Goal: Task Accomplishment & Management: Use online tool/utility

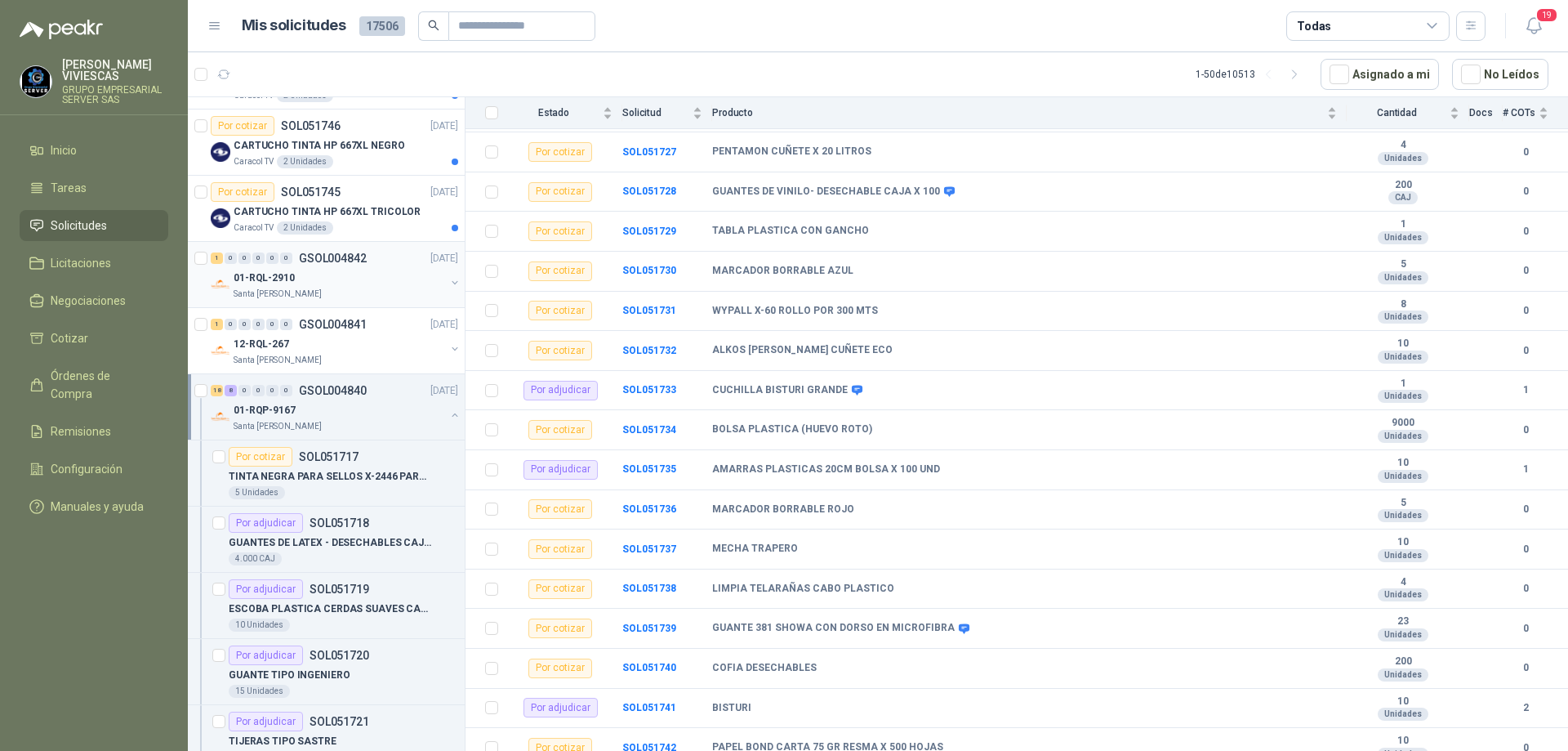
scroll to position [817, 0]
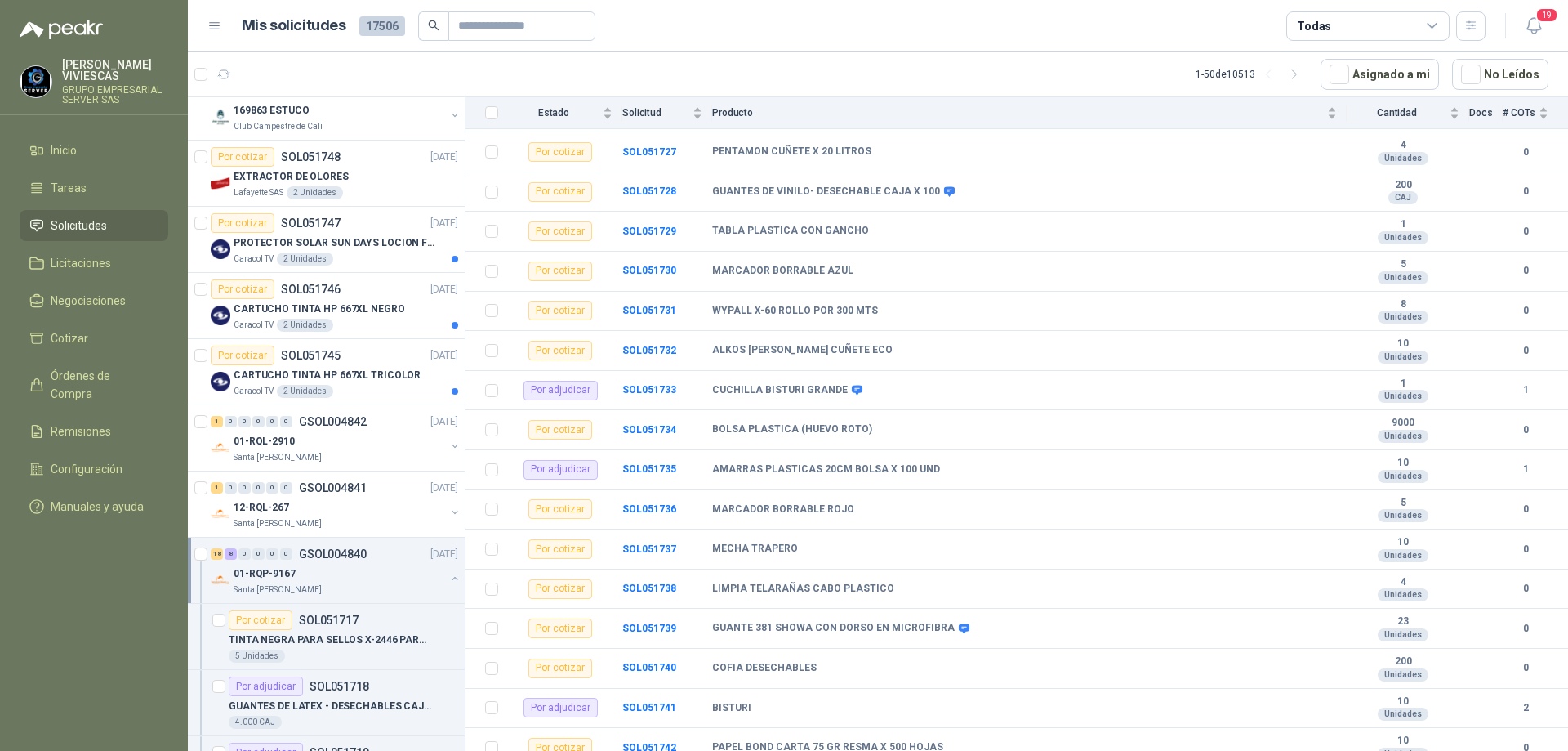
click at [303, 573] on div "01-RQP-9167" at bounding box center [339, 573] width 211 height 20
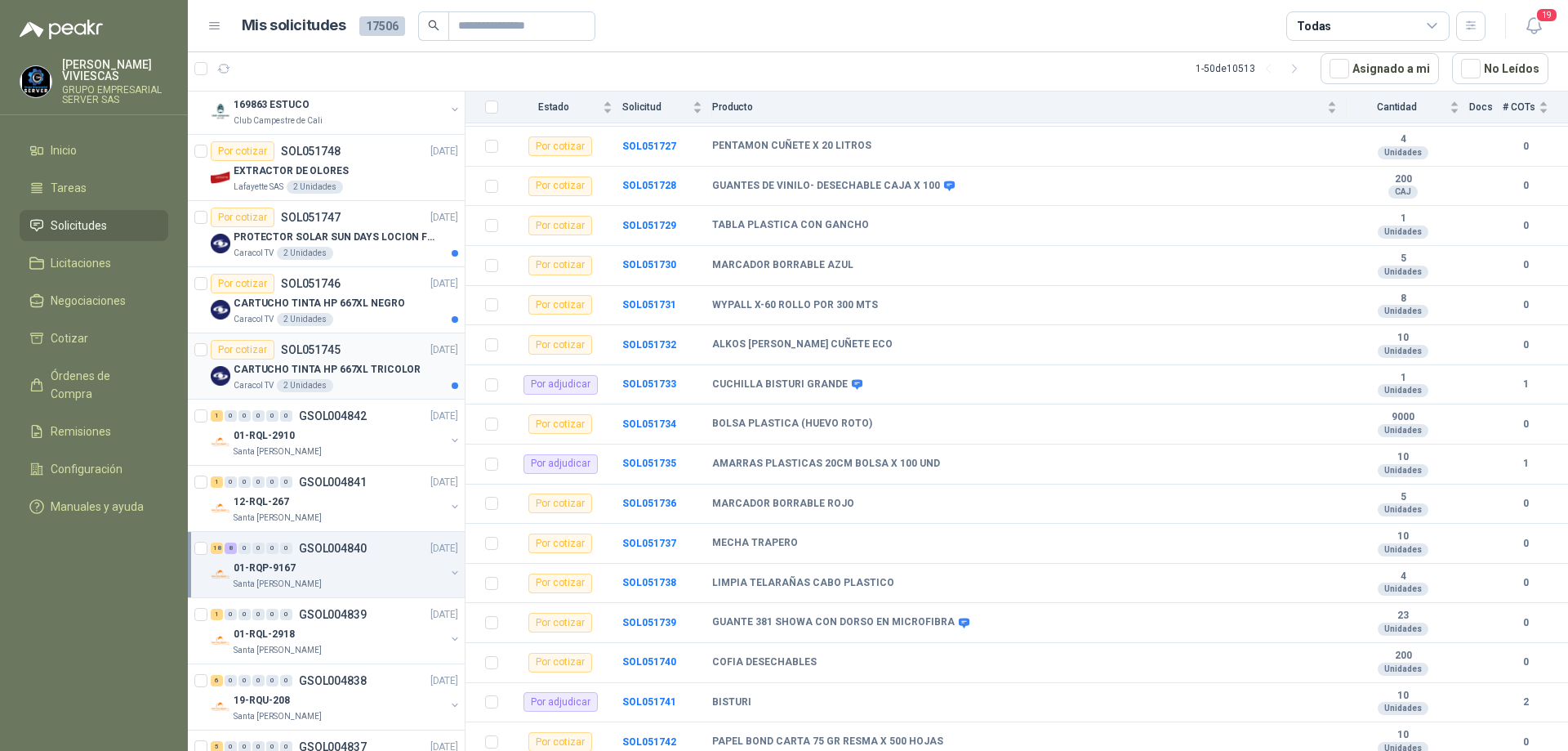
scroll to position [980, 0]
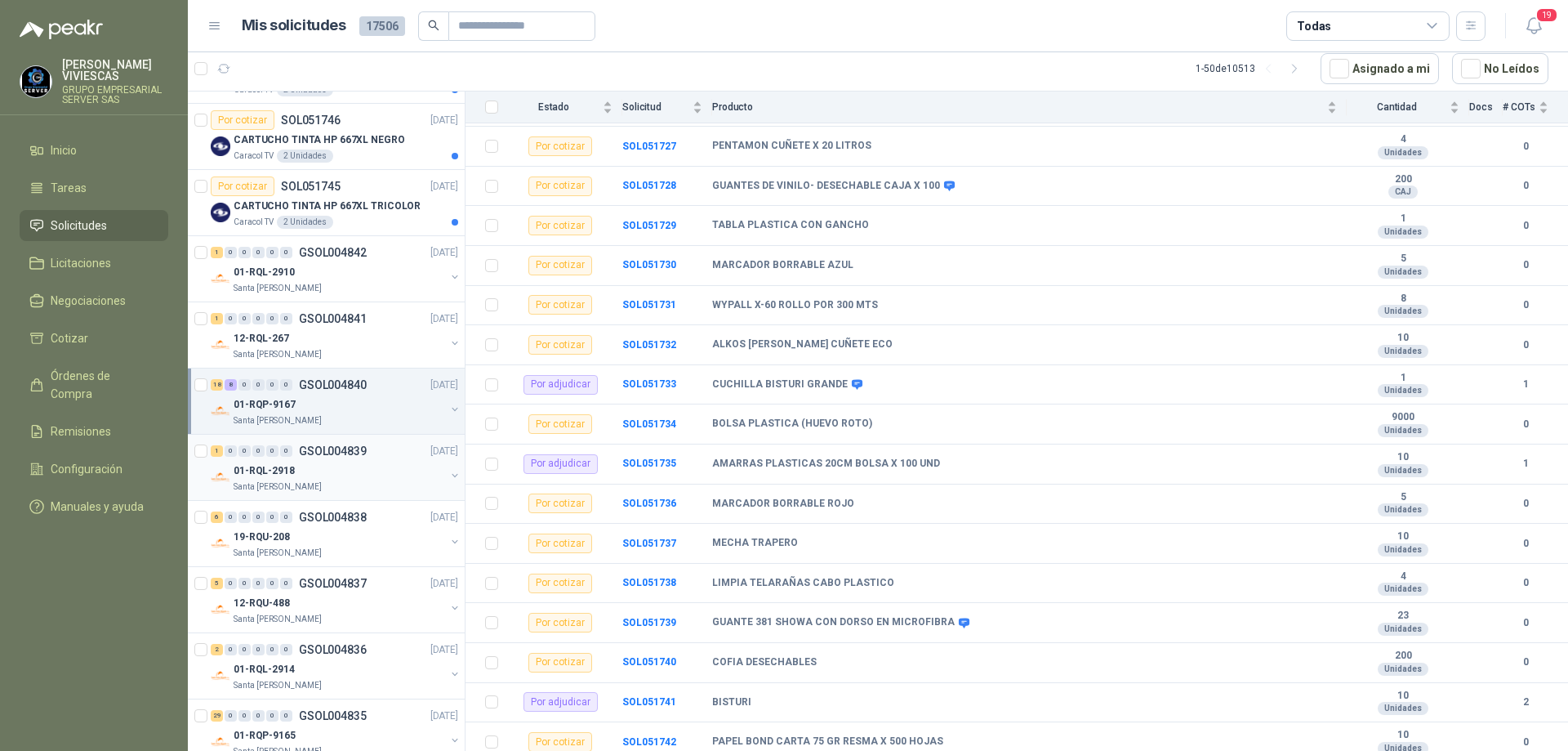
click at [322, 468] on div "01-RQL-2918" at bounding box center [339, 470] width 211 height 20
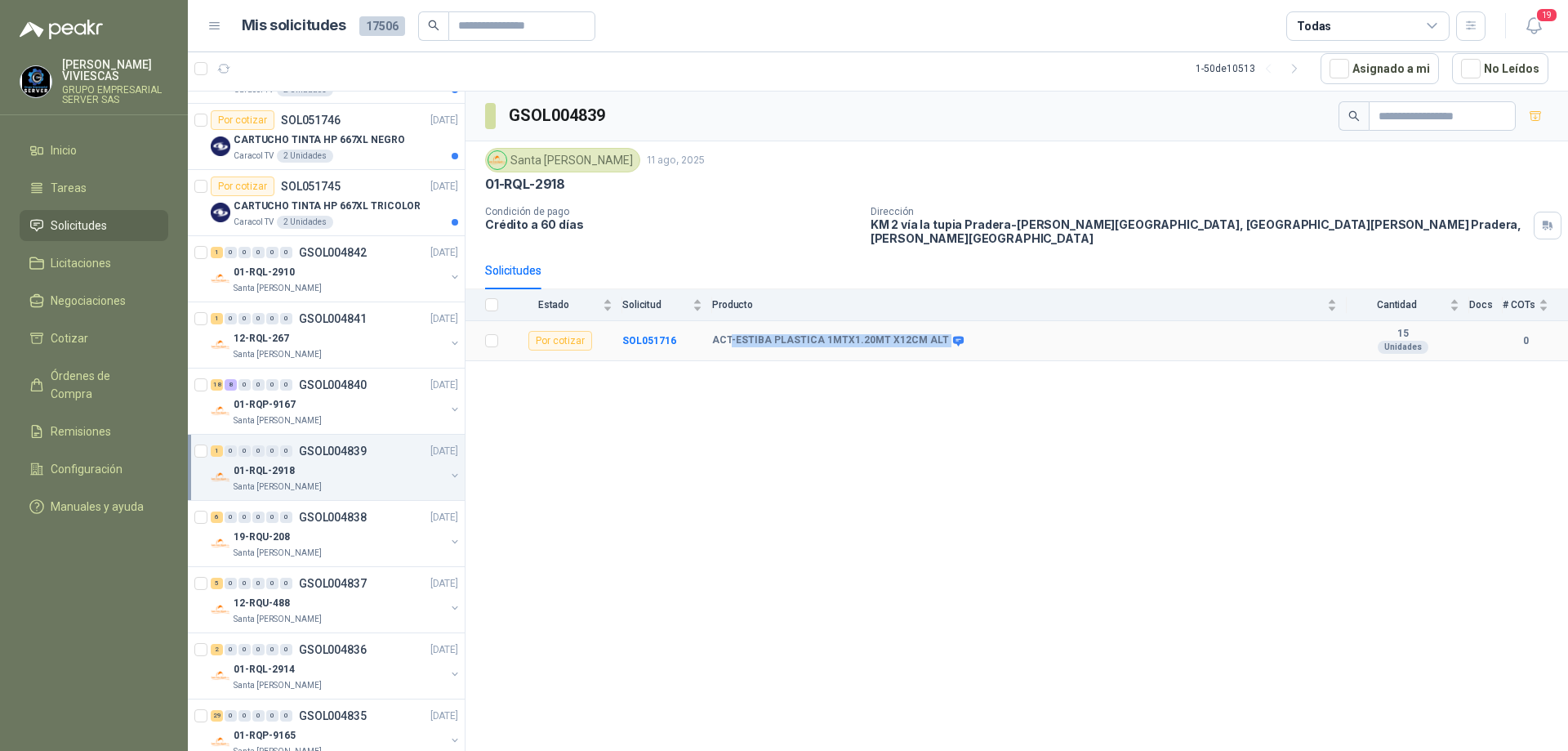
drag, startPoint x: 731, startPoint y: 328, endPoint x: 934, endPoint y: 327, distance: 203.0
click at [934, 334] on div "ACT-ESTIBA PLASTICA 1MTX1.20MT X12CM ALT" at bounding box center [836, 340] width 249 height 13
copy div "-ESTIBA PLASTICA 1MTX1.20MT X12CM ALT"
click at [634, 335] on b "SOL051716" at bounding box center [649, 340] width 54 height 11
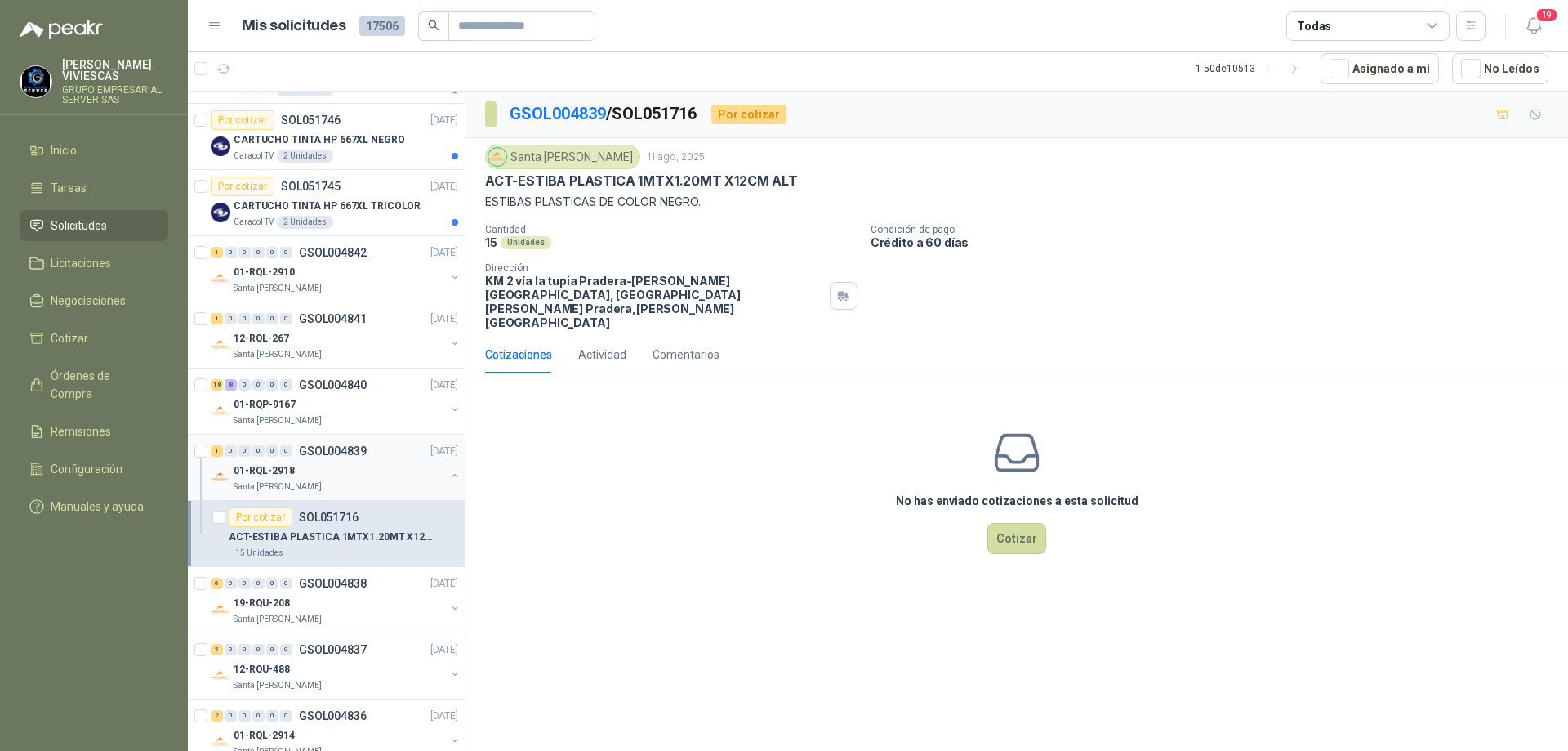
click at [344, 477] on div "01-RQL-2918" at bounding box center [339, 470] width 211 height 20
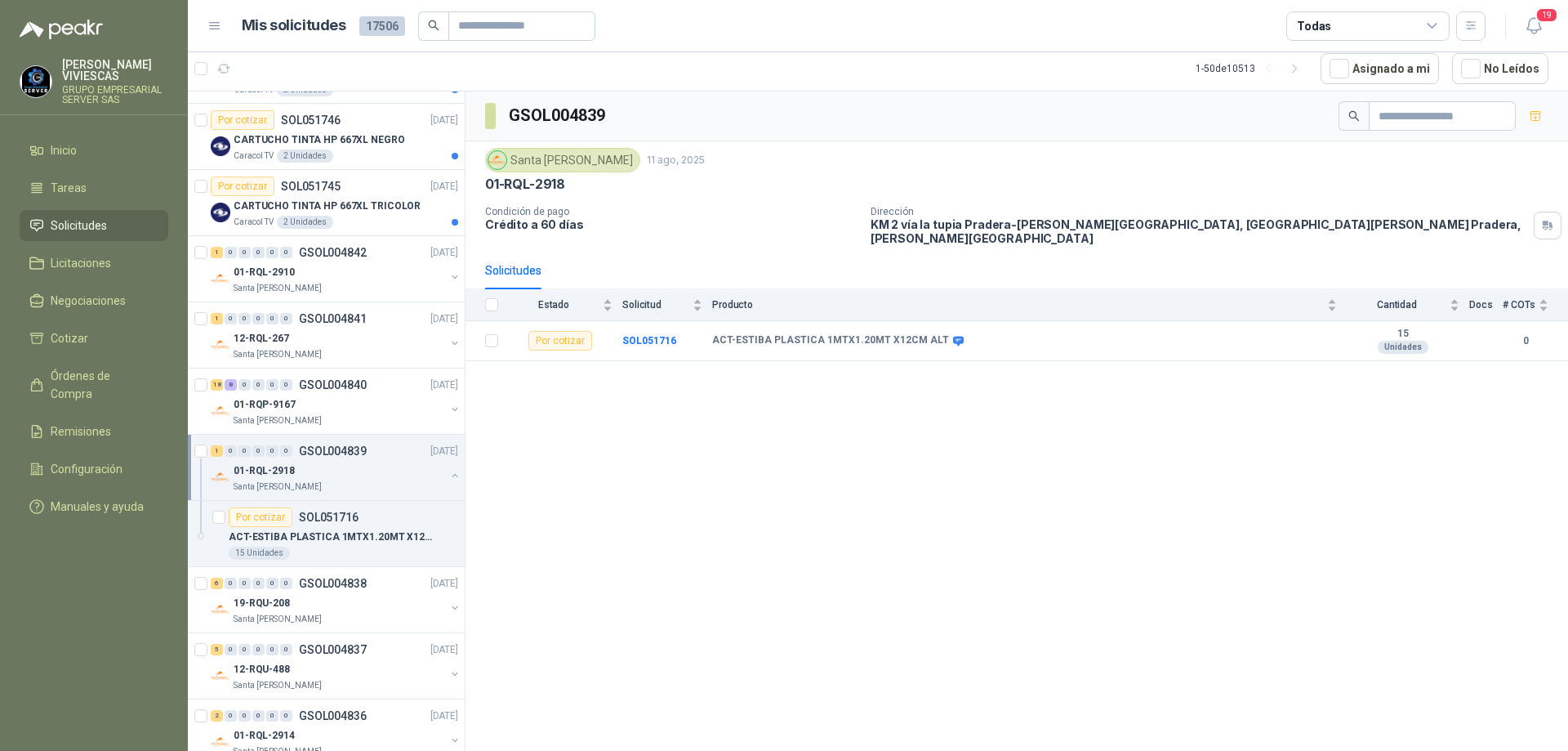
click at [344, 477] on div "01-RQL-2918" at bounding box center [339, 470] width 211 height 20
click at [330, 532] on div "19-RQU-208" at bounding box center [339, 537] width 211 height 20
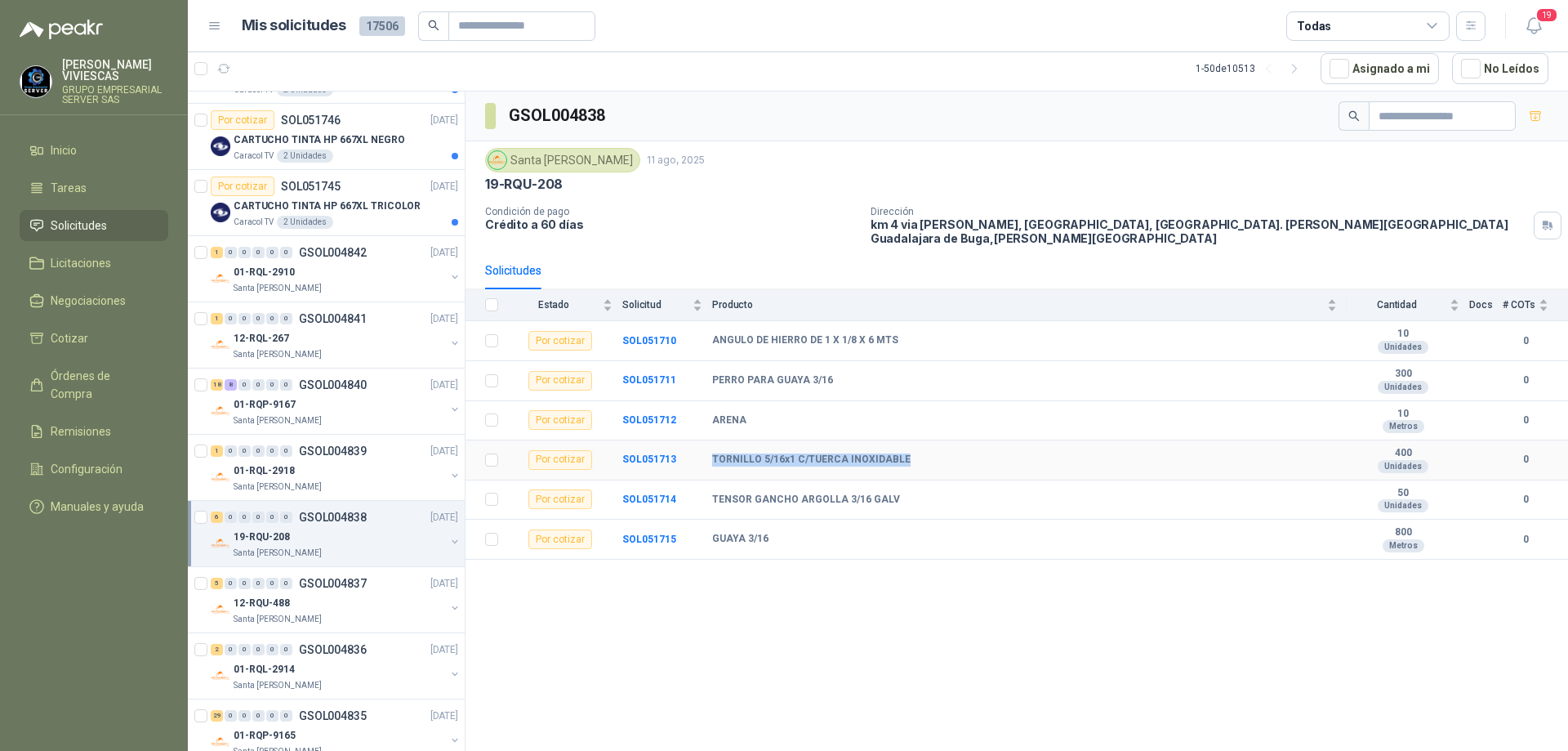
drag, startPoint x: 710, startPoint y: 450, endPoint x: 903, endPoint y: 453, distance: 193.0
click at [903, 453] on tr "Por cotizar SOL051713 TORNILLO 5/16x1 C/TUERCA INOXIDABLE 400 Unidades 0" at bounding box center [1017, 460] width 1102 height 40
copy tr "TORNILLO 5/16x1 C/TUERCA INOXIDABLE"
click at [951, 162] on div "Santa [PERSON_NAME] [DATE]" at bounding box center [1017, 160] width 1063 height 25
click at [664, 414] on b "SOL051712" at bounding box center [649, 420] width 54 height 11
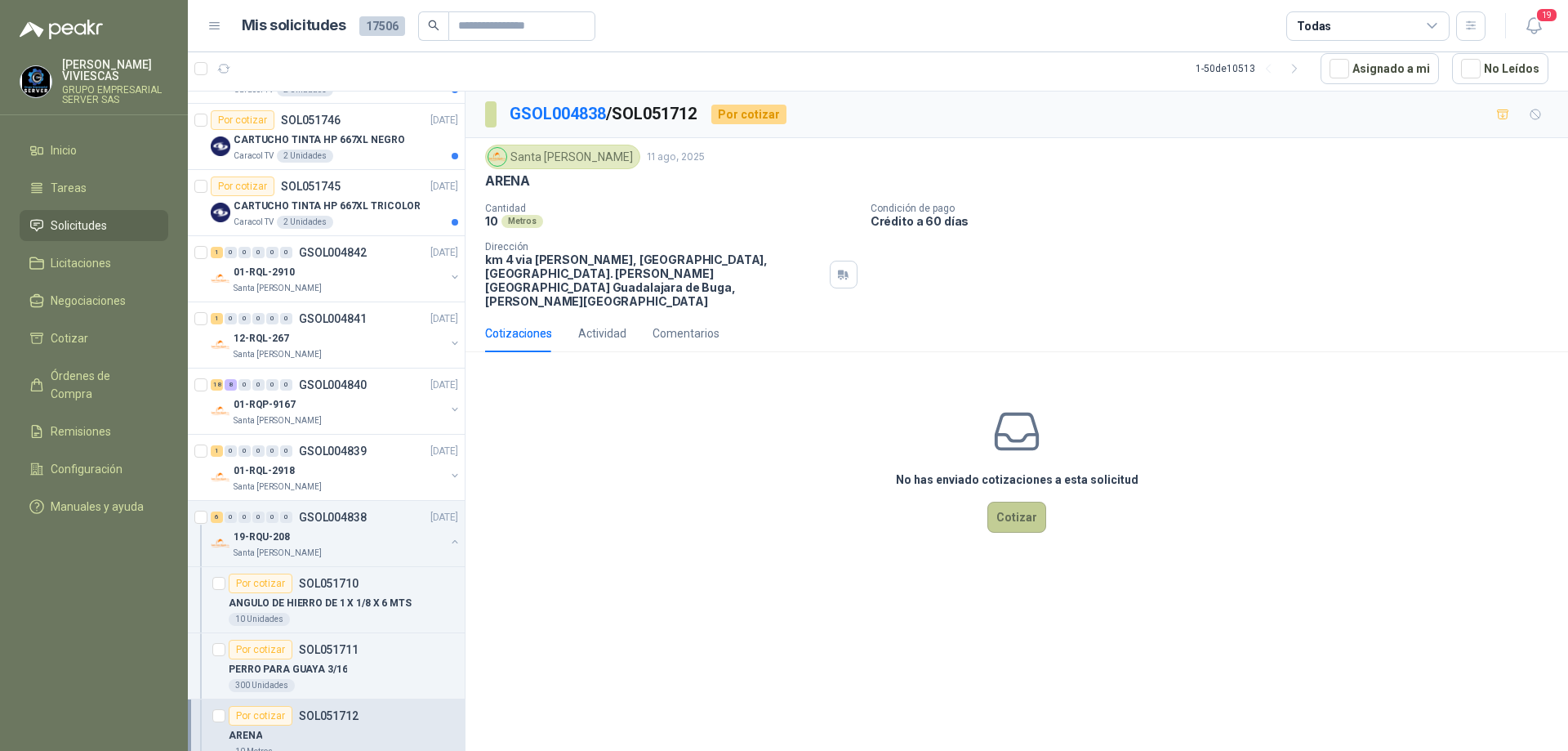
click at [1019, 502] on button "Cotizar" at bounding box center [1017, 517] width 59 height 31
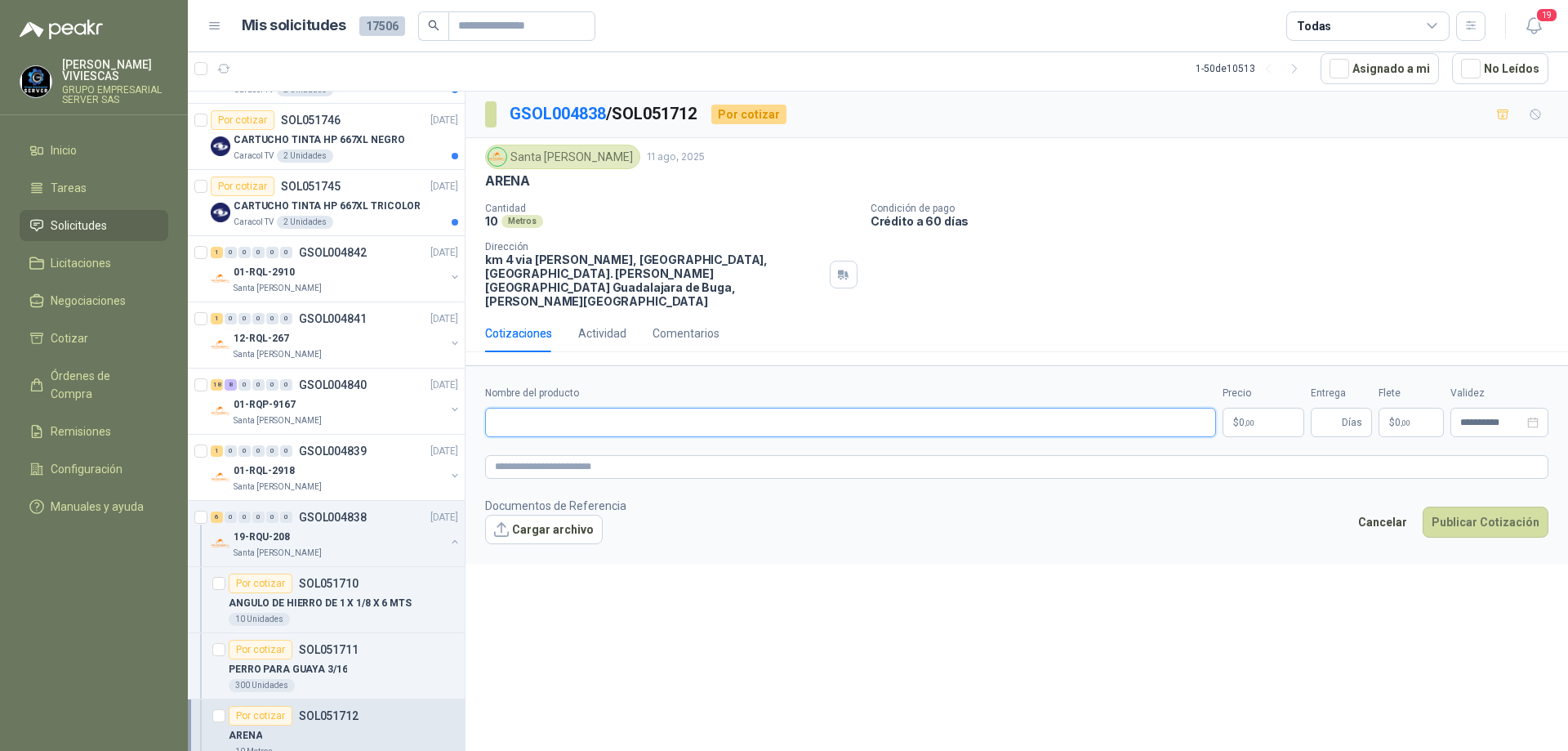
click at [580, 408] on input "Nombre del producto" at bounding box center [851, 422] width 731 height 29
click at [703, 408] on input "Nombre del producto" at bounding box center [851, 422] width 731 height 29
type input "**********"
click at [1260, 386] on body "[PERSON_NAME] GRUPO EMPRESARIAL SERVER SAS Inicio Tareas Solicitudes Licitacion…" at bounding box center [784, 375] width 1568 height 751
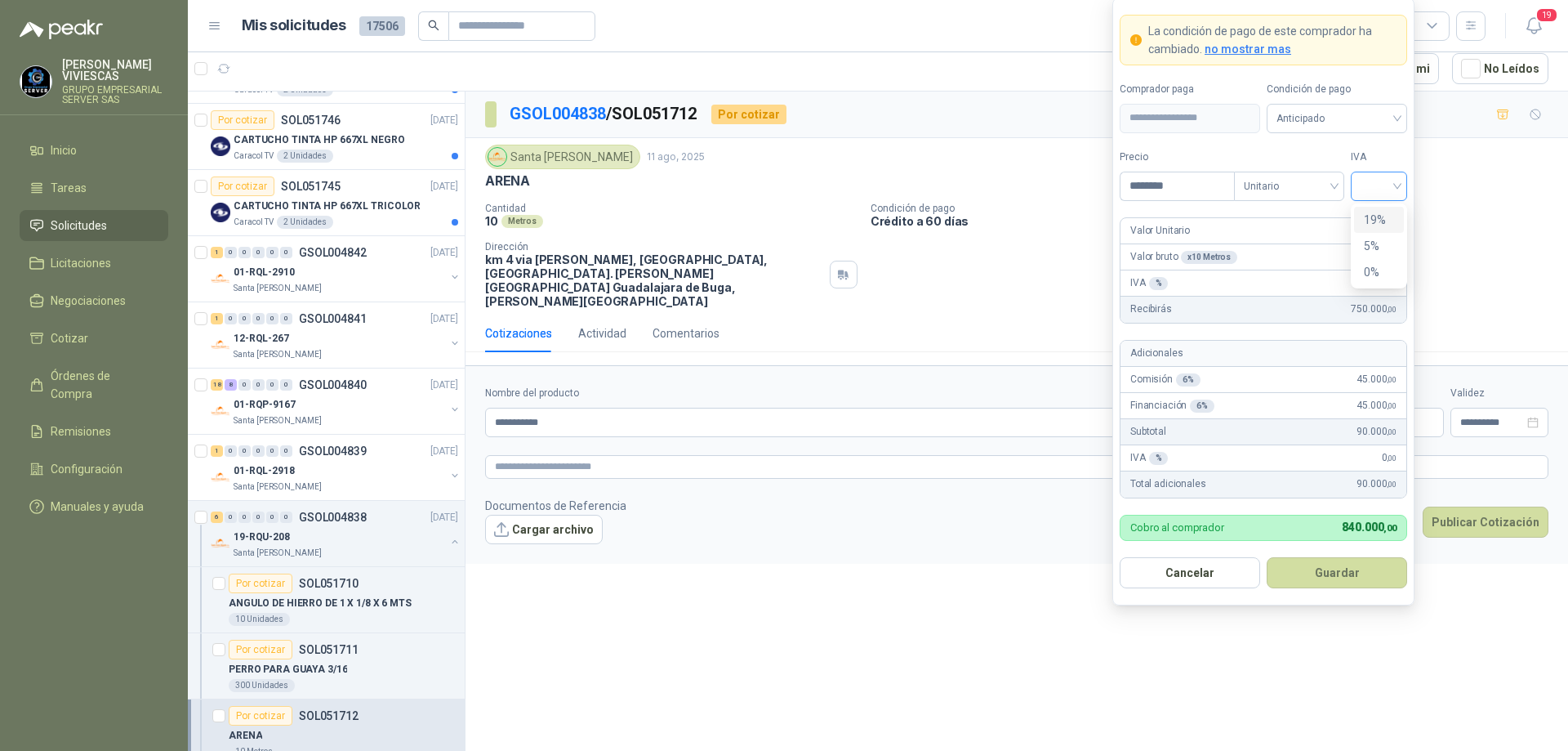
click at [1398, 176] on div at bounding box center [1379, 186] width 56 height 29
type input "********"
click at [1385, 217] on div "19%" at bounding box center [1379, 219] width 30 height 18
click at [1370, 120] on span "Anticipado" at bounding box center [1337, 118] width 121 height 25
click at [1331, 179] on div "Crédito a 30 días" at bounding box center [1337, 178] width 115 height 18
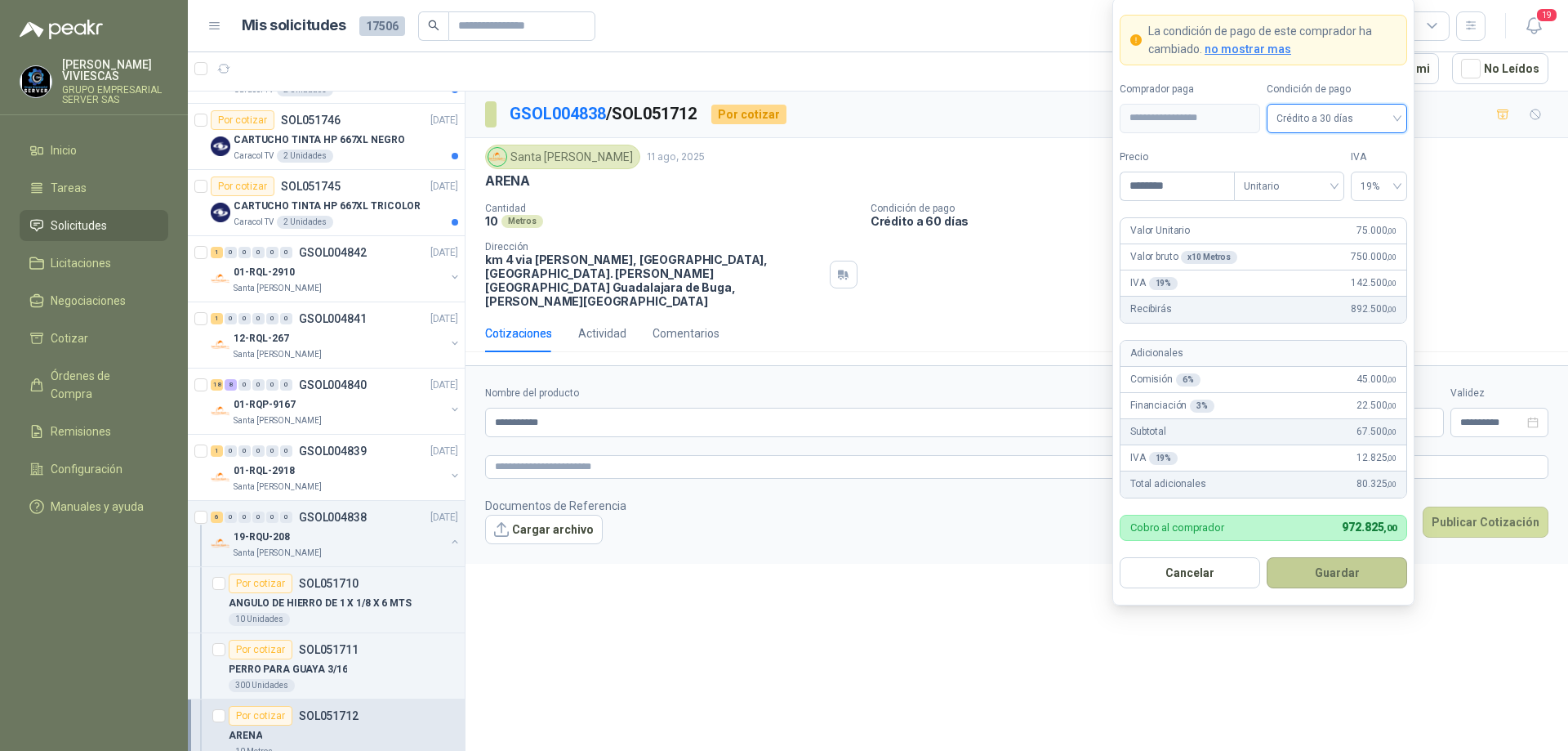
click at [1333, 567] on button "Guardar" at bounding box center [1337, 573] width 140 height 31
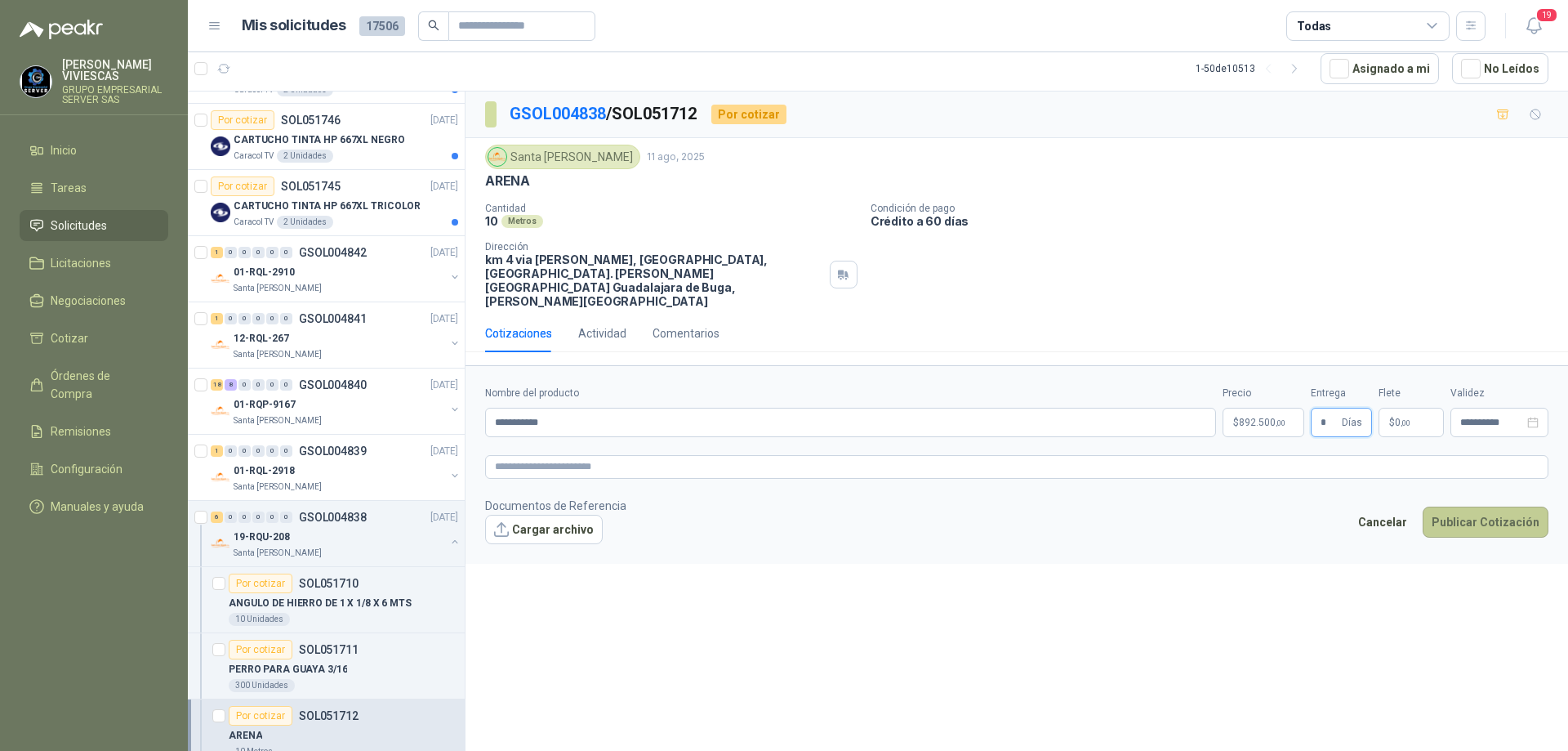
type input "*"
click at [1470, 507] on button "Publicar Cotización" at bounding box center [1485, 522] width 126 height 31
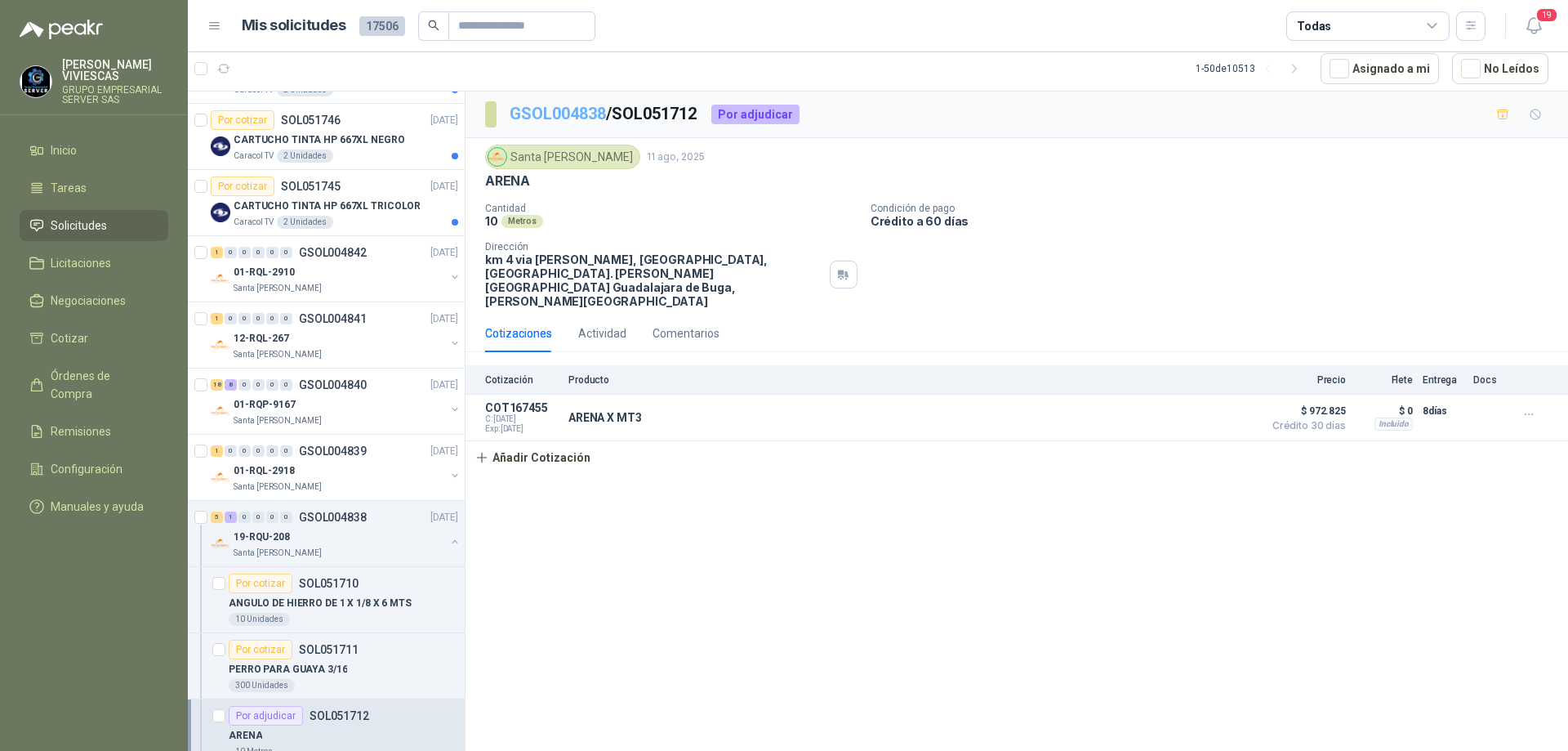
click at [559, 114] on link "GSOL004838" at bounding box center [557, 113] width 97 height 20
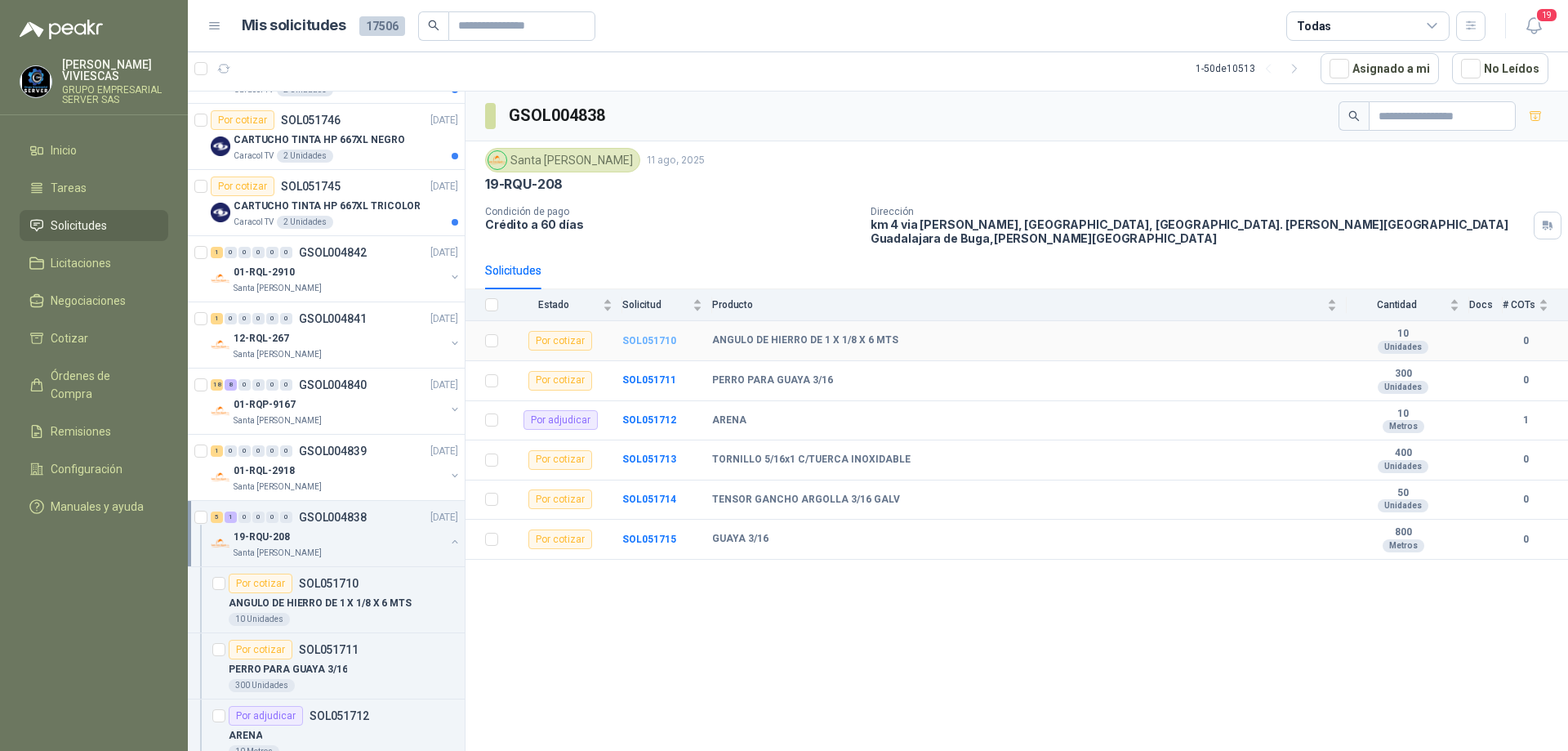
click at [646, 335] on b "SOL051710" at bounding box center [649, 340] width 54 height 11
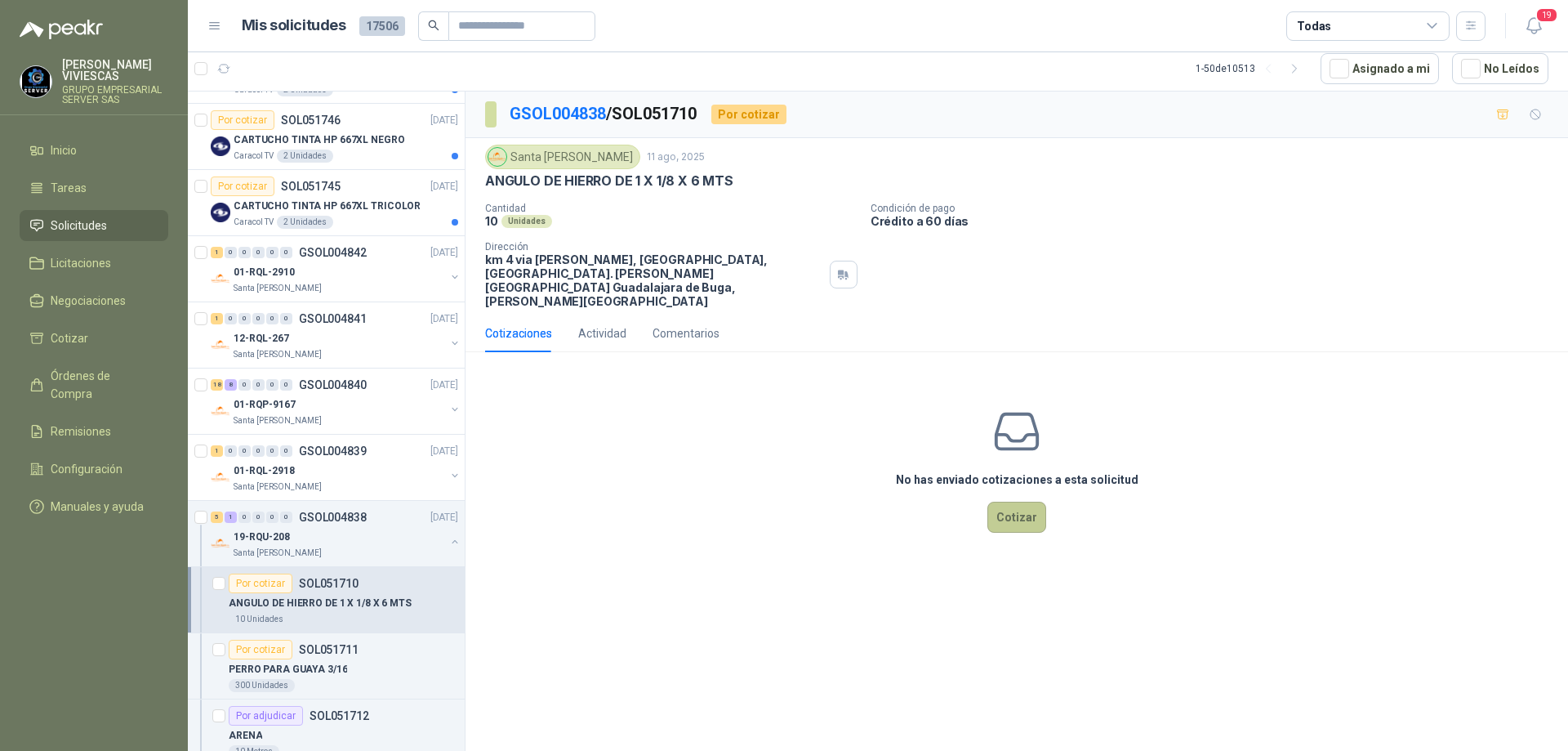
click at [1020, 502] on button "Cotizar" at bounding box center [1017, 517] width 59 height 31
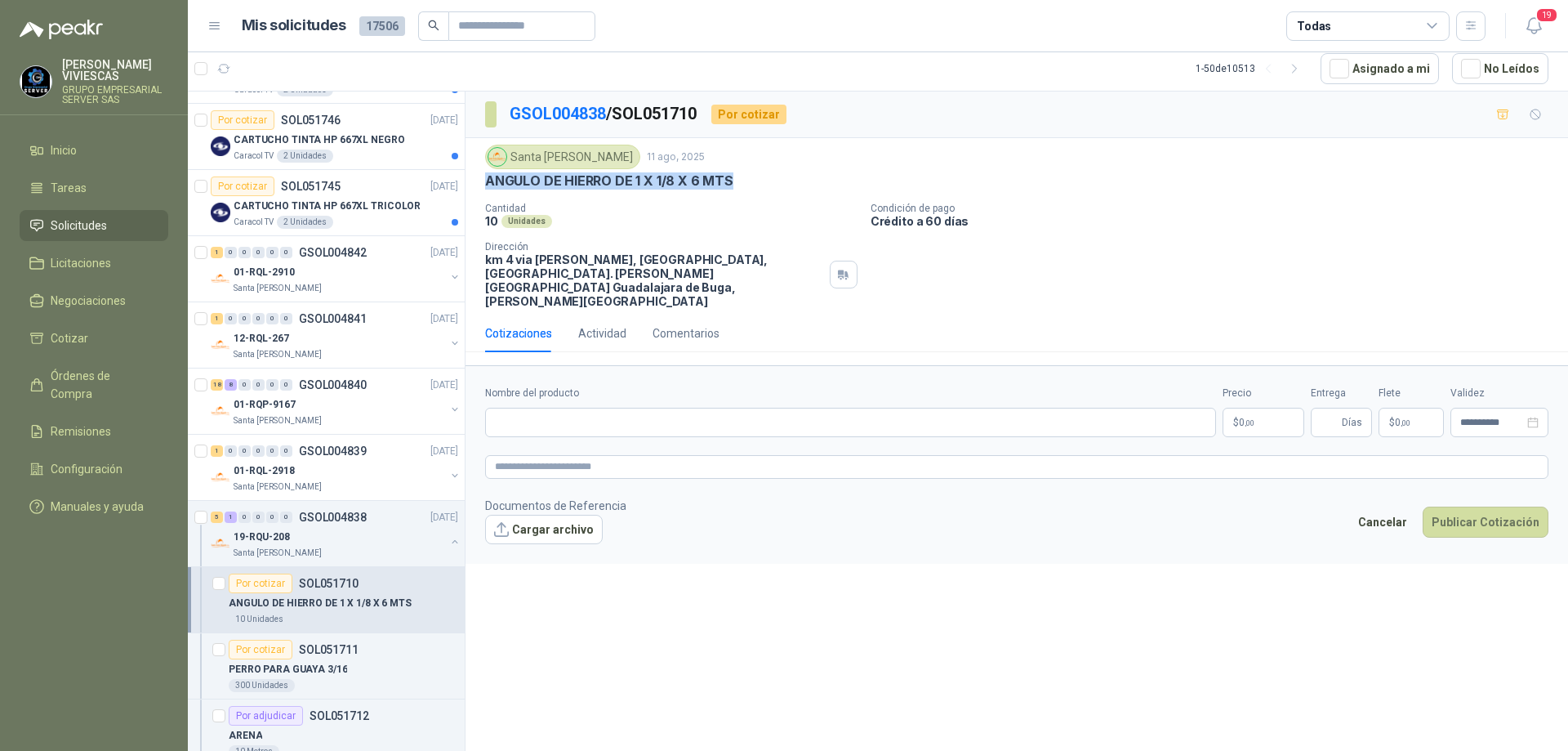
drag, startPoint x: 739, startPoint y: 179, endPoint x: 484, endPoint y: 181, distance: 255.0
click at [484, 181] on div "Santa [PERSON_NAME] [DATE] [PERSON_NAME] DE 1 X 1/8 X 6 MTS Cantidad 10 Unidade…" at bounding box center [1017, 226] width 1102 height 176
copy p "ANGULO DE HIERRO DE 1 X 1/8 X 6 MTS"
paste input "**********"
type input "**********"
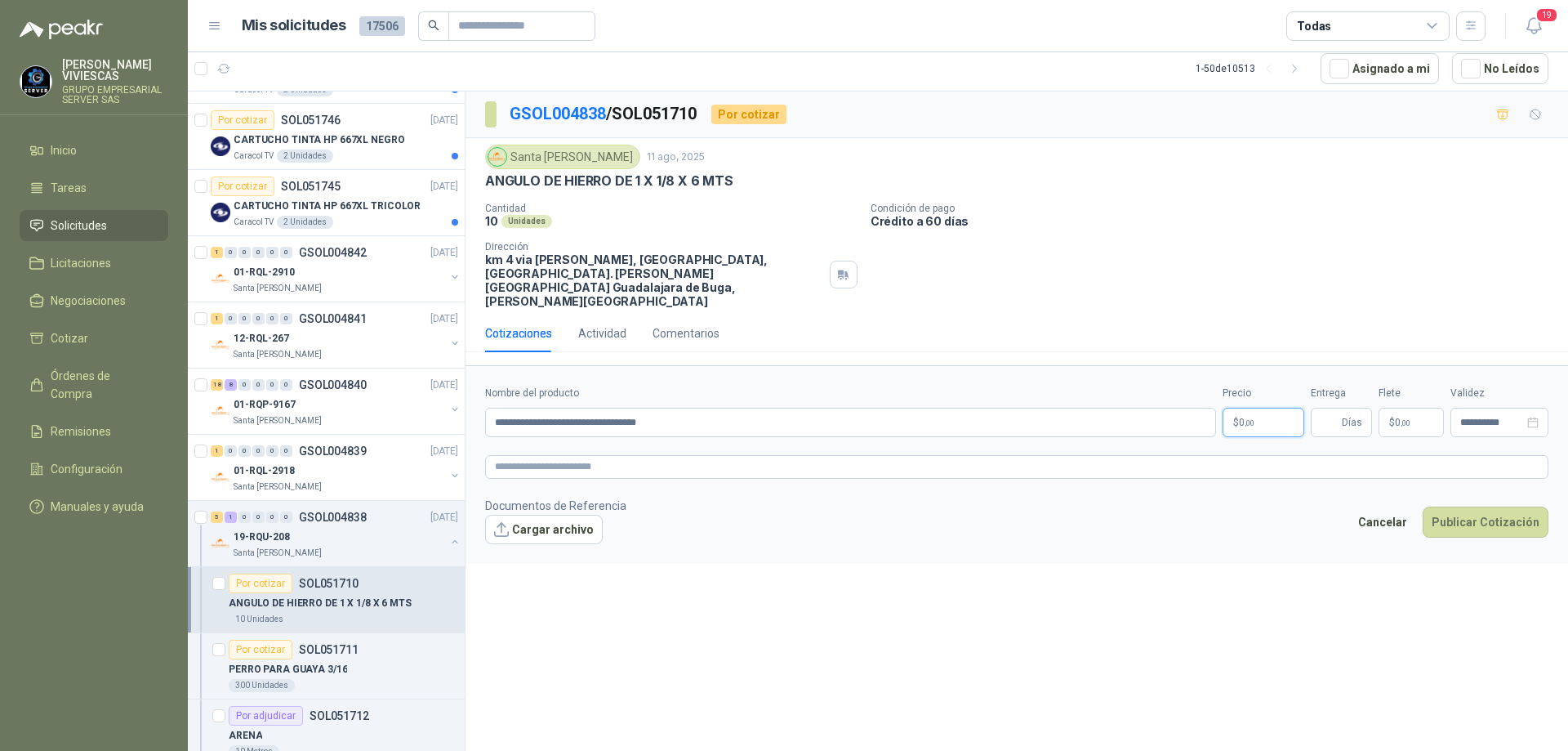
click at [1250, 392] on body "[PERSON_NAME] GRUPO EMPRESARIAL SERVER SAS Inicio Tareas Solicitudes Licitacion…" at bounding box center [784, 375] width 1568 height 751
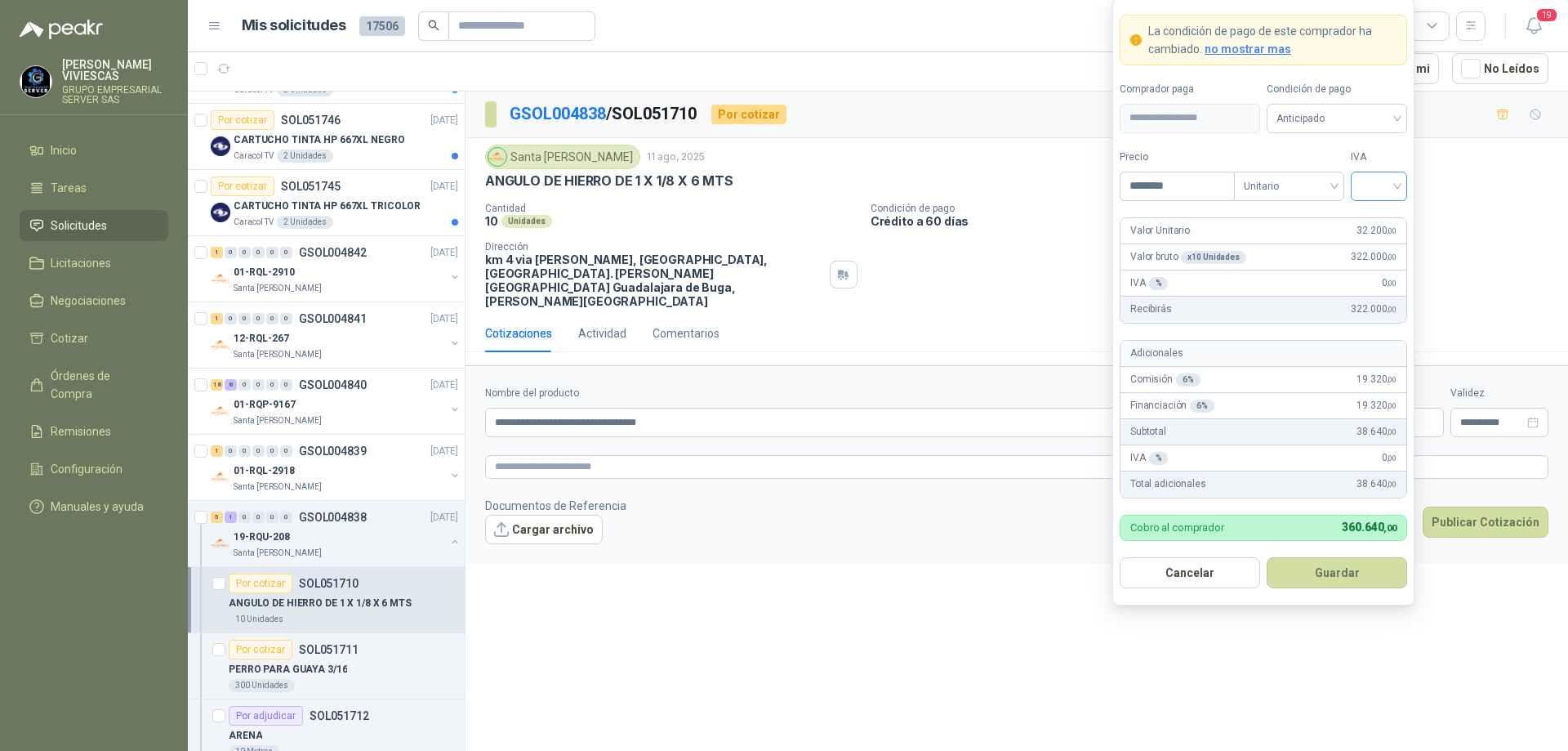
click at [1399, 183] on div at bounding box center [1379, 186] width 56 height 29
type input "********"
click at [1389, 218] on div "19%" at bounding box center [1379, 219] width 30 height 18
click at [1375, 116] on span "Anticipado" at bounding box center [1337, 118] width 121 height 25
click at [1331, 170] on div "Crédito a 30 días" at bounding box center [1337, 178] width 115 height 18
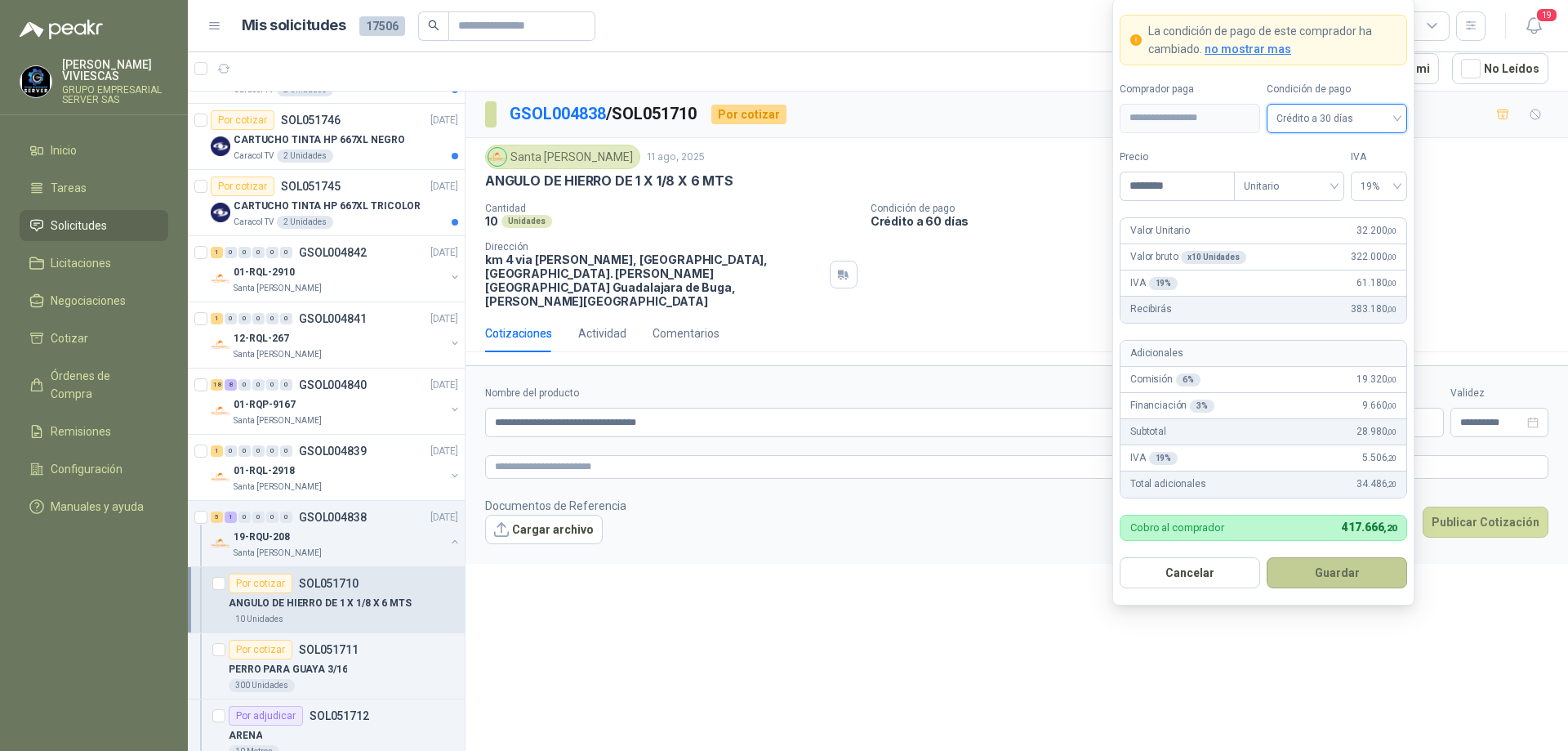
click at [1322, 570] on button "Guardar" at bounding box center [1337, 573] width 140 height 31
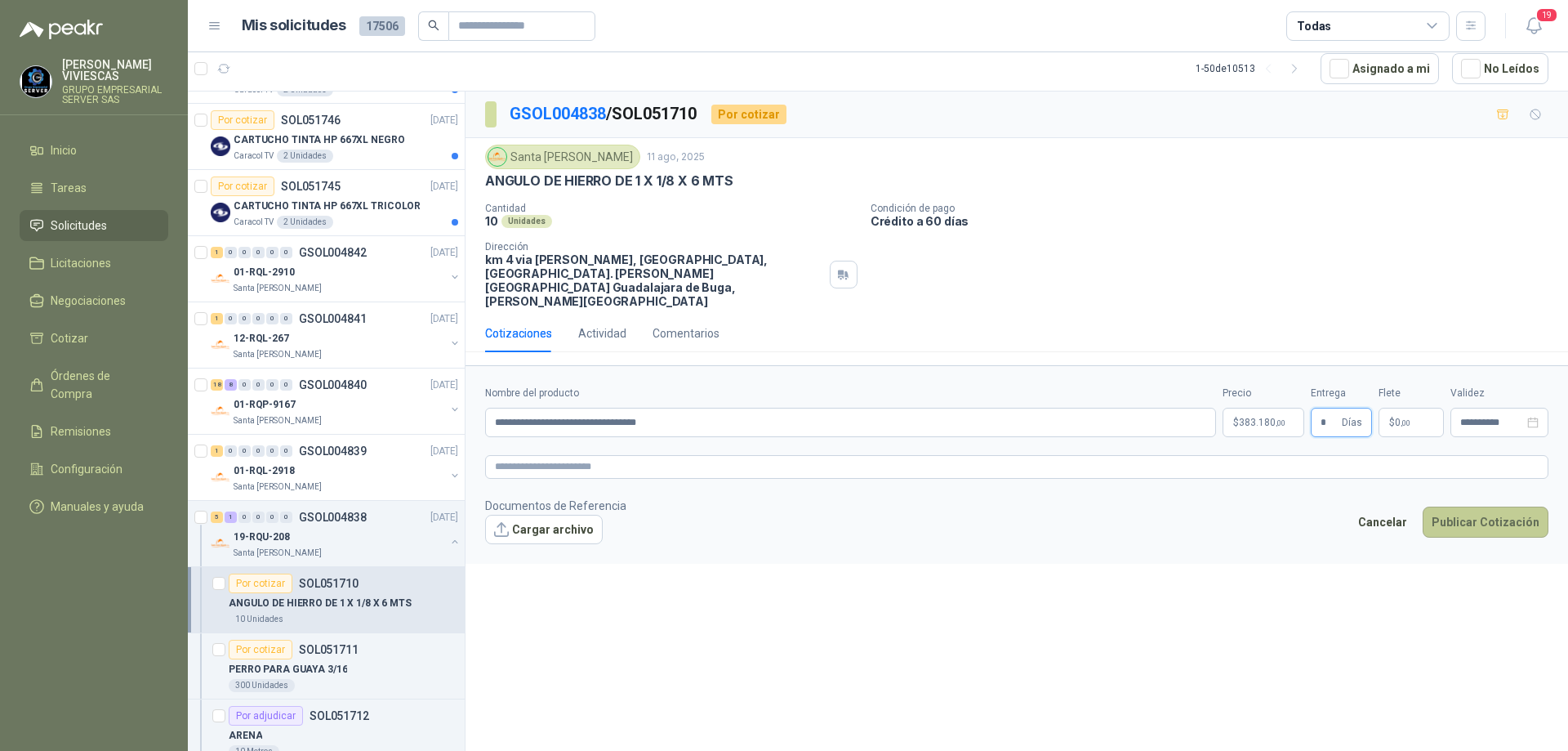
type input "*"
click at [1452, 507] on button "Publicar Cotización" at bounding box center [1485, 522] width 126 height 31
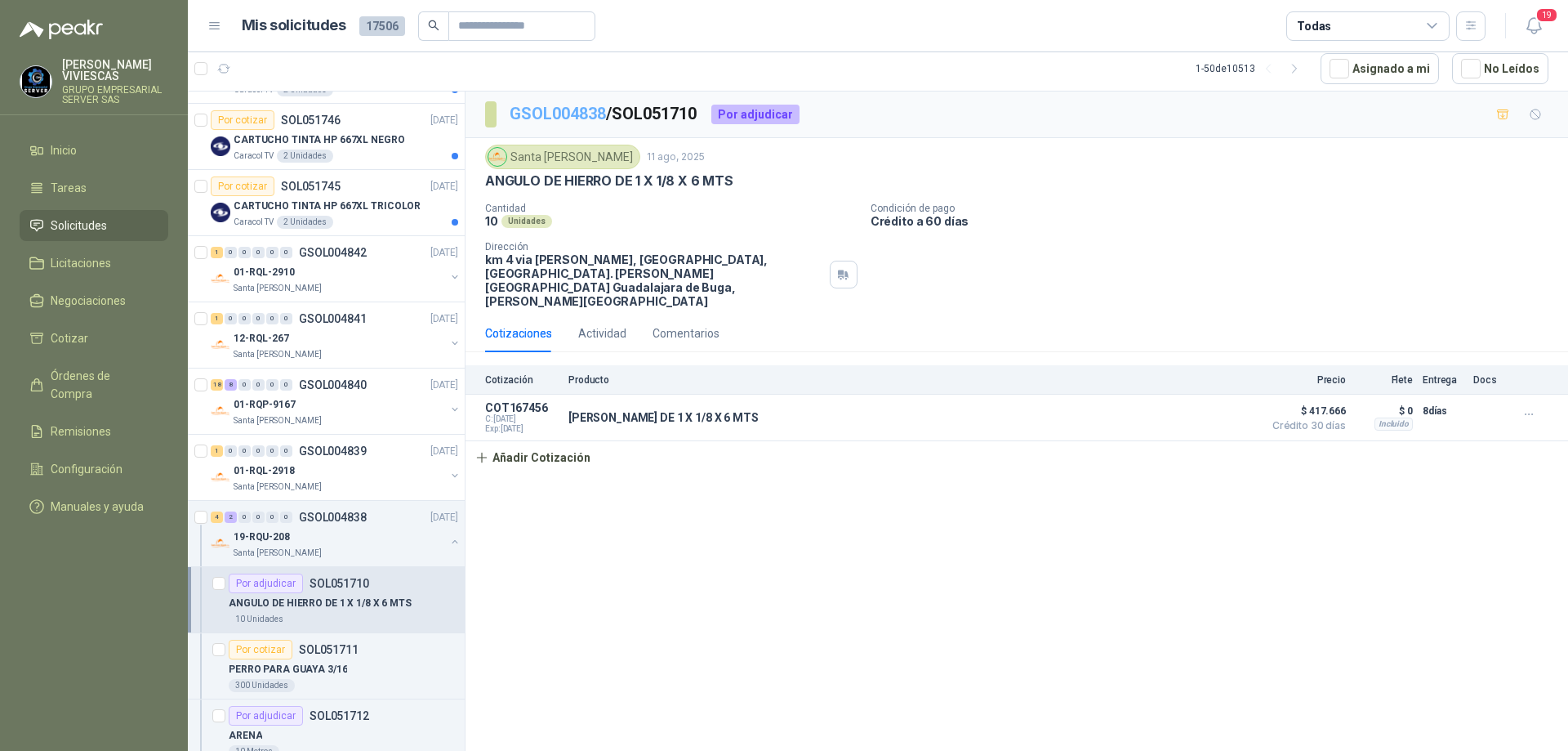
click at [572, 114] on link "GSOL004838" at bounding box center [557, 113] width 97 height 20
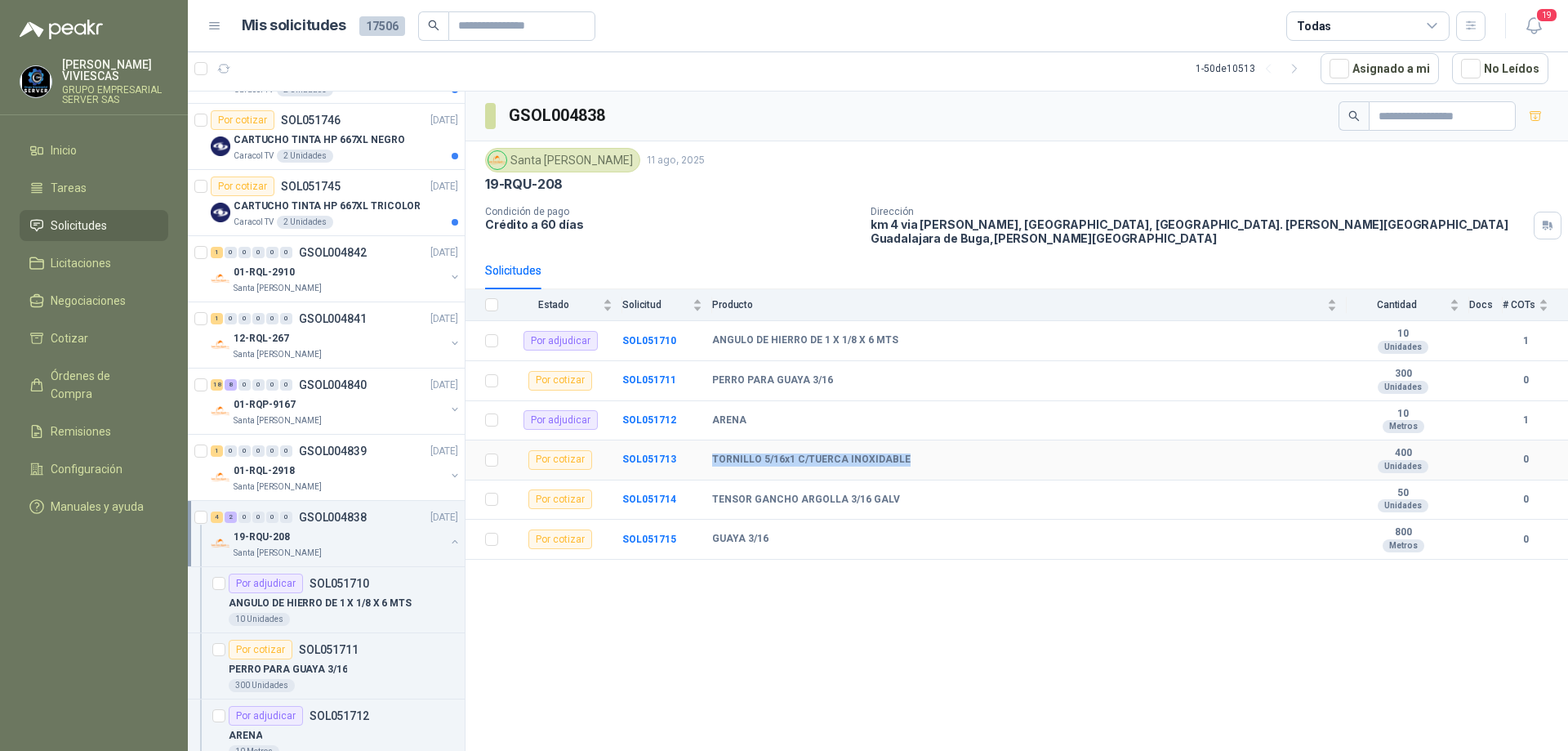
drag, startPoint x: 698, startPoint y: 443, endPoint x: 904, endPoint y: 449, distance: 206.1
click at [904, 449] on tr "Por cotizar SOL051713 TORNILLO 5/16x1 C/TUERCA INOXIDABLE 400 Unidades 0" at bounding box center [1017, 460] width 1102 height 40
copy tr "TORNILLO 5/16x1 C/TUERCA INOXIDABLE"
click at [662, 374] on b "SOL051711" at bounding box center [649, 379] width 54 height 11
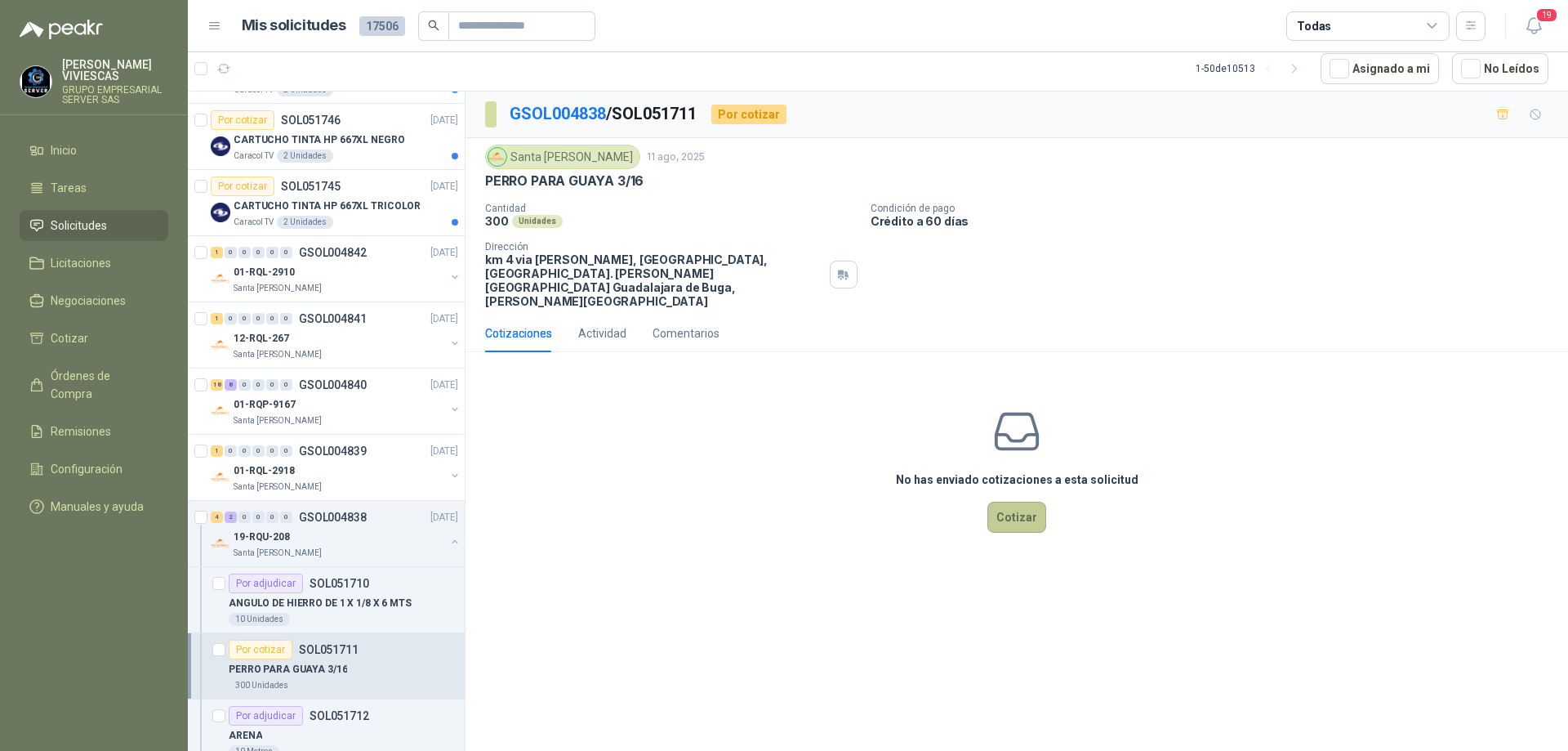
click at [1025, 502] on button "Cotizar" at bounding box center [1017, 517] width 59 height 31
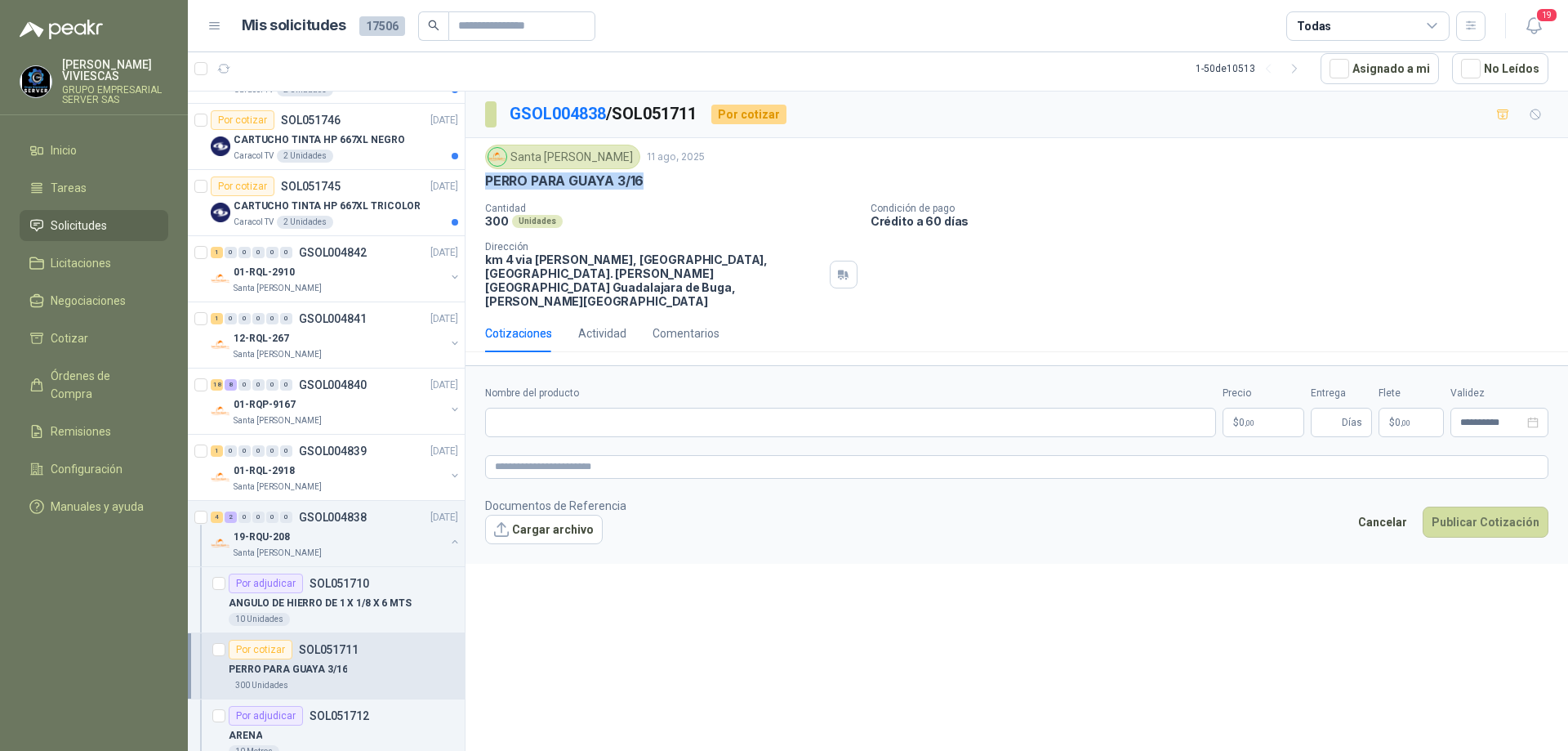
drag, startPoint x: 652, startPoint y: 182, endPoint x: 487, endPoint y: 177, distance: 165.1
click at [487, 177] on div "PERRO PARA GUAYA 3/16" at bounding box center [1017, 181] width 1063 height 17
copy p "PERRO PARA GUAYA 3/16"
paste input "**********"
type input "**********"
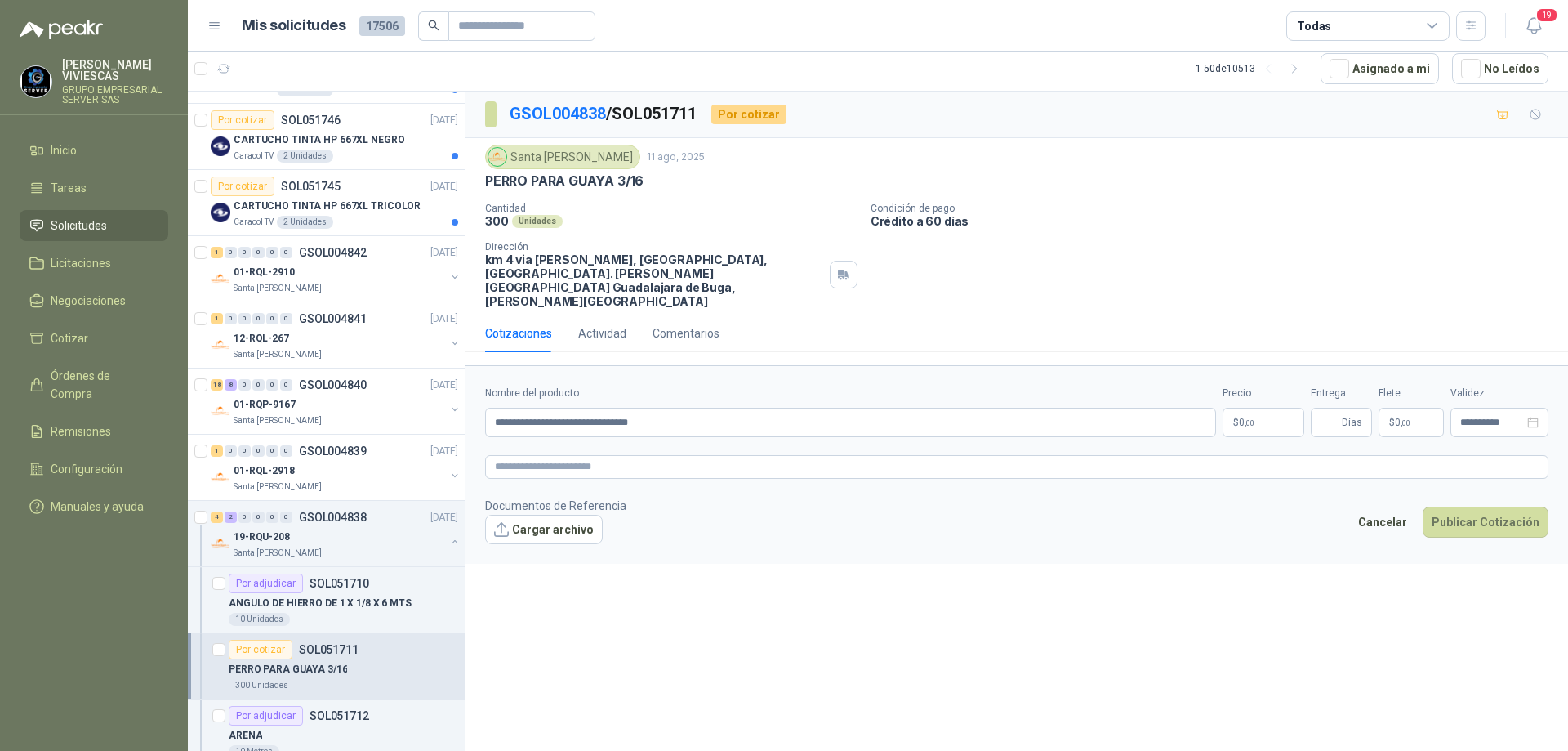
click at [1269, 390] on body "[PERSON_NAME] GRUPO EMPRESARIAL SERVER SAS Inicio Tareas Solicitudes Licitacion…" at bounding box center [784, 375] width 1568 height 751
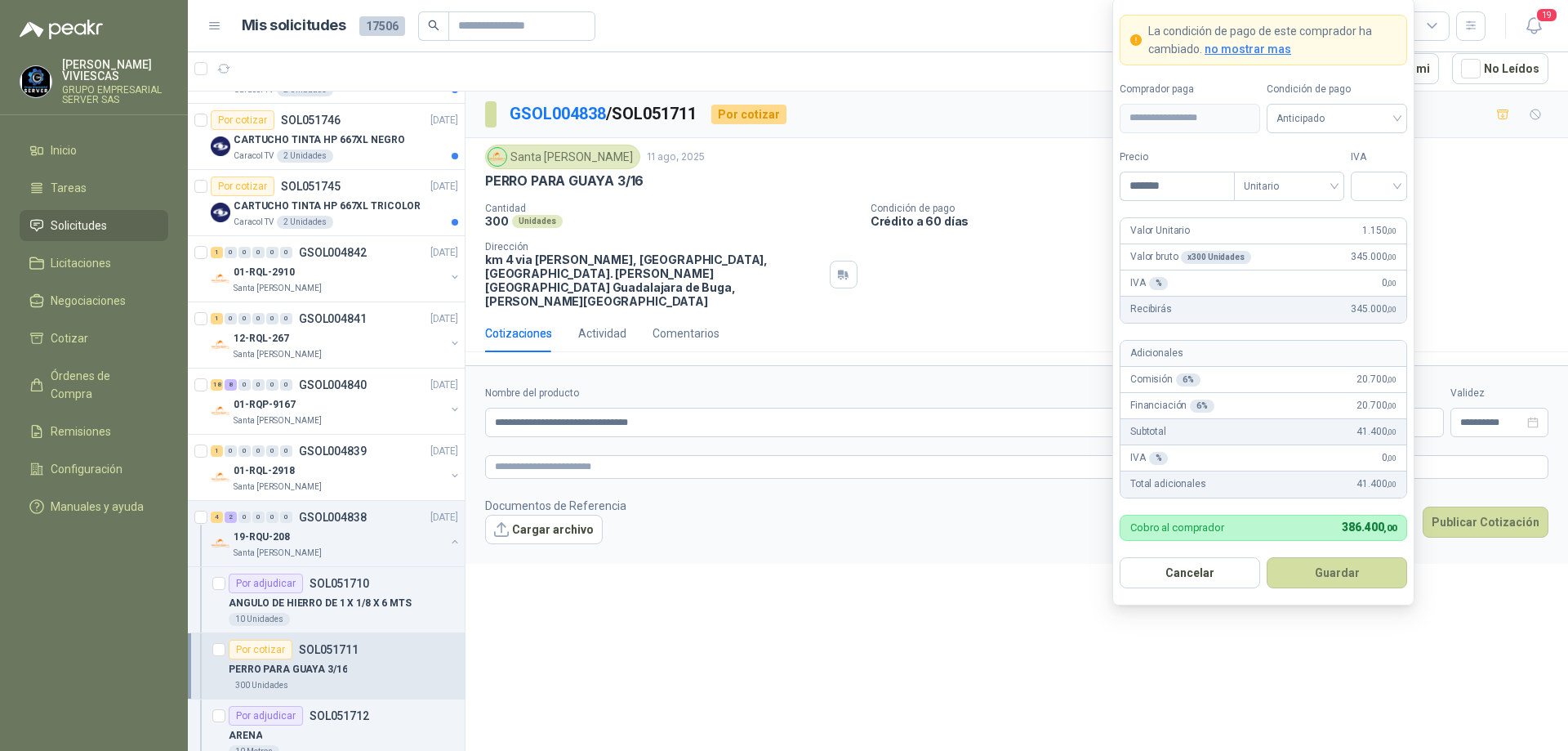
type input "*******"
click at [1391, 182] on input "search" at bounding box center [1379, 184] width 37 height 25
click at [1386, 212] on div "19%" at bounding box center [1379, 219] width 30 height 18
click at [1373, 111] on span "Anticipado" at bounding box center [1337, 118] width 121 height 25
click at [1348, 173] on div "Crédito a 30 días" at bounding box center [1337, 178] width 115 height 18
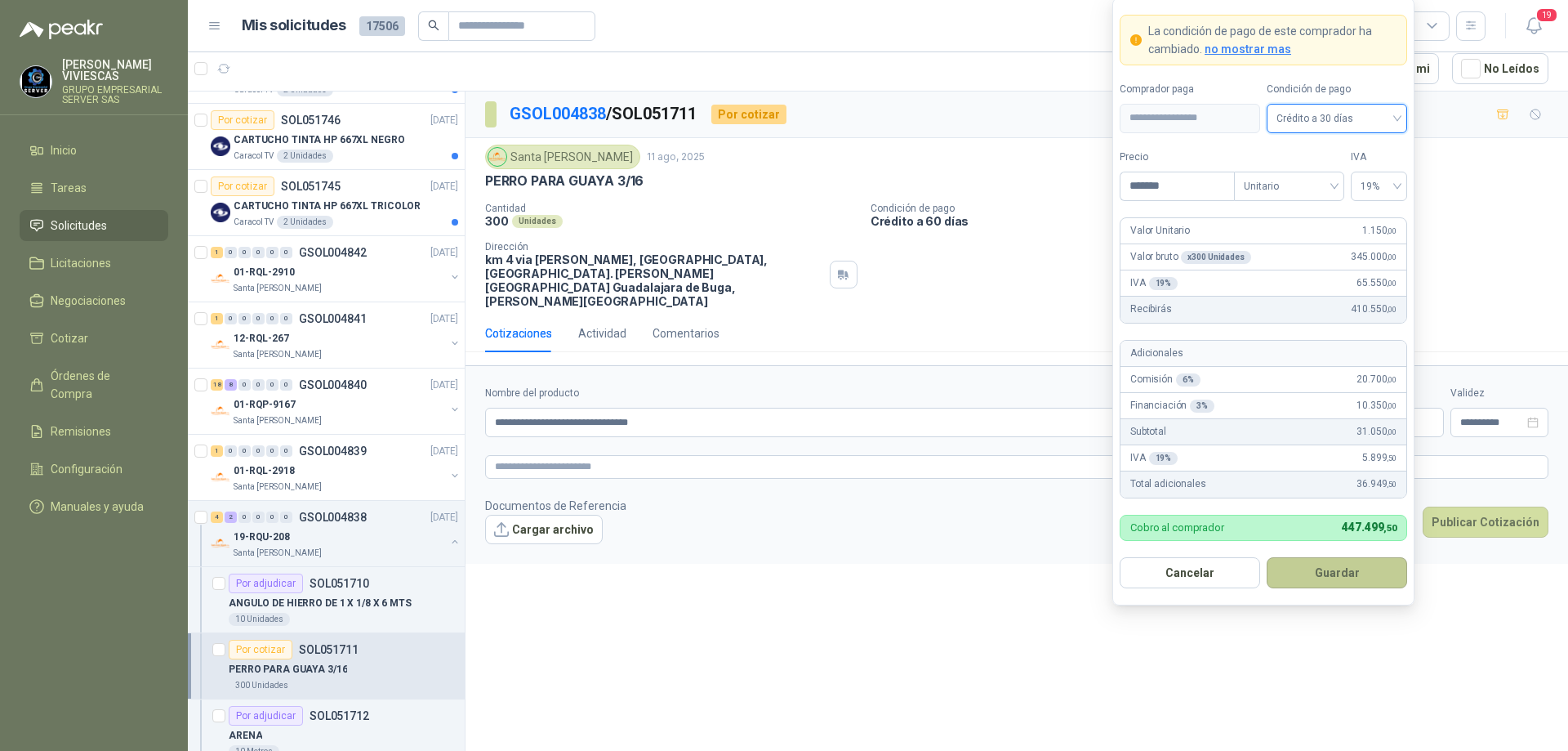
click at [1329, 581] on button "Guardar" at bounding box center [1337, 573] width 140 height 31
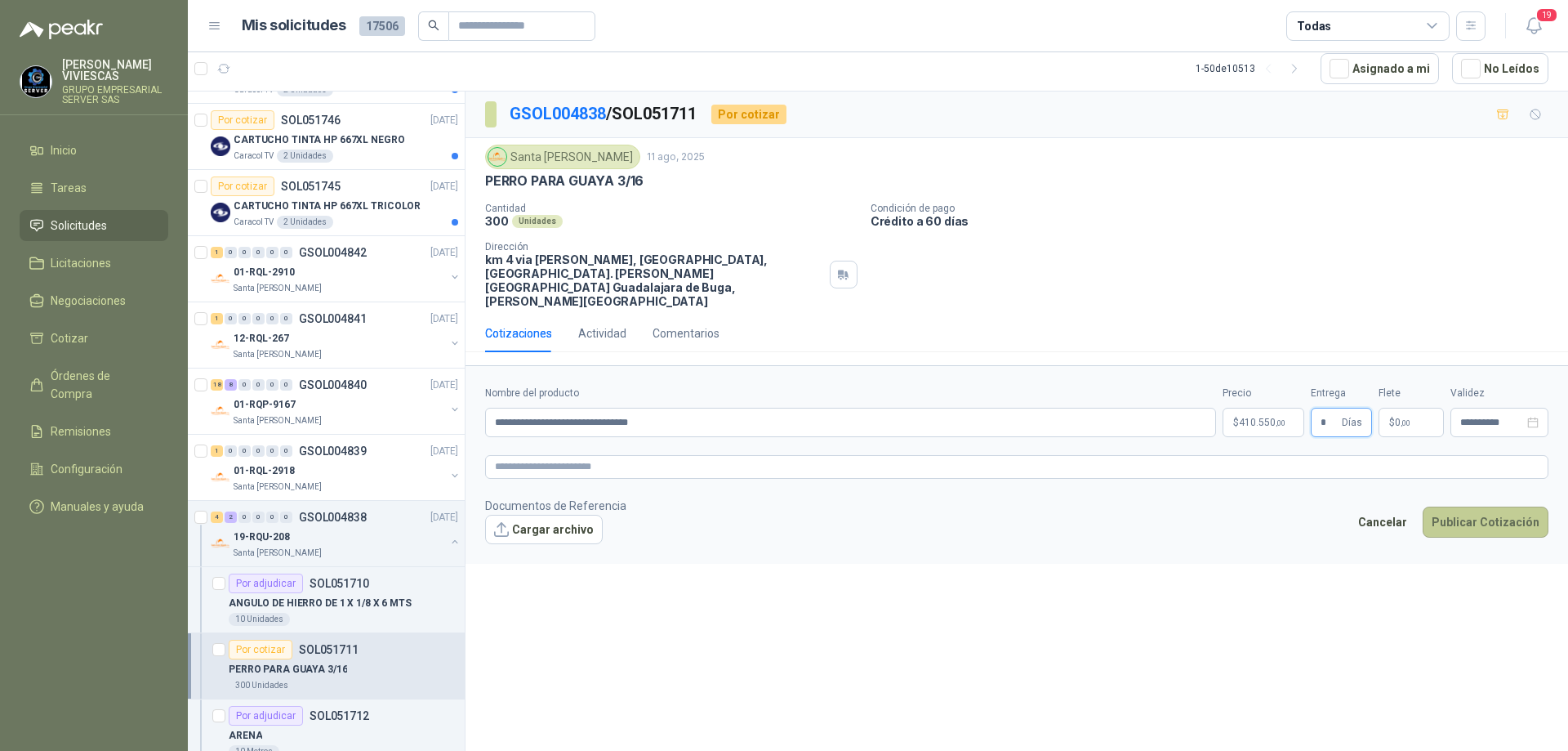
type input "*"
click at [1469, 507] on button "Publicar Cotización" at bounding box center [1485, 522] width 126 height 31
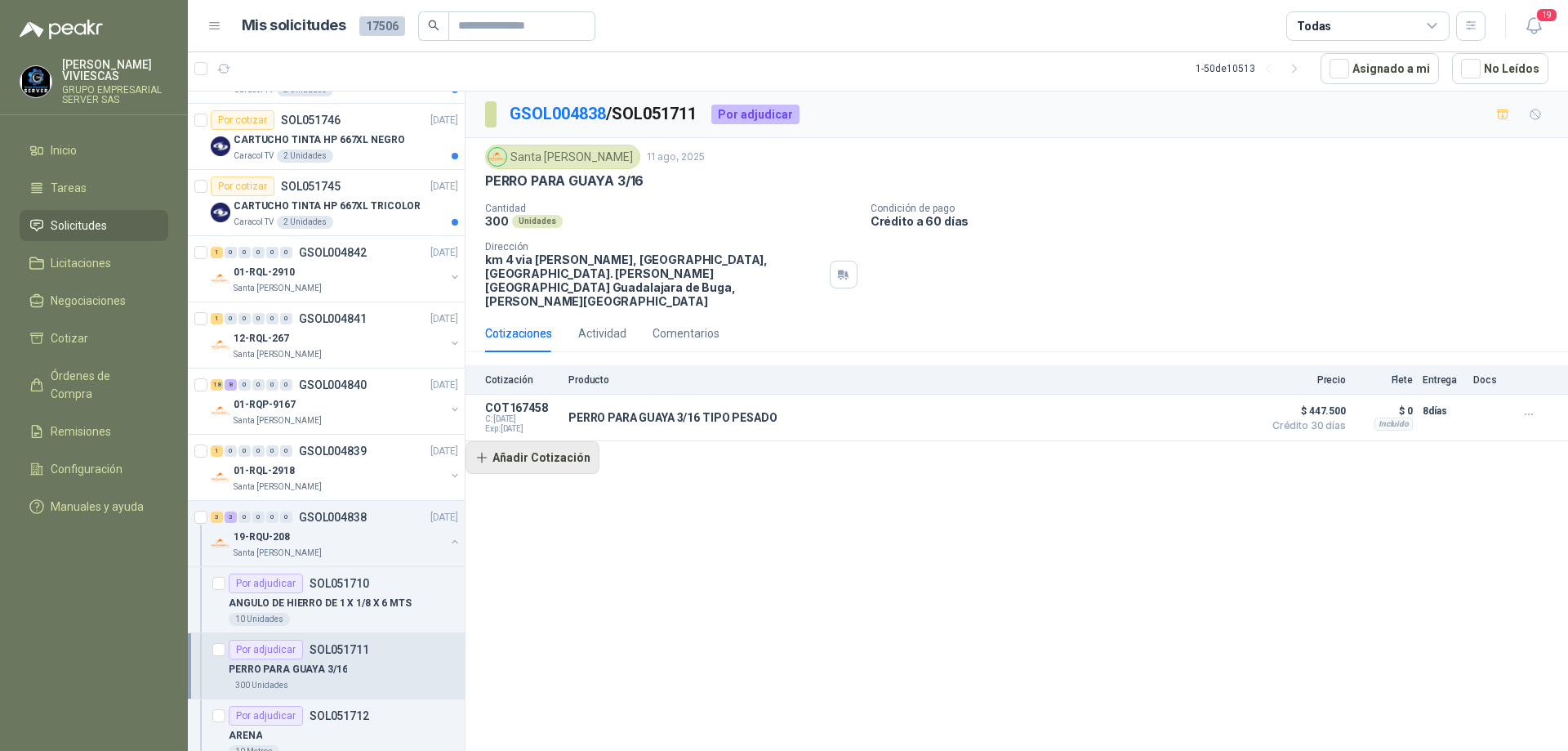
click at [571, 441] on button "Añadir Cotización" at bounding box center [532, 457] width 134 height 33
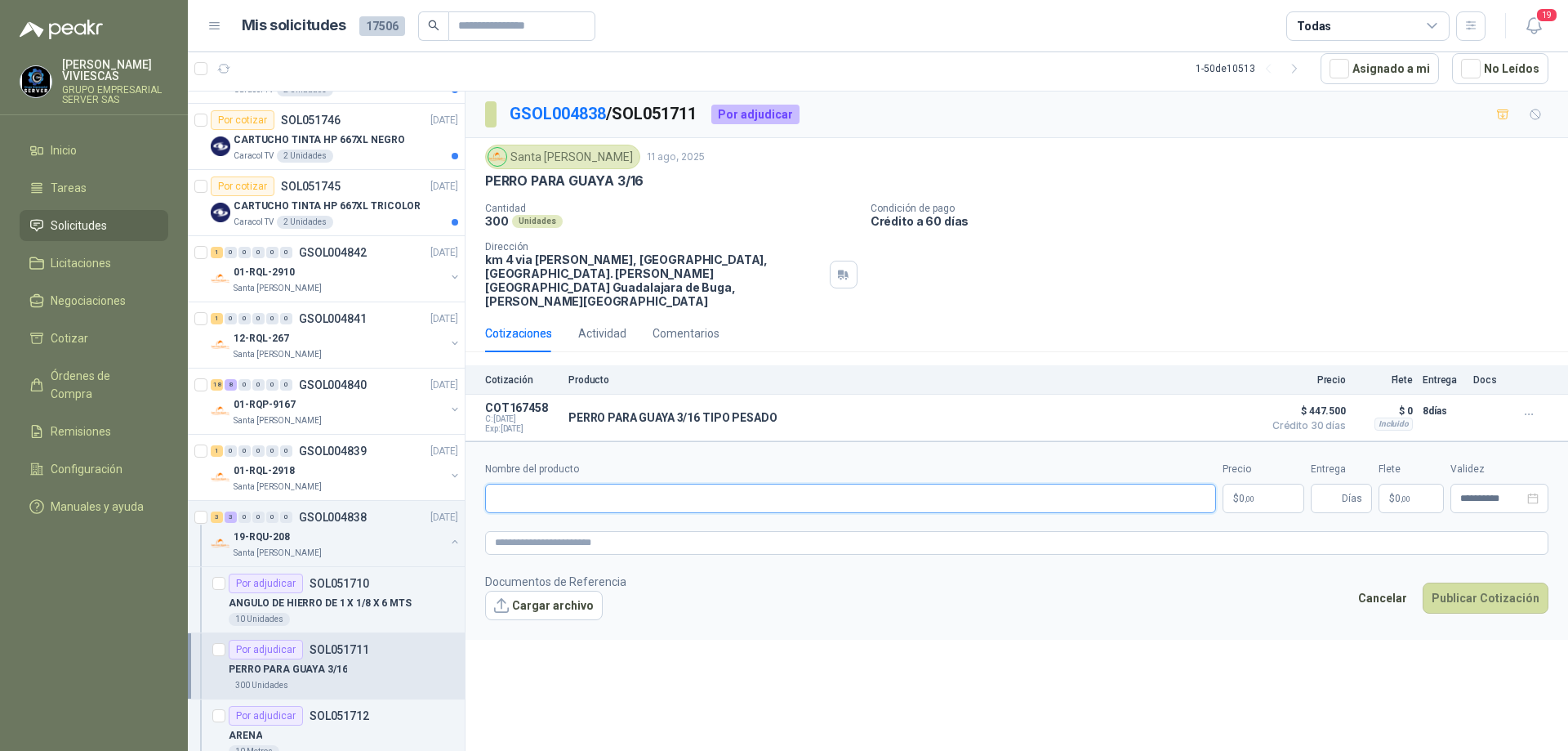
click at [569, 484] on input "Nombre del producto" at bounding box center [851, 498] width 731 height 29
paste input "**********"
type input "**********"
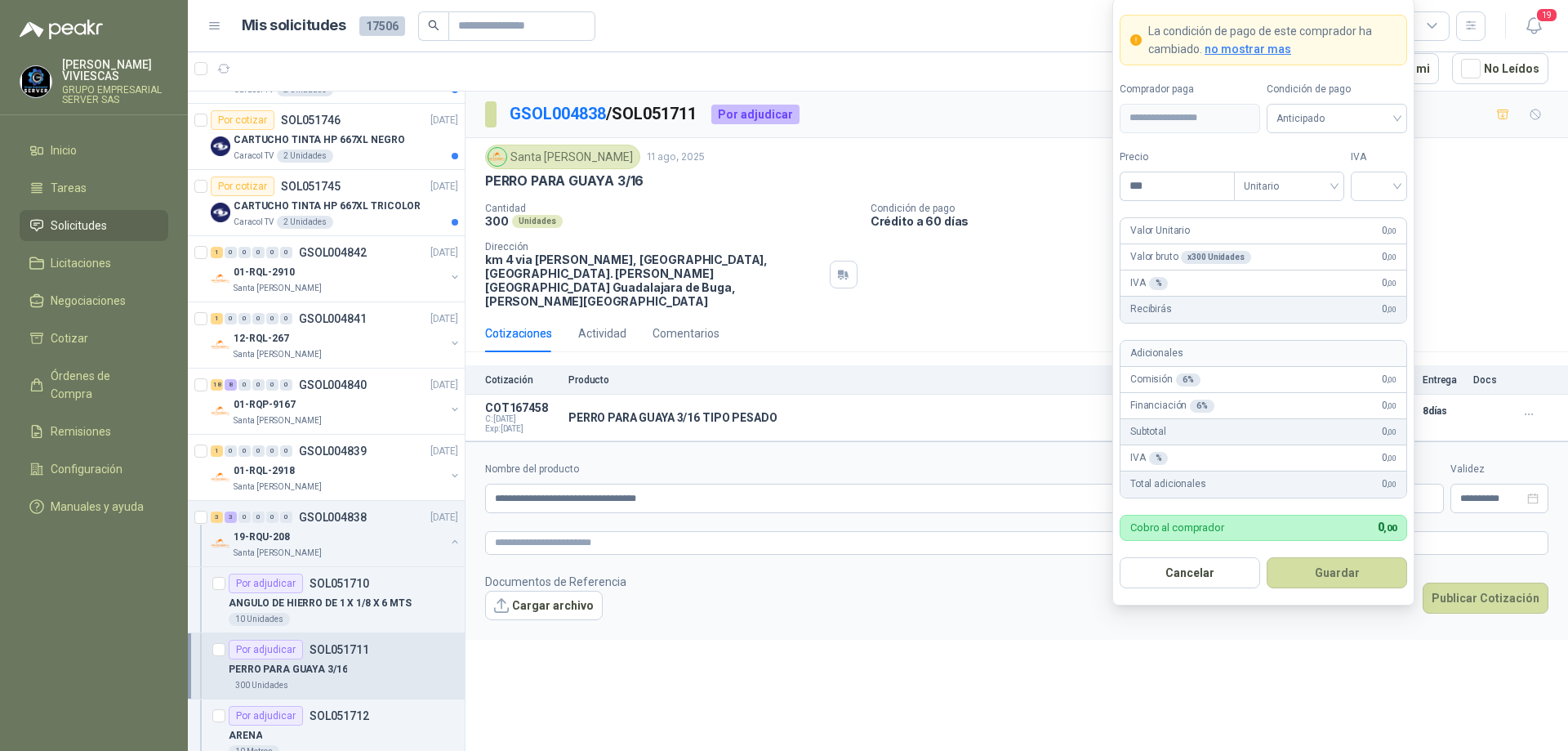
click at [1261, 473] on body "[PERSON_NAME] GRUPO EMPRESARIAL SERVER SAS Inicio Tareas Solicitudes Licitacion…" at bounding box center [784, 375] width 1568 height 751
type input "*****"
click at [1382, 190] on input "search" at bounding box center [1379, 184] width 37 height 25
click at [1387, 222] on div "19%" at bounding box center [1379, 219] width 30 height 18
click at [1363, 109] on span "Anticipado" at bounding box center [1337, 118] width 121 height 25
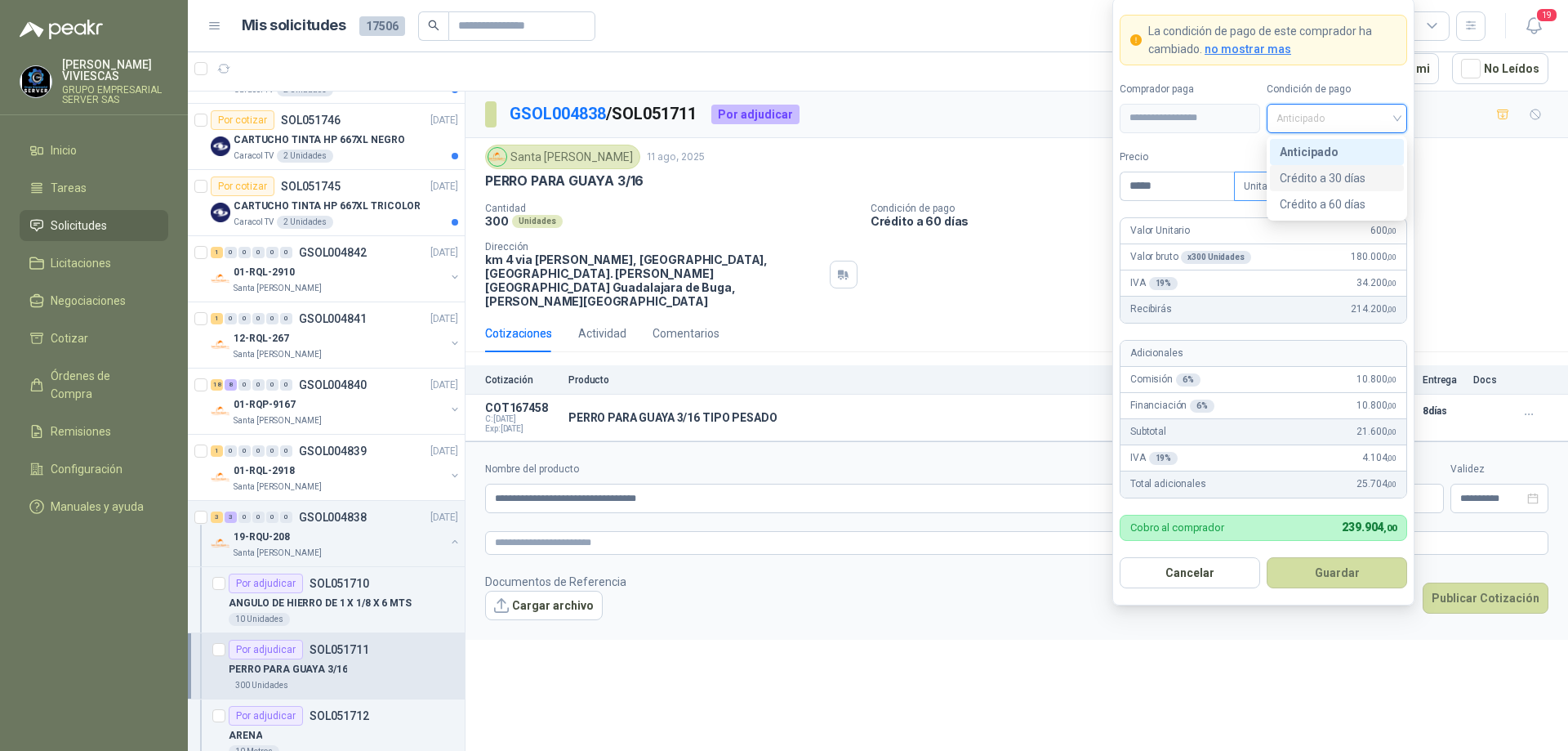
click at [1325, 173] on div "Crédito a 30 días" at bounding box center [1337, 178] width 115 height 18
click at [1319, 576] on button "Guardar" at bounding box center [1337, 573] width 140 height 31
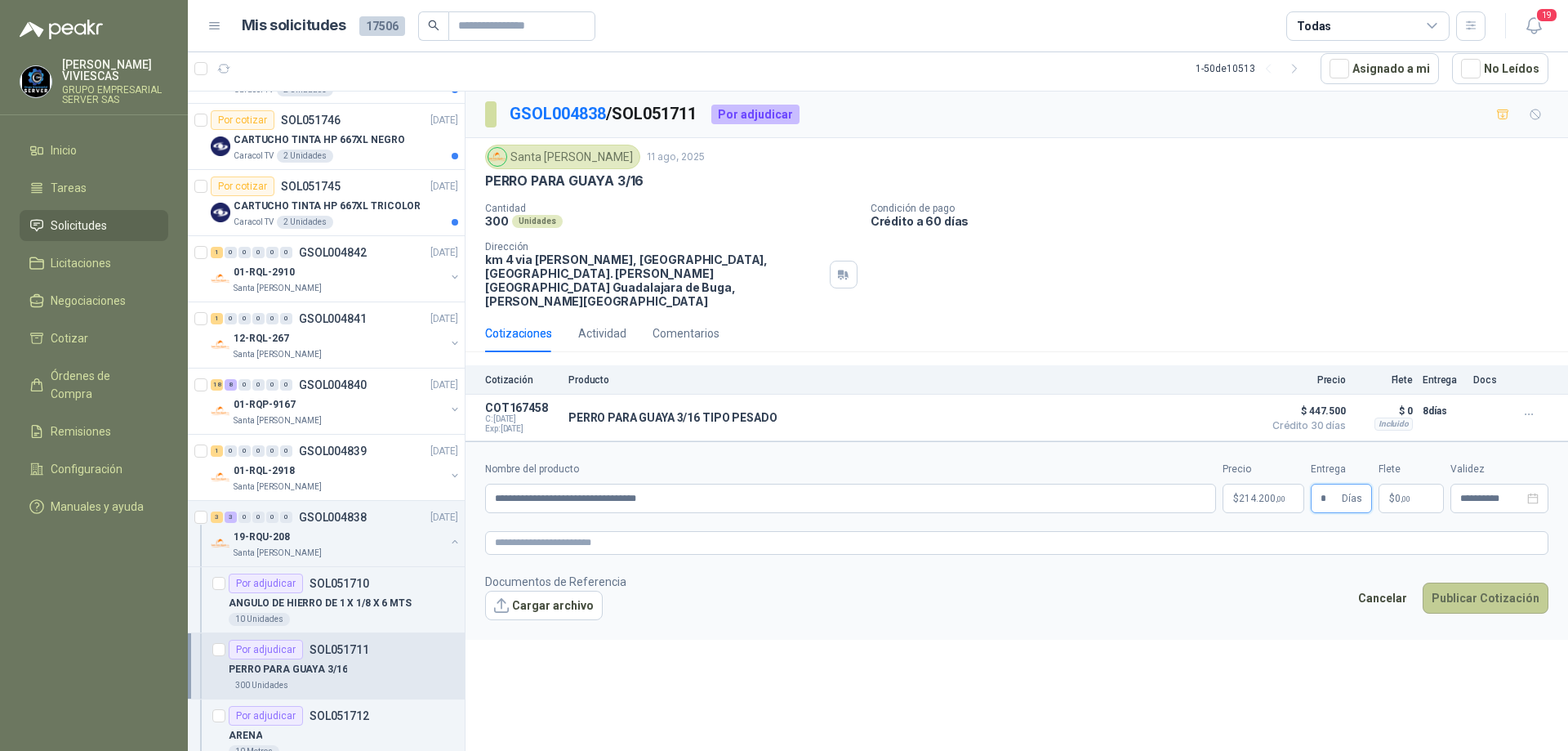
type input "*"
click at [1482, 582] on button "Publicar Cotización" at bounding box center [1485, 598] width 126 height 31
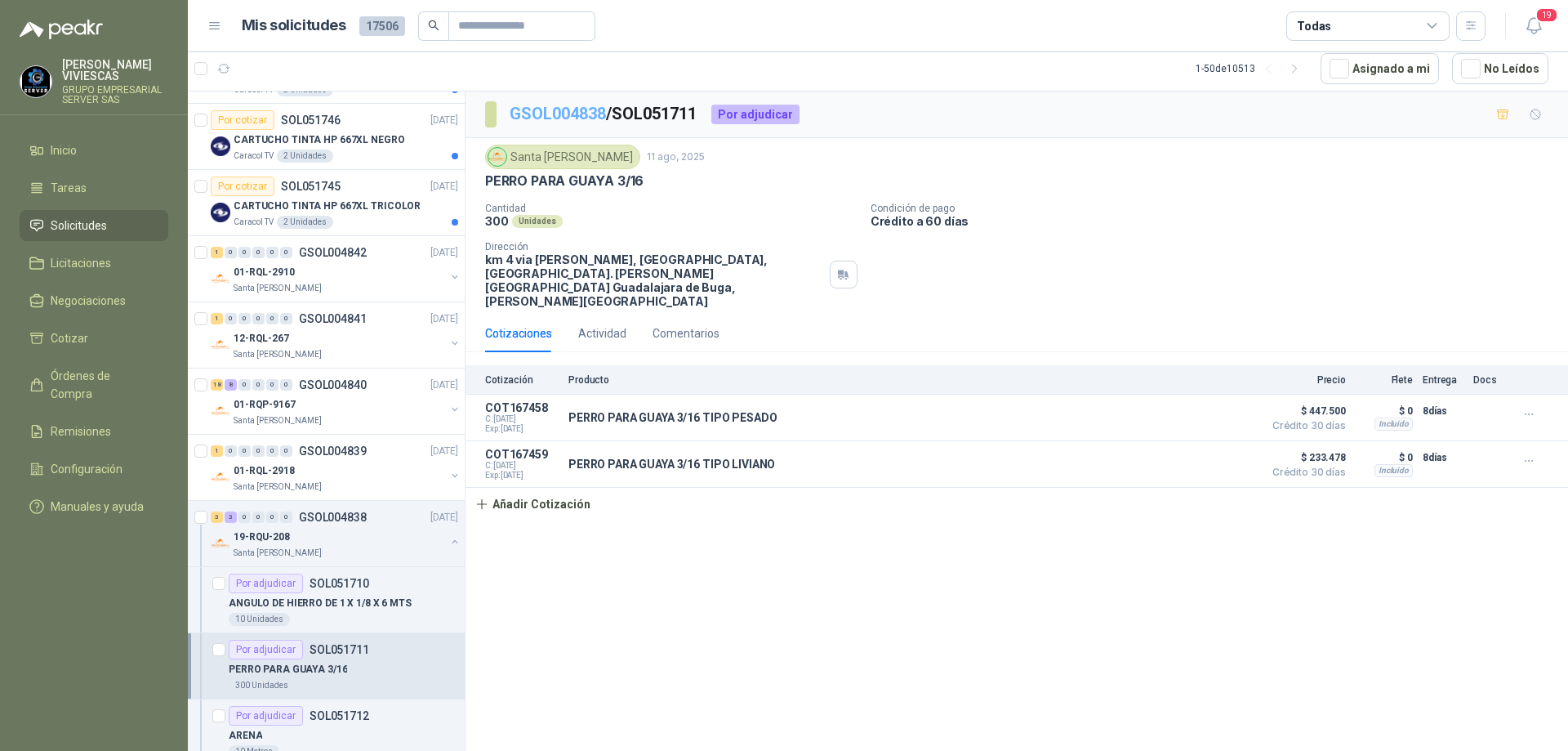
click at [561, 108] on link "GSOL004838" at bounding box center [557, 113] width 97 height 20
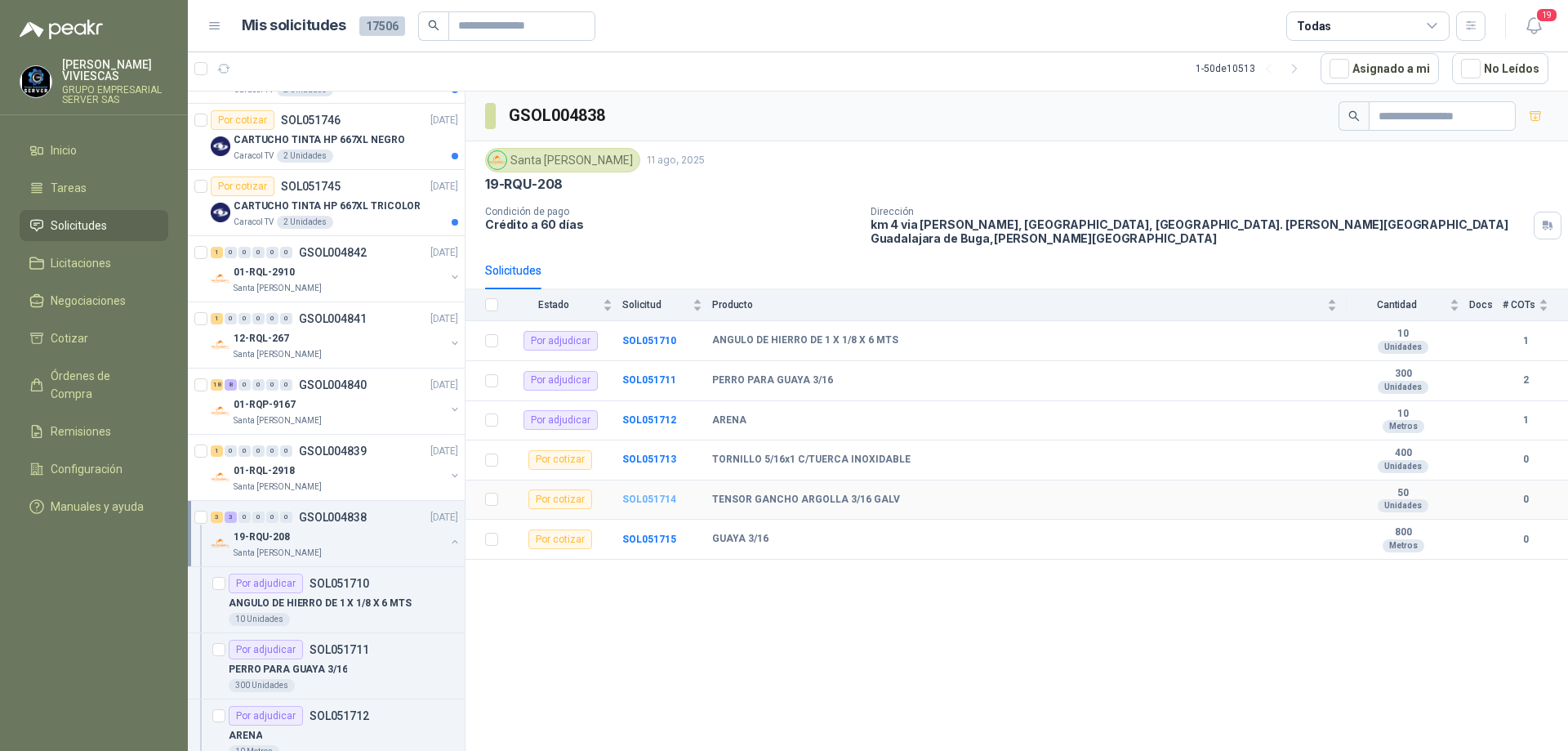
click at [640, 493] on b "SOL051714" at bounding box center [649, 498] width 54 height 11
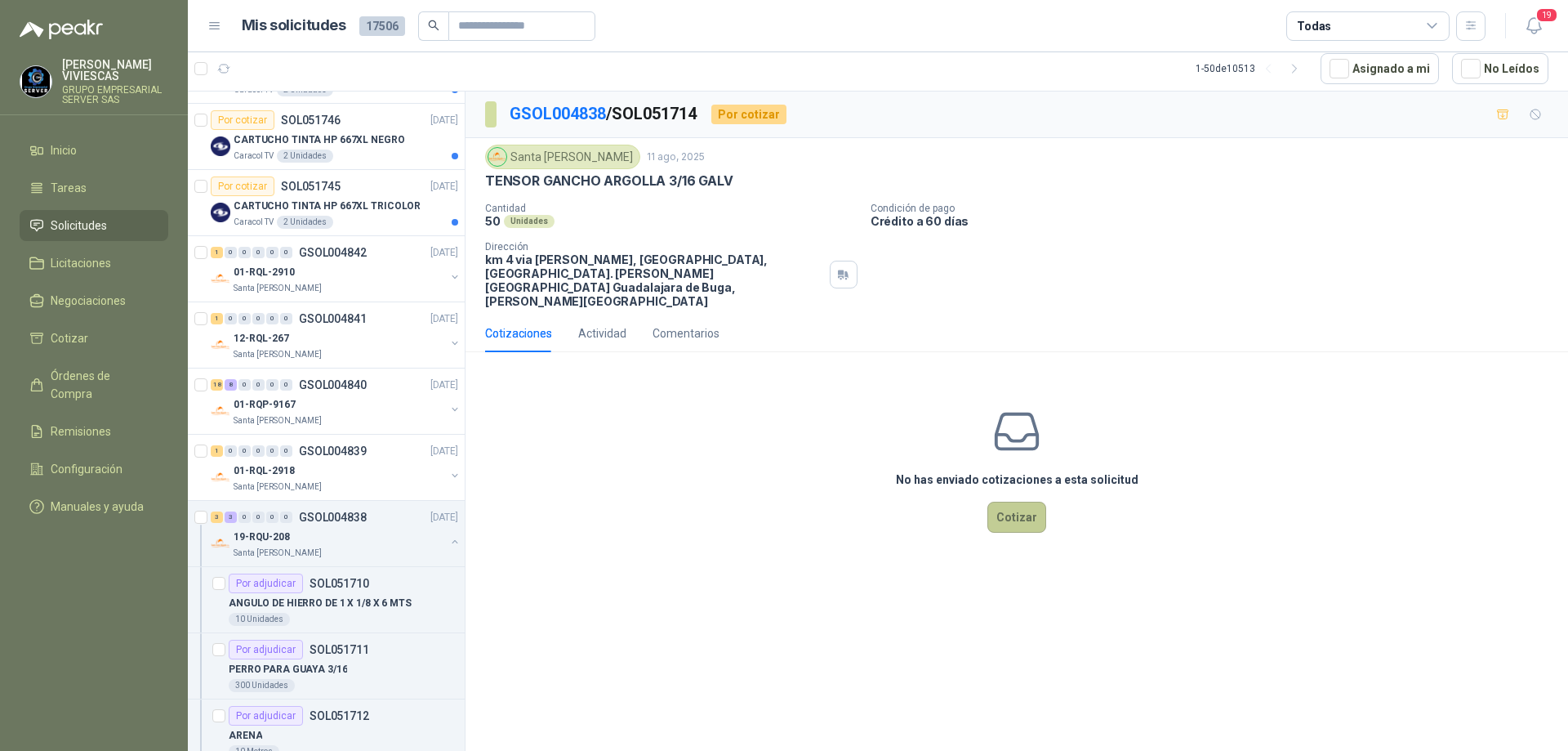
click at [994, 502] on button "Cotizar" at bounding box center [1017, 517] width 59 height 31
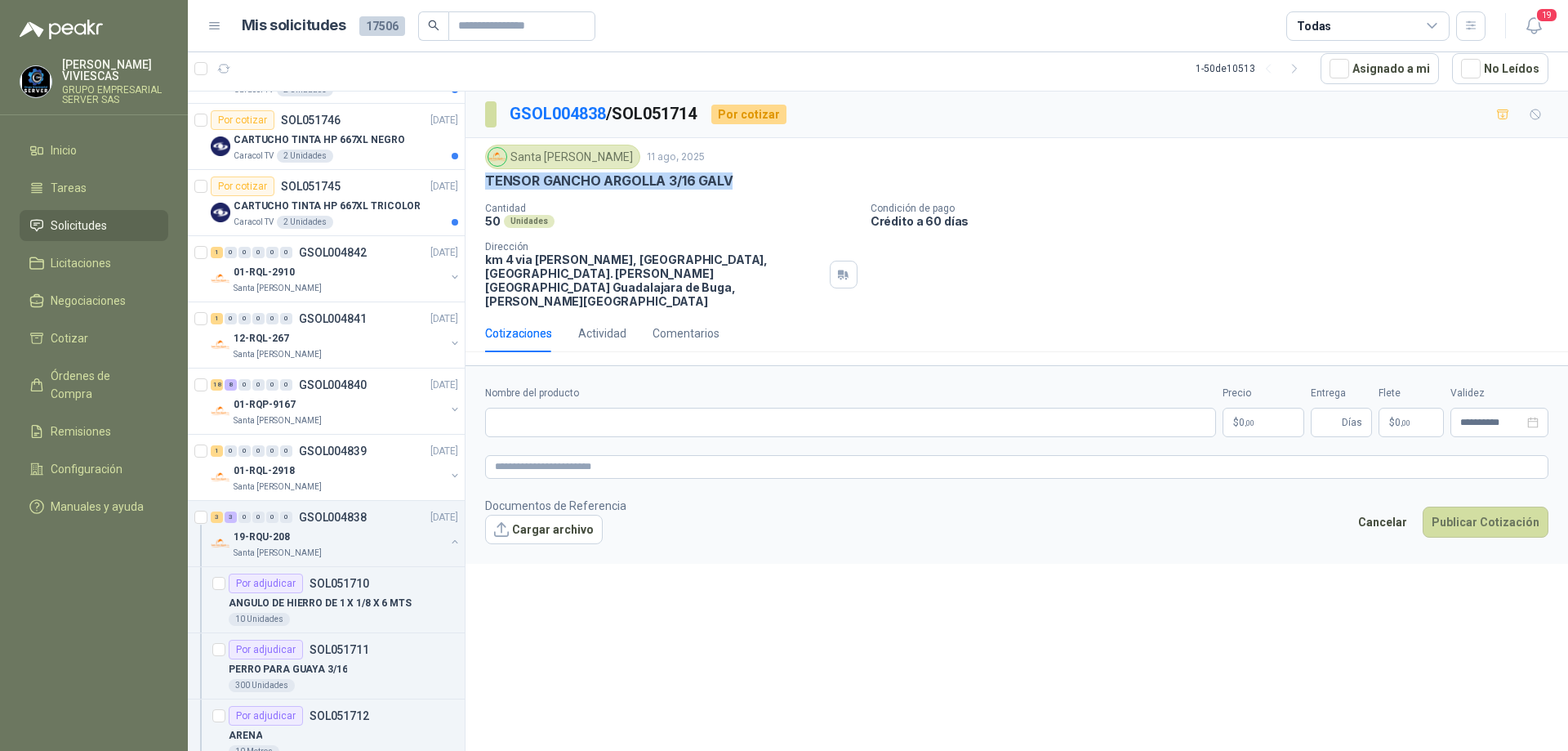
drag, startPoint x: 737, startPoint y: 179, endPoint x: 488, endPoint y: 180, distance: 249.0
click at [488, 180] on div "TENSOR GANCHO ARGOLLA 3/16 GALV" at bounding box center [1017, 181] width 1063 height 17
copy p "TENSOR GANCHO ARGOLLA 3/16 GALV"
paste input "**********"
type input "**********"
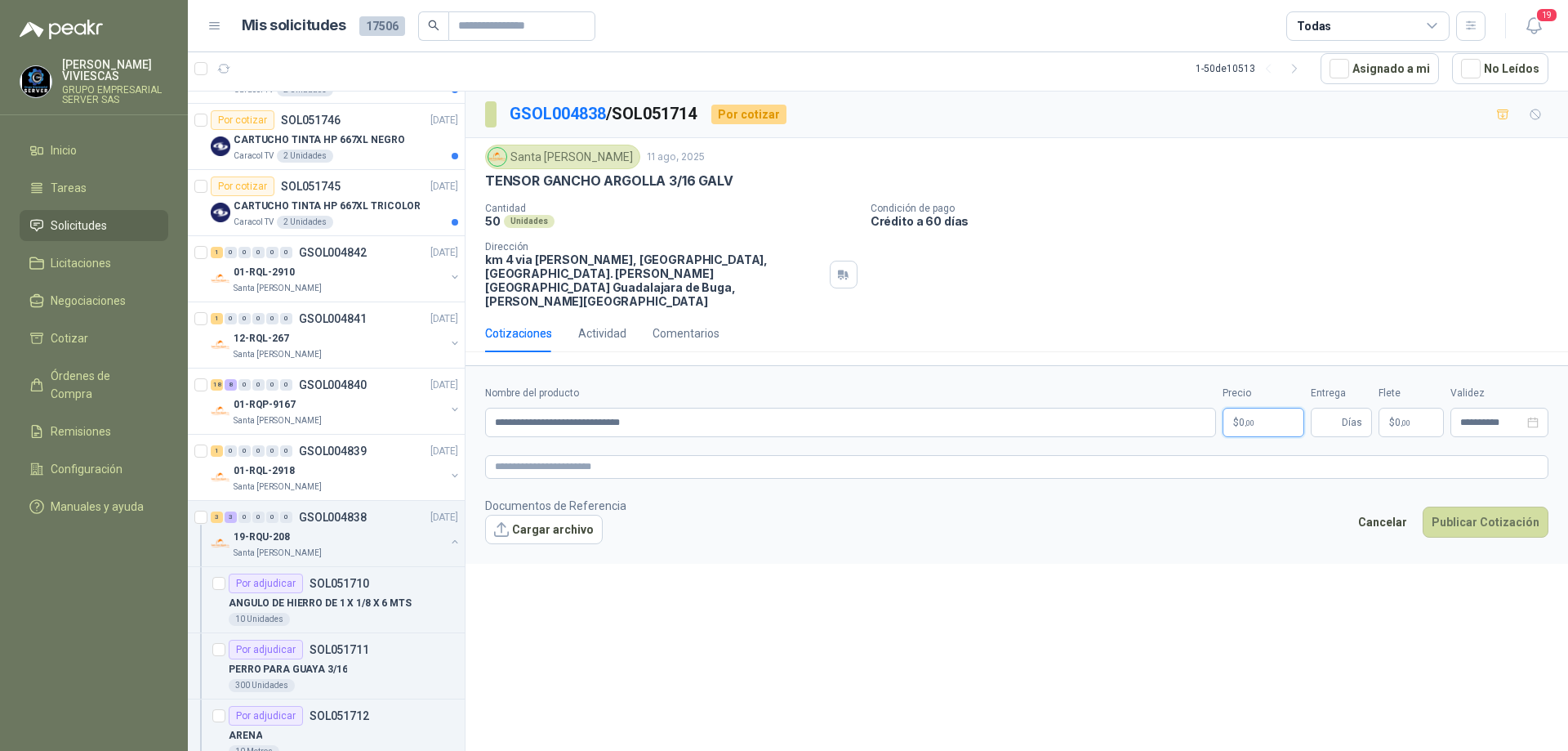
click at [1238, 408] on p "$ 0 ,00" at bounding box center [1263, 422] width 81 height 29
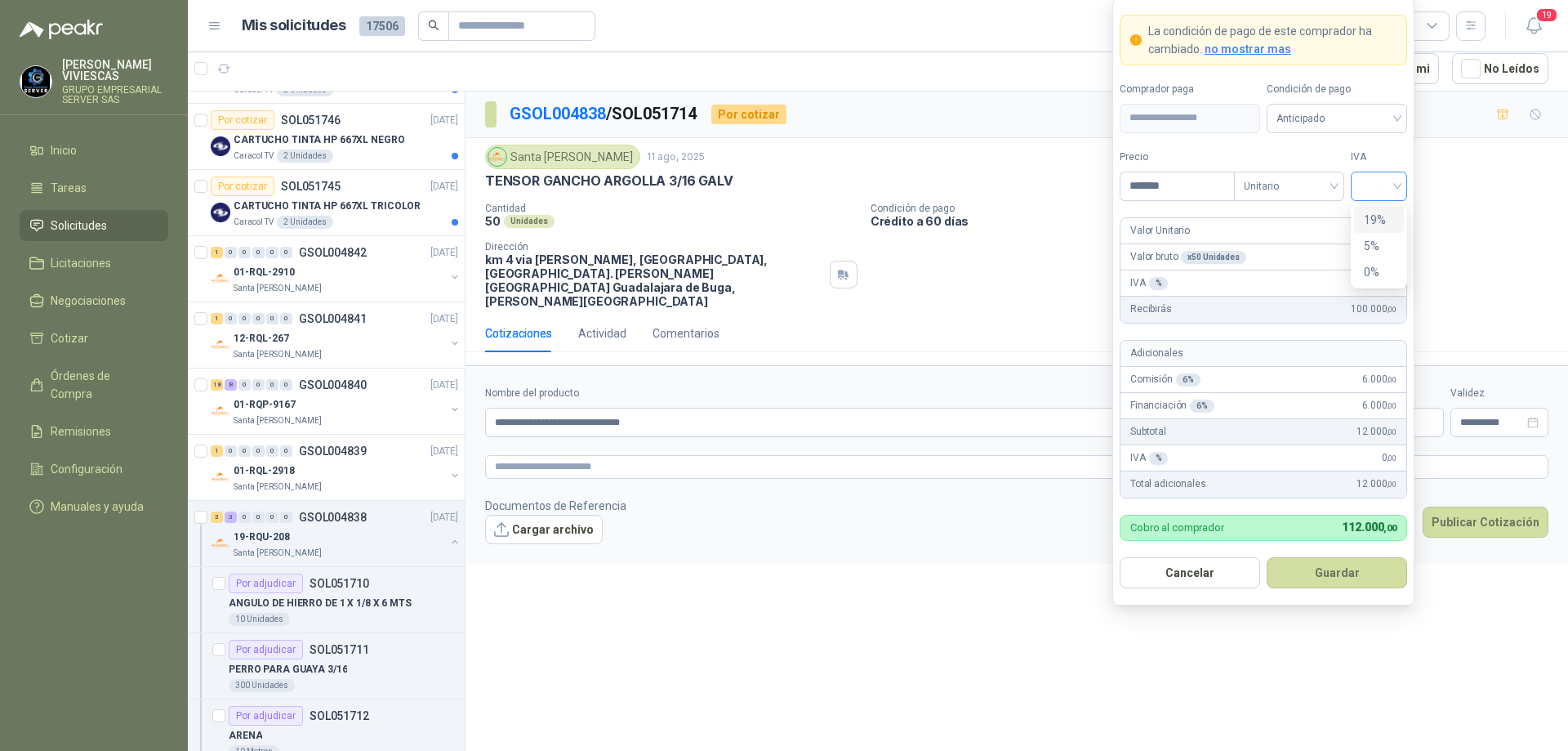
click at [1403, 186] on div at bounding box center [1379, 186] width 56 height 29
type input "*******"
click at [1394, 212] on div "19%" at bounding box center [1379, 219] width 50 height 27
click at [1377, 107] on span "Anticipado" at bounding box center [1337, 118] width 121 height 25
click at [1333, 181] on div "Crédito a 30 días" at bounding box center [1337, 178] width 115 height 18
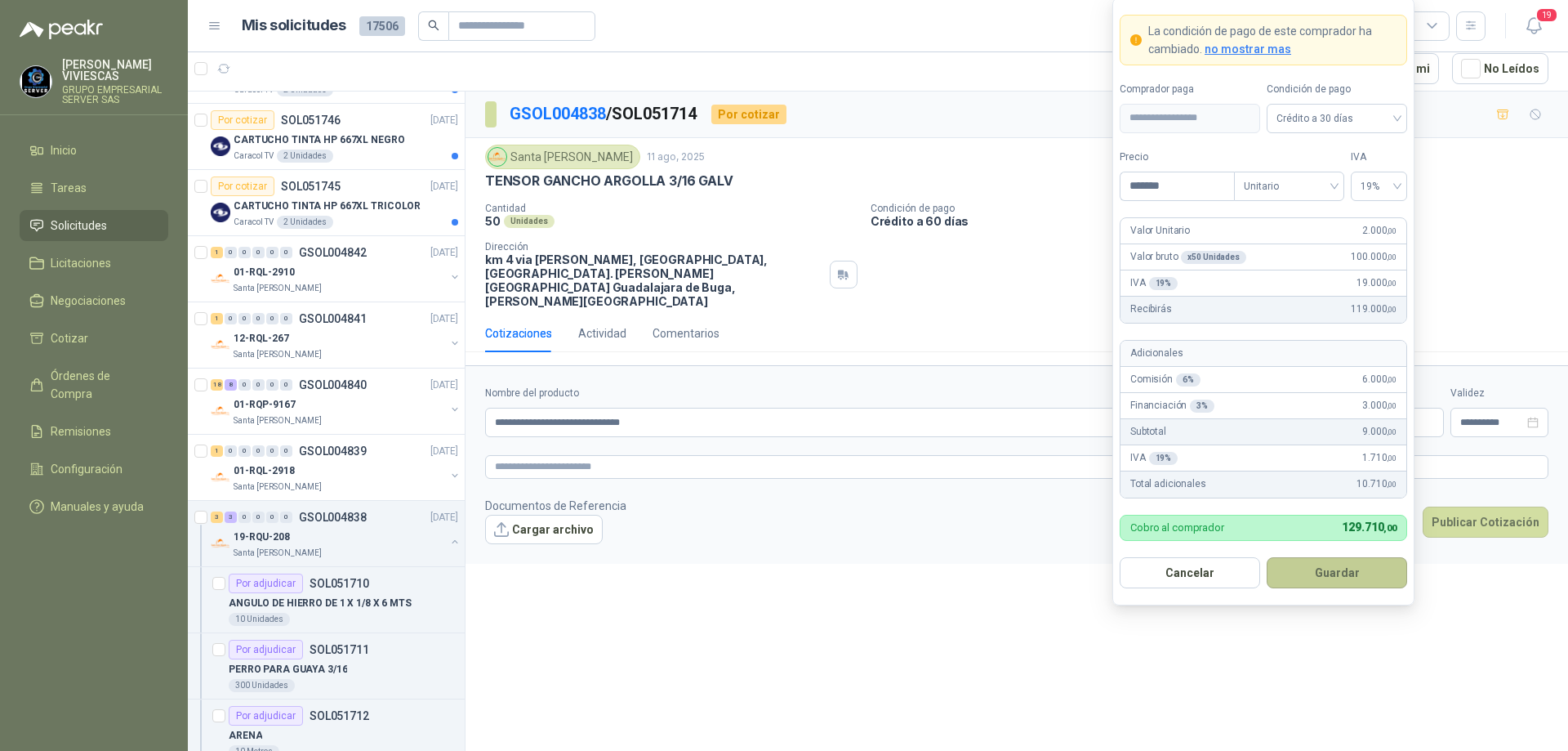
click at [1333, 559] on button "Guardar" at bounding box center [1337, 573] width 140 height 31
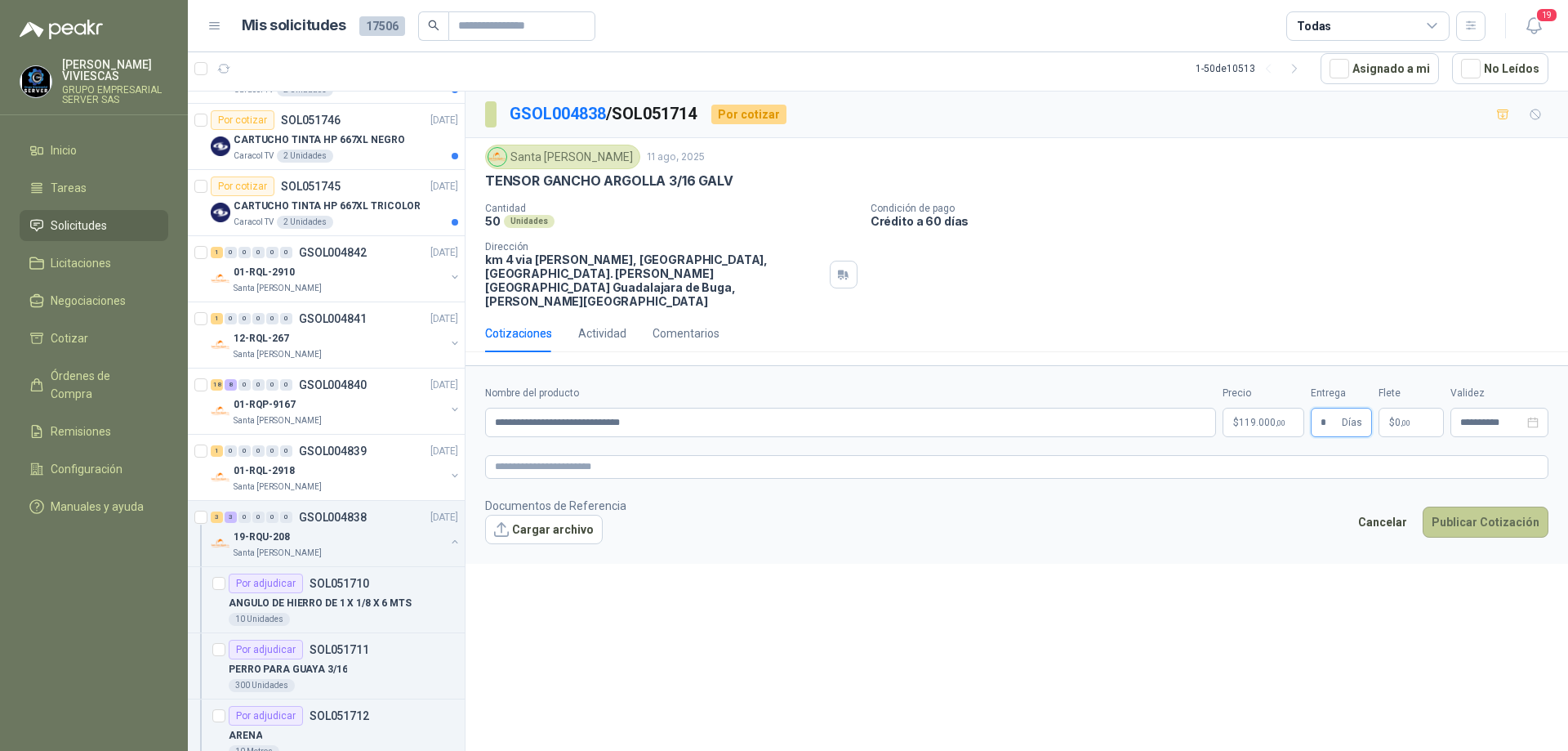
type input "*"
click at [1482, 507] on button "Publicar Cotización" at bounding box center [1485, 522] width 126 height 31
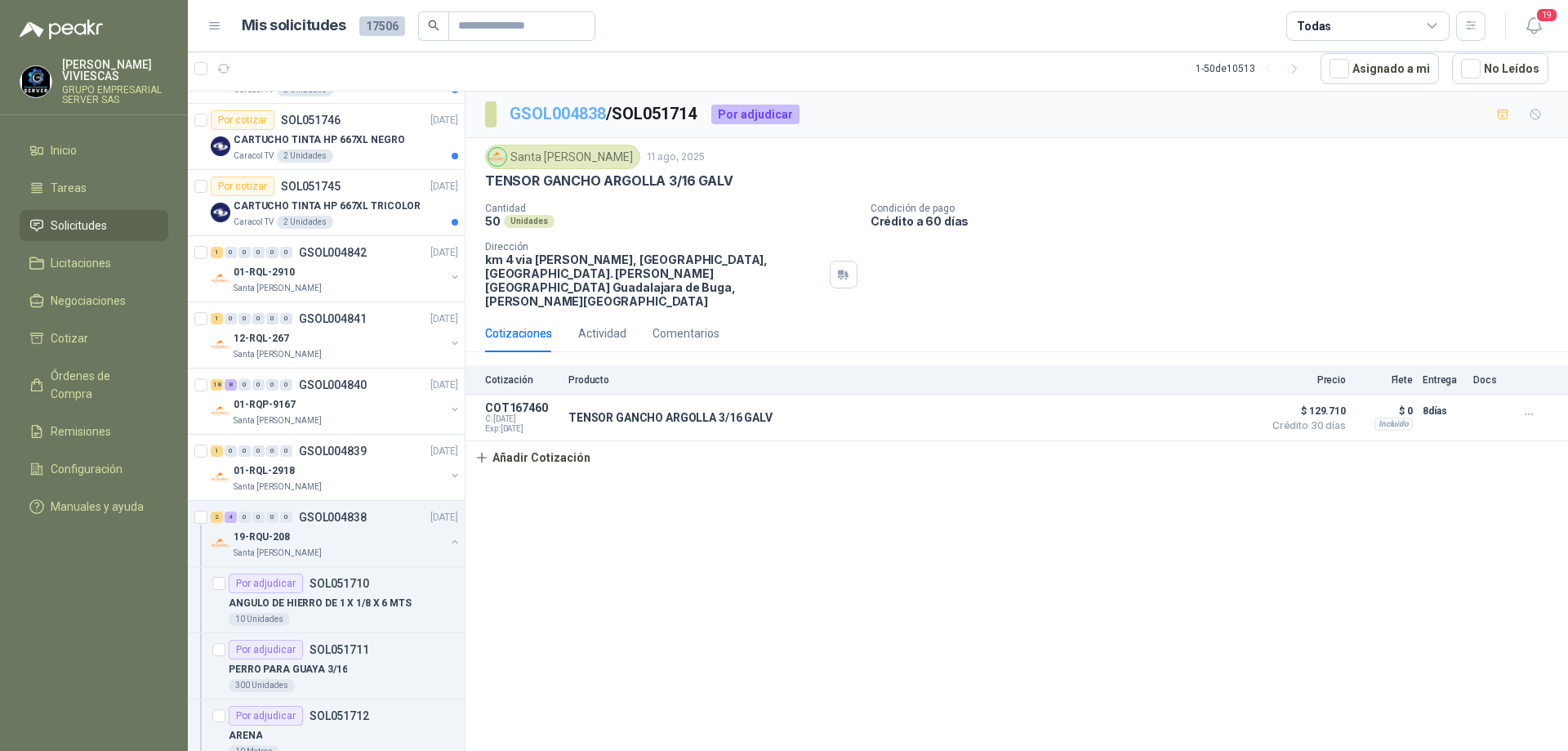
click at [552, 114] on link "GSOL004838" at bounding box center [557, 113] width 97 height 20
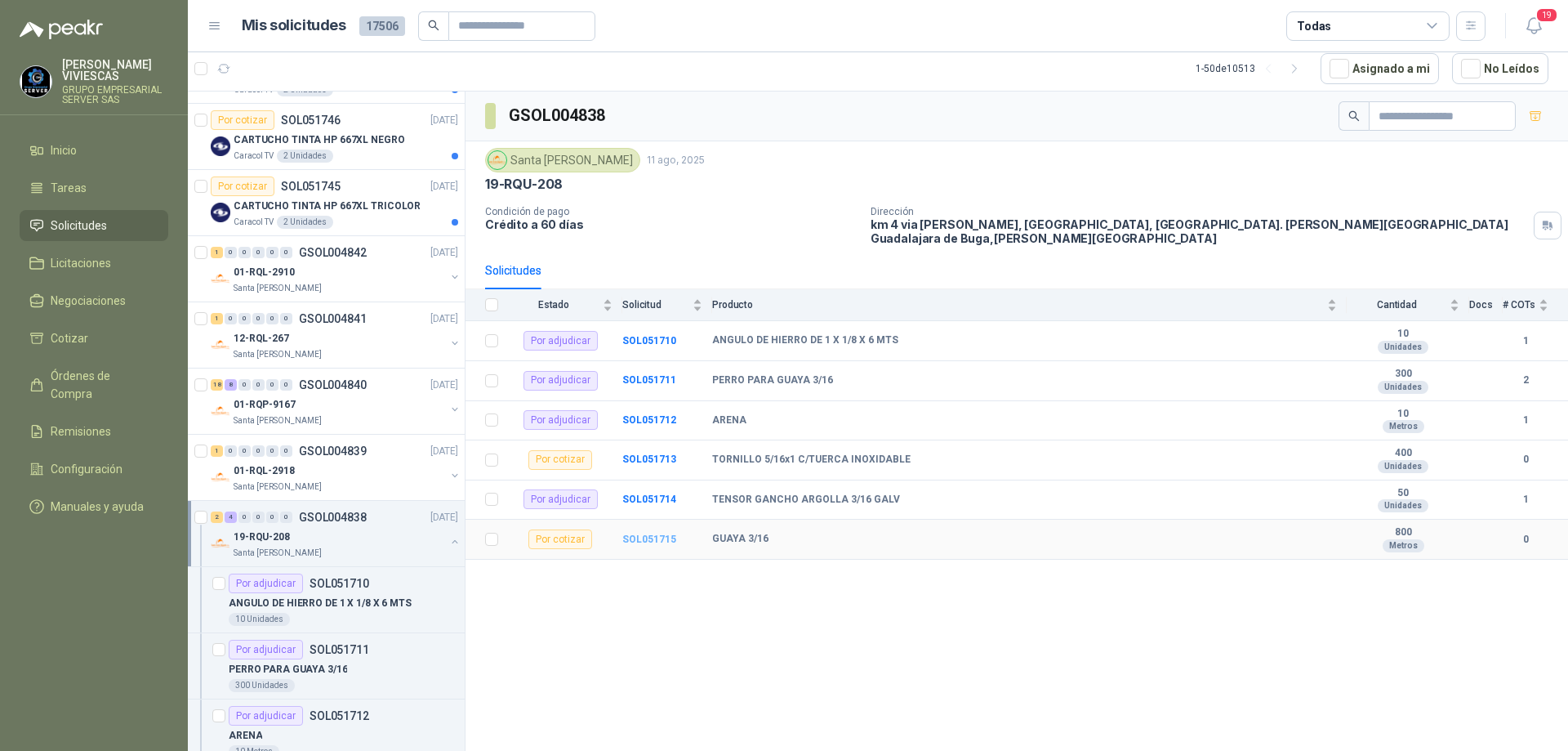
click at [657, 533] on b "SOL051715" at bounding box center [649, 539] width 54 height 11
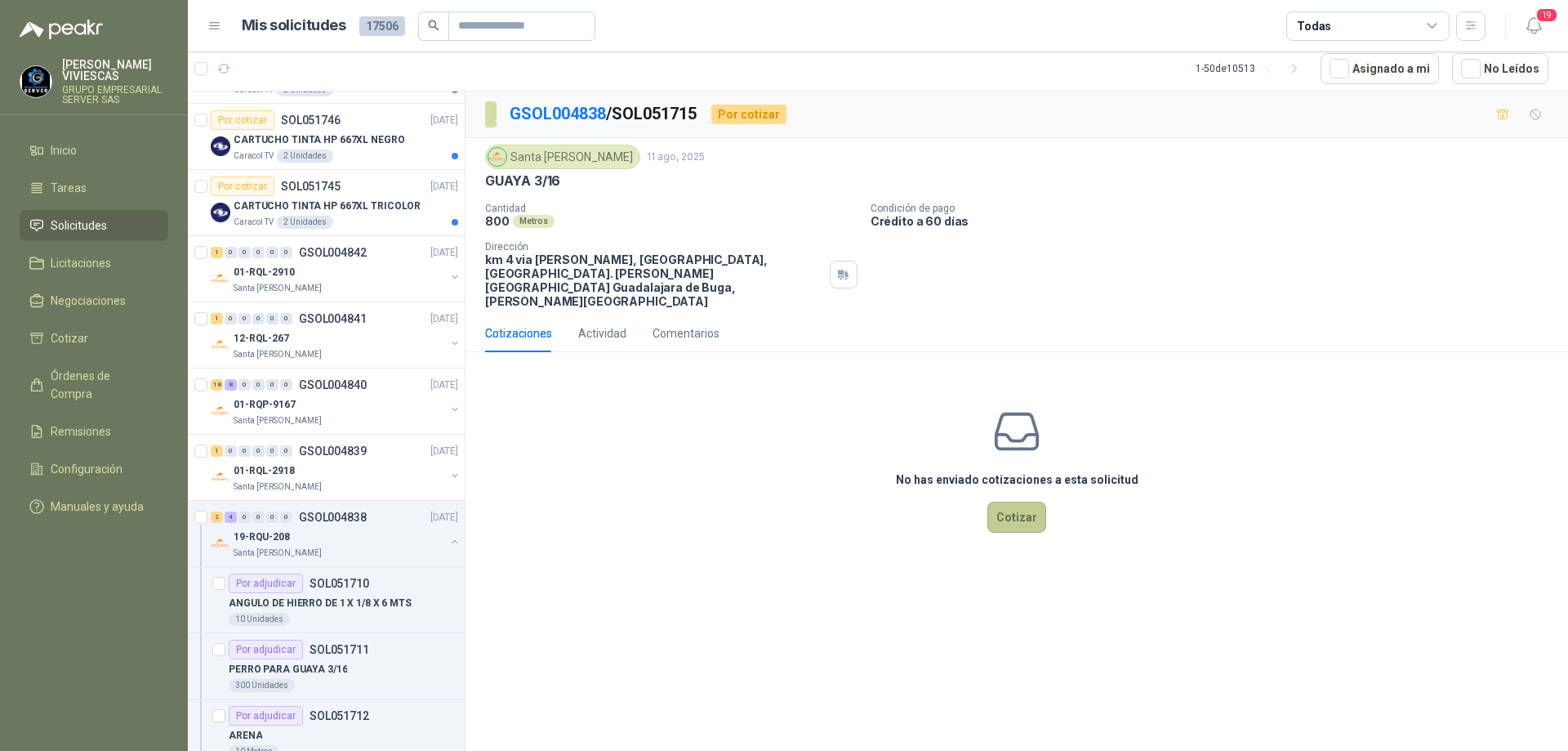
click at [1002, 502] on button "Cotizar" at bounding box center [1017, 517] width 59 height 31
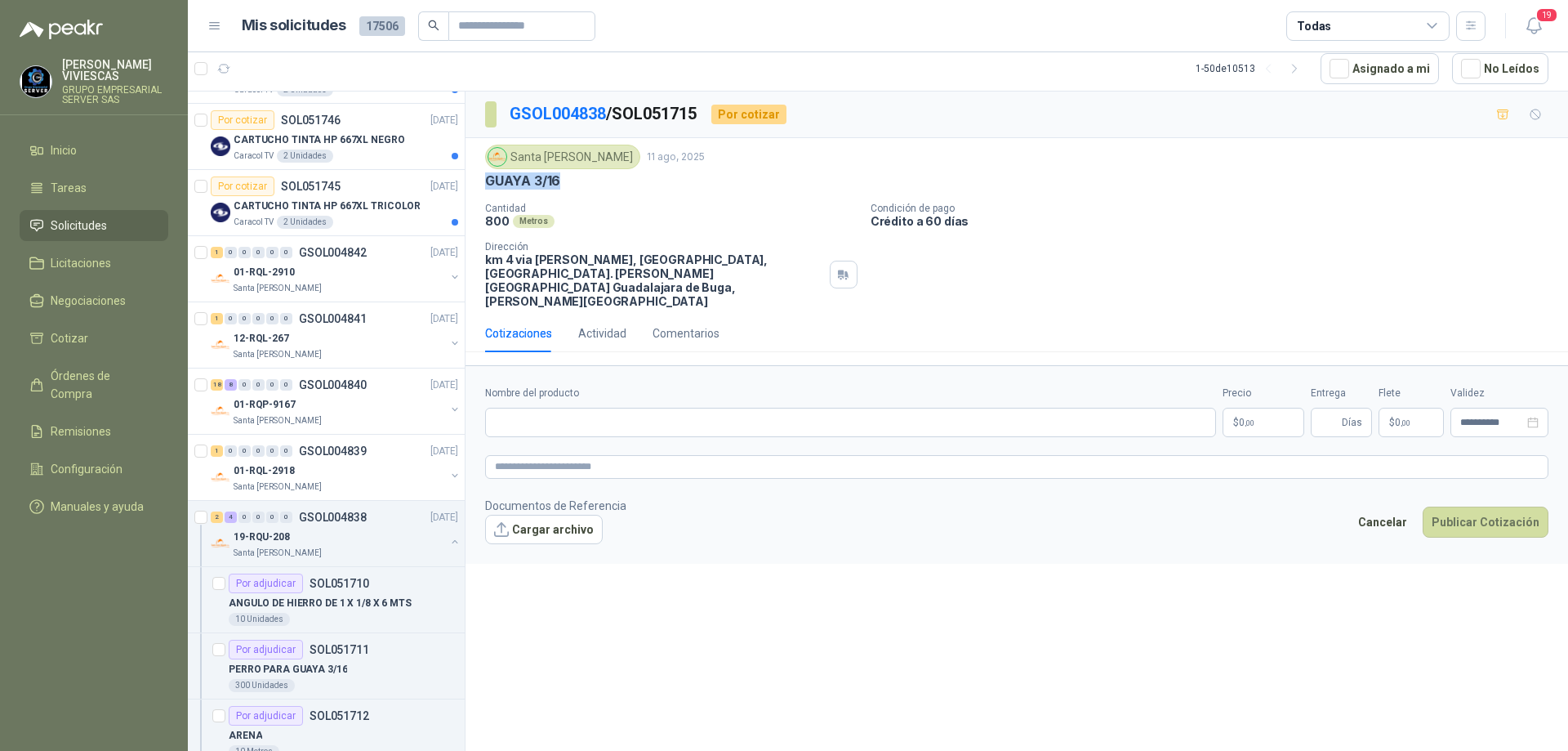
drag, startPoint x: 579, startPoint y: 177, endPoint x: 488, endPoint y: 179, distance: 91.0
click at [488, 179] on div "GUAYA 3/16" at bounding box center [1017, 181] width 1063 height 17
copy p "GUAYA 3/16"
paste input "**********"
type input "**********"
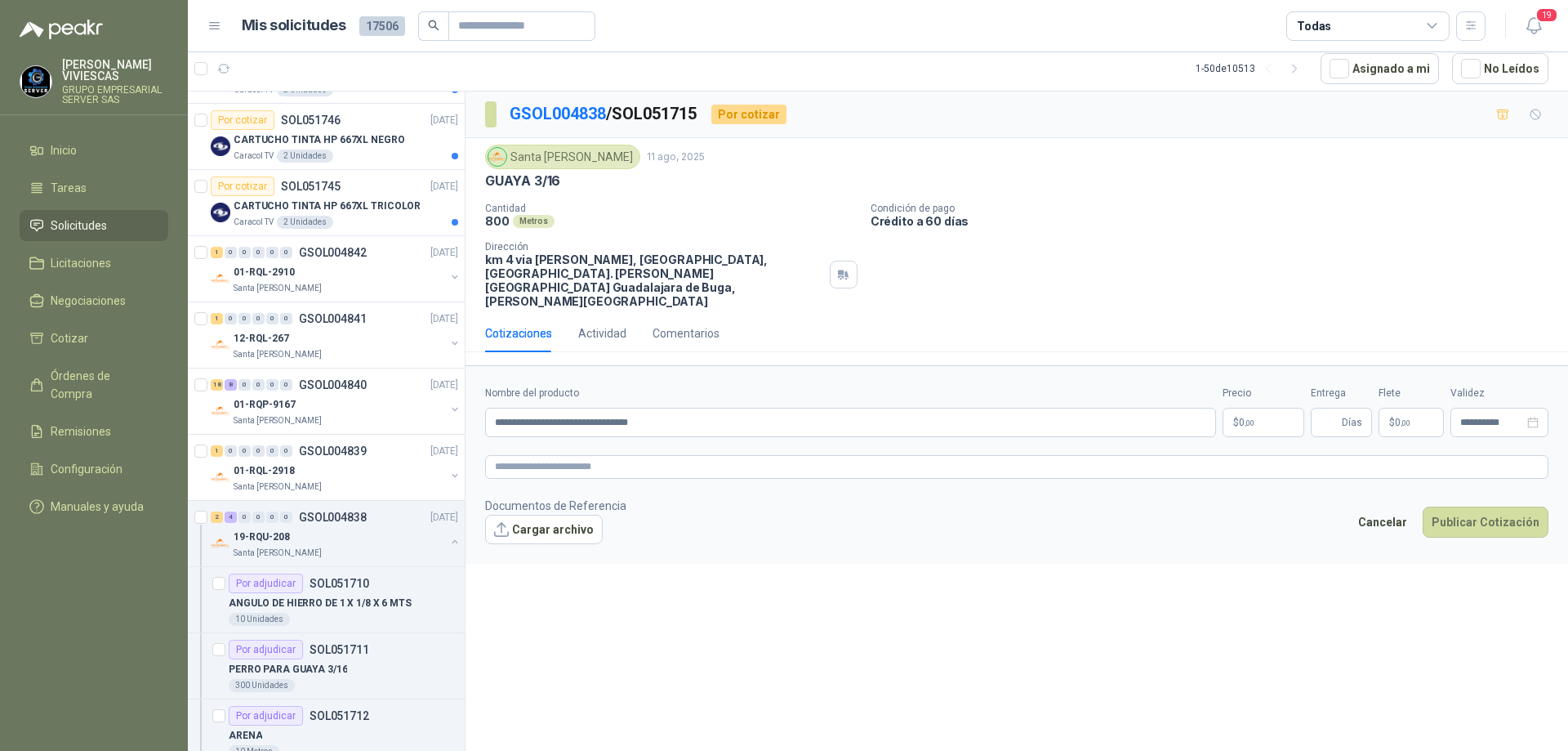
click at [1258, 405] on body "[PERSON_NAME] GRUPO EMPRESARIAL SERVER SAS Inicio Tareas Solicitudes Licitacion…" at bounding box center [784, 375] width 1568 height 751
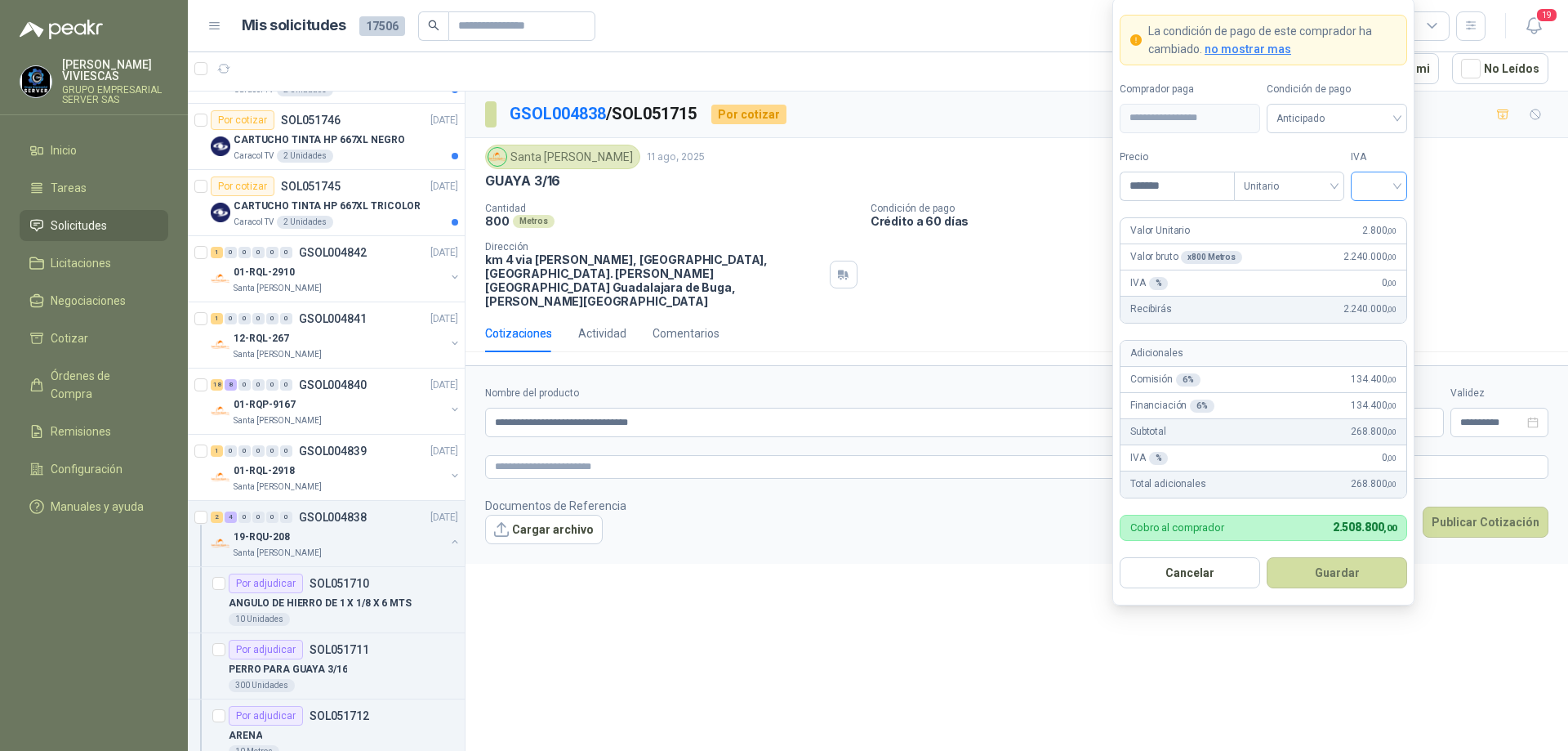
click at [1403, 181] on div at bounding box center [1379, 186] width 56 height 29
type input "*******"
click at [1382, 211] on div "19%" at bounding box center [1379, 219] width 30 height 18
click at [1367, 134] on form "**********" at bounding box center [1263, 301] width 302 height 608
click at [1365, 122] on span "Anticipado" at bounding box center [1337, 118] width 121 height 25
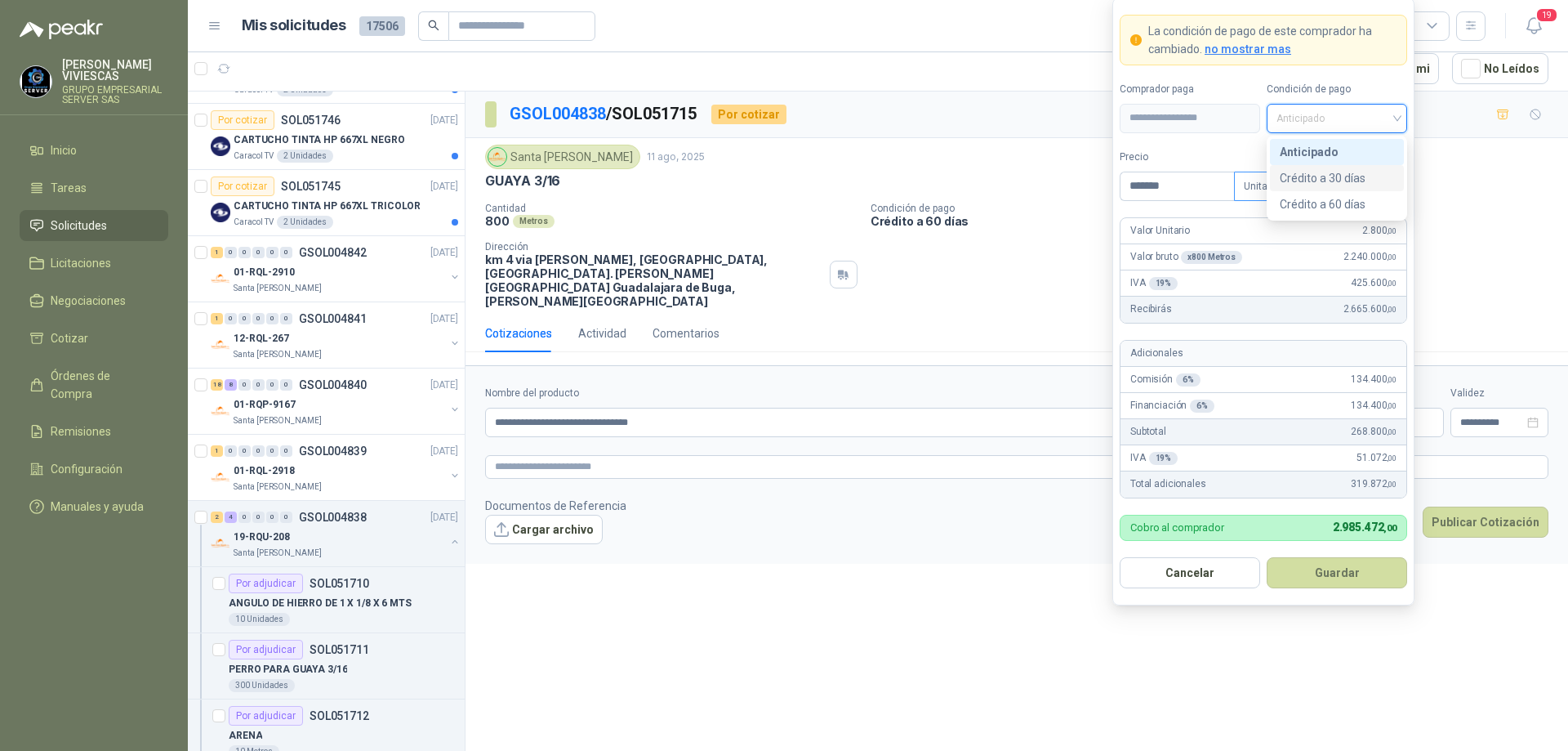
click at [1330, 176] on div "Crédito a 30 días" at bounding box center [1337, 178] width 115 height 18
click at [1331, 571] on button "Guardar" at bounding box center [1337, 573] width 140 height 31
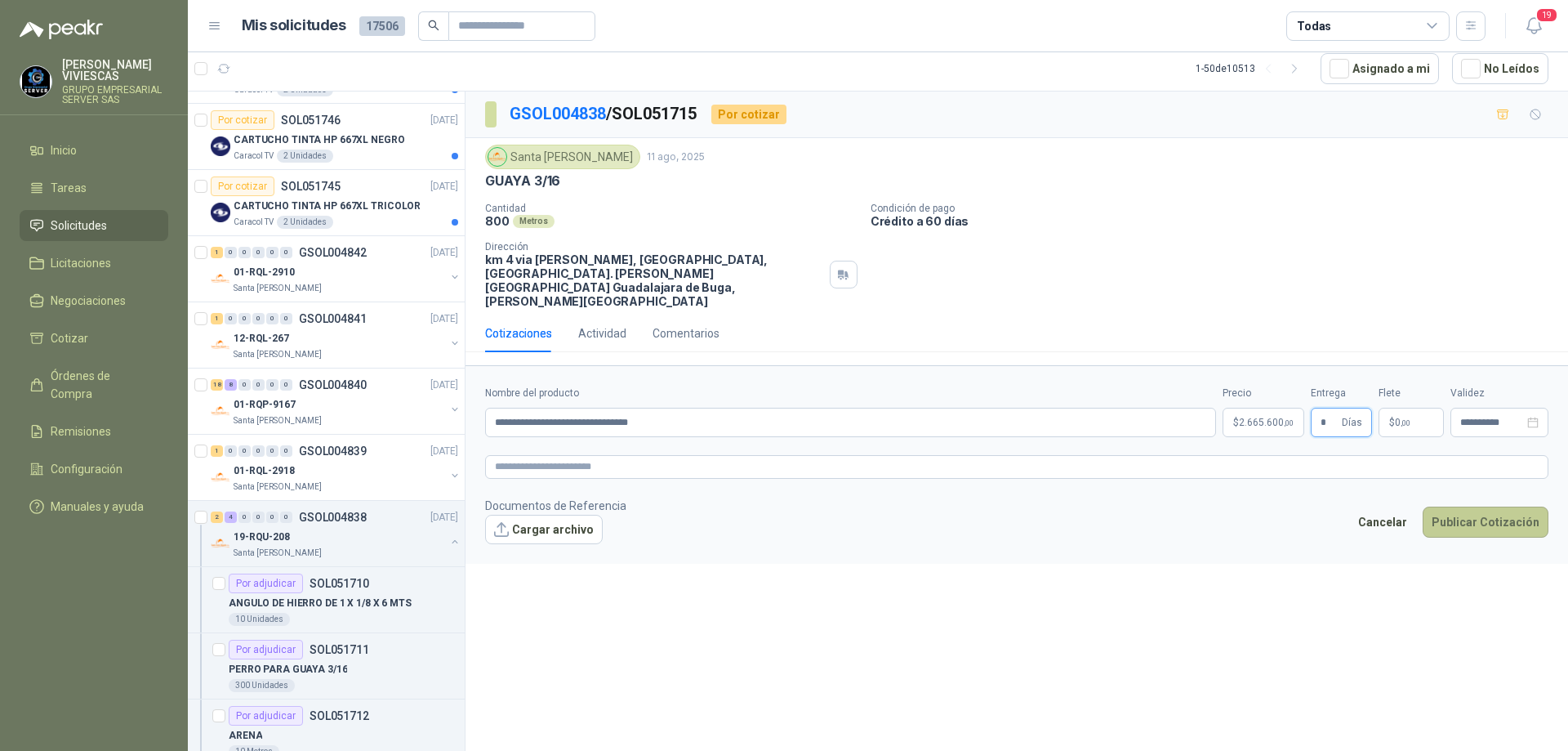
type input "*"
click at [1485, 507] on button "Publicar Cotización" at bounding box center [1485, 522] width 126 height 31
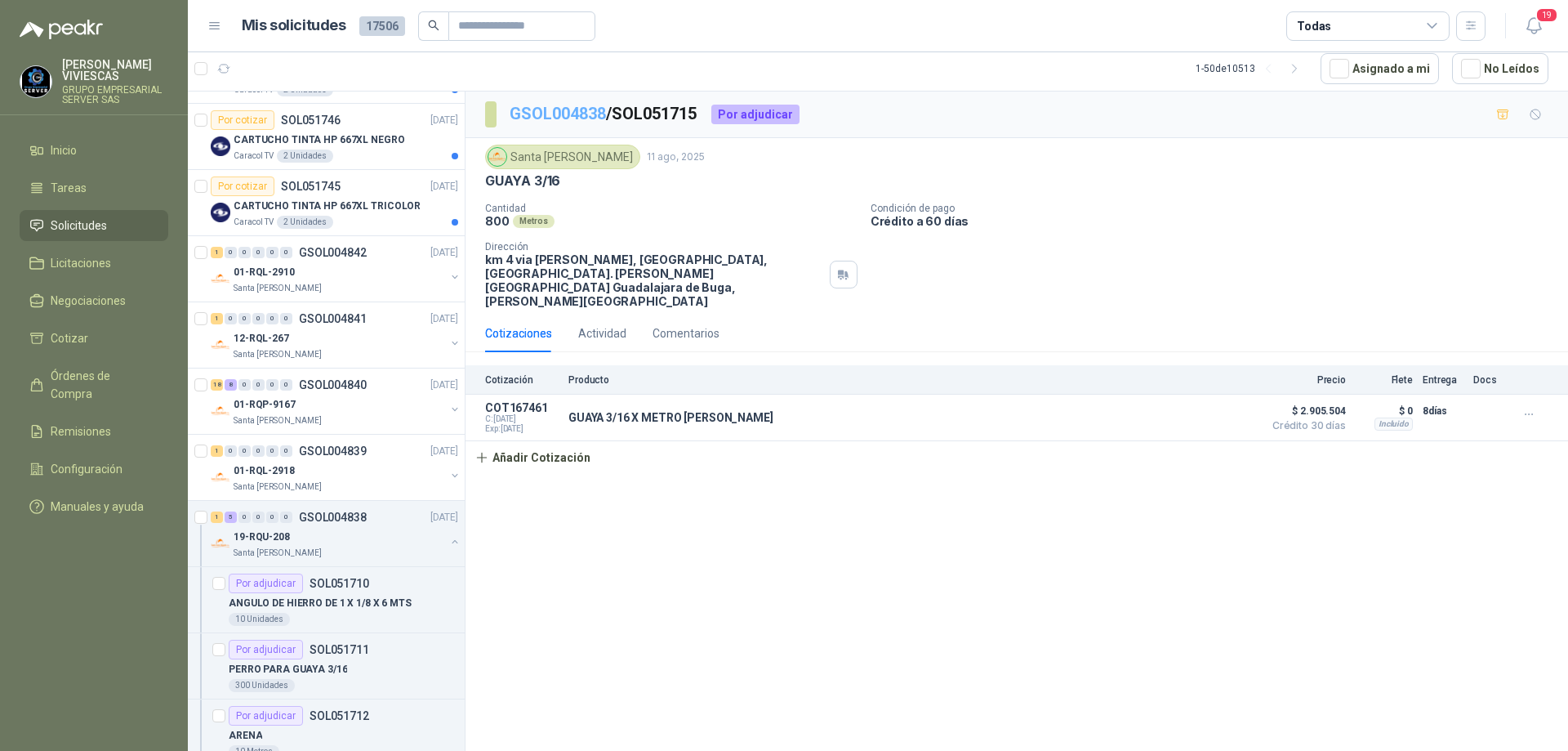
click at [564, 113] on link "GSOL004838" at bounding box center [557, 113] width 97 height 20
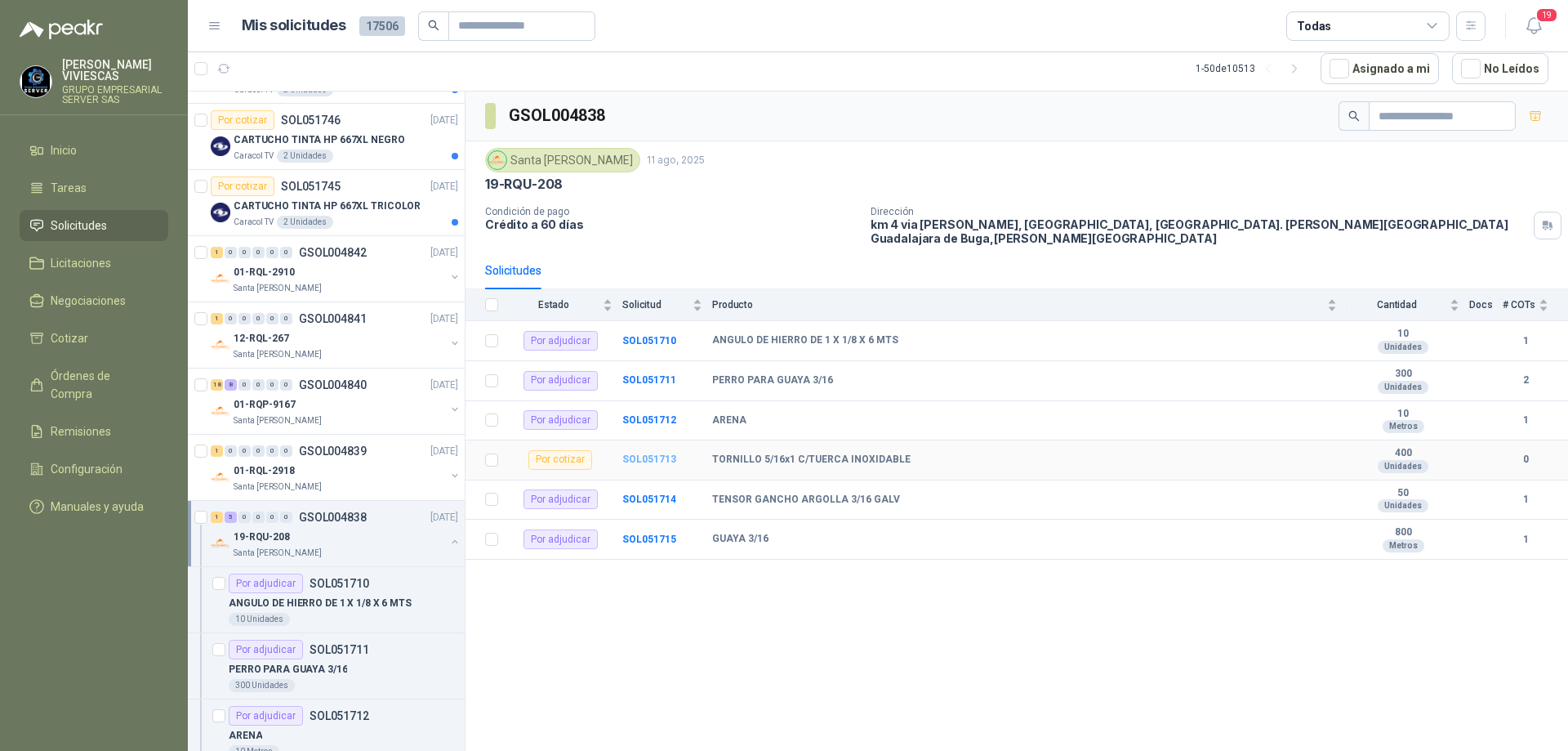
click at [654, 454] on b "SOL051713" at bounding box center [649, 459] width 54 height 11
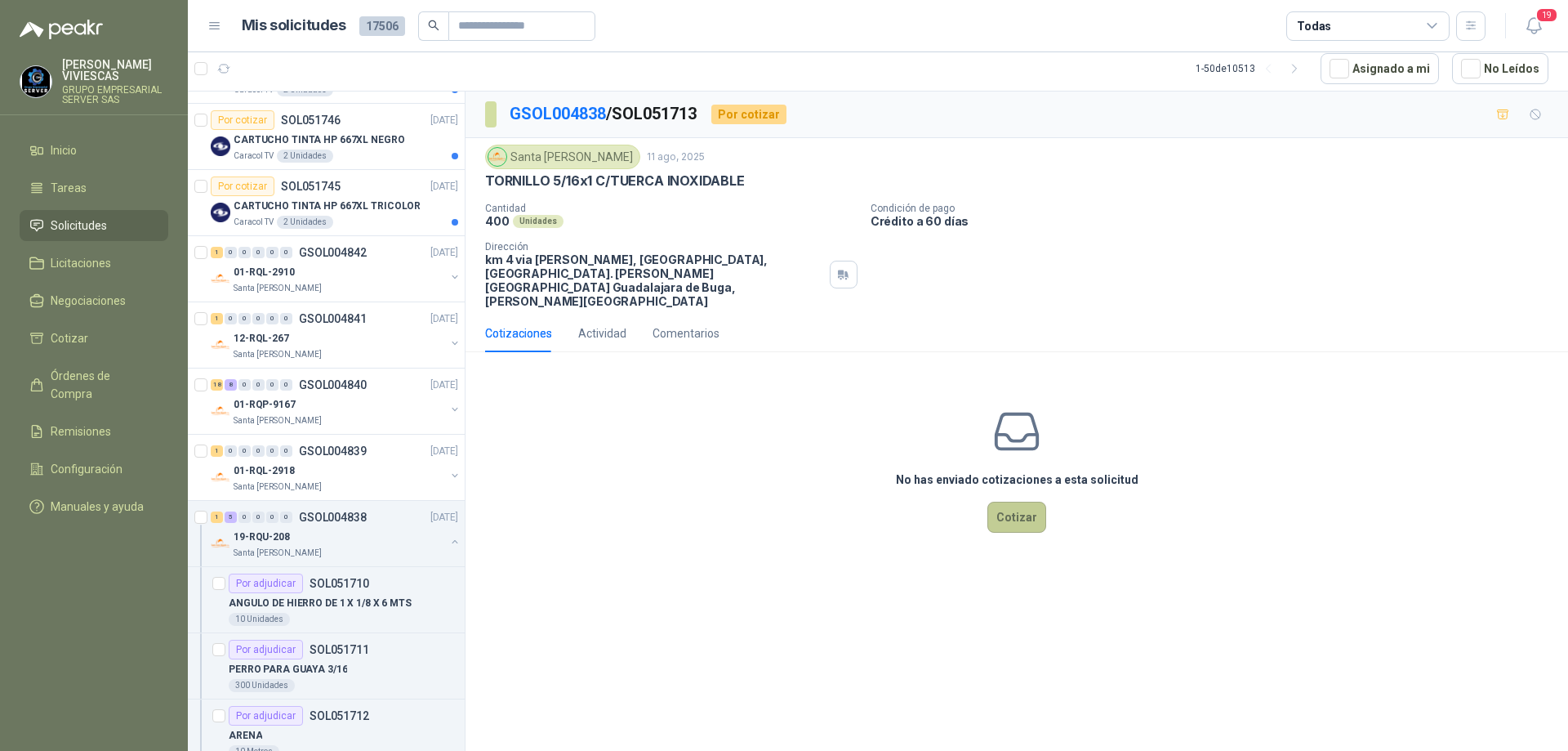
click at [1033, 502] on button "Cotizar" at bounding box center [1017, 517] width 59 height 31
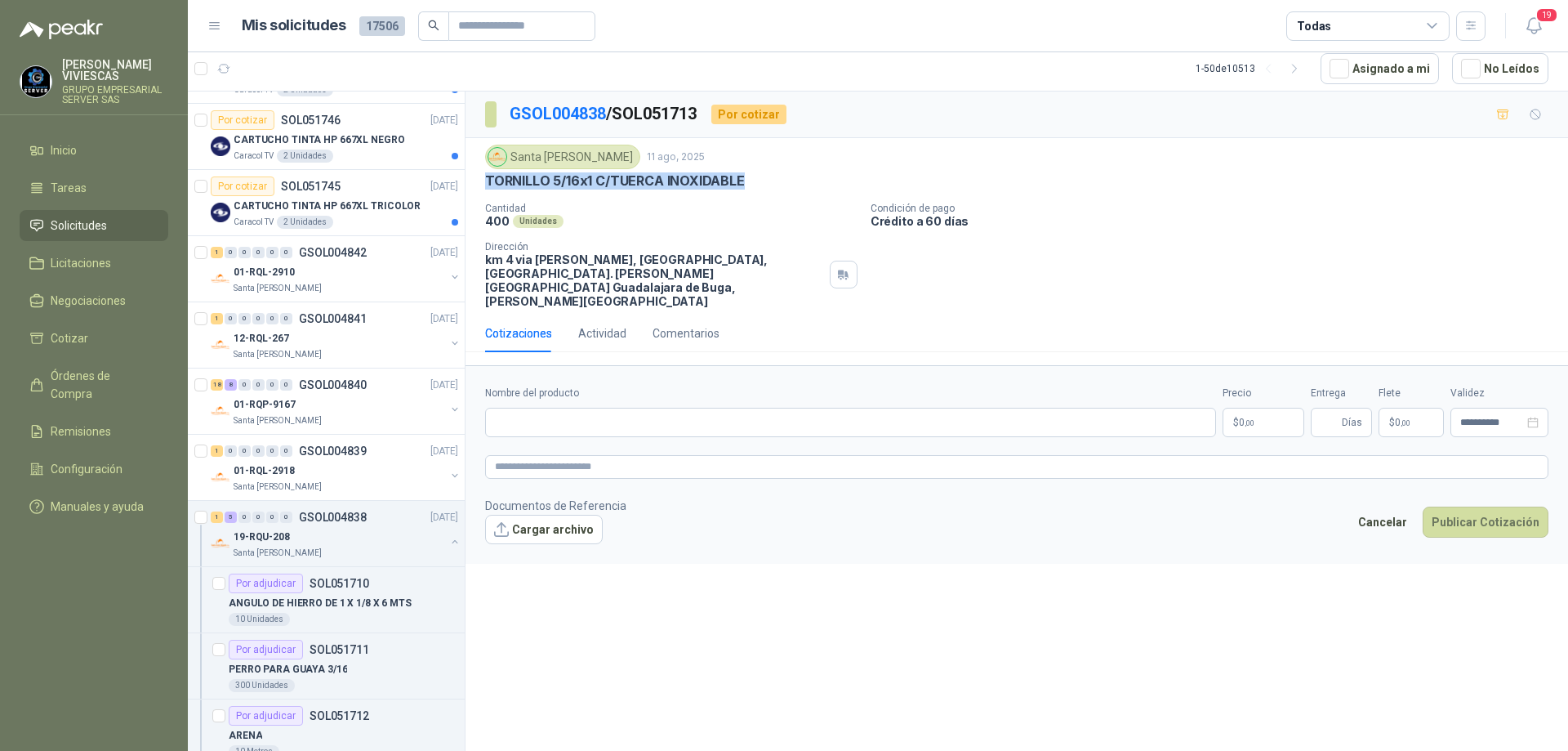
drag, startPoint x: 479, startPoint y: 176, endPoint x: 756, endPoint y: 181, distance: 277.0
click at [756, 181] on div "Santa [PERSON_NAME] [DATE] TORNILLO 5/16x1 C/TUERCA INOXIDABLE Cantidad 400 Uni…" at bounding box center [1017, 226] width 1102 height 176
copy p "TORNILLO 5/16x1 C/TUERCA INOXIDABLE"
paste input "**********"
click at [545, 408] on input "**********" at bounding box center [851, 422] width 731 height 29
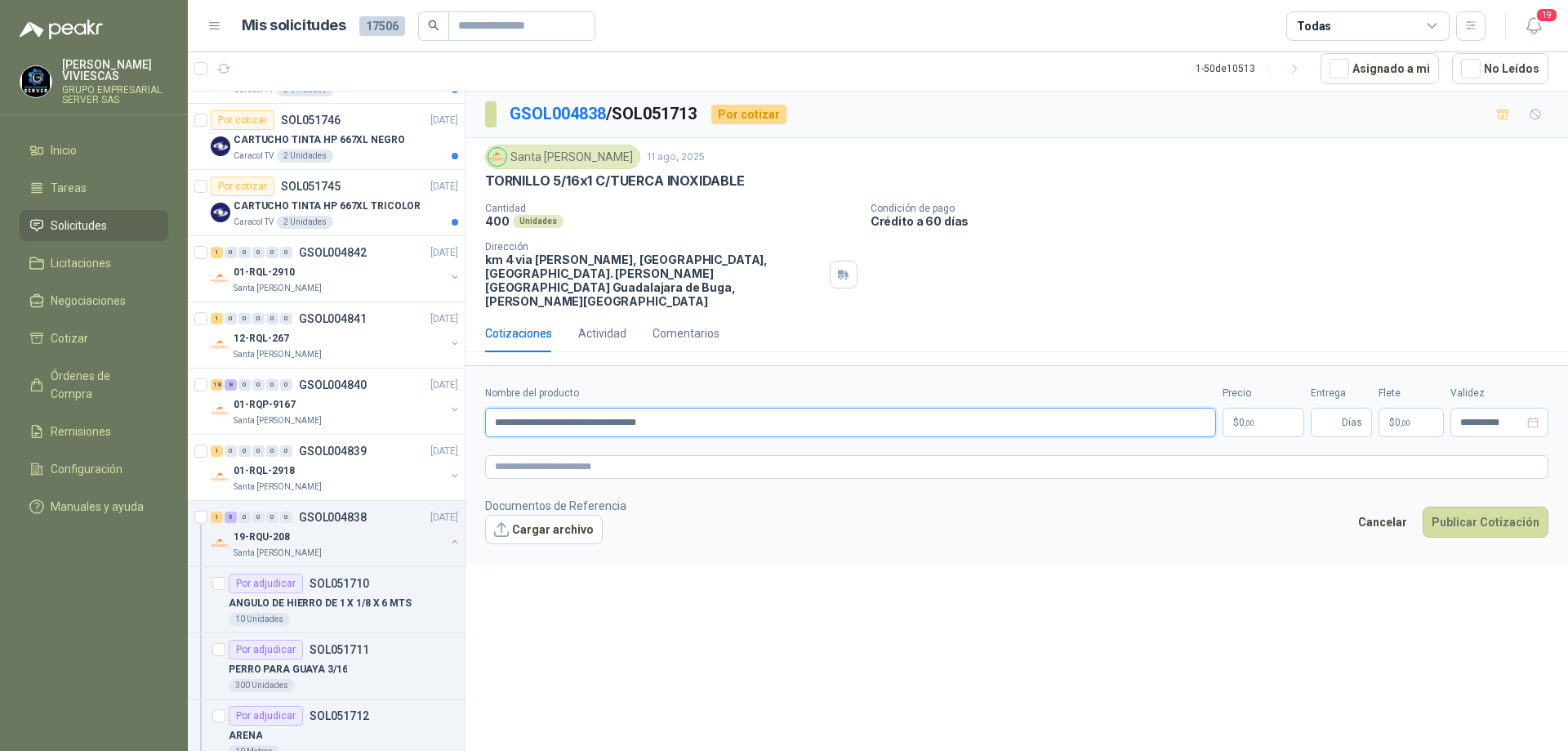
click at [542, 408] on input "**********" at bounding box center [851, 422] width 731 height 29
type input "**********"
drag, startPoint x: 777, startPoint y: 396, endPoint x: 490, endPoint y: 402, distance: 287.1
click at [490, 408] on input "**********" at bounding box center [851, 422] width 731 height 29
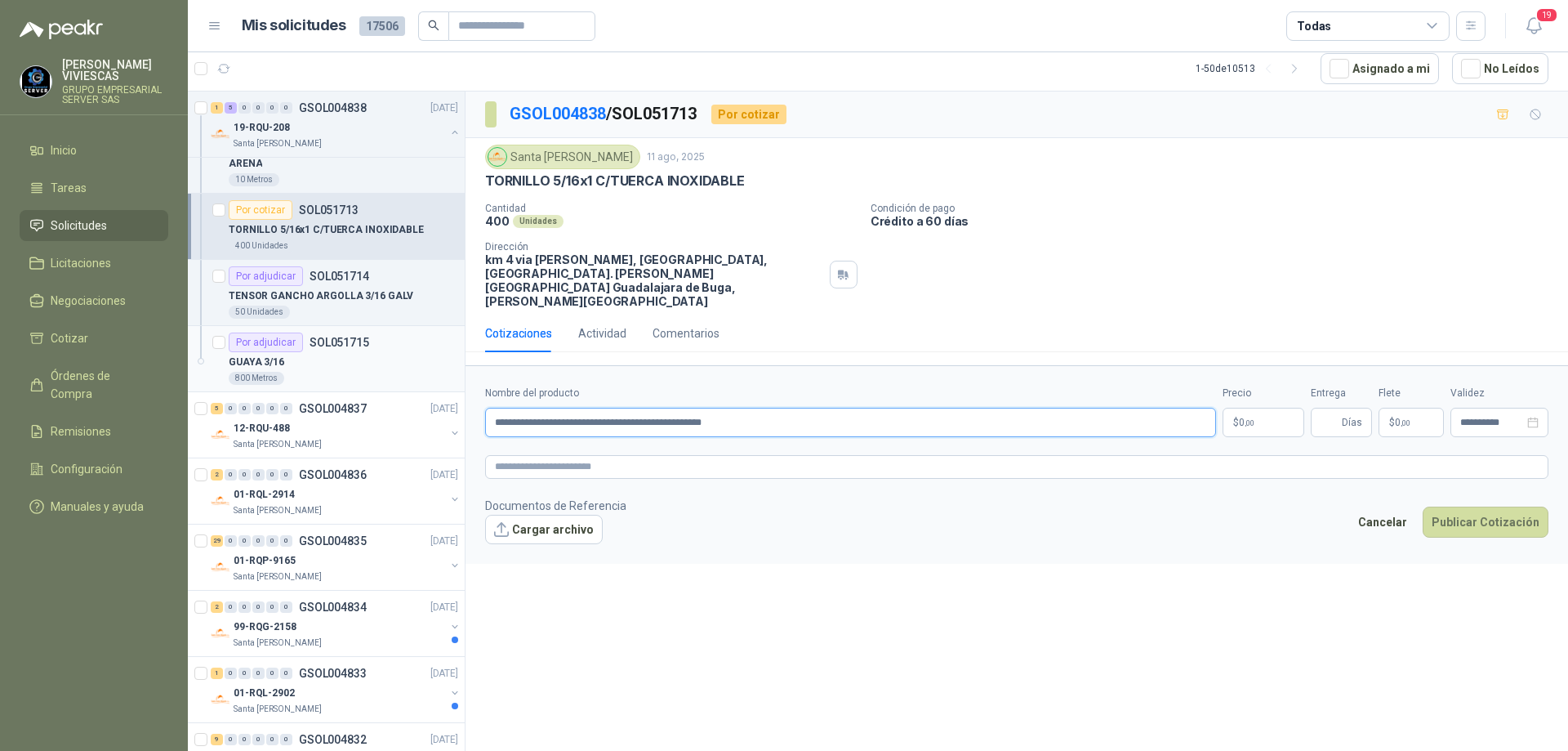
scroll to position [1225, 0]
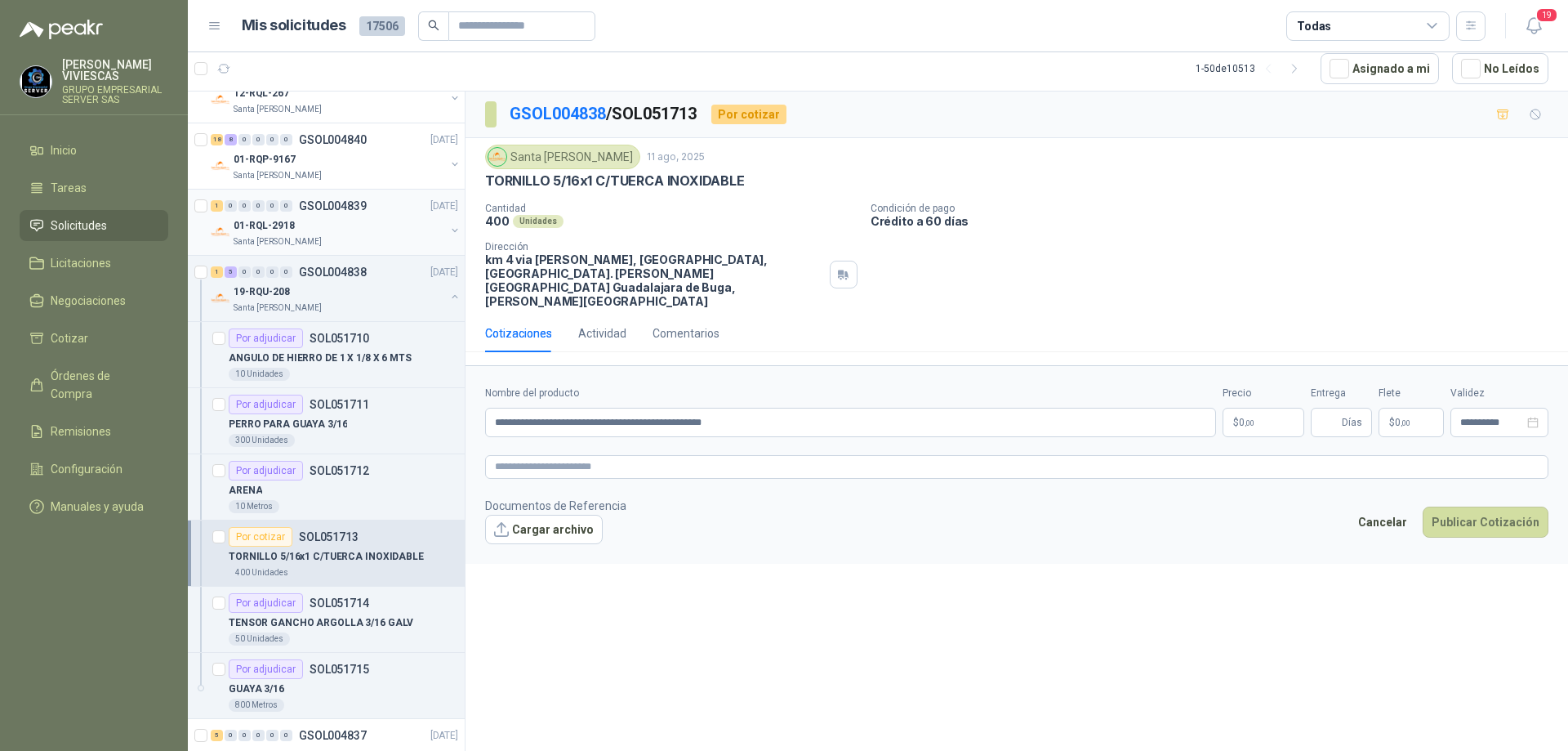
click at [305, 224] on div "01-RQL-2918" at bounding box center [339, 225] width 211 height 20
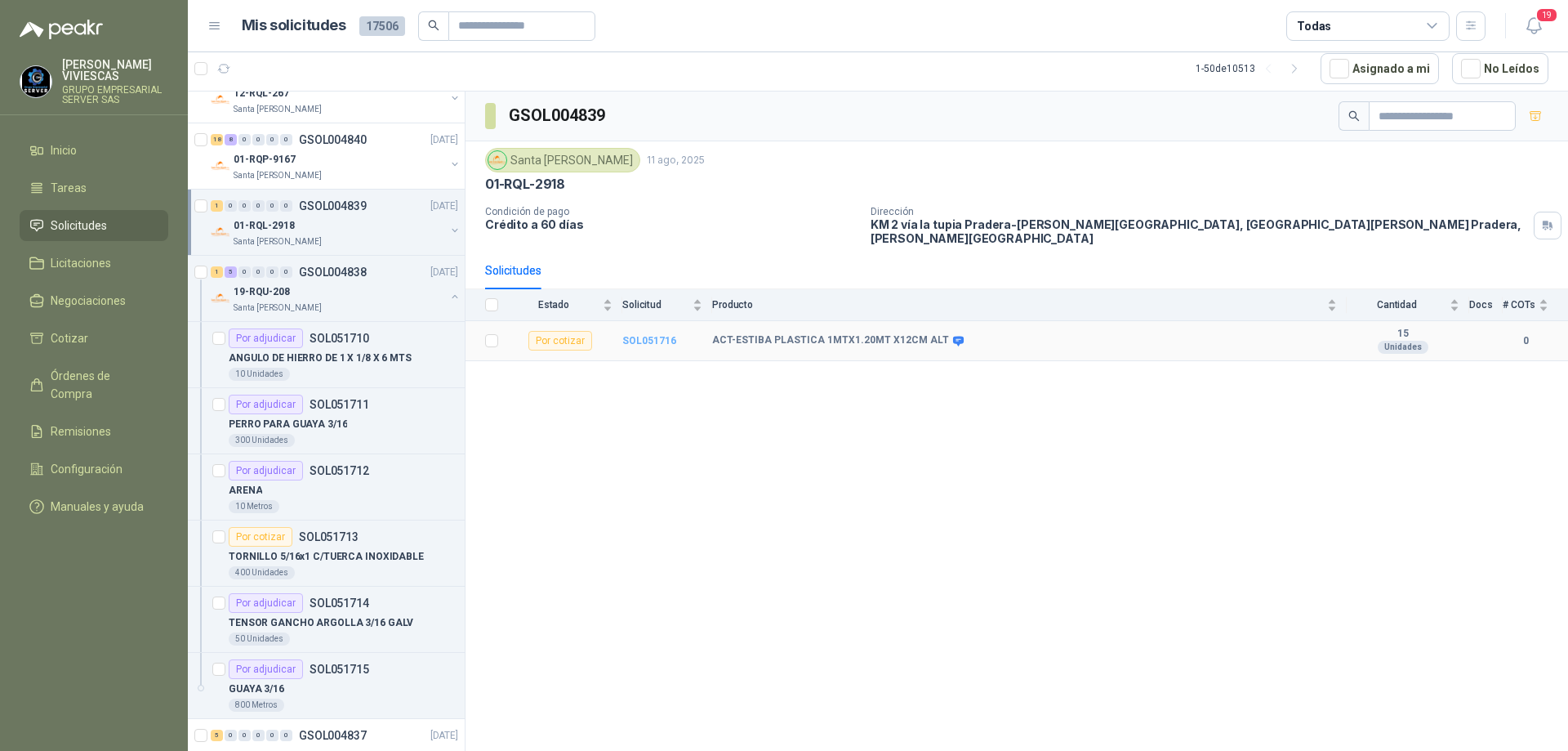
click at [656, 335] on b "SOL051716" at bounding box center [649, 340] width 54 height 11
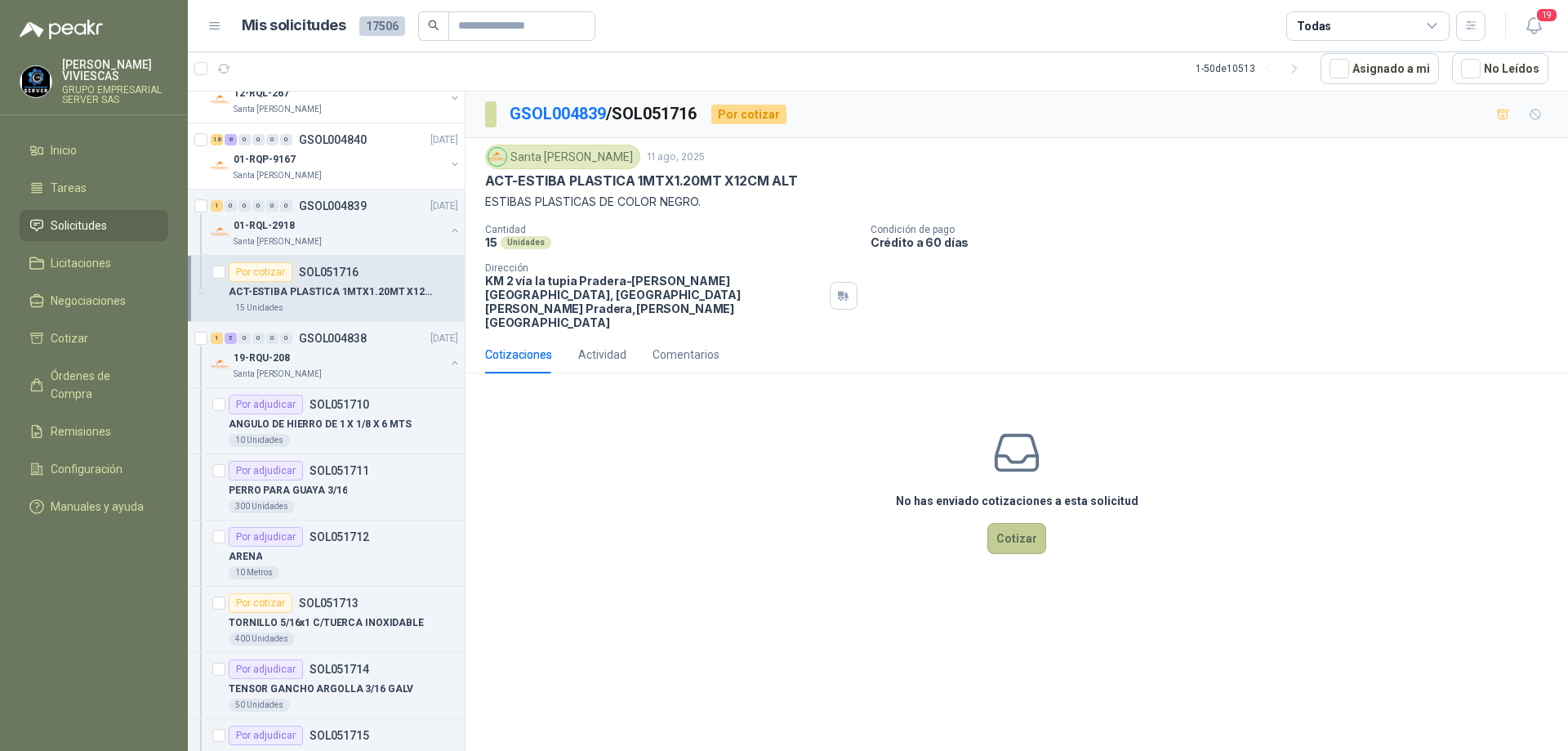
click at [1012, 523] on button "Cotizar" at bounding box center [1017, 539] width 59 height 31
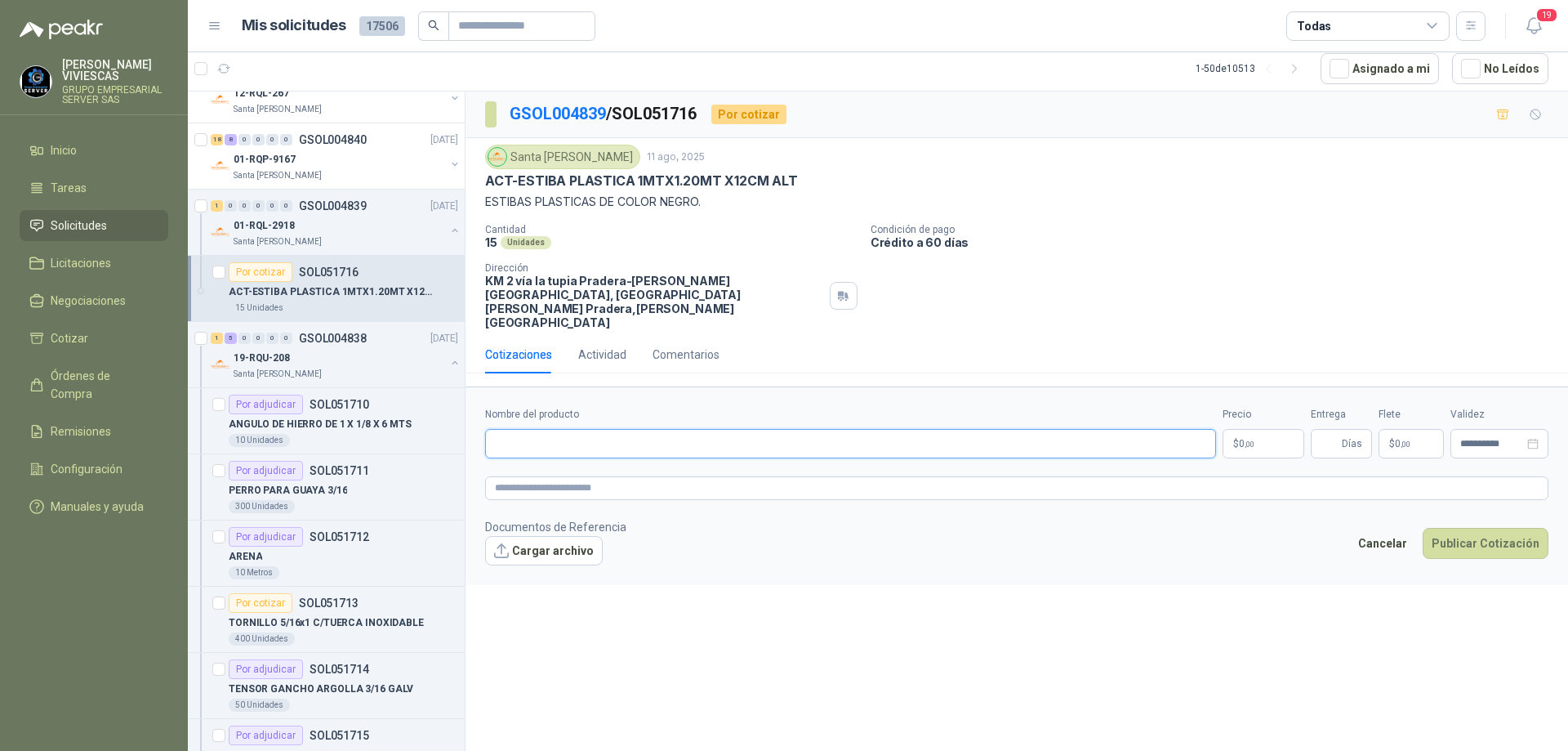
click at [606, 429] on input "Nombre del producto" at bounding box center [851, 444] width 731 height 29
click at [680, 429] on input "**********" at bounding box center [851, 444] width 731 height 29
type input "**********"
click at [1262, 419] on body "[PERSON_NAME] GRUPO EMPRESARIAL SERVER SAS Inicio Tareas Solicitudes Licitacion…" at bounding box center [784, 375] width 1568 height 751
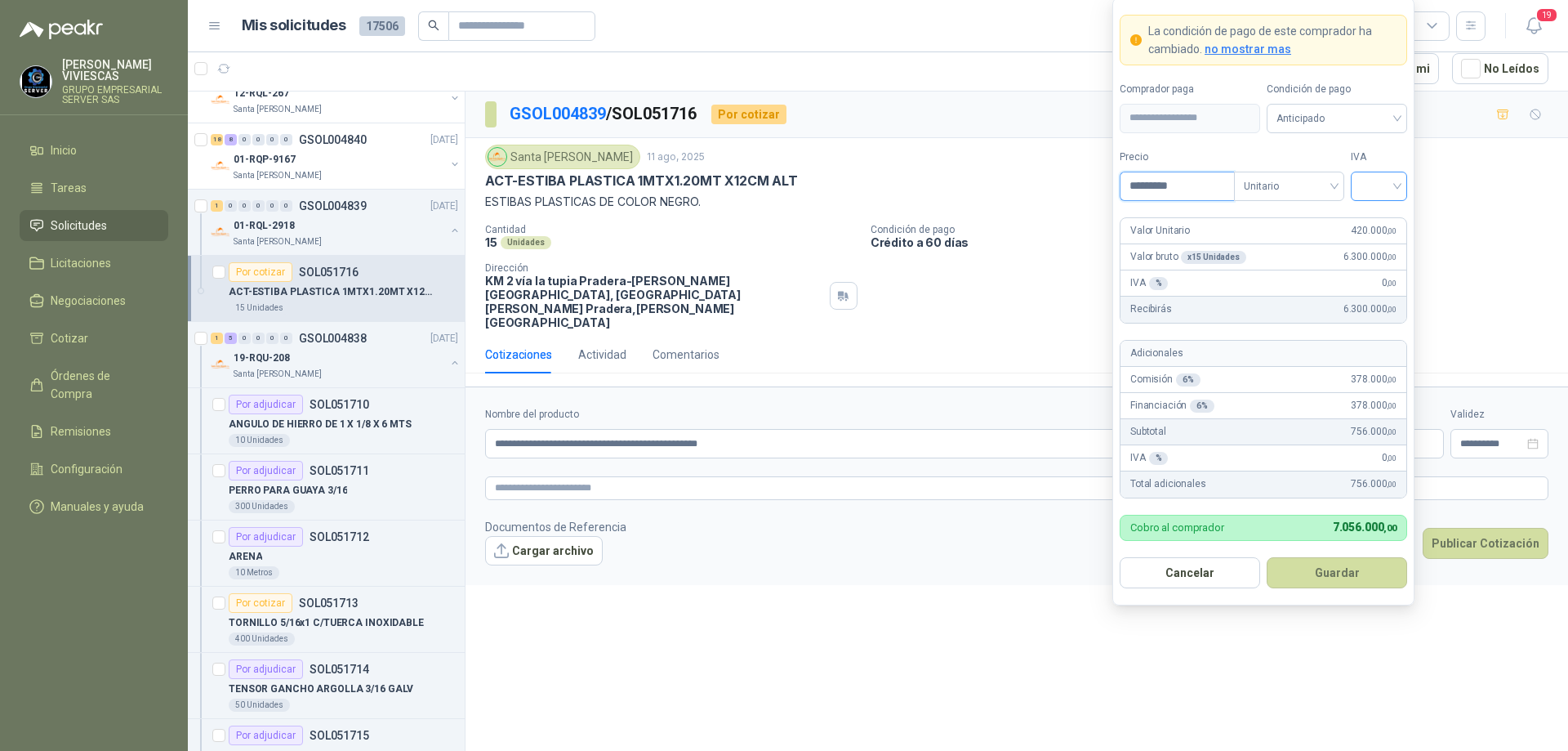
type input "*********"
click at [1387, 187] on input "search" at bounding box center [1379, 184] width 37 height 25
click at [1379, 213] on div "19%" at bounding box center [1379, 219] width 30 height 18
click at [1369, 112] on span "Anticipado" at bounding box center [1337, 118] width 121 height 25
click at [1331, 178] on div "Crédito a 30 días" at bounding box center [1337, 178] width 115 height 18
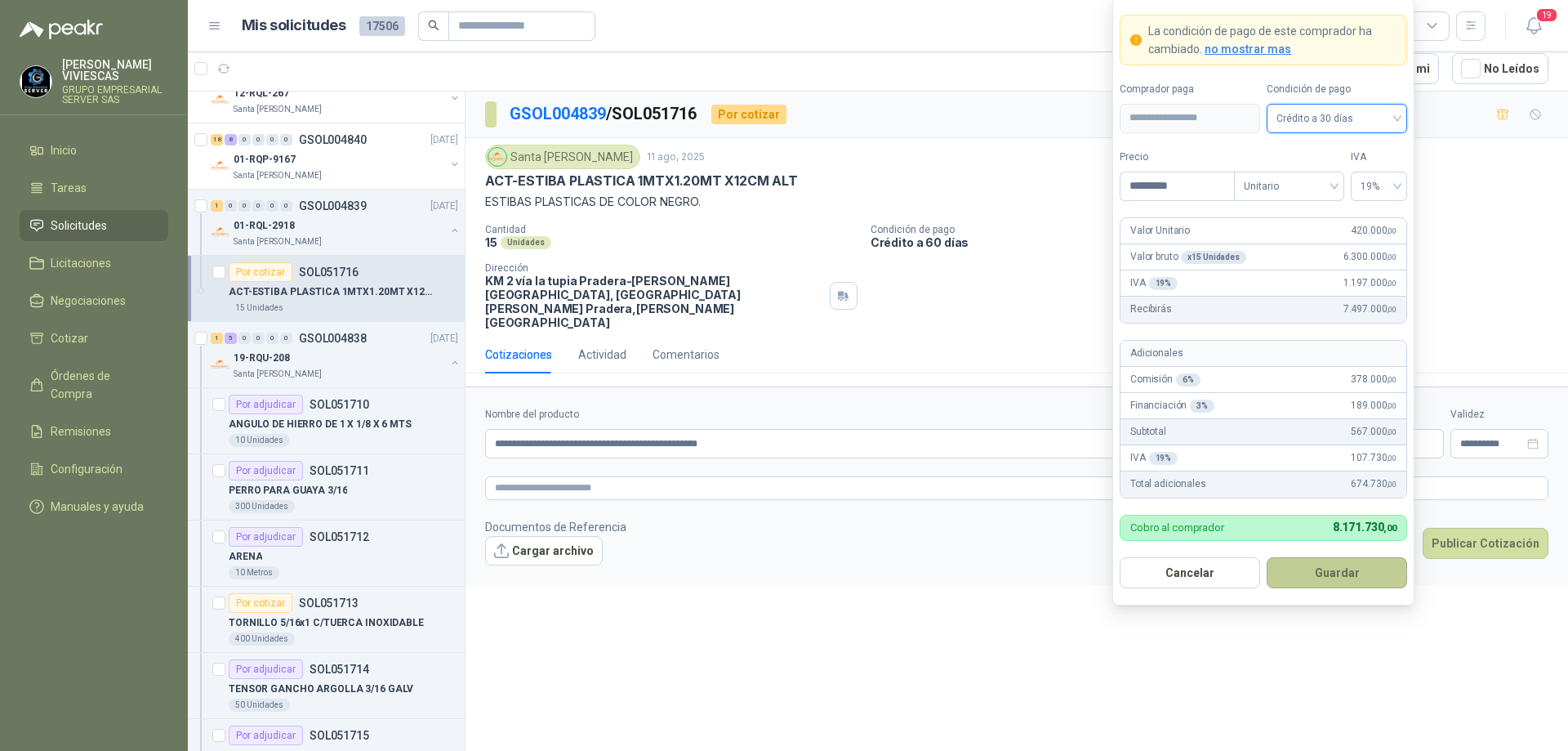
click at [1342, 563] on button "Guardar" at bounding box center [1337, 573] width 140 height 31
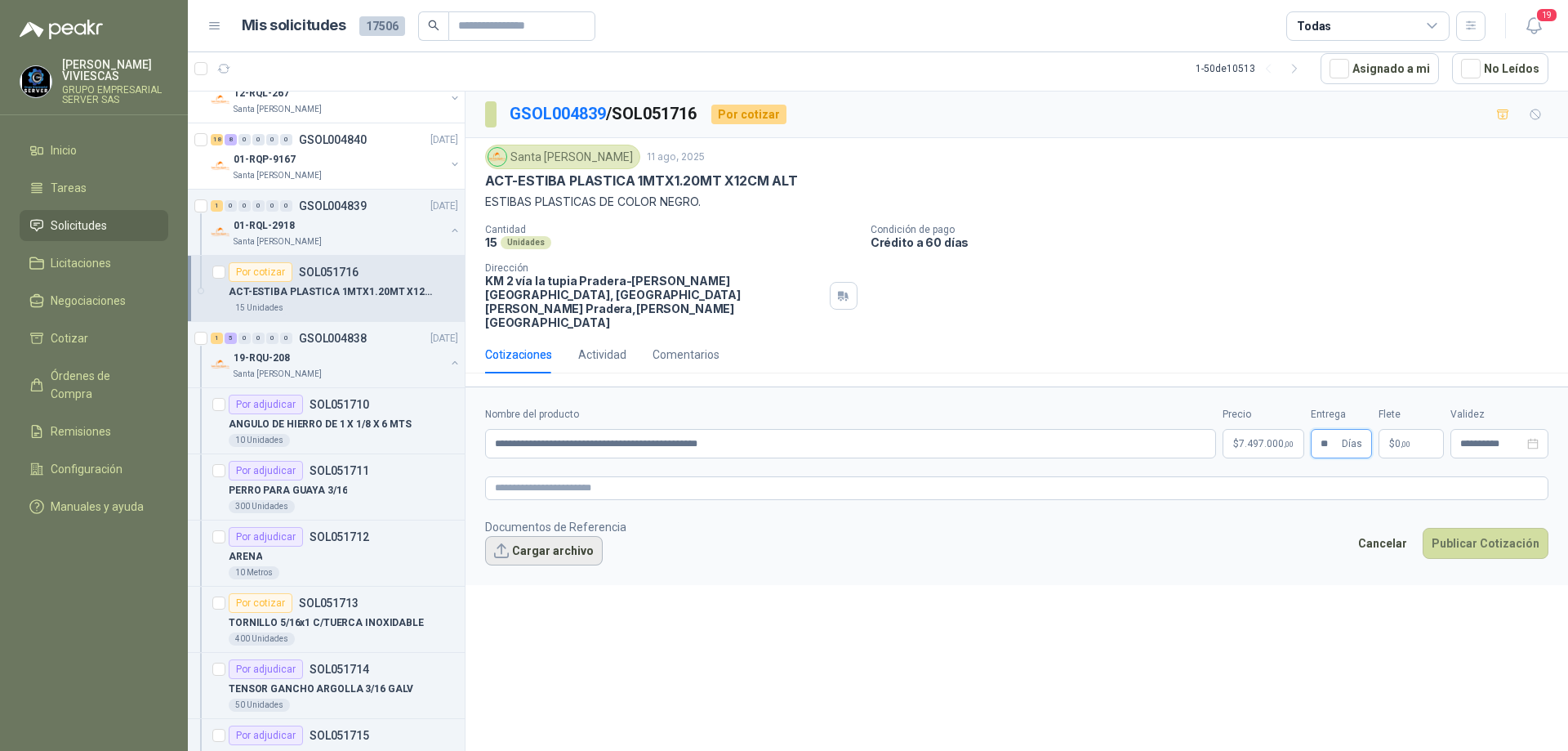
type input "**"
click at [566, 536] on button "Cargar archivo" at bounding box center [543, 551] width 117 height 29
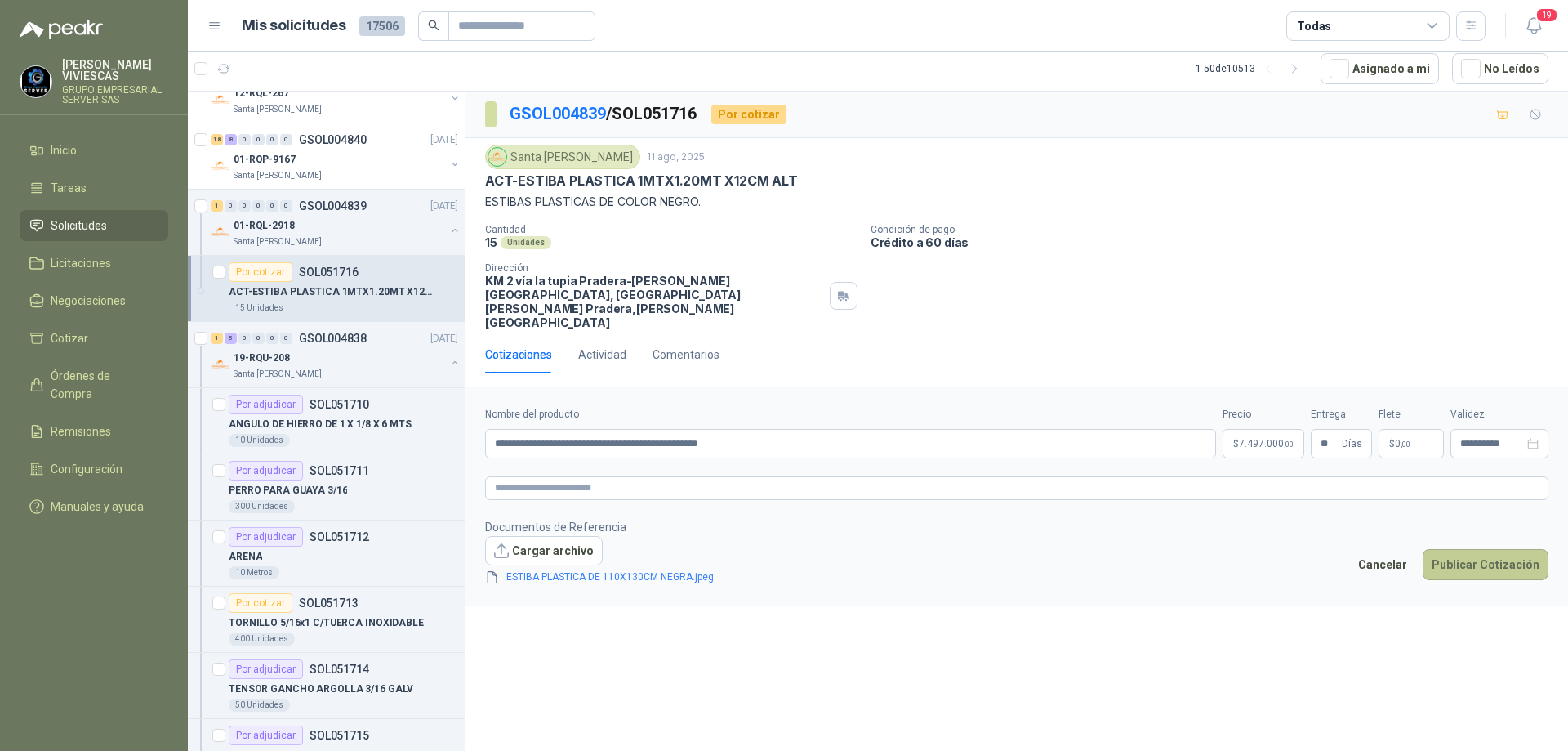
click at [1471, 549] on button "Publicar Cotización" at bounding box center [1485, 564] width 126 height 31
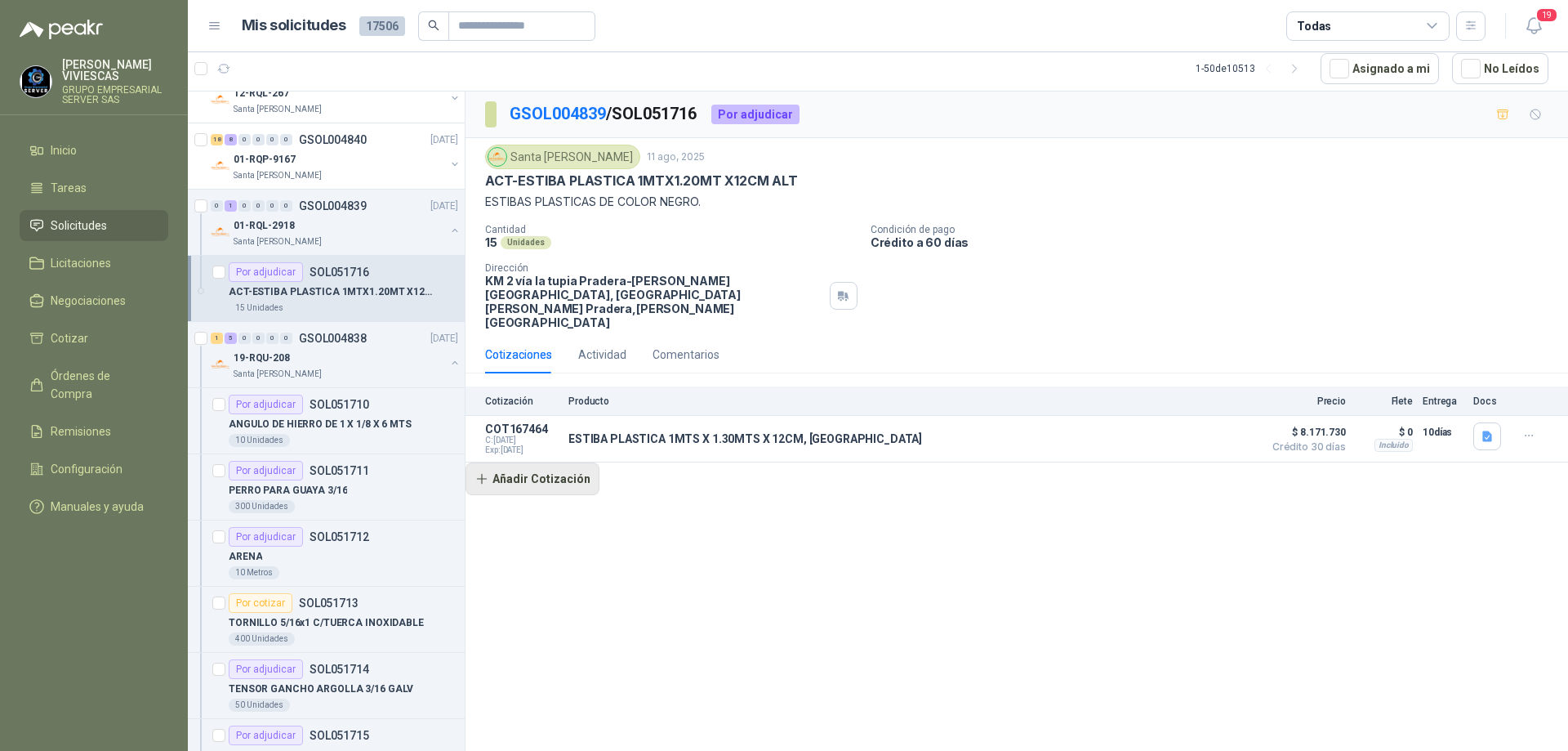
click at [572, 462] on button "Añadir Cotización" at bounding box center [532, 479] width 134 height 33
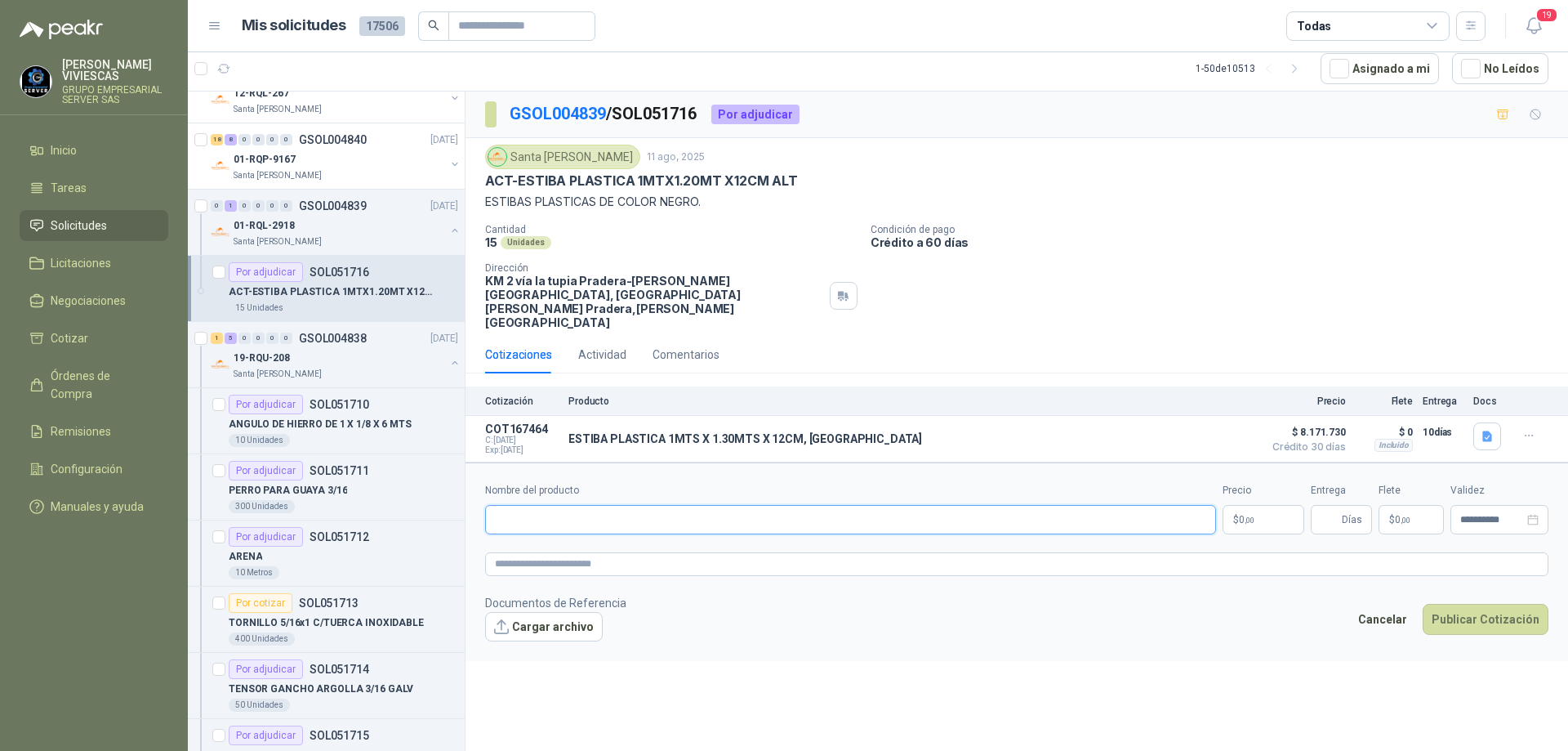
click at [587, 505] on input "Nombre del producto" at bounding box center [851, 520] width 731 height 29
paste input "**********"
type input "**********"
drag, startPoint x: 794, startPoint y: 497, endPoint x: 459, endPoint y: 488, distance: 335.1
click at [459, 488] on div "2 0 0 0 0 0 GSOL004849 [DATE] CHAQUETAS BIENESTAR LABORAL Caracol TV Por adjudi…" at bounding box center [877, 420] width 1381 height 660
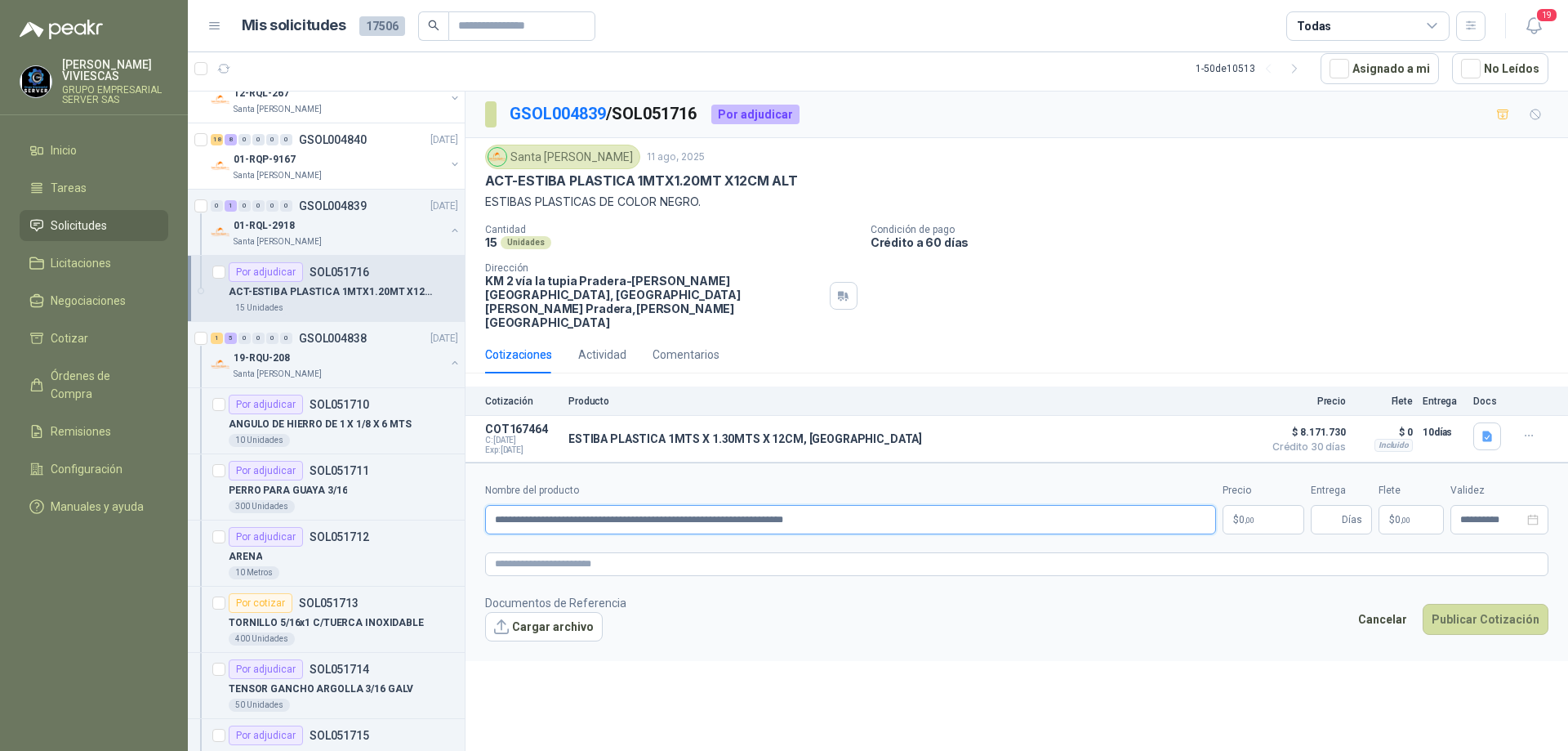
type input "**********"
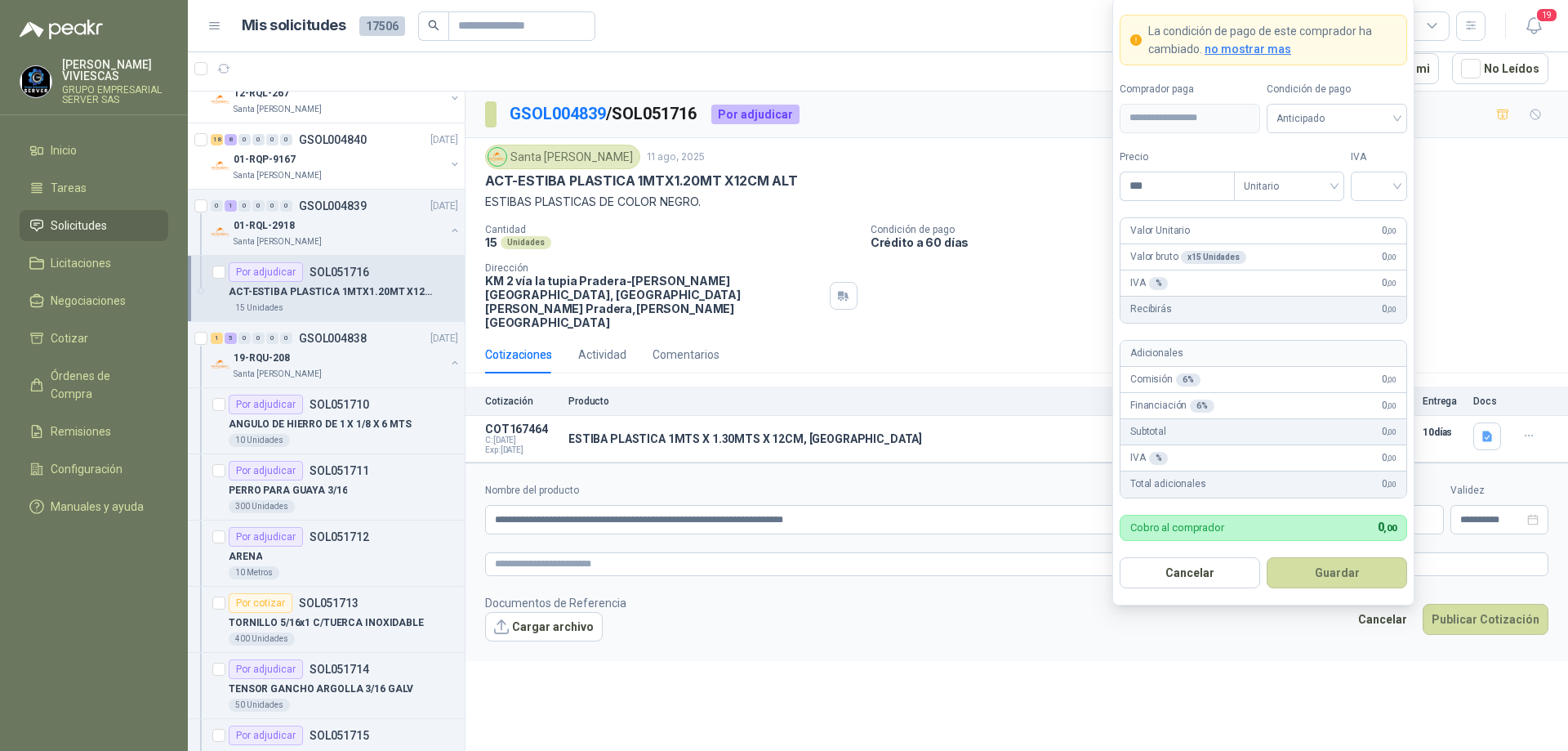
click at [1245, 490] on body "[PERSON_NAME] GRUPO EMPRESARIAL SERVER SAS Inicio Tareas Solicitudes Licitacion…" at bounding box center [784, 375] width 1568 height 751
type input "*********"
click at [1391, 183] on input "search" at bounding box center [1379, 184] width 37 height 25
click at [1386, 212] on div "19%" at bounding box center [1379, 219] width 30 height 18
click at [1387, 114] on span "Anticipado" at bounding box center [1337, 118] width 121 height 25
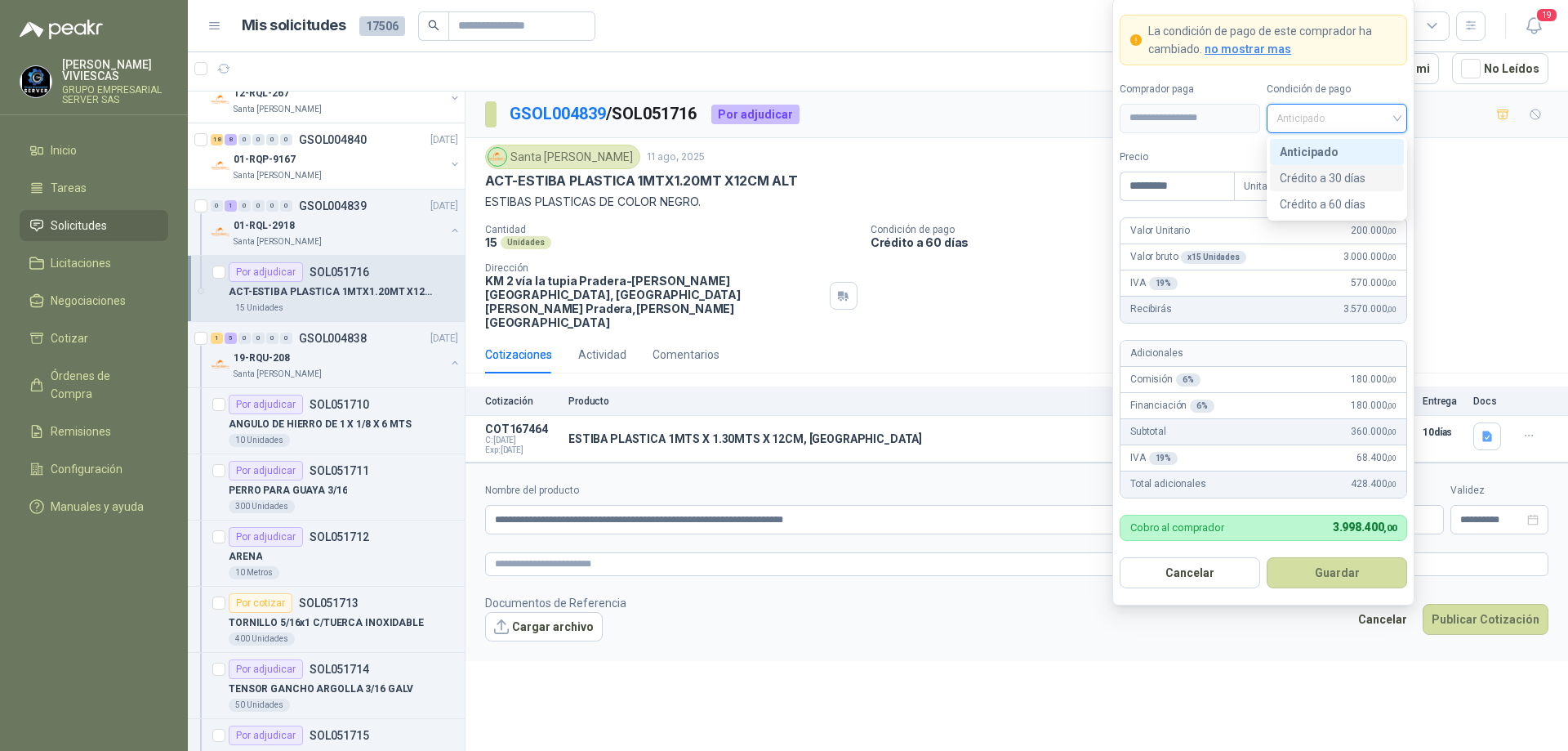
click at [1353, 173] on div "Crédito a 30 días" at bounding box center [1337, 178] width 115 height 18
click at [1336, 572] on button "Guardar" at bounding box center [1337, 573] width 140 height 31
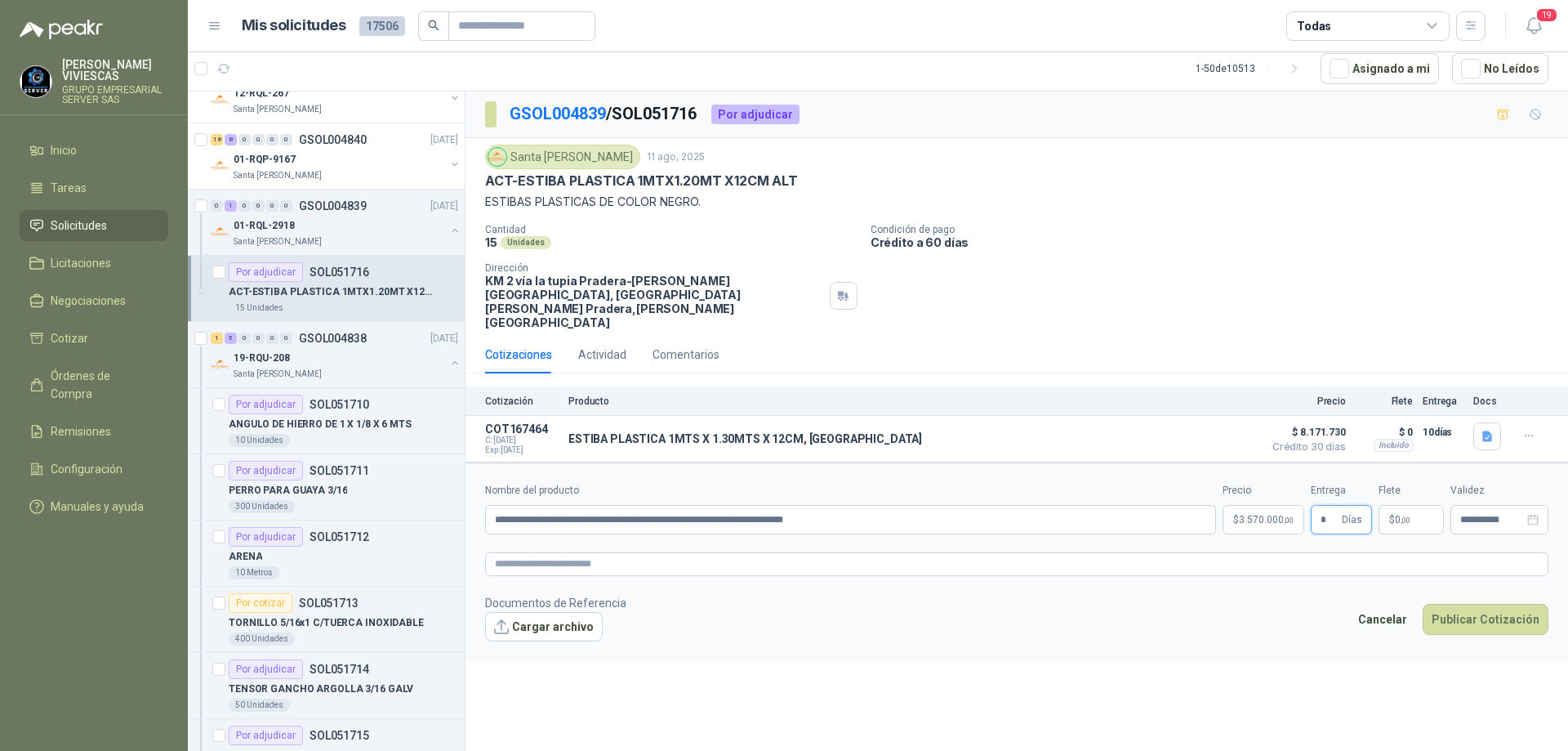
type input "*"
click at [1269, 493] on body "[PERSON_NAME] GRUPO EMPRESARIAL SERVER SAS Inicio Tareas Solicitudes Licitacion…" at bounding box center [784, 375] width 1568 height 751
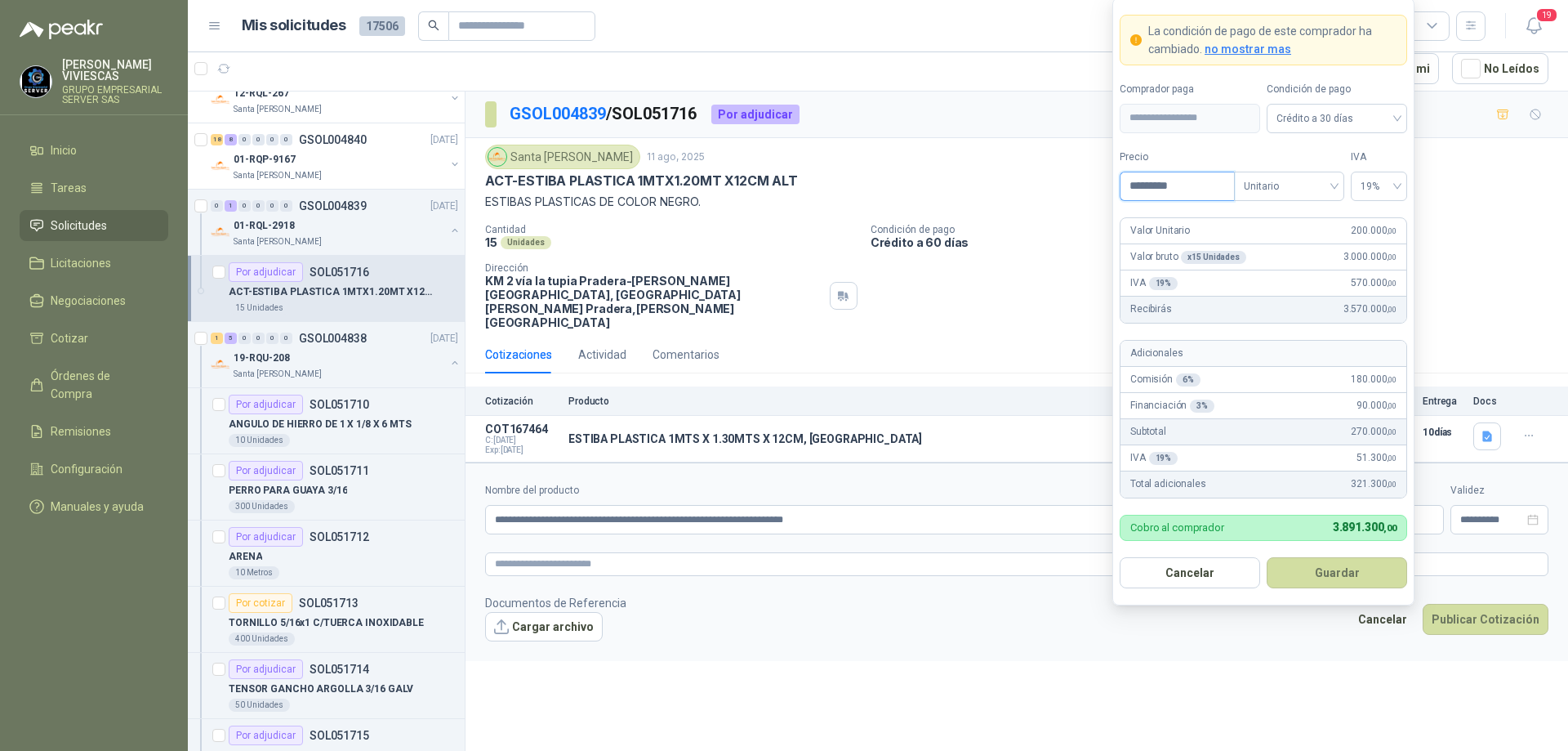
click at [1189, 188] on input "*********" at bounding box center [1177, 186] width 114 height 27
type input "*"
type input "*********"
click at [1333, 564] on button "Guardar" at bounding box center [1337, 573] width 140 height 31
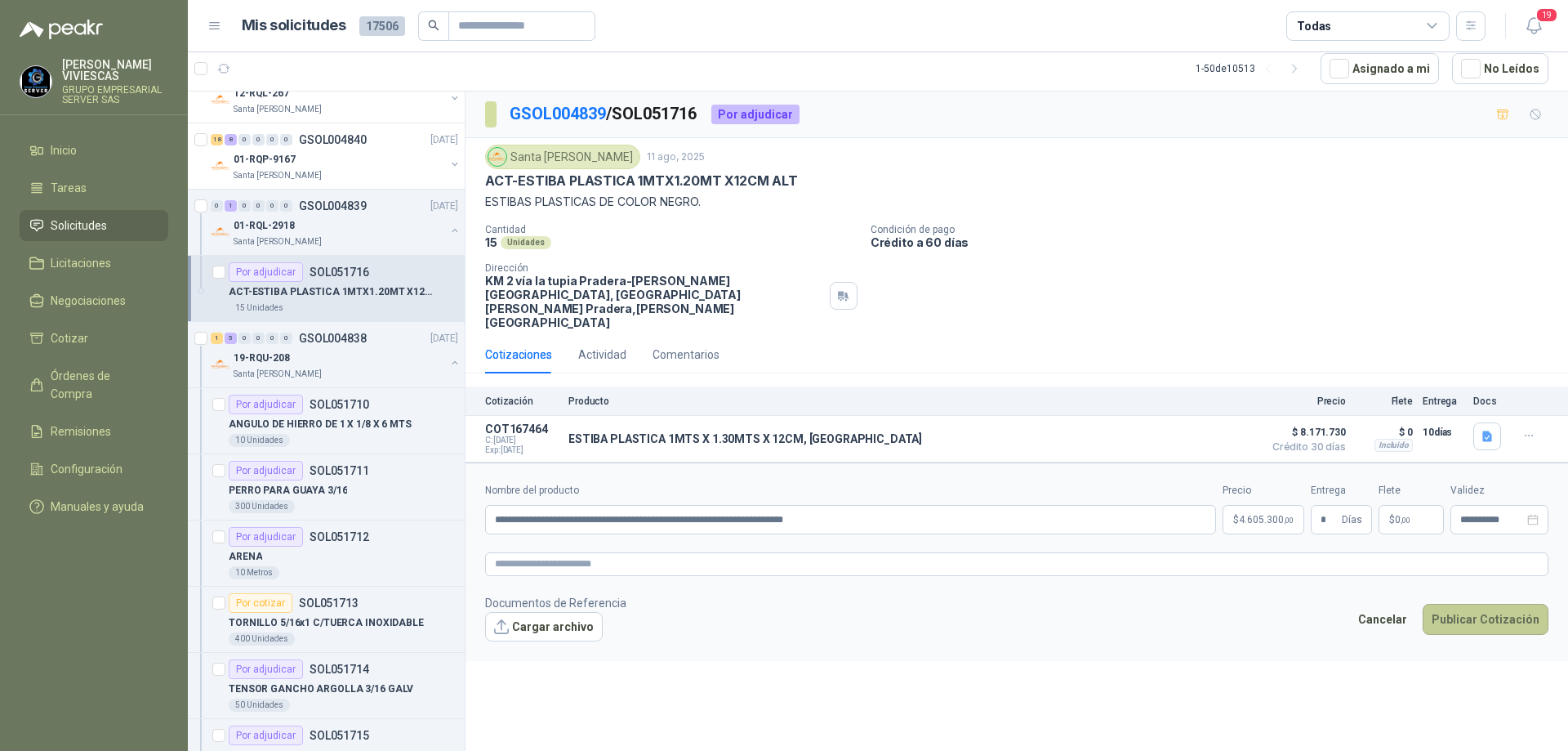
click at [1478, 604] on button "Publicar Cotización" at bounding box center [1485, 619] width 126 height 31
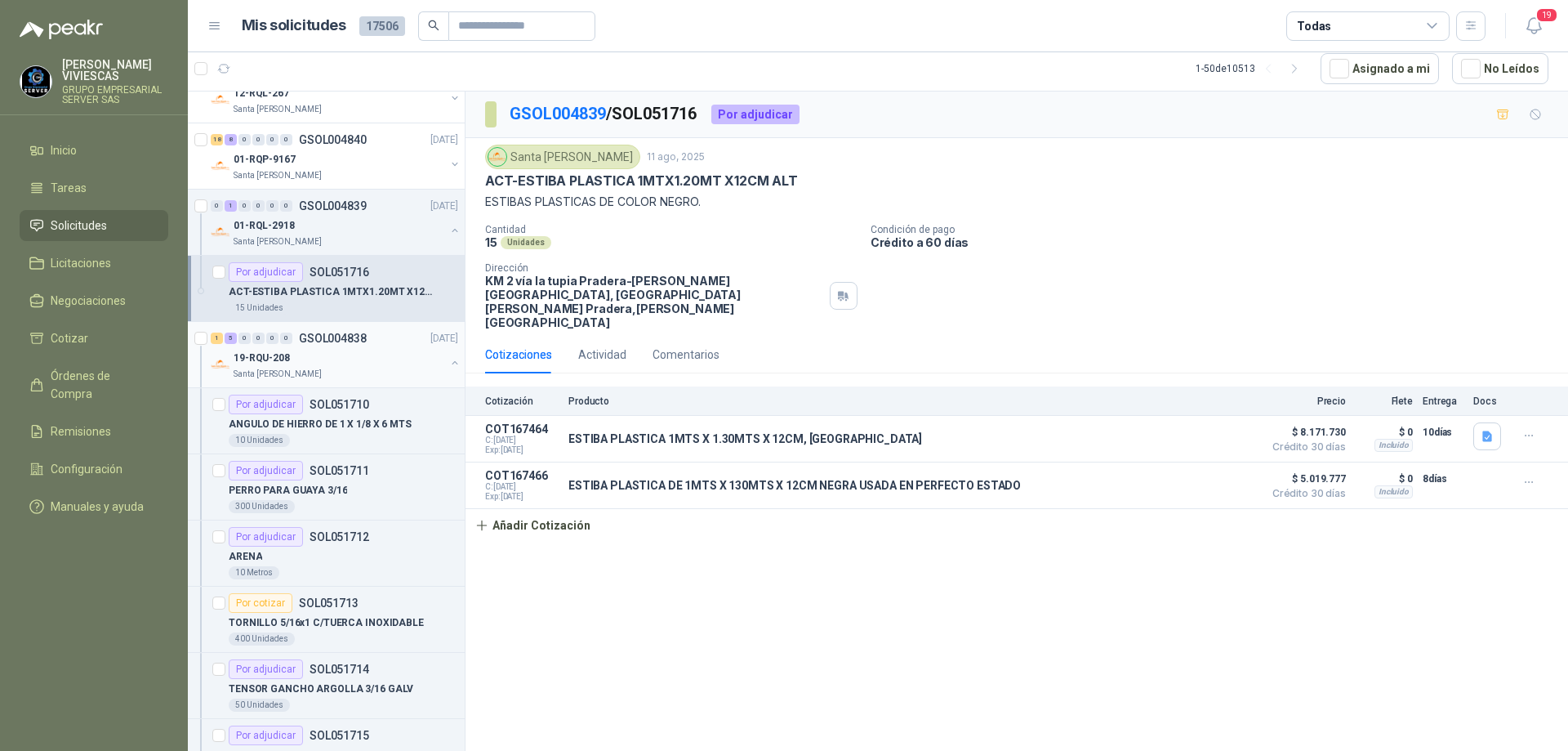
click at [334, 354] on div "19-RQU-208" at bounding box center [339, 358] width 211 height 20
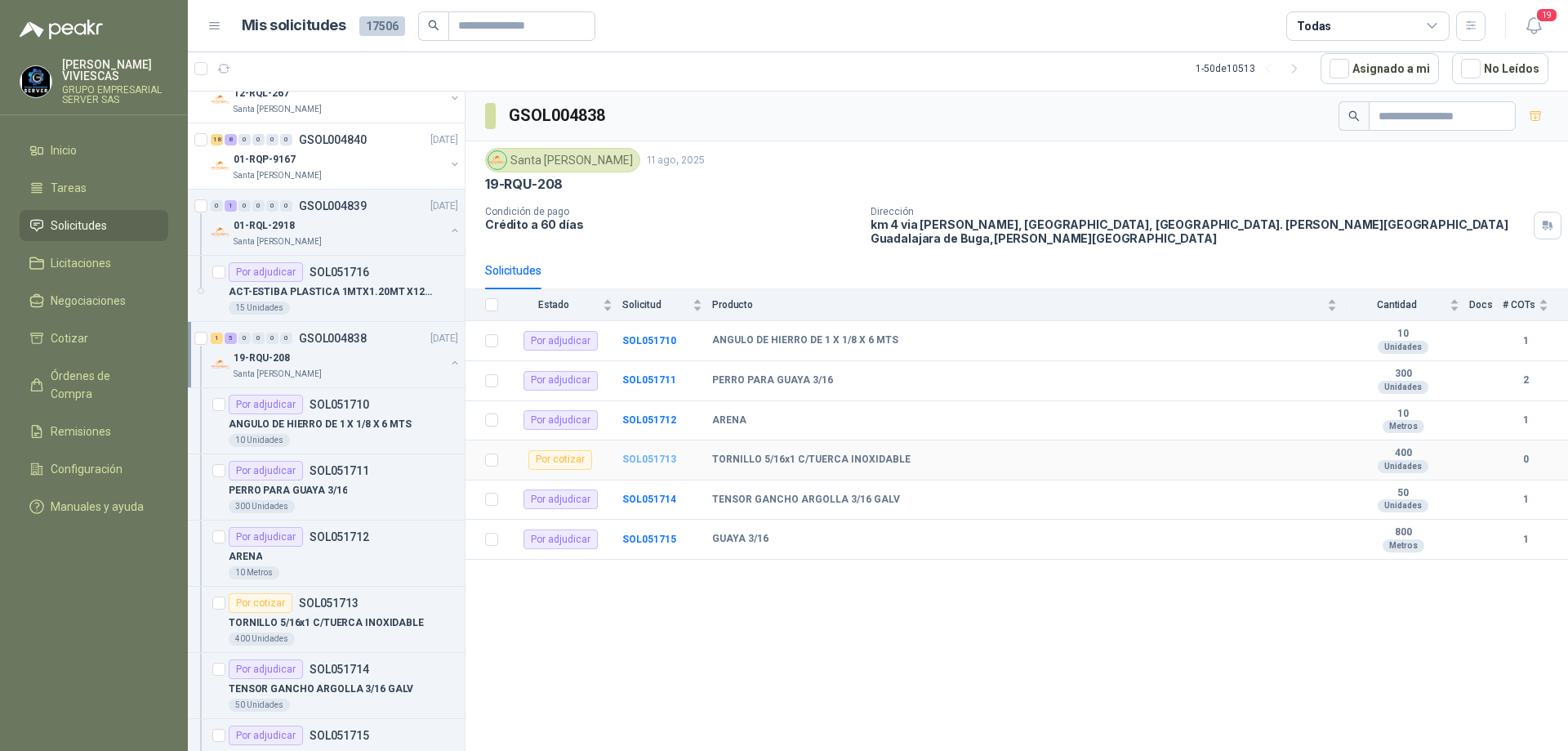
click at [661, 454] on b "SOL051713" at bounding box center [649, 459] width 54 height 11
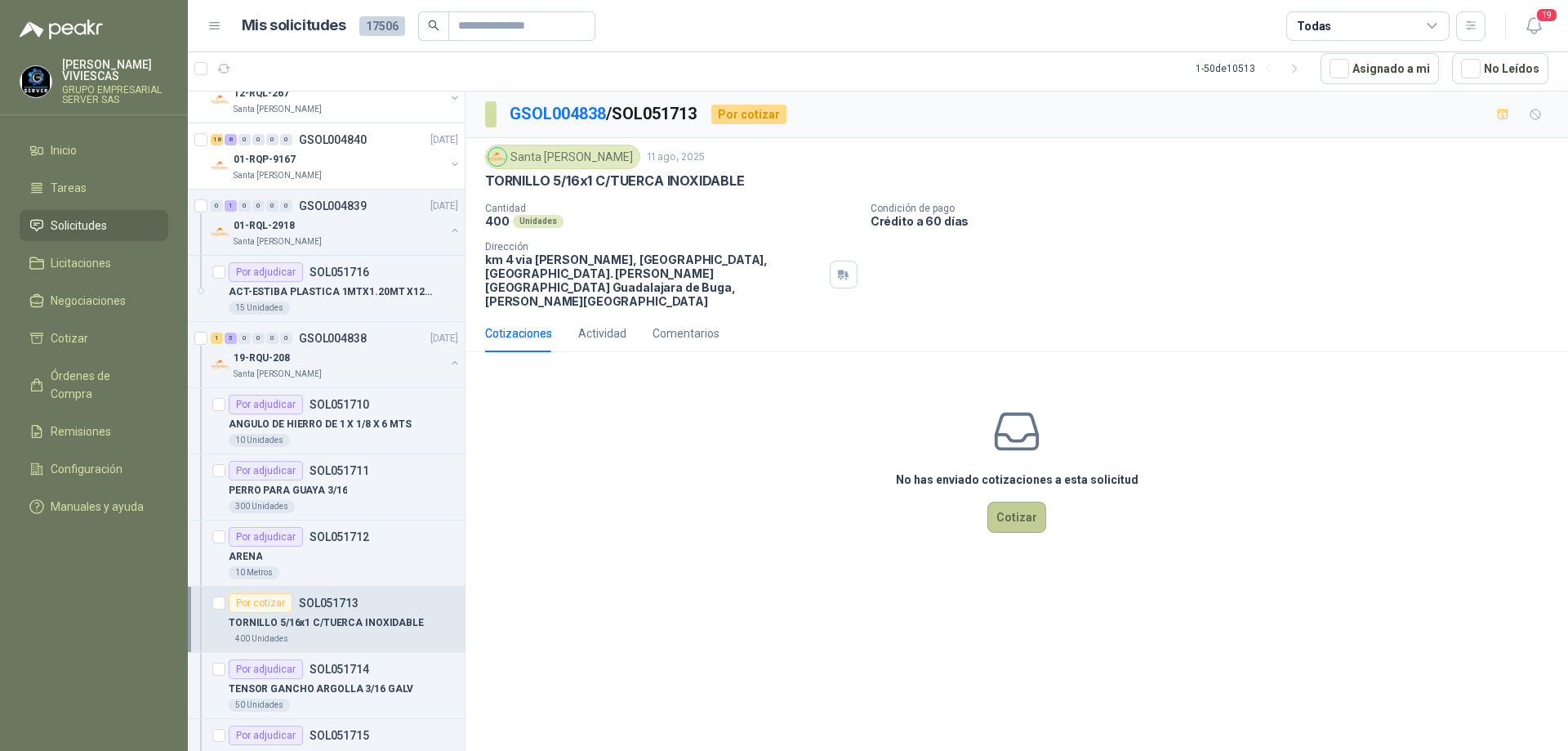
click at [1022, 502] on button "Cotizar" at bounding box center [1017, 517] width 59 height 31
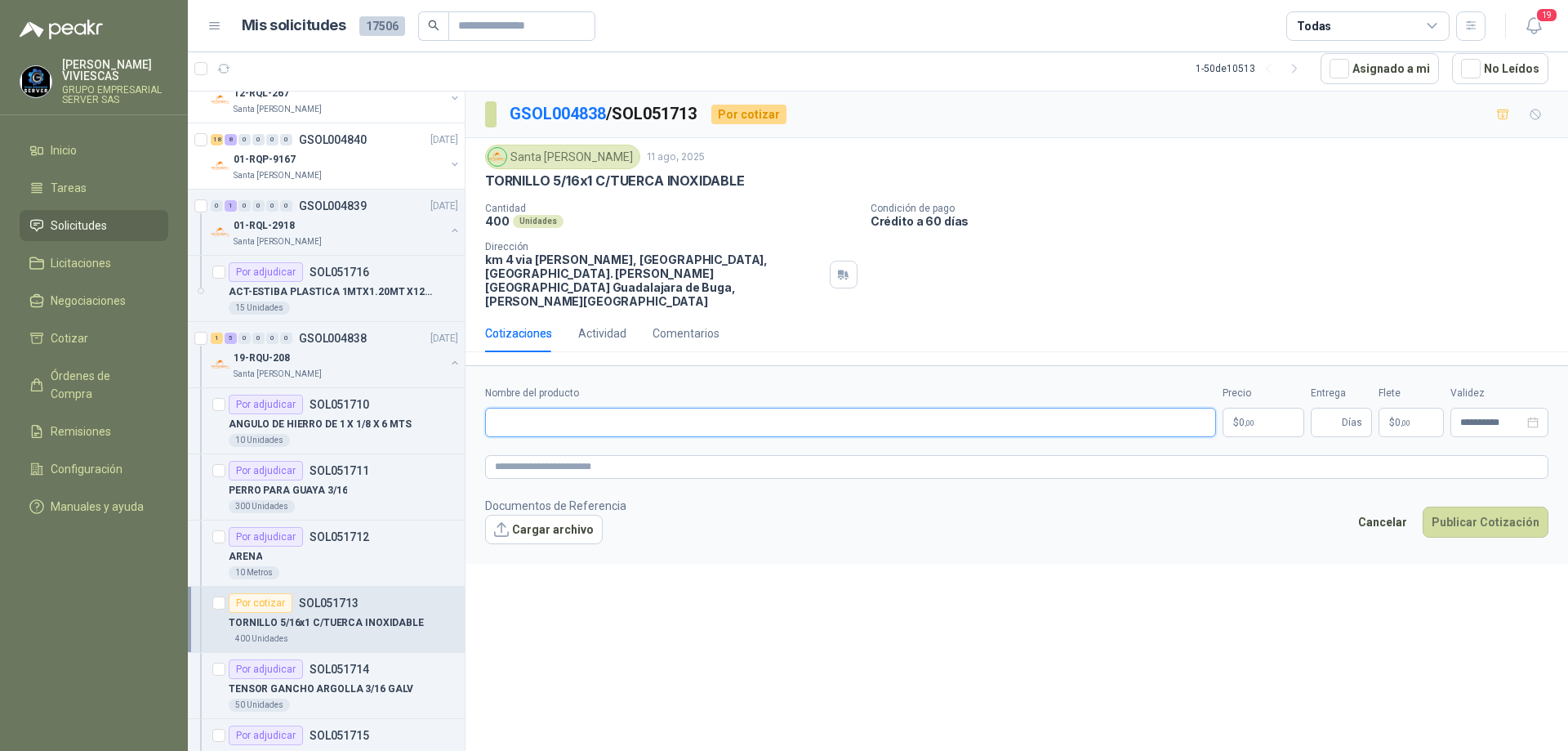
paste input "**********"
type input "**********"
click at [1239, 396] on body "[PERSON_NAME] GRUPO EMPRESARIAL SERVER SAS Inicio Tareas Solicitudes Licitacion…" at bounding box center [784, 375] width 1568 height 751
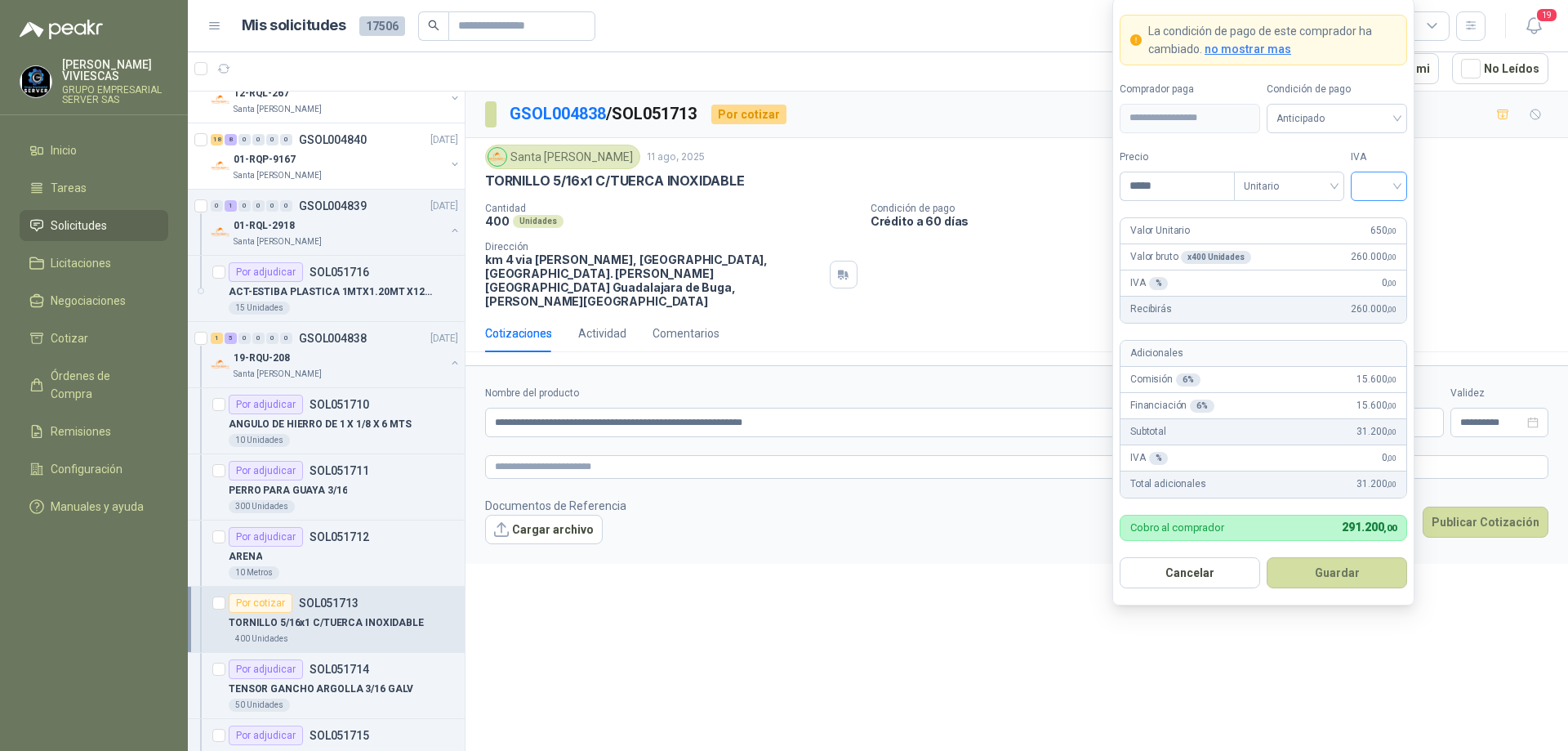
type input "*****"
click at [1396, 182] on input "search" at bounding box center [1379, 184] width 37 height 25
click at [1377, 217] on div "19%" at bounding box center [1379, 219] width 30 height 18
click at [1370, 119] on span "Anticipado" at bounding box center [1337, 118] width 121 height 25
click at [1336, 175] on div "Crédito a 30 días" at bounding box center [1337, 178] width 115 height 18
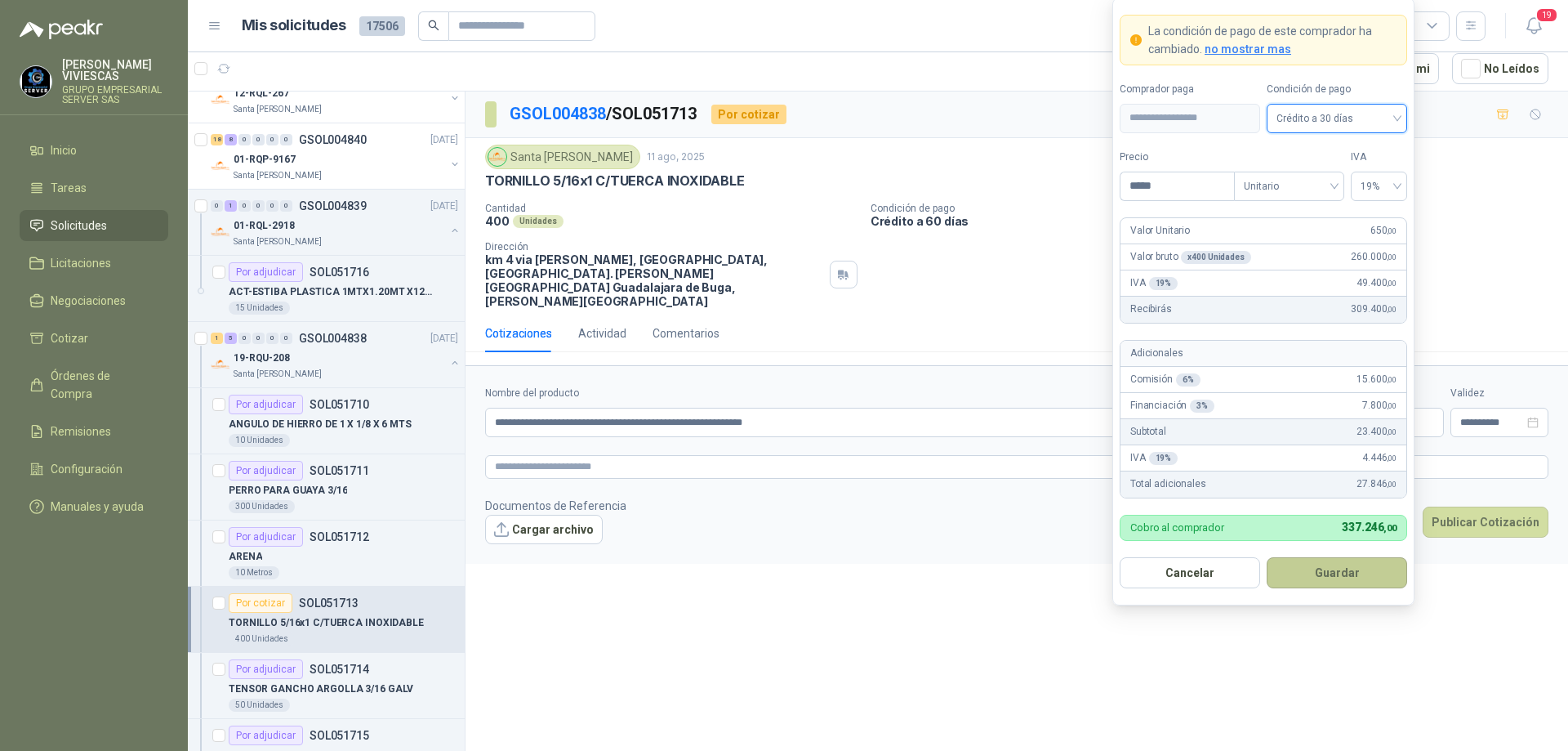
click at [1341, 558] on button "Guardar" at bounding box center [1337, 573] width 140 height 31
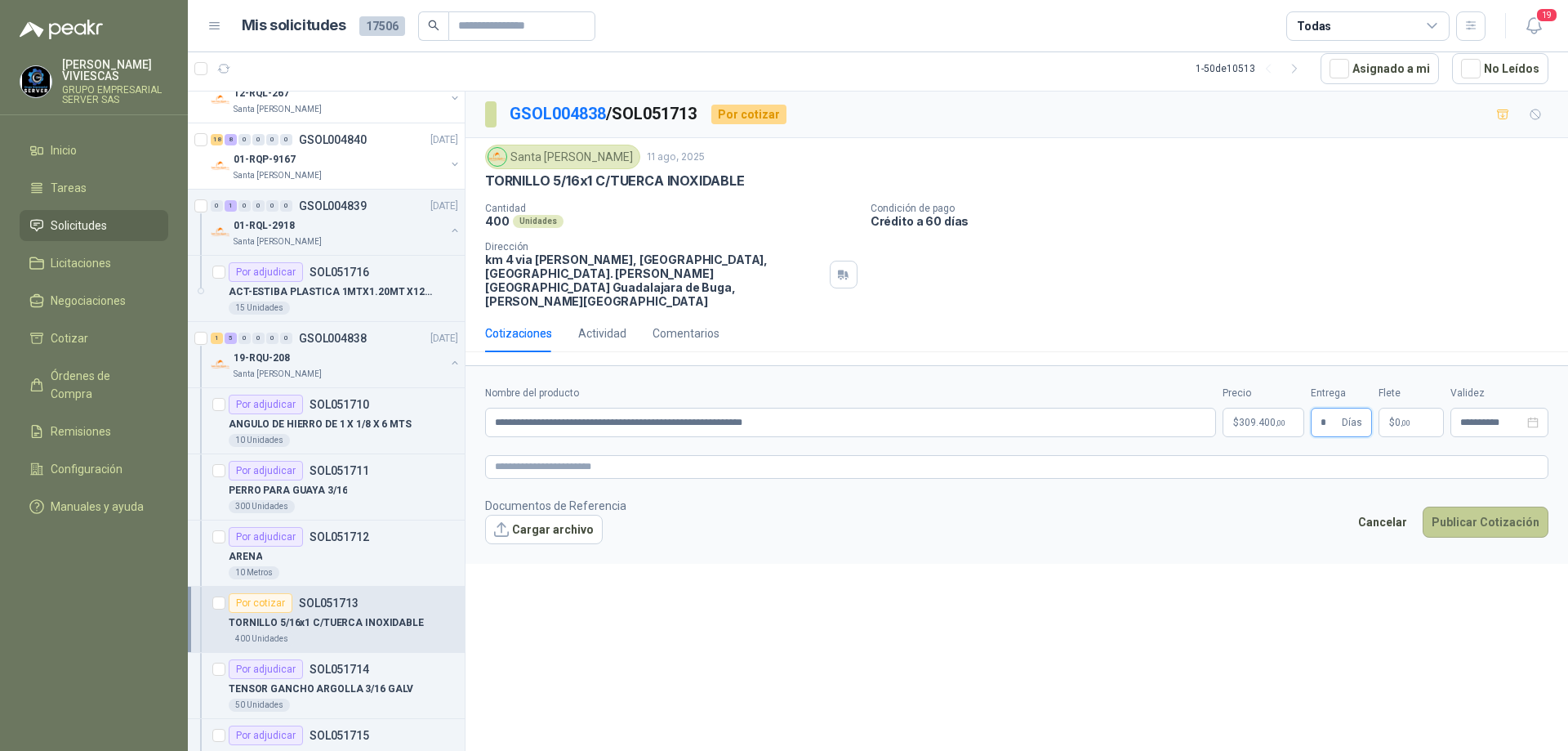
type input "*"
click at [1463, 507] on button "Publicar Cotización" at bounding box center [1485, 522] width 126 height 31
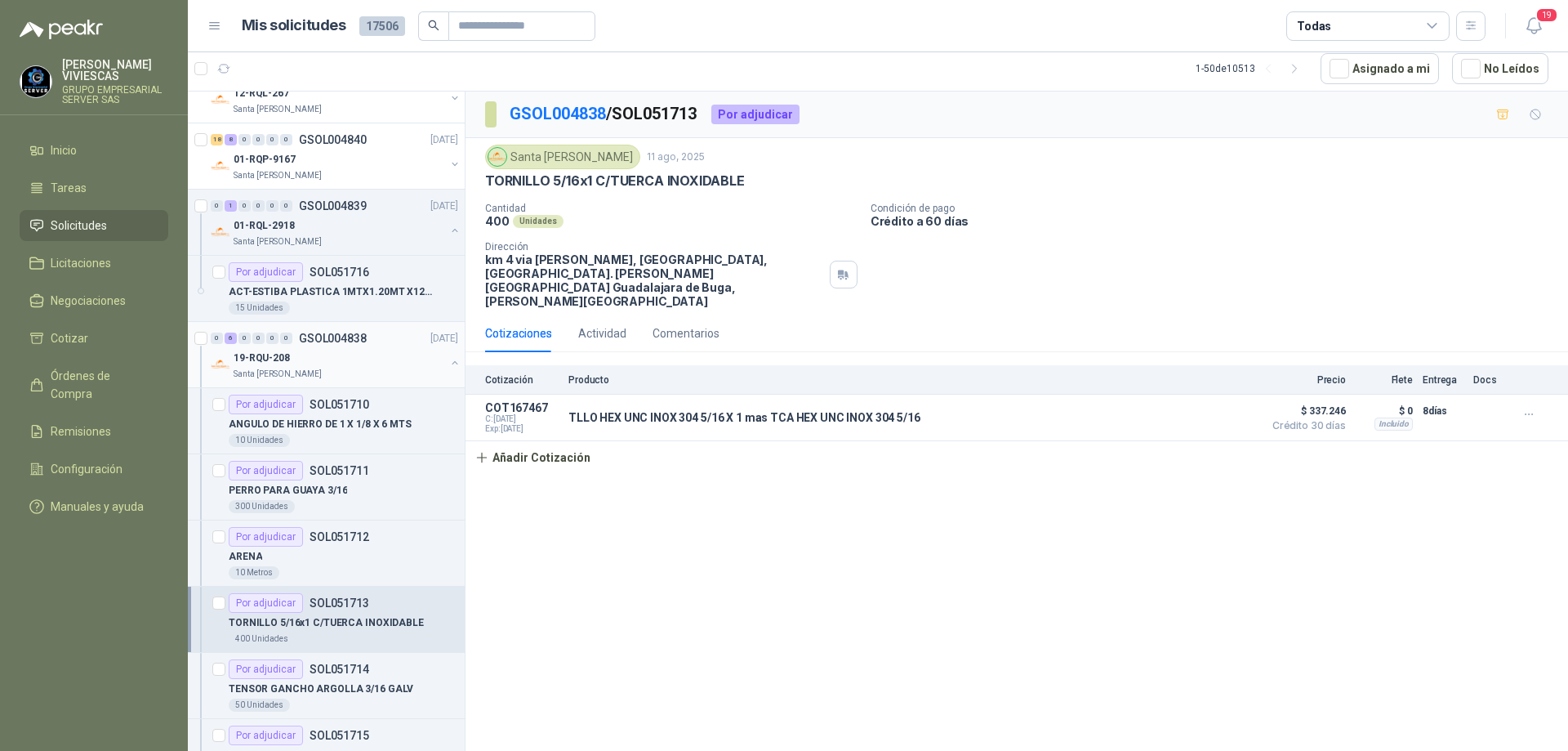
click at [315, 372] on div "Santa [PERSON_NAME]" at bounding box center [339, 373] width 211 height 13
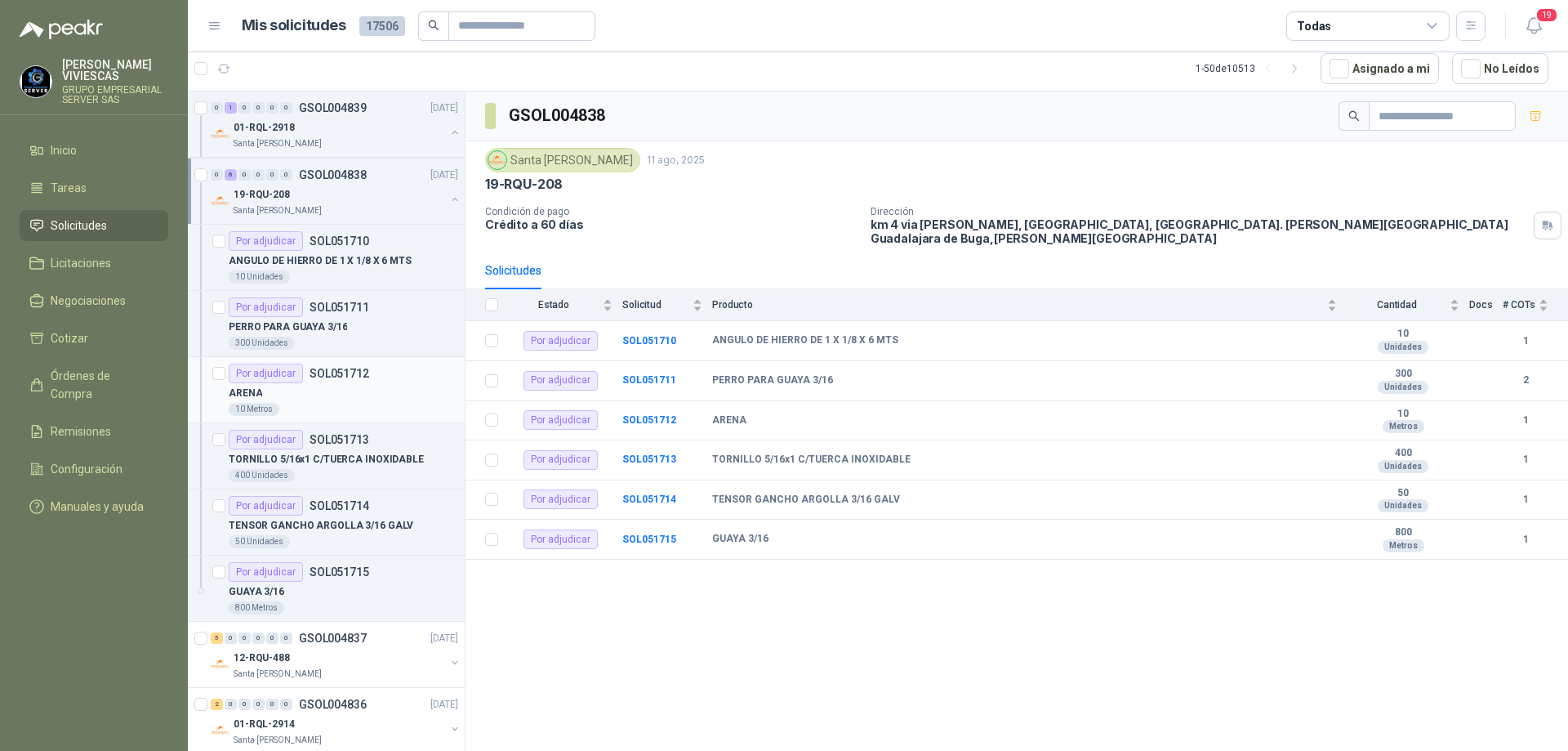
scroll to position [1553, 0]
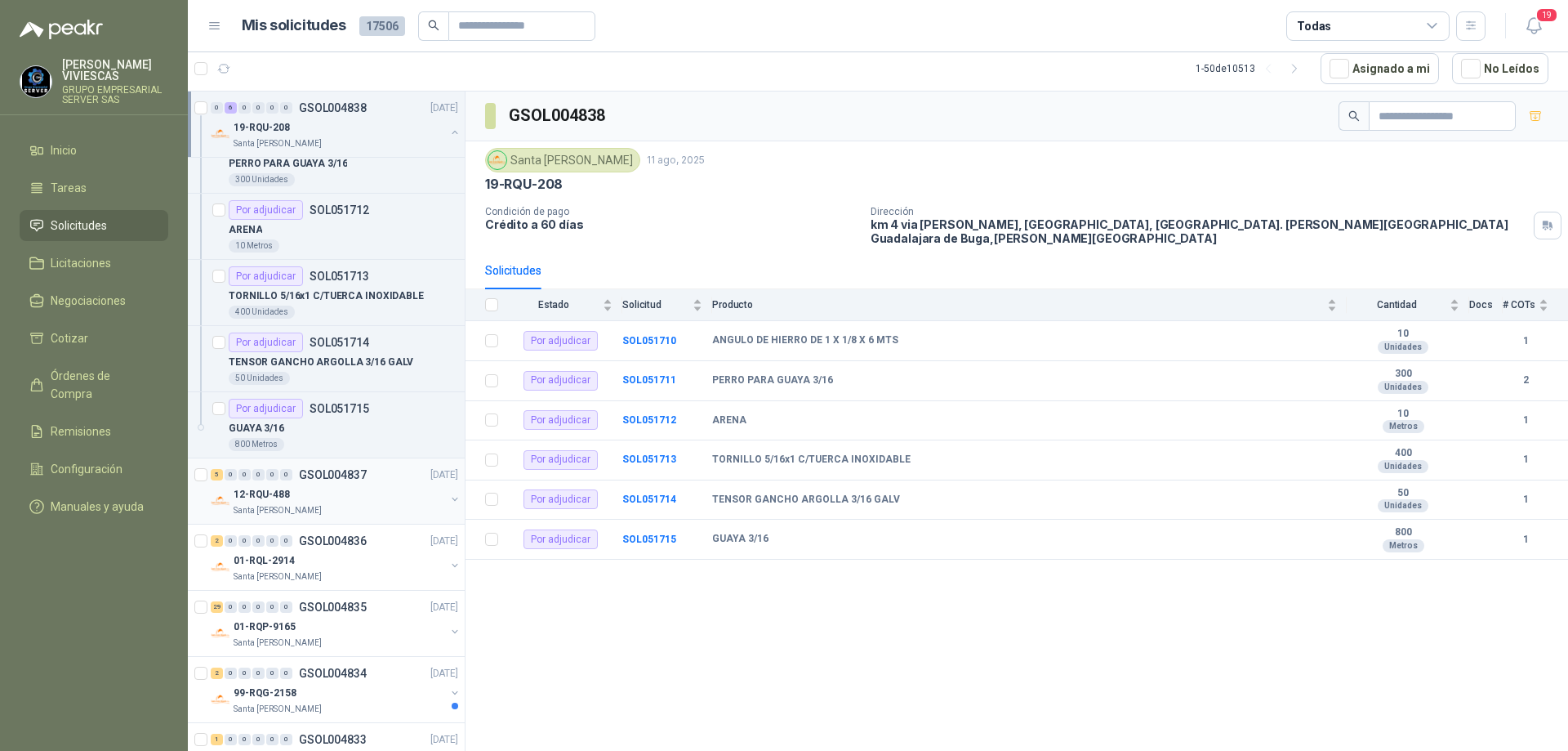
click at [324, 502] on div "12-RQU-488" at bounding box center [339, 494] width 211 height 20
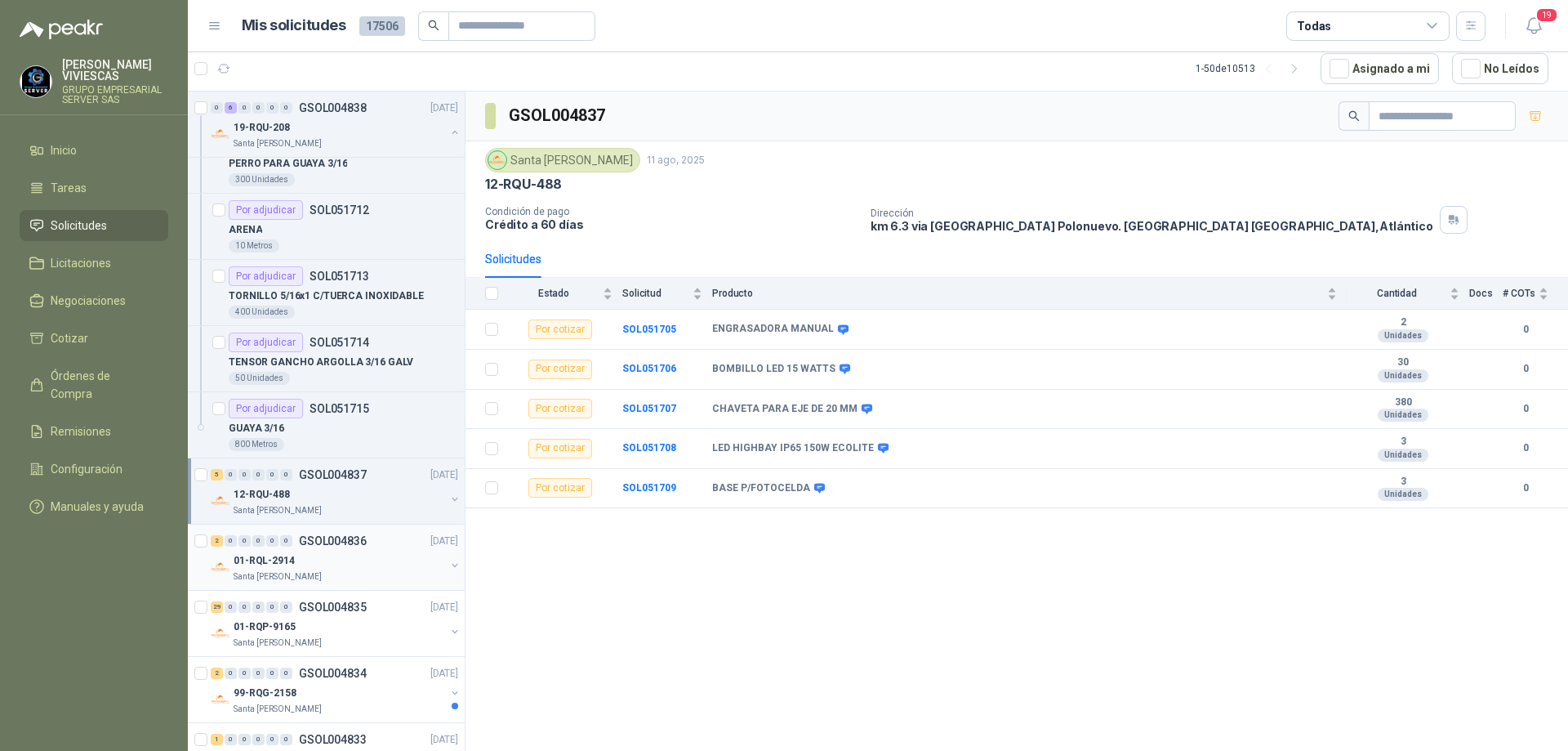
click at [265, 551] on div "01-RQL-2914" at bounding box center [339, 560] width 211 height 20
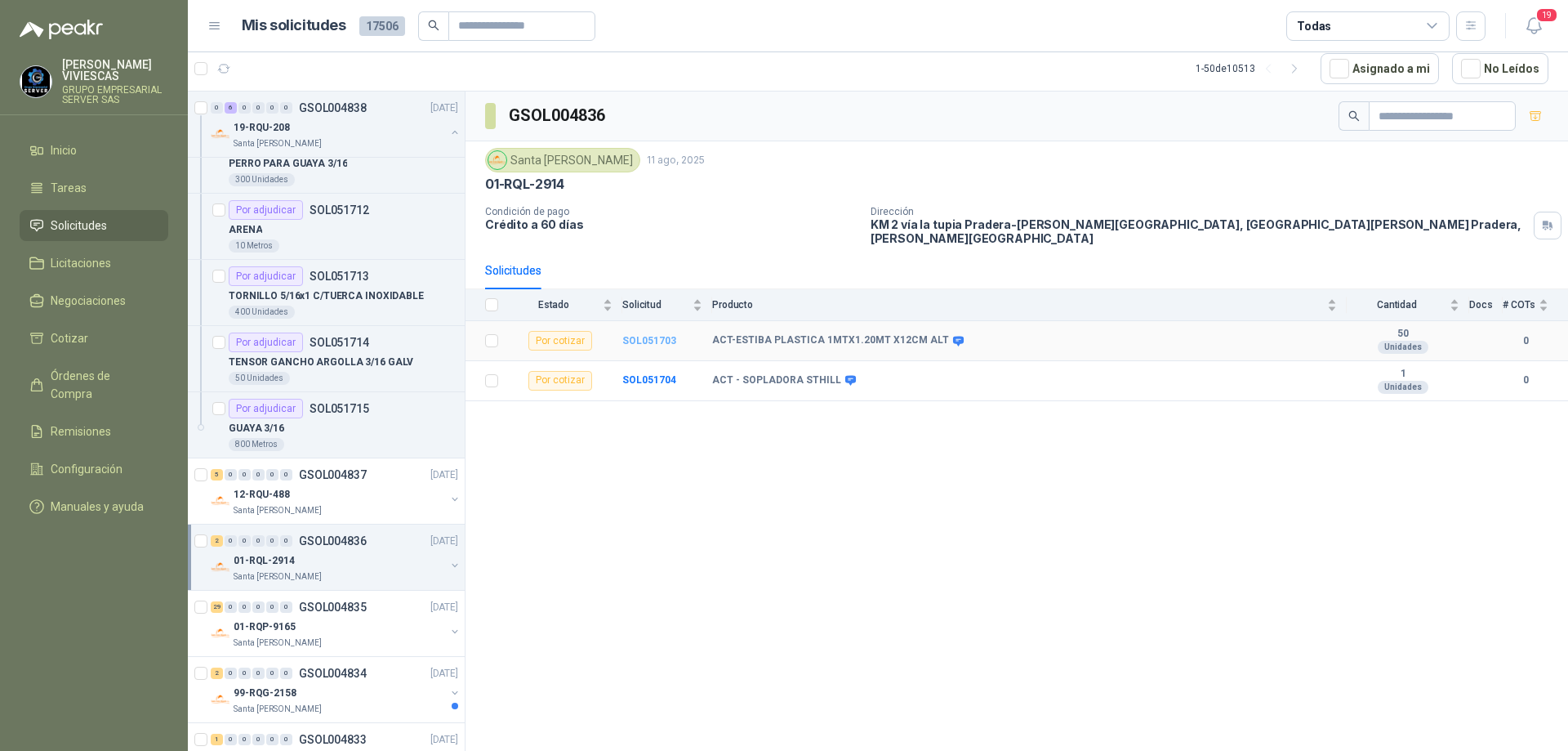
click at [654, 335] on b "SOL051703" at bounding box center [649, 340] width 54 height 11
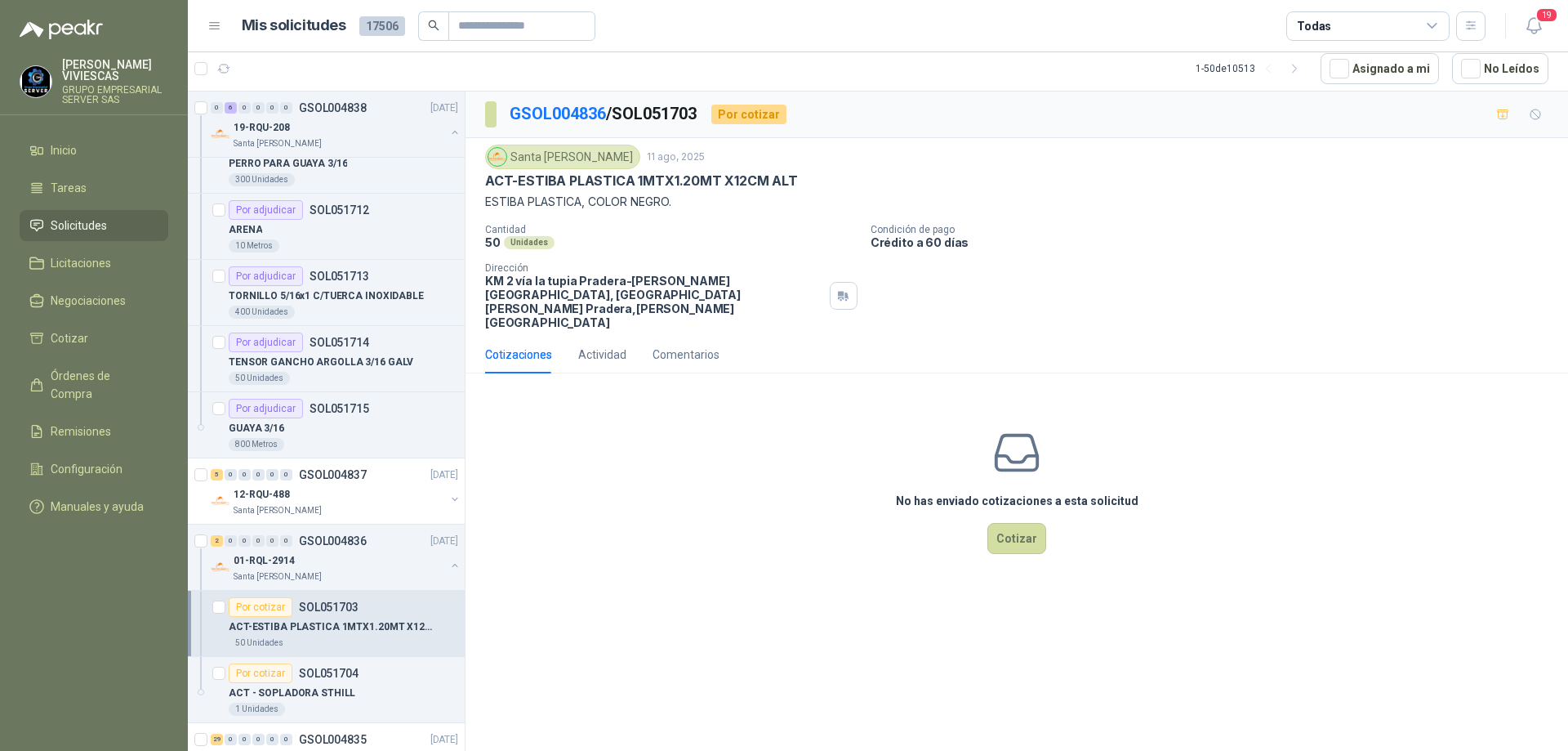
click at [1045, 510] on div "No has enviado cotizaciones a esta solicitud Cotizar" at bounding box center [1017, 490] width 1102 height 208
click at [1007, 523] on button "Cotizar" at bounding box center [1017, 539] width 59 height 31
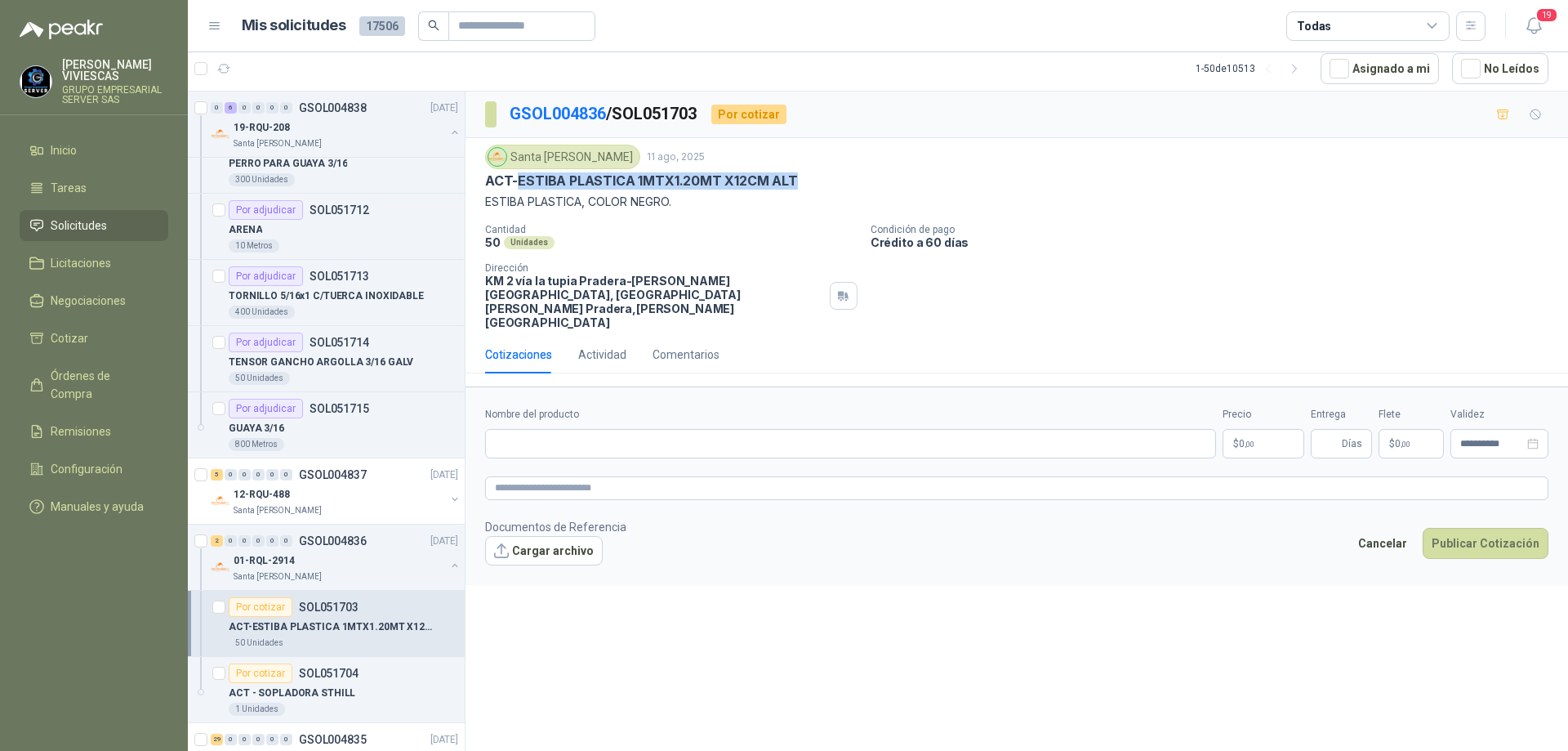
drag, startPoint x: 799, startPoint y: 183, endPoint x: 520, endPoint y: 177, distance: 279.1
click at [520, 177] on div "ACT-ESTIBA PLASTICA 1MTX1.20MT X12CM ALT" at bounding box center [1017, 181] width 1063 height 17
copy p "ESTIBA PLASTICA 1MTX1.20MT X12CM ALT"
click at [538, 429] on input "Nombre del producto" at bounding box center [851, 444] width 731 height 29
paste input "**********"
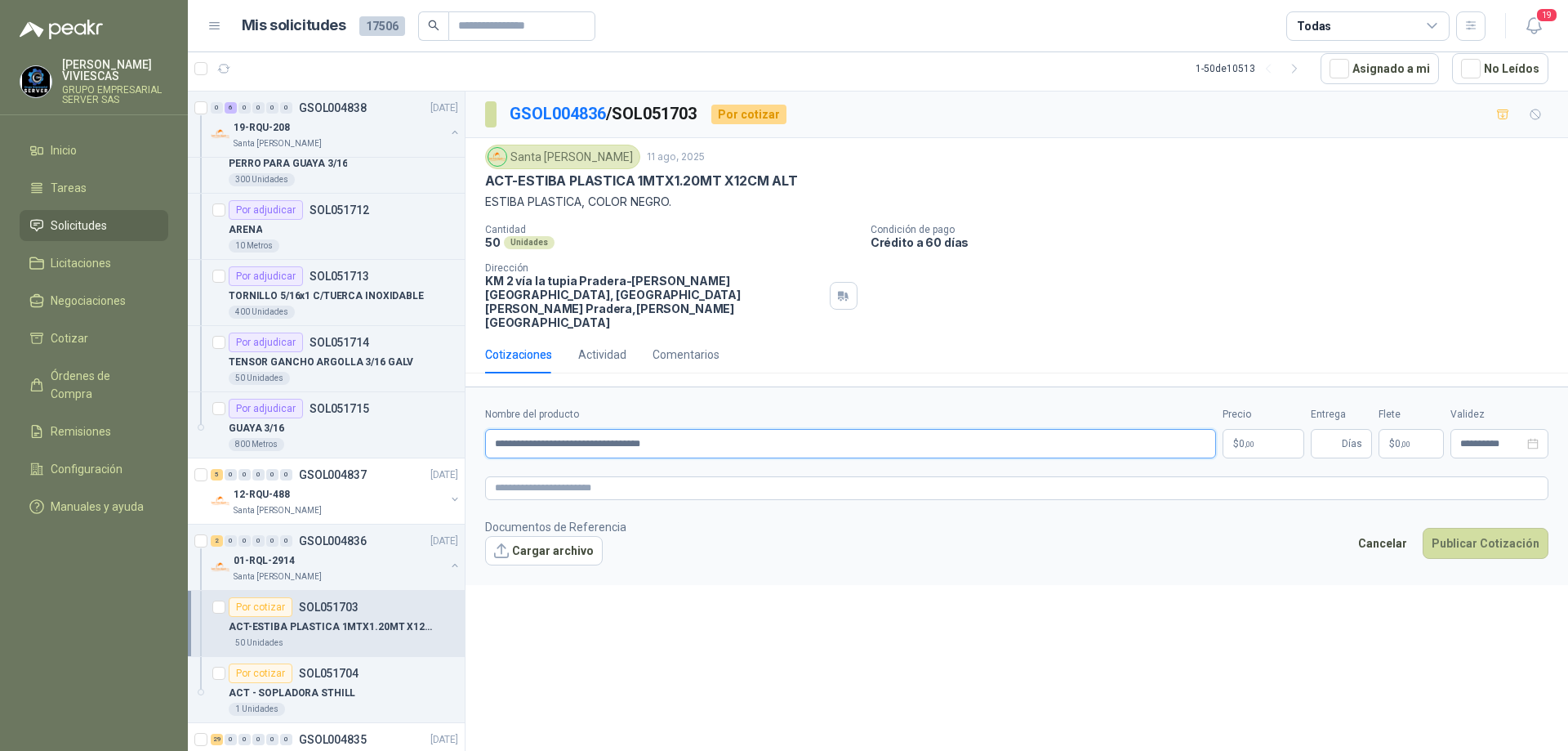
click at [615, 429] on input "**********" at bounding box center [851, 444] width 731 height 29
click at [725, 430] on input "**********" at bounding box center [851, 444] width 731 height 29
type input "**********"
click at [1250, 414] on body "[PERSON_NAME] GRUPO EMPRESARIAL SERVER SAS Inicio Tareas Solicitudes Licitacion…" at bounding box center [784, 375] width 1568 height 751
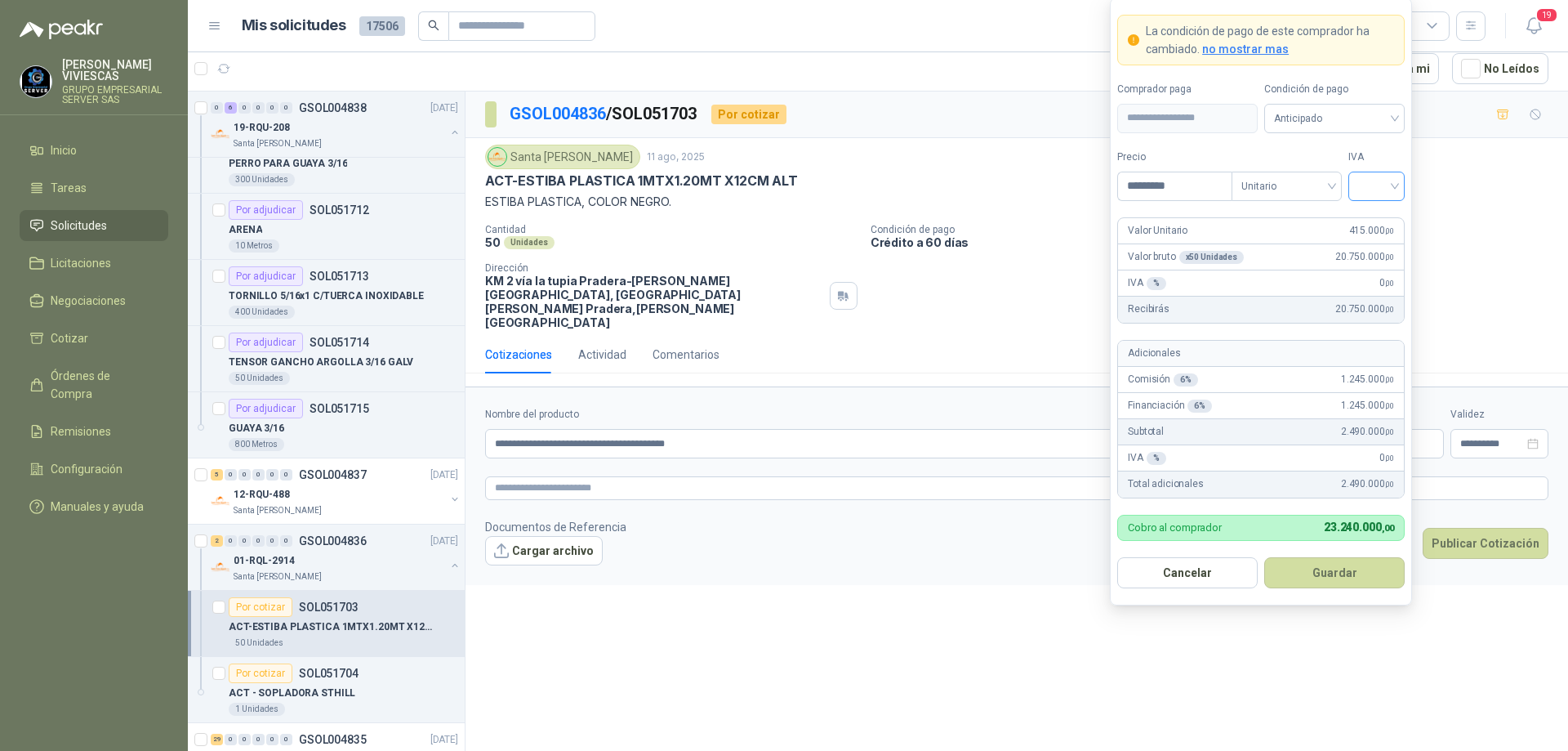
type input "*********"
click at [1387, 178] on input "search" at bounding box center [1376, 184] width 37 height 25
click at [1381, 207] on div "19%" at bounding box center [1376, 219] width 50 height 27
click at [1373, 115] on span "Anticipado" at bounding box center [1334, 118] width 121 height 25
click at [1342, 175] on div "Crédito a 30 días" at bounding box center [1335, 178] width 115 height 18
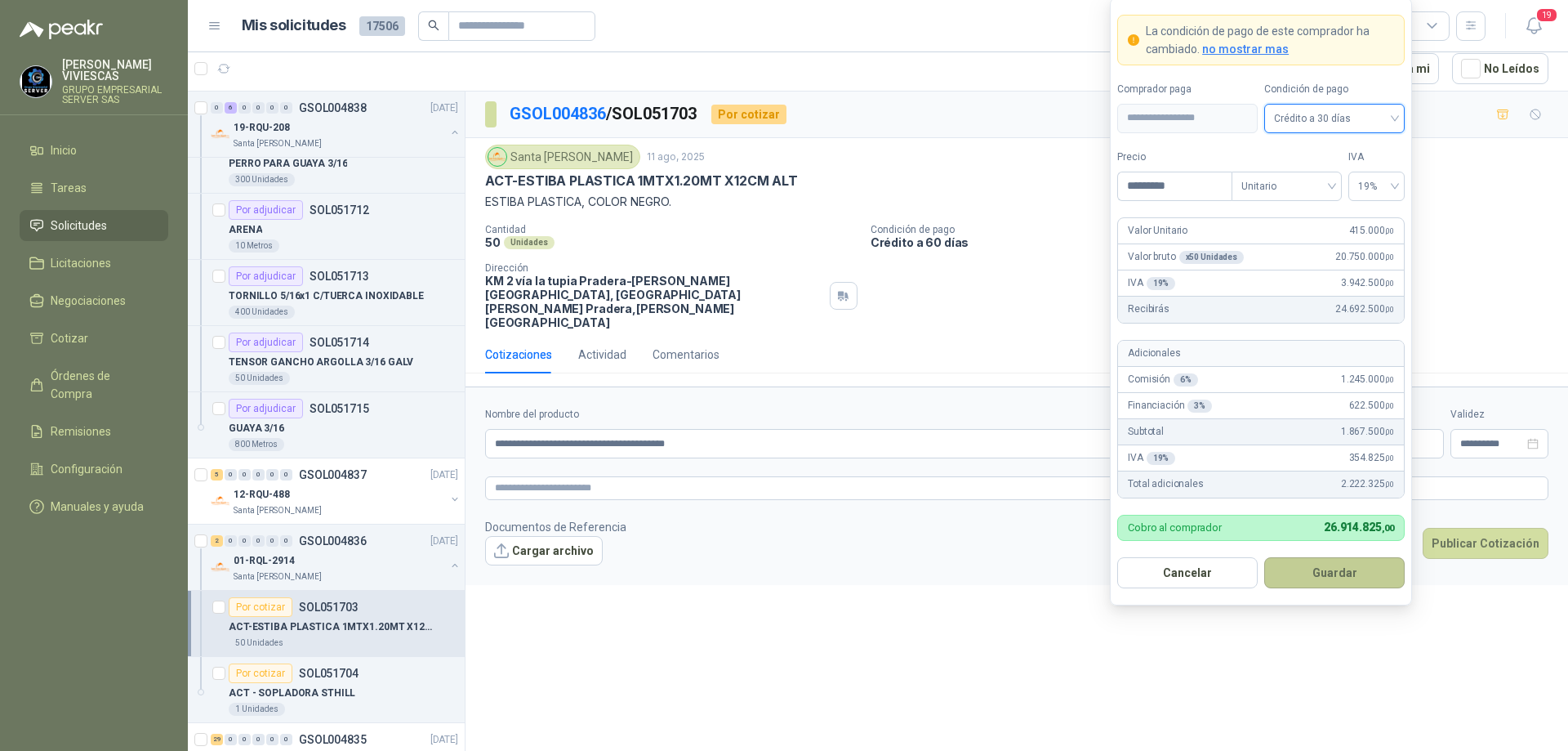
click at [1323, 578] on button "Guardar" at bounding box center [1334, 573] width 140 height 31
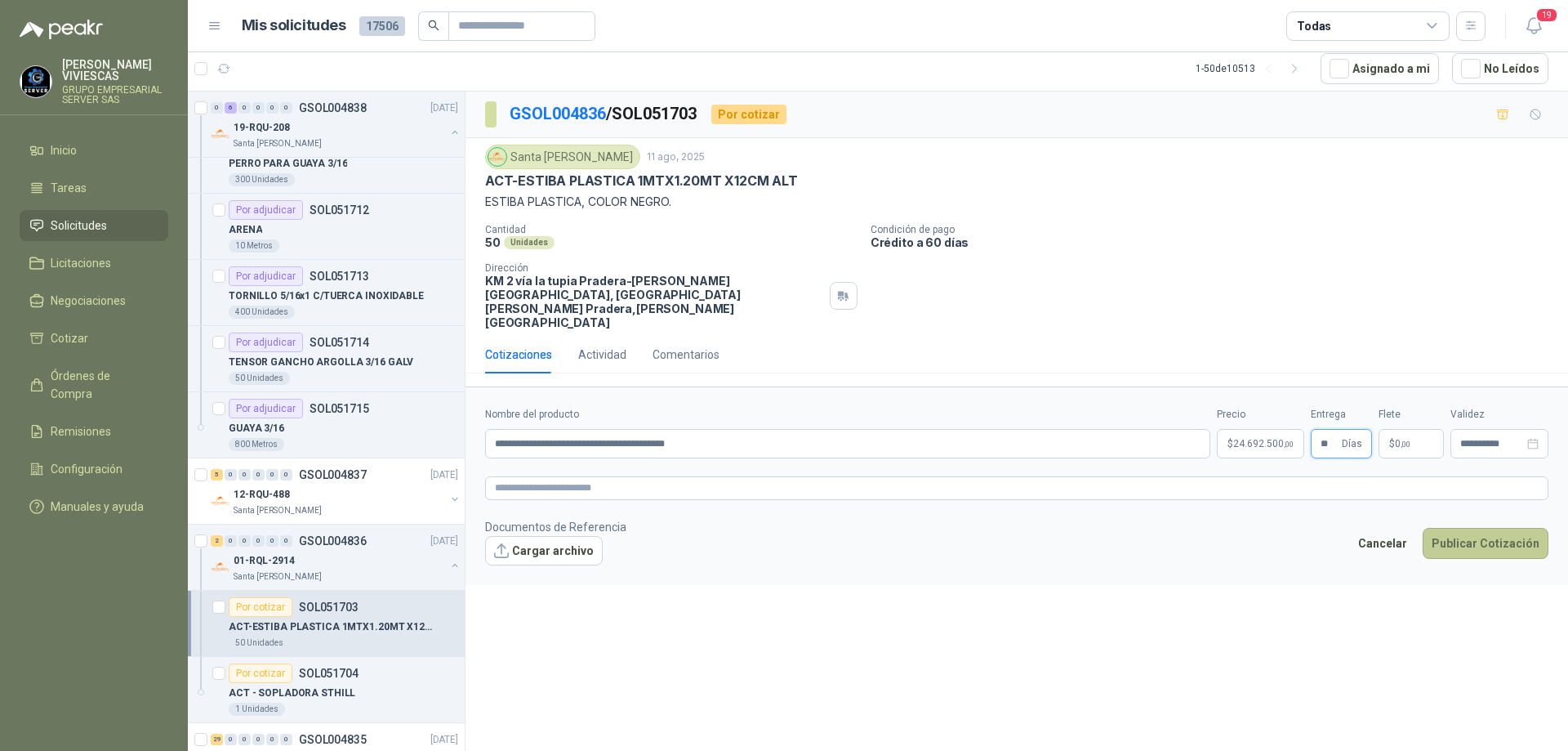
type input "**"
click at [1473, 527] on button "Publicar Cotización" at bounding box center [1485, 543] width 126 height 31
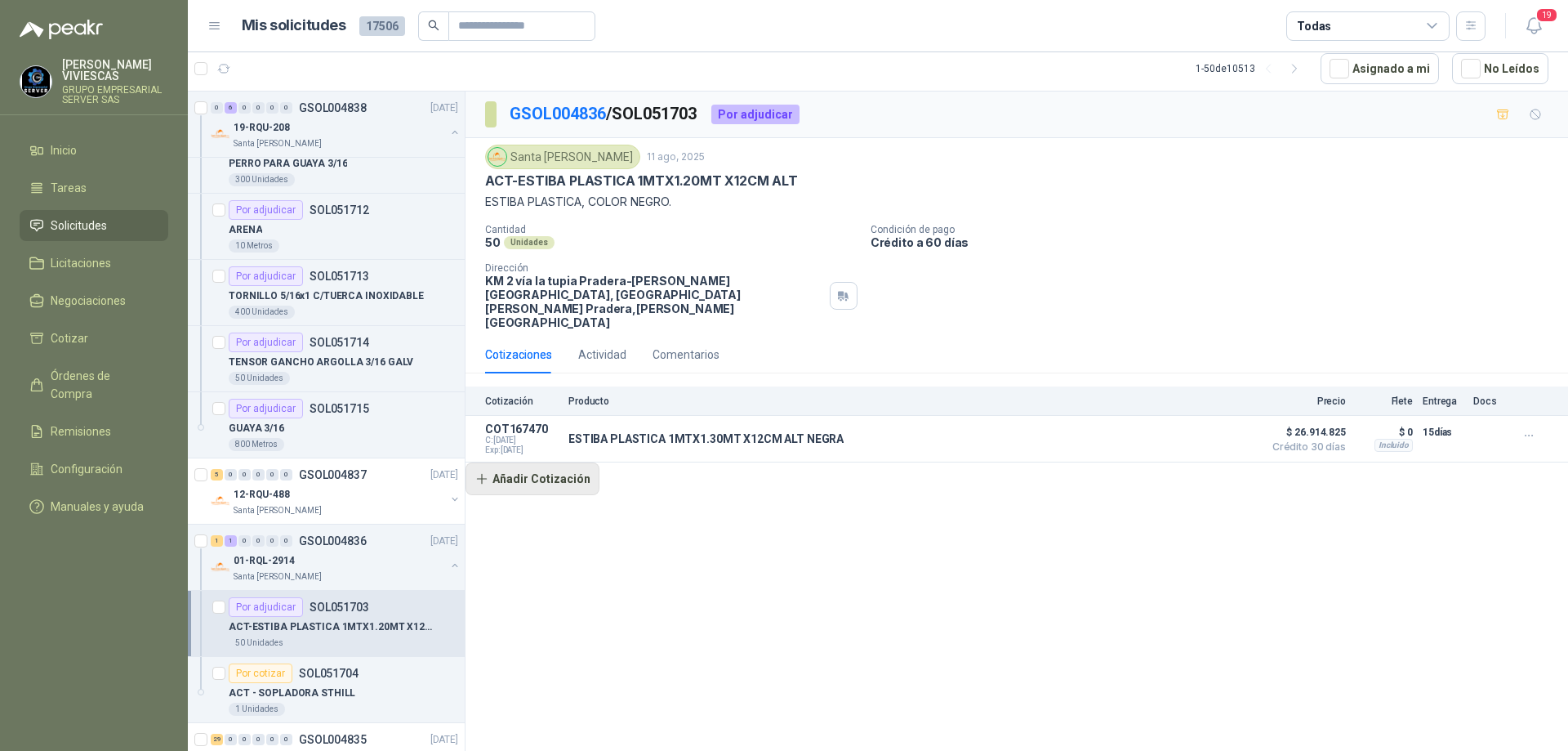
click at [537, 462] on button "Añadir Cotización" at bounding box center [532, 479] width 134 height 33
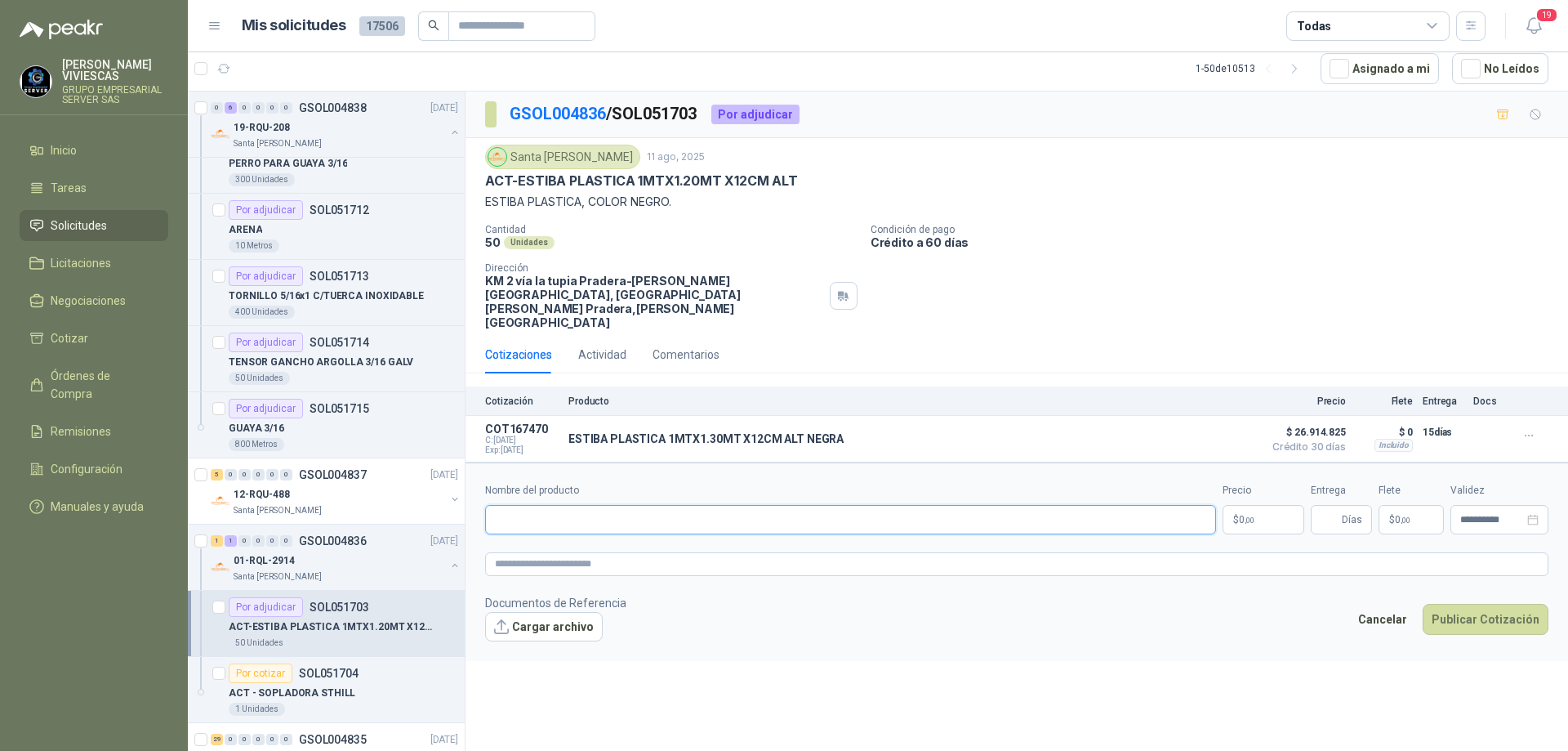
click at [597, 505] on input "Nombre del producto" at bounding box center [851, 520] width 731 height 29
paste input "**********"
click at [616, 505] on input "**********" at bounding box center [851, 520] width 731 height 29
click at [718, 505] on input "**********" at bounding box center [851, 520] width 731 height 29
type input "**********"
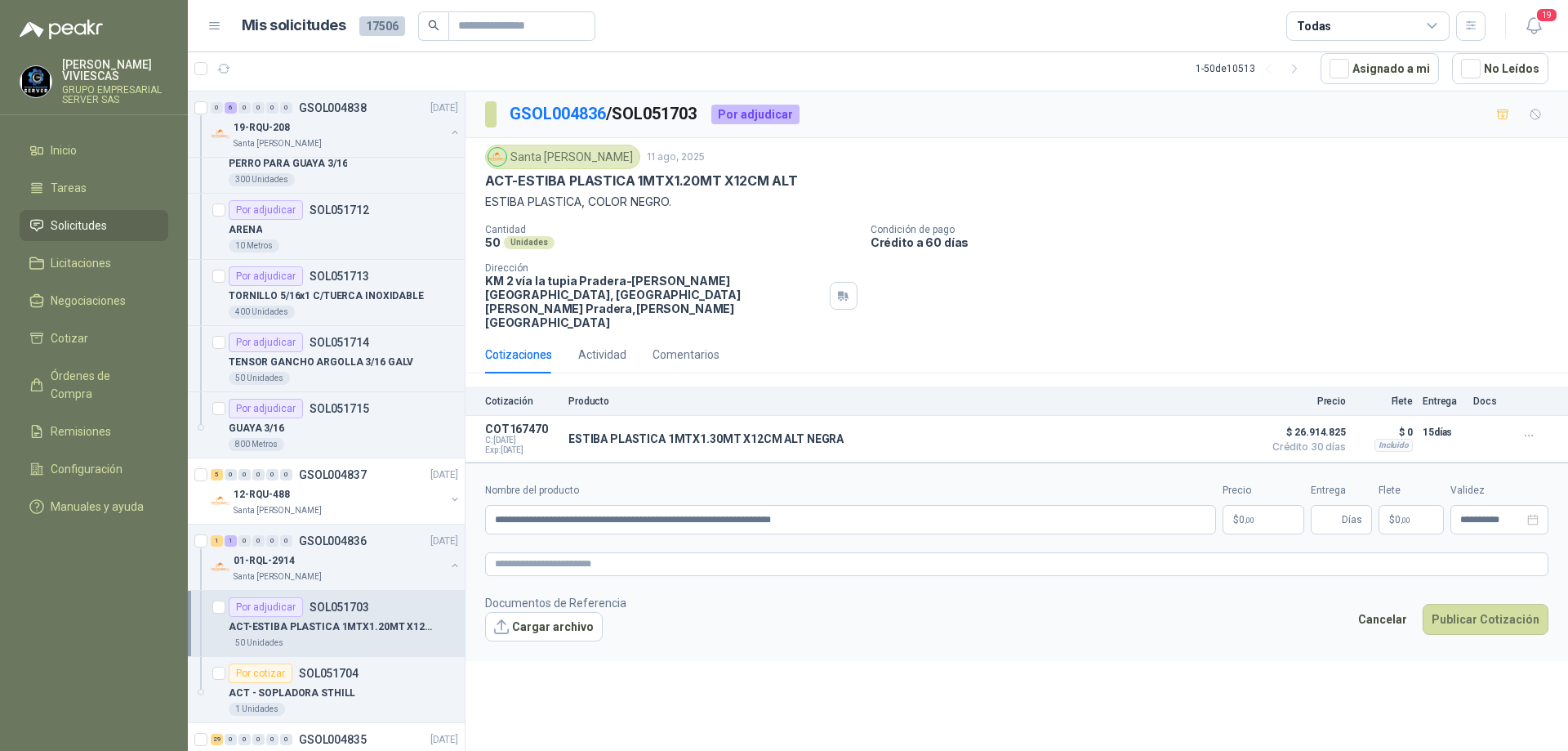
click at [1242, 515] on span "0 ,00" at bounding box center [1247, 519] width 15 height 9
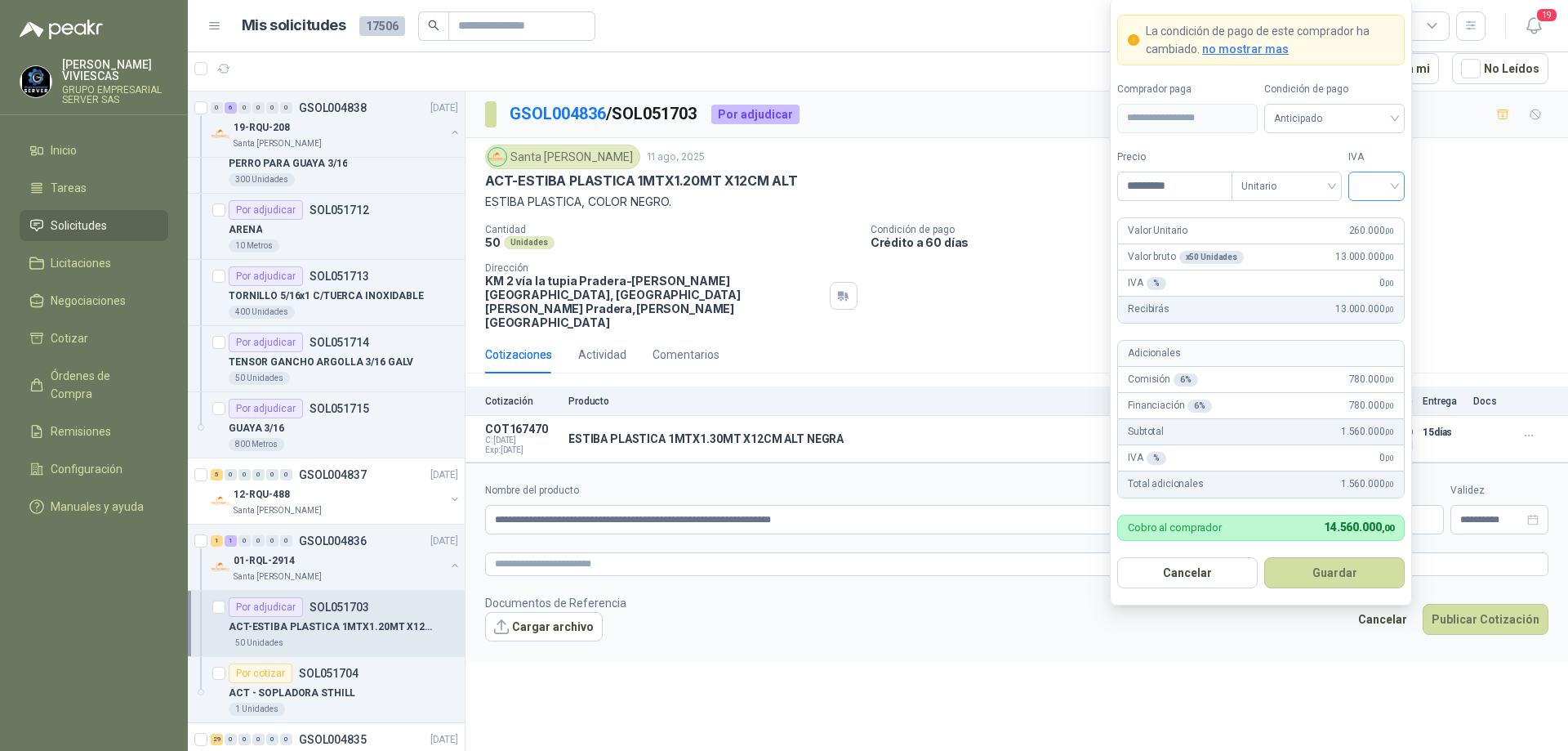
type input "*********"
click at [1392, 176] on input "search" at bounding box center [1376, 184] width 37 height 25
click at [1373, 224] on div "19%" at bounding box center [1376, 219] width 30 height 18
click at [1358, 124] on span "Anticipado" at bounding box center [1334, 118] width 121 height 25
click at [1334, 176] on div "Crédito a 30 días" at bounding box center [1335, 178] width 115 height 18
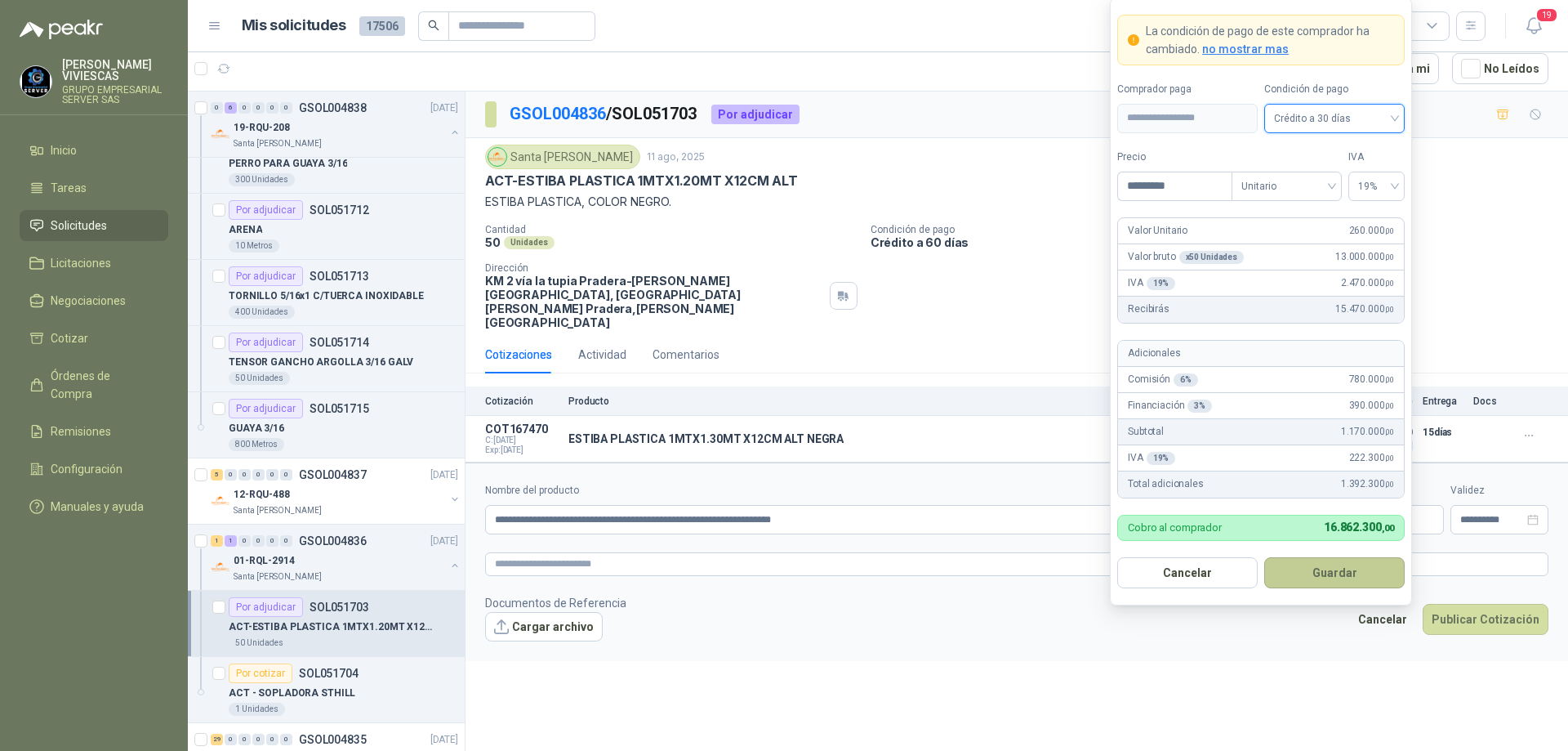
click at [1330, 575] on button "Guardar" at bounding box center [1334, 573] width 140 height 31
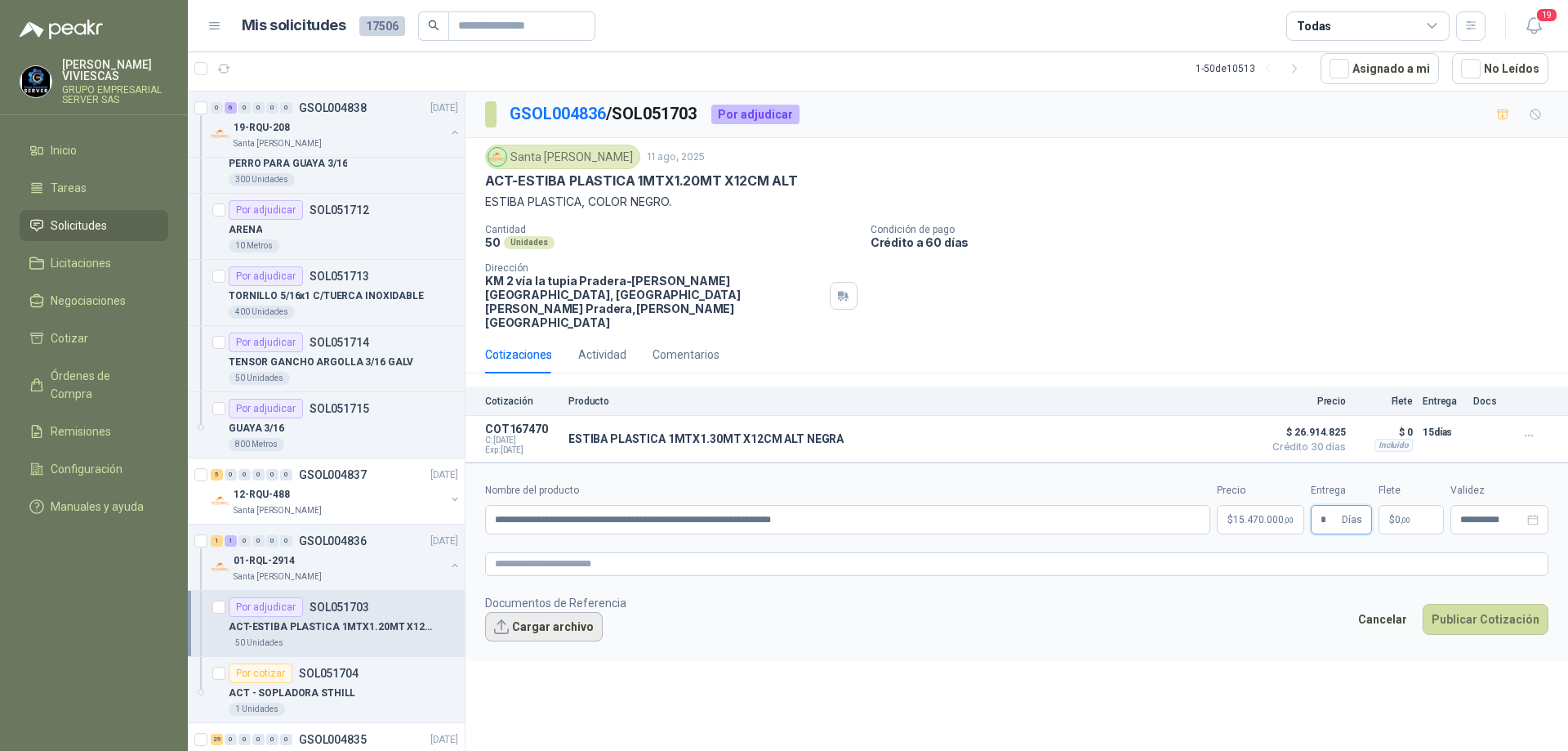
type input "*"
click at [525, 612] on button "Cargar archivo" at bounding box center [543, 627] width 117 height 29
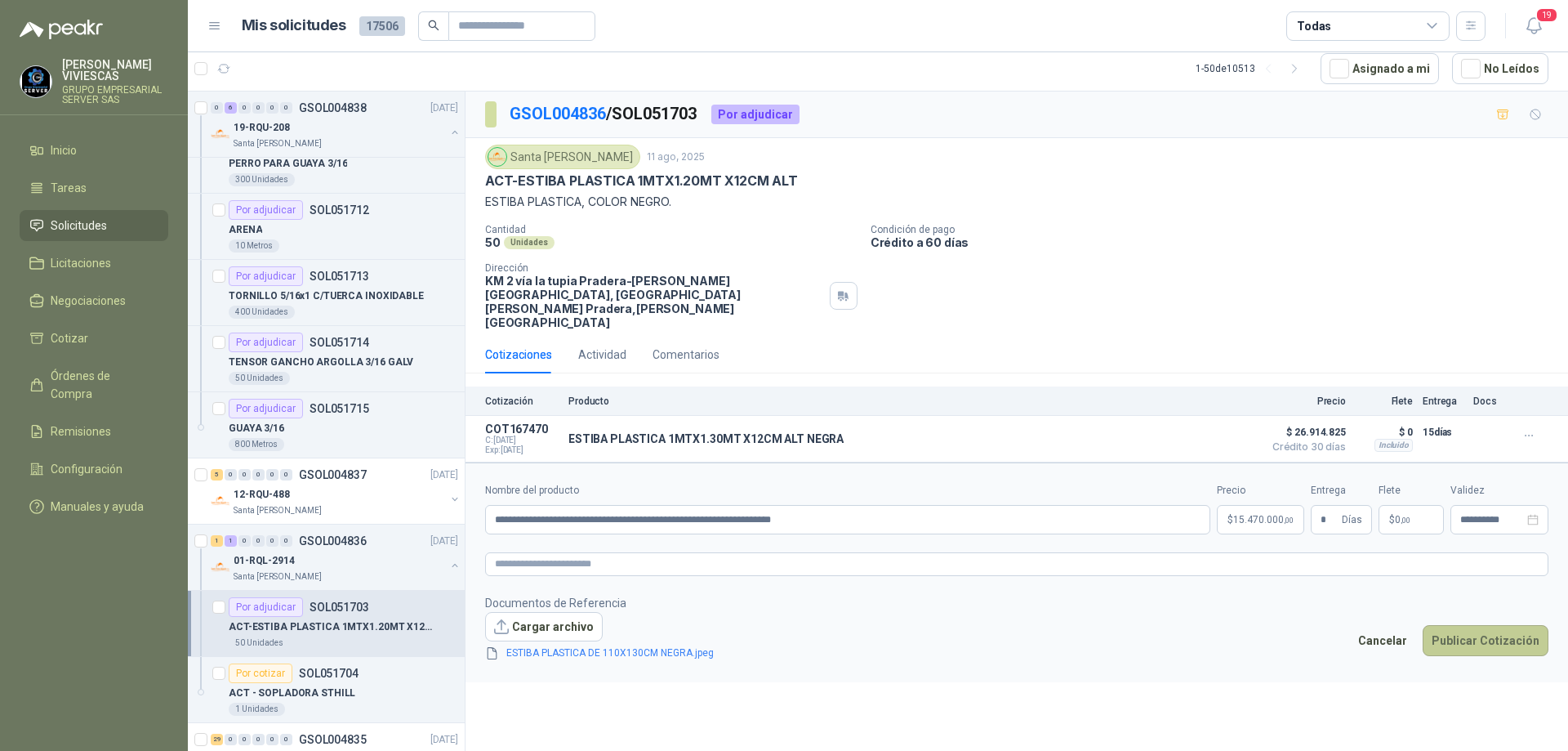
click at [1486, 625] on button "Publicar Cotización" at bounding box center [1485, 641] width 126 height 31
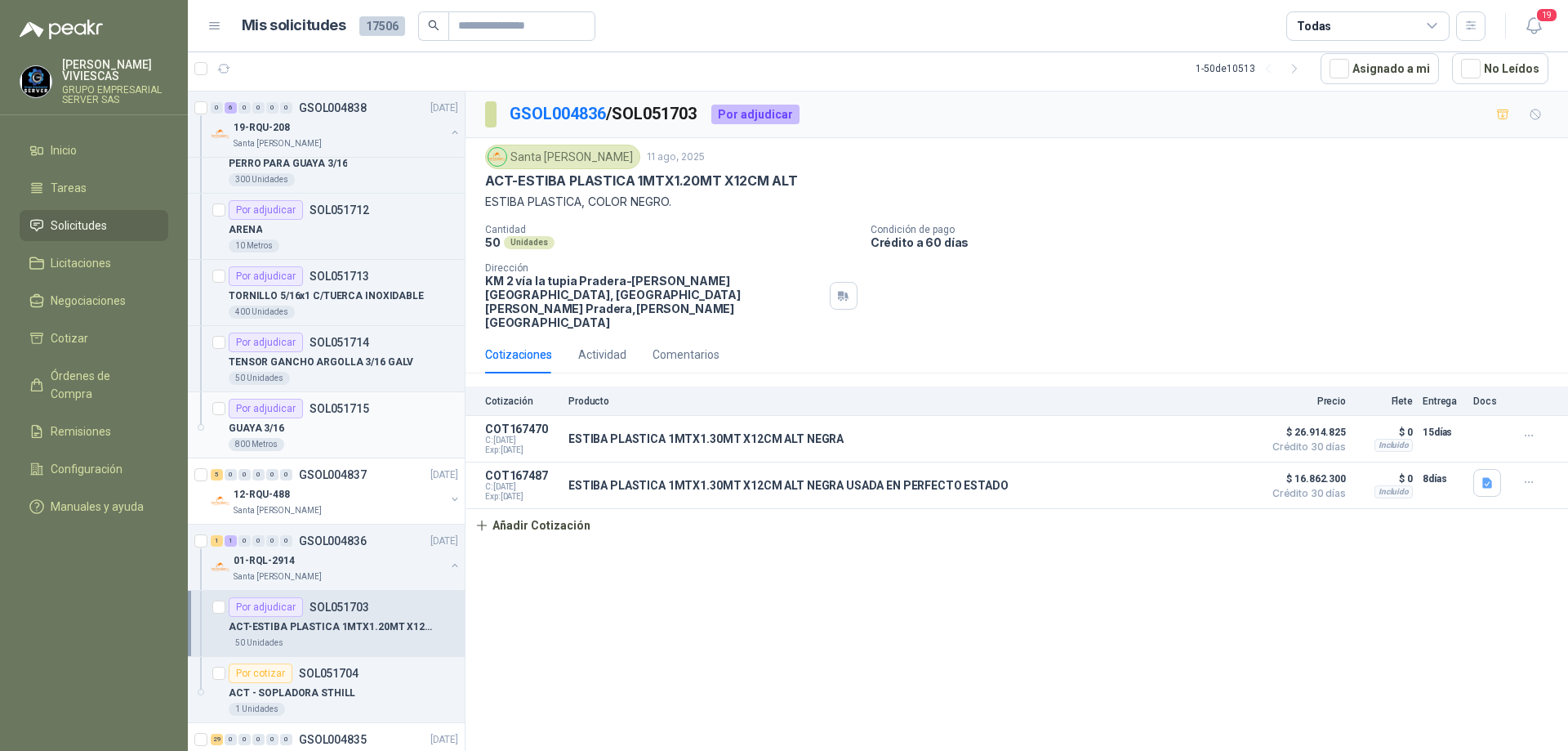
scroll to position [1716, 0]
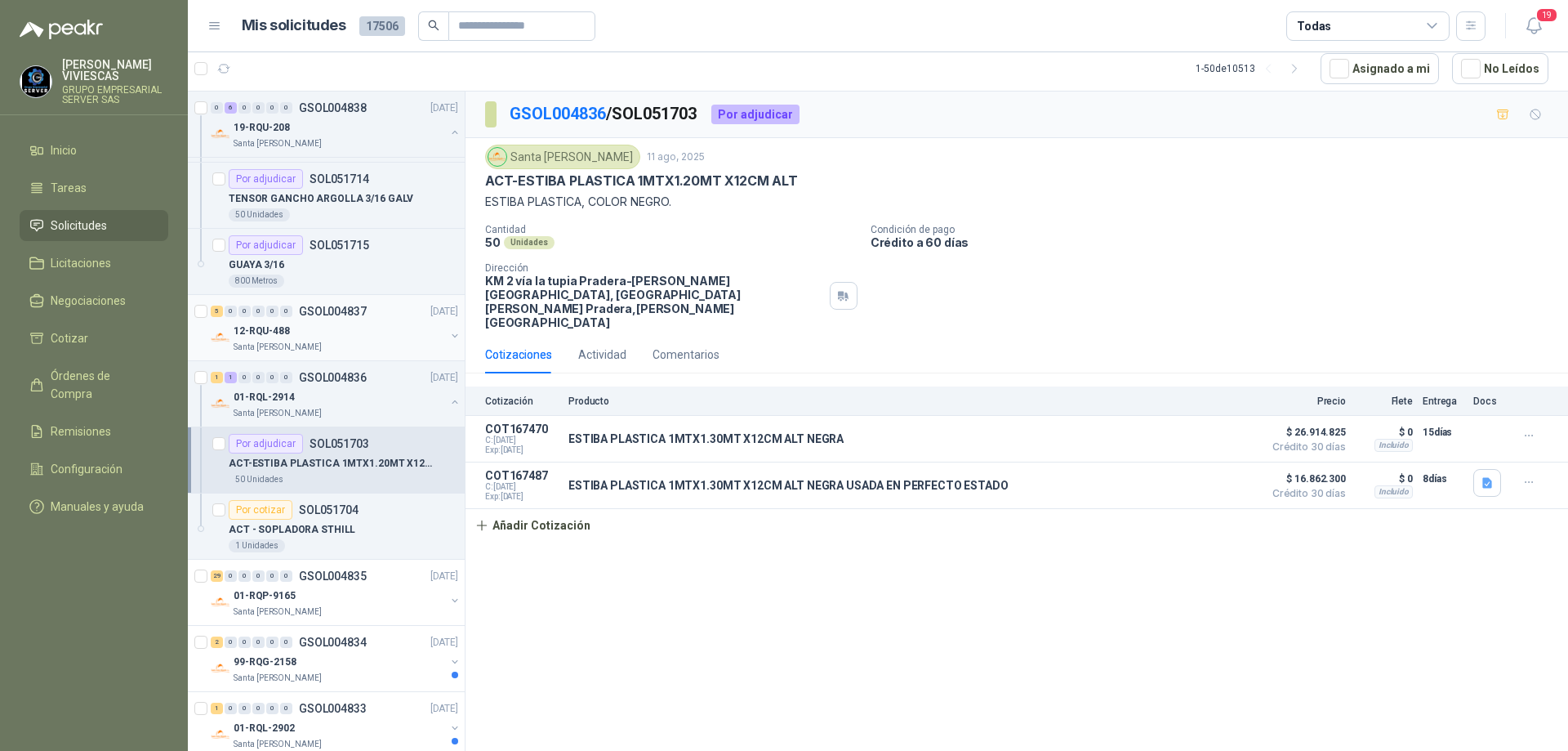
click at [346, 319] on div "5 0 0 0 0 0 GSOL004837 [DATE]" at bounding box center [336, 311] width 251 height 20
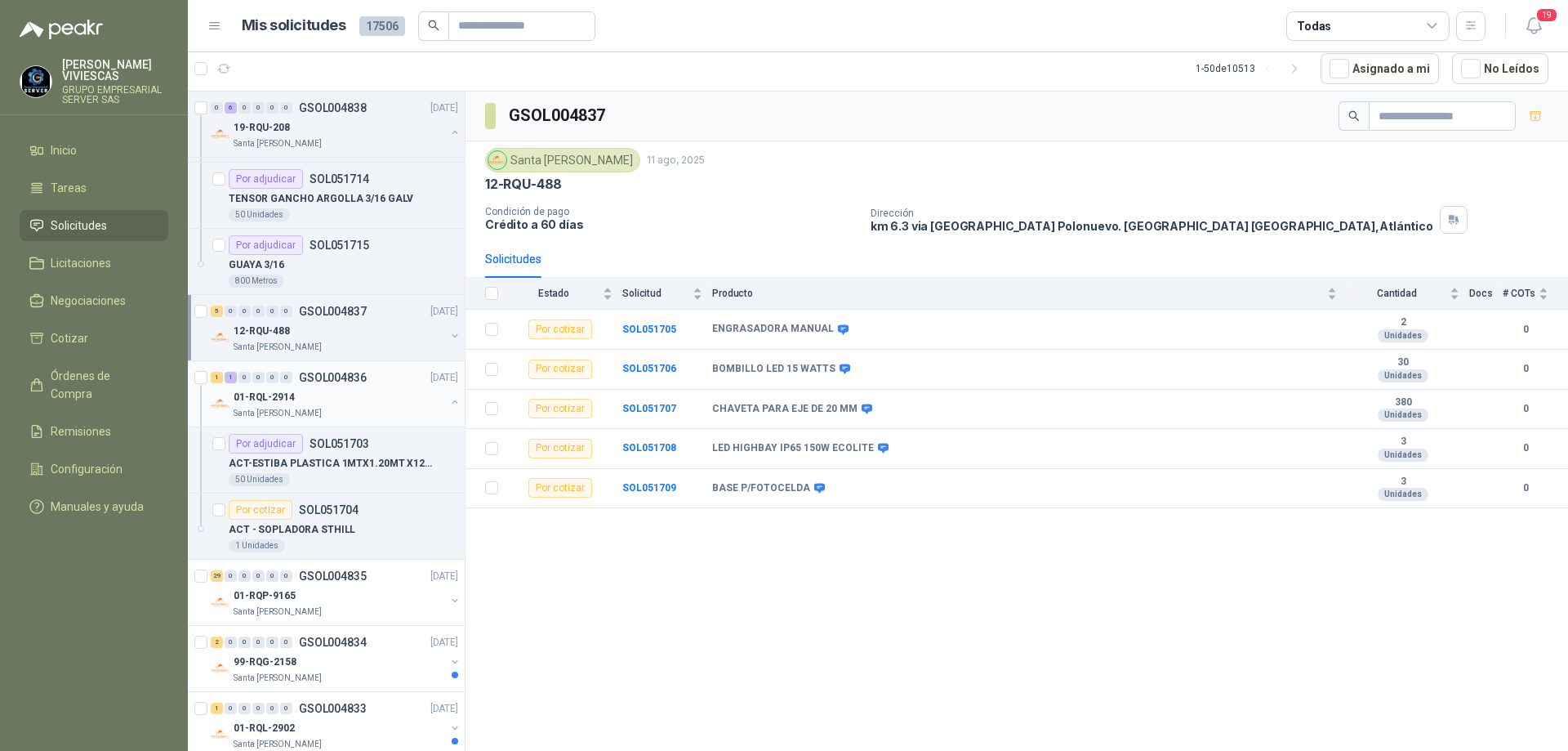
click at [294, 398] on div "01-RQL-2914" at bounding box center [339, 396] width 211 height 20
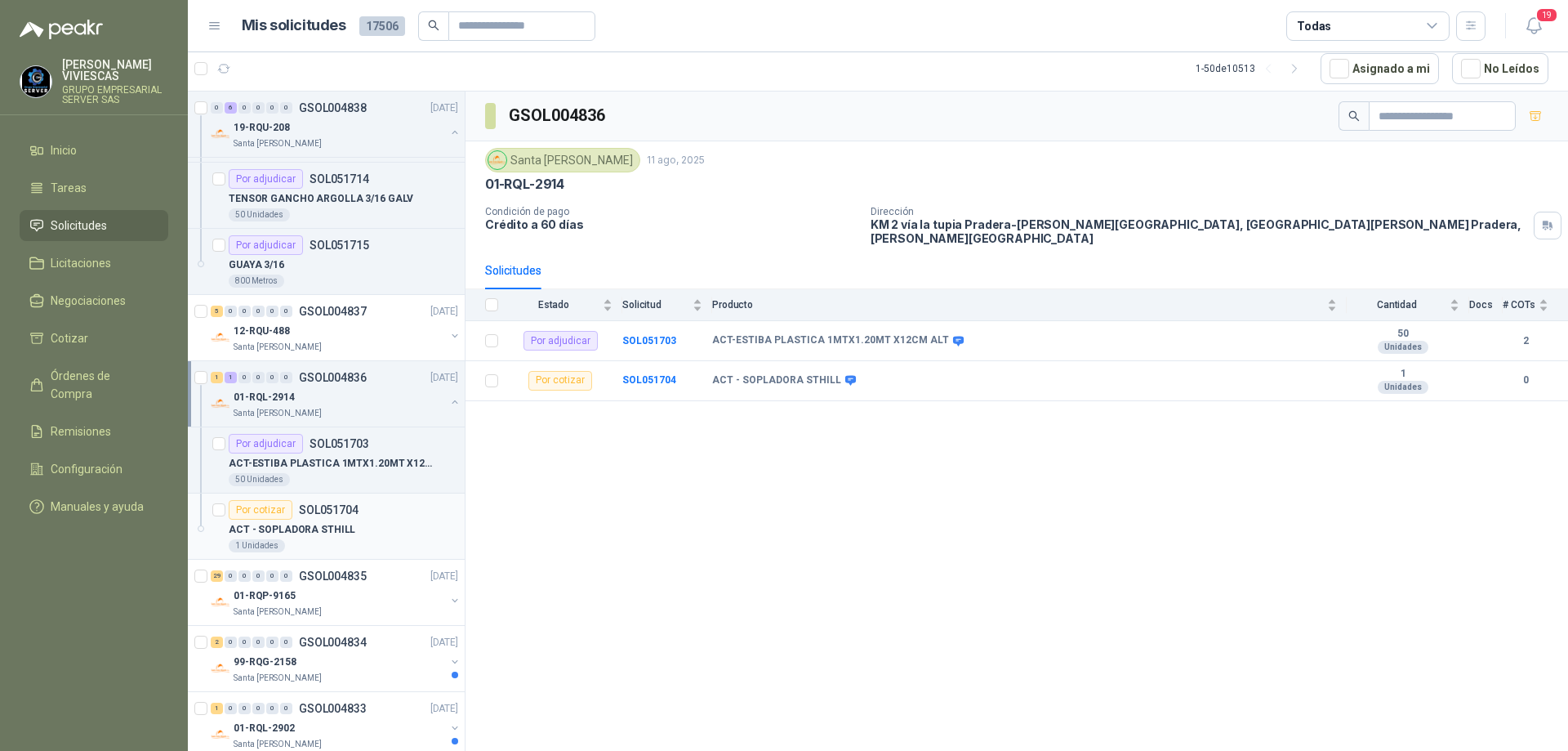
scroll to position [1797, 0]
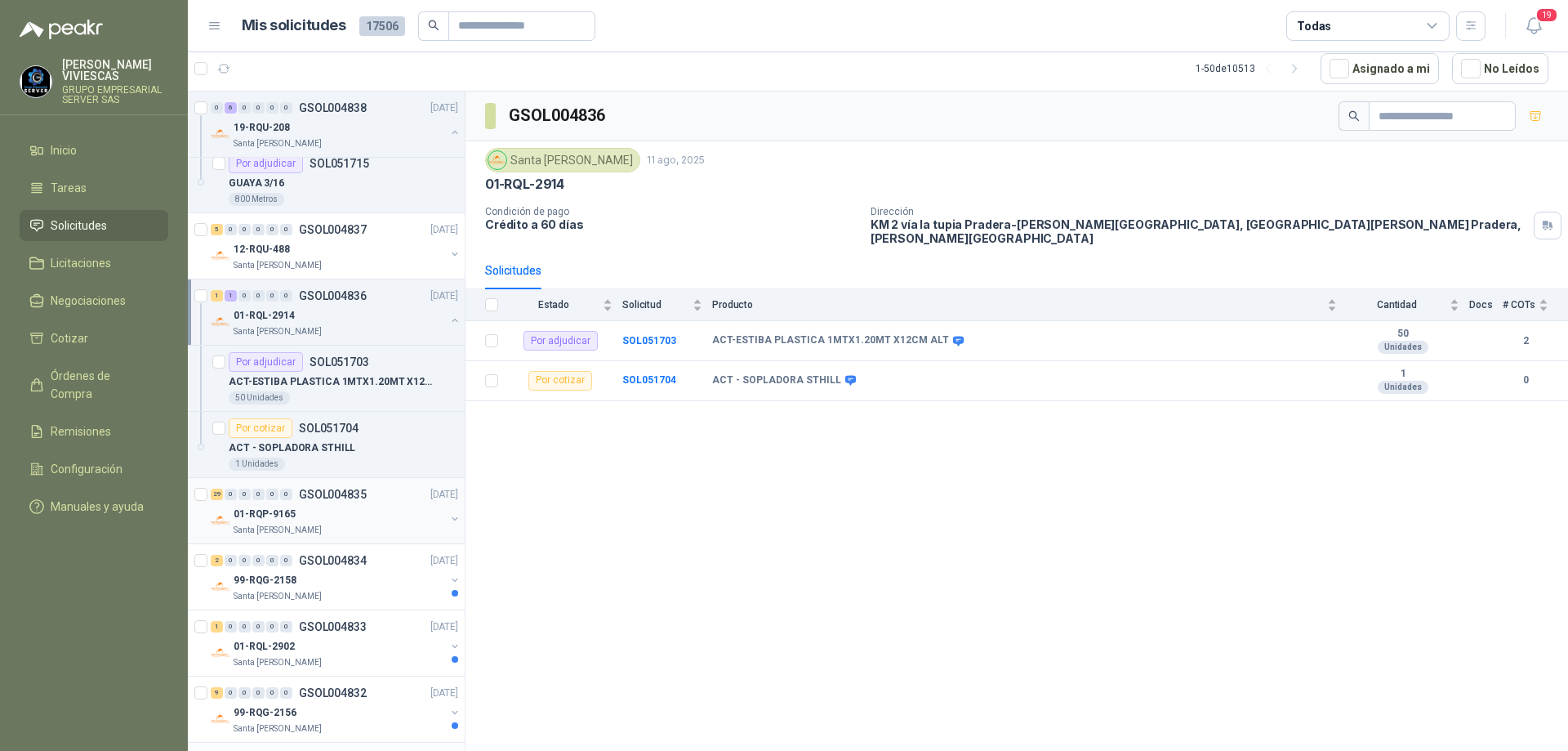
click at [318, 504] on link "29 0 0 0 0 0 GSOL004835 [DATE] 01-RQP-9165 [GEOGRAPHIC_DATA][PERSON_NAME]" at bounding box center [336, 510] width 251 height 52
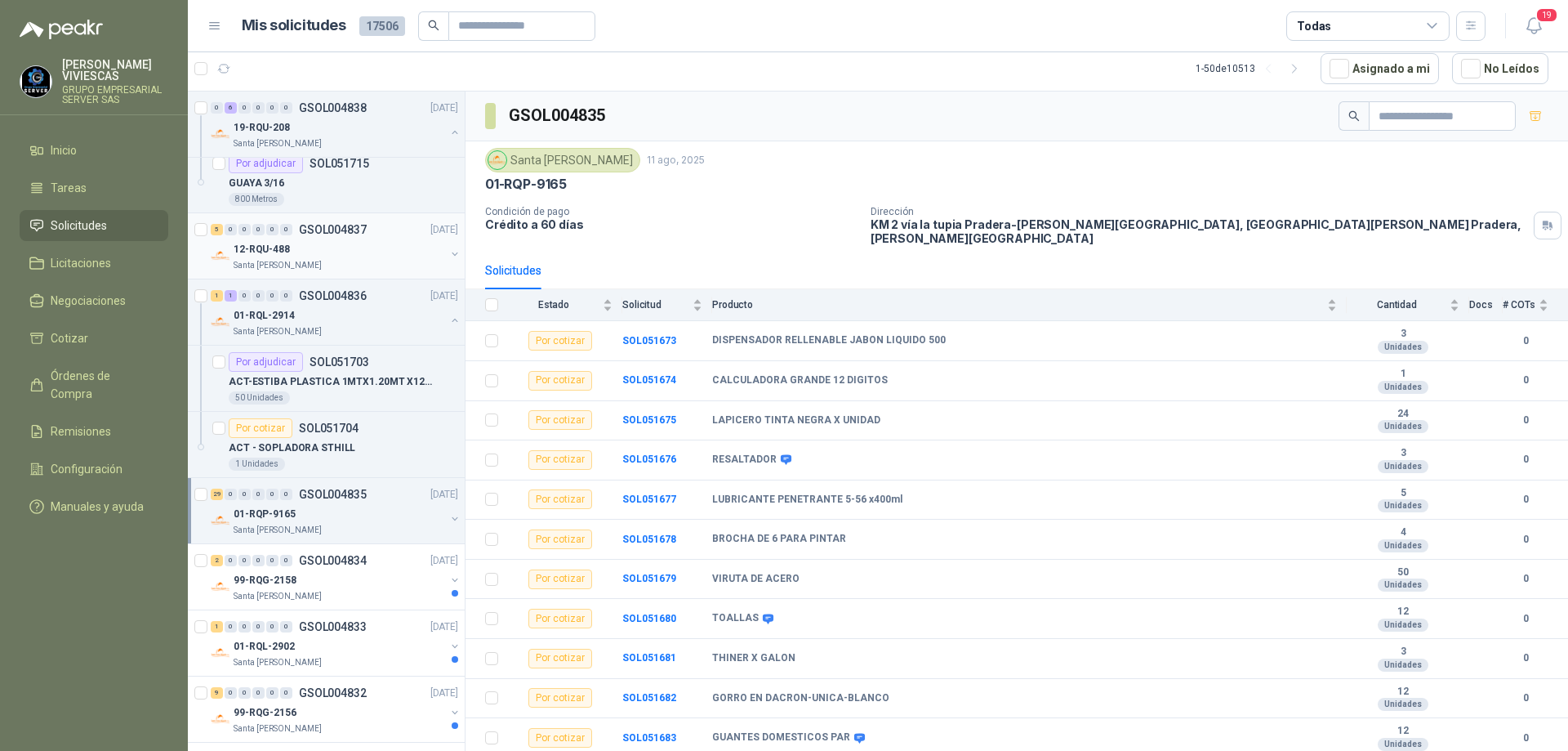
click at [347, 250] on div "12-RQU-488" at bounding box center [339, 249] width 211 height 20
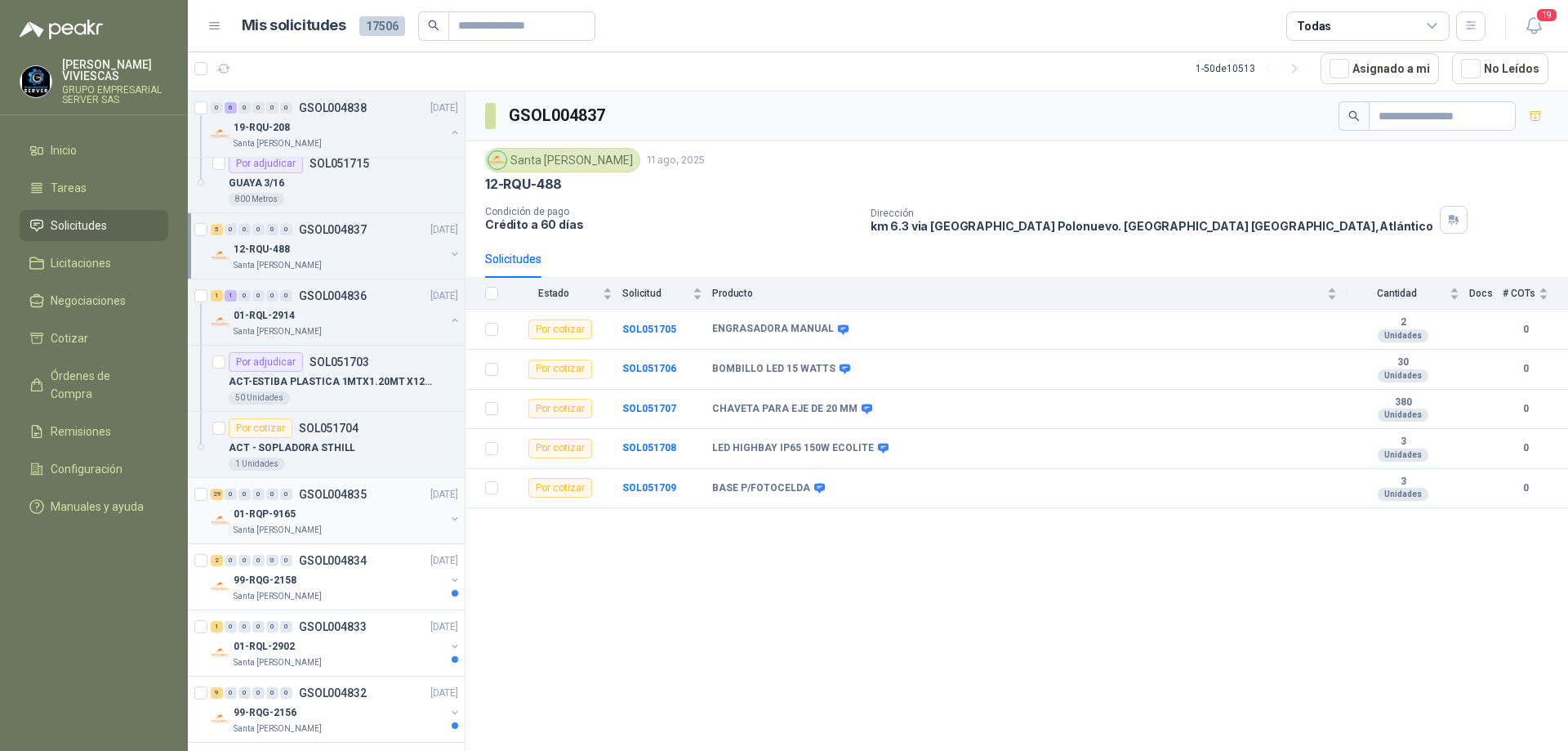
click at [331, 516] on div "01-RQP-9165" at bounding box center [339, 514] width 211 height 20
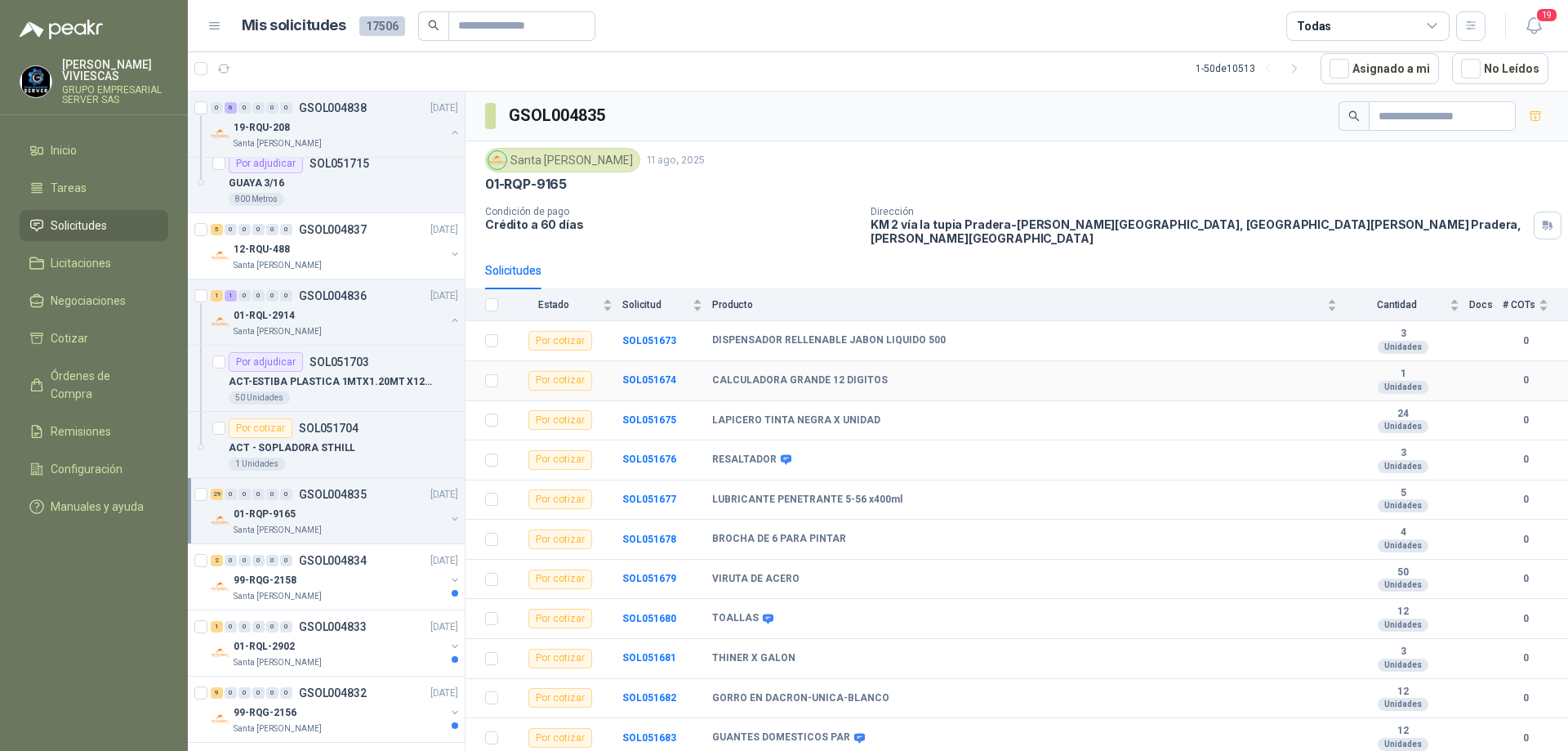
scroll to position [81, 0]
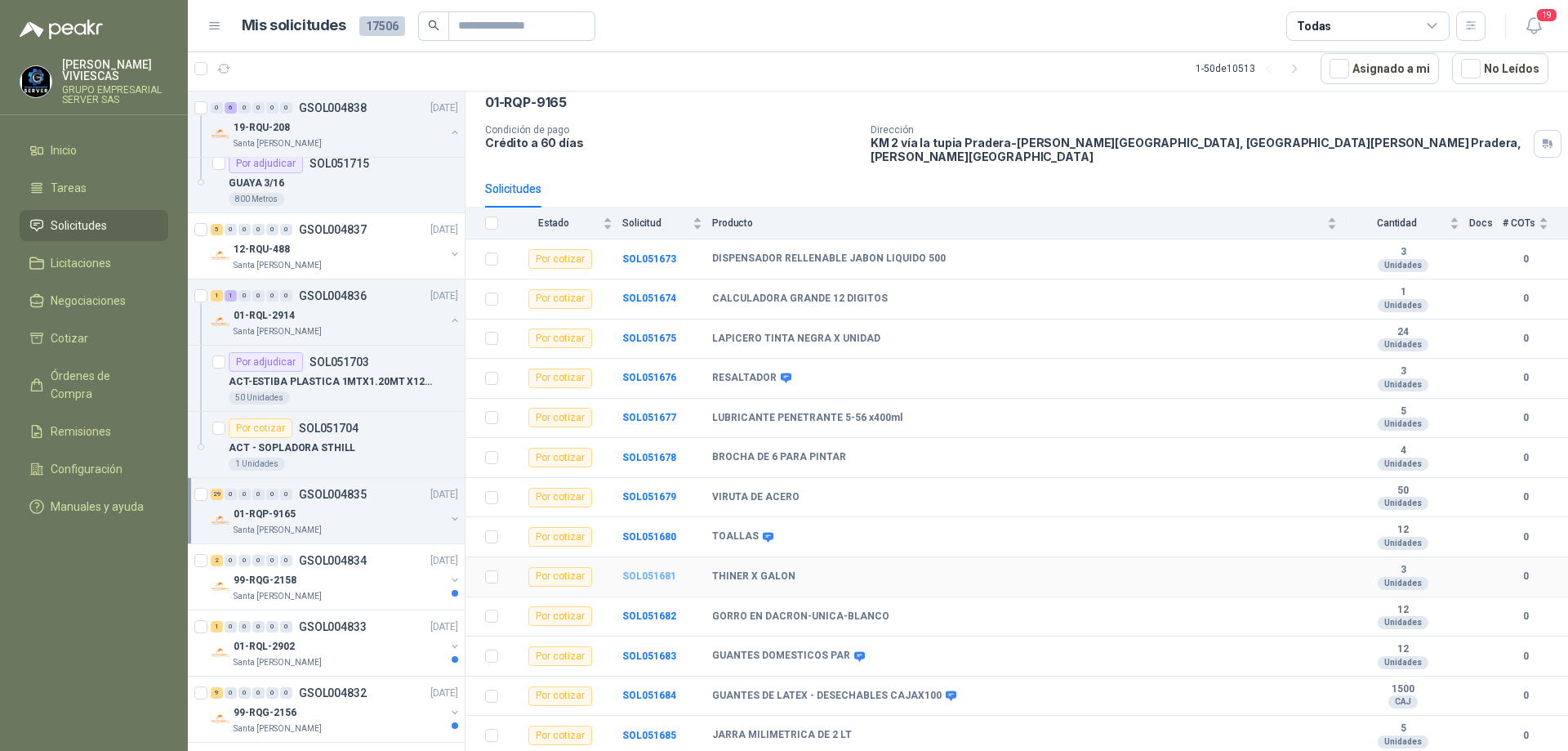
click at [652, 570] on b "SOL051681" at bounding box center [649, 575] width 54 height 11
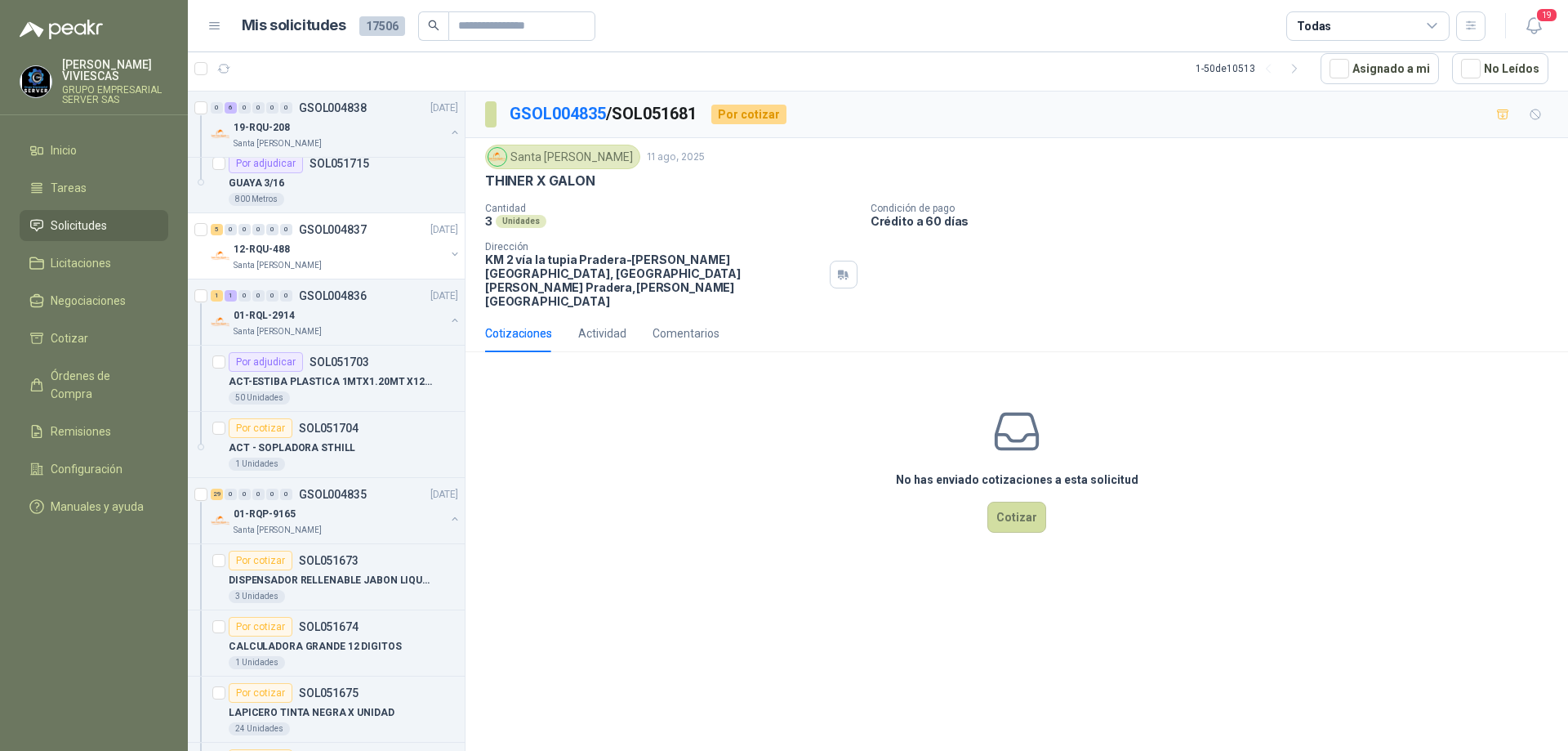
click at [1019, 471] on div "No has enviado cotizaciones a esta solicitud Cotizar" at bounding box center [1017, 469] width 1102 height 208
click at [1013, 502] on button "Cotizar" at bounding box center [1017, 517] width 59 height 31
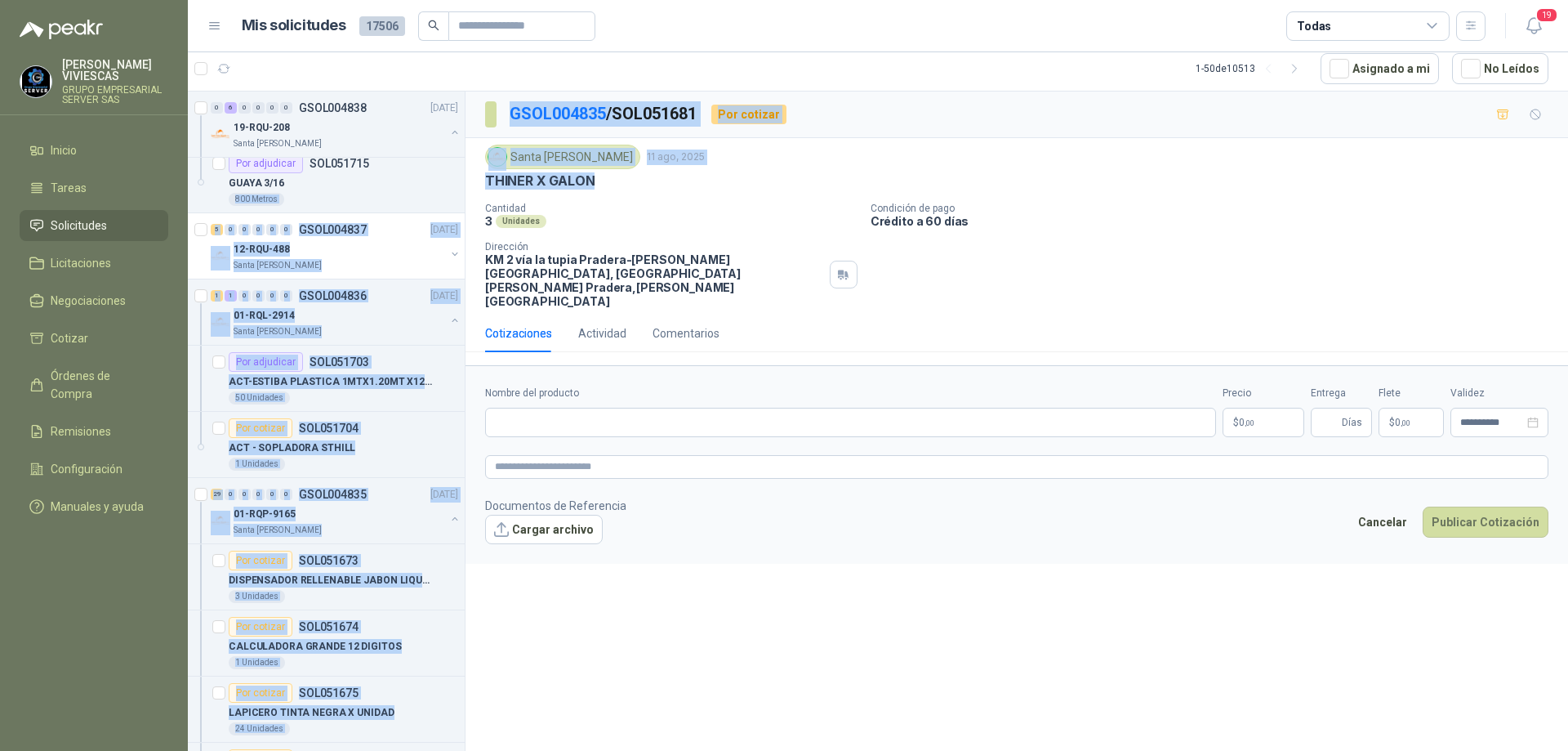
drag, startPoint x: 603, startPoint y: 179, endPoint x: 465, endPoint y: 175, distance: 138.1
click at [465, 175] on div "2 0 0 0 0 0 GSOL004849 [DATE] CHAQUETAS BIENESTAR LABORAL Caracol TV Por adjudi…" at bounding box center [877, 420] width 1381 height 660
click at [731, 194] on div "Santa [PERSON_NAME] [DATE] THINER X GALON Cantidad 3 Unidades Condición de pago…" at bounding box center [1017, 226] width 1063 height 164
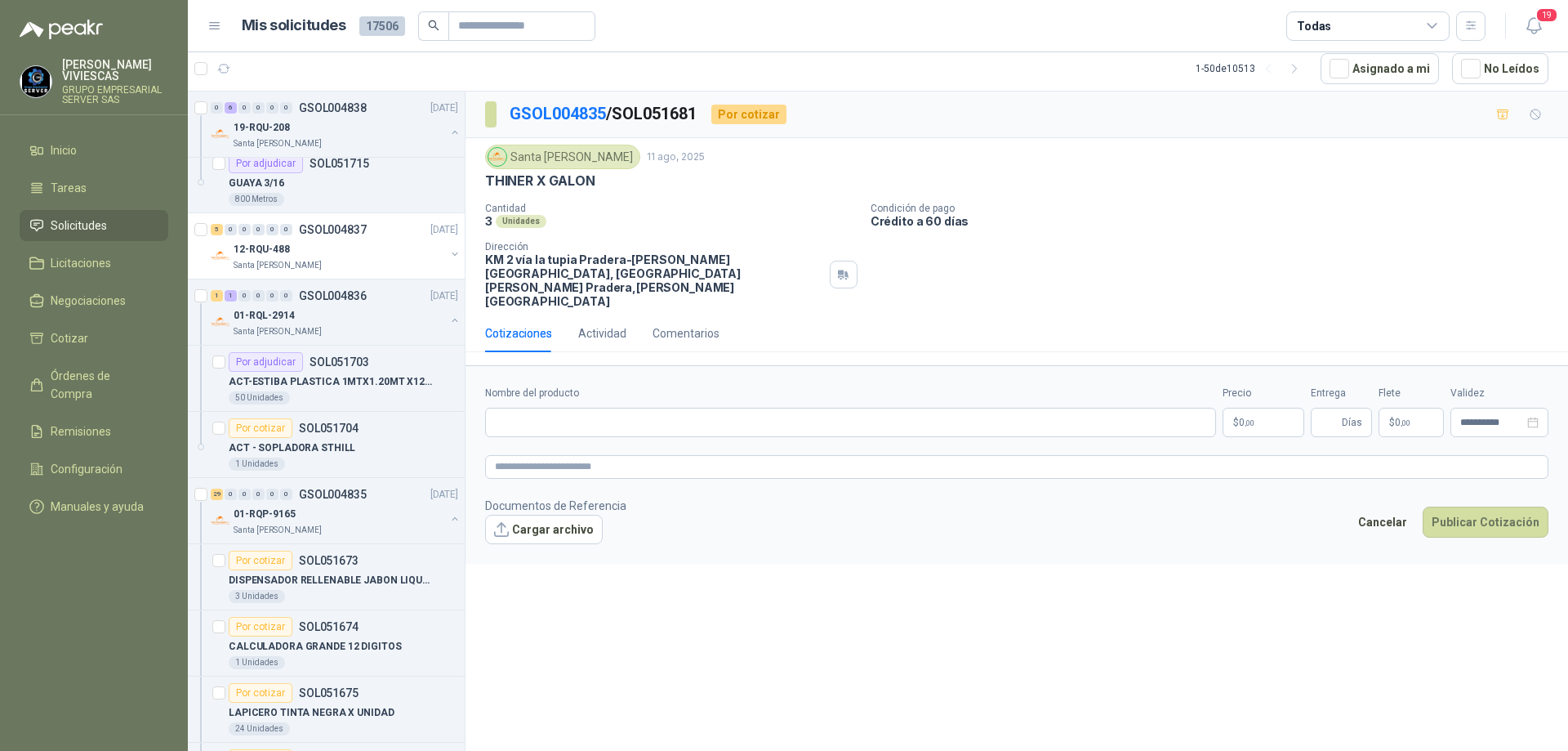
click at [717, 199] on div "Santa [PERSON_NAME] [DATE] THINER X GALON Cantidad 3 Unidades Condición de pago…" at bounding box center [1017, 226] width 1063 height 164
drag, startPoint x: 601, startPoint y: 177, endPoint x: 481, endPoint y: 182, distance: 120.1
click at [481, 182] on div "Santa [PERSON_NAME] [DATE] THINER X GALON Cantidad 3 Unidades Condición de pago…" at bounding box center [1017, 226] width 1102 height 176
copy p "THINER X GALON"
paste input "**********"
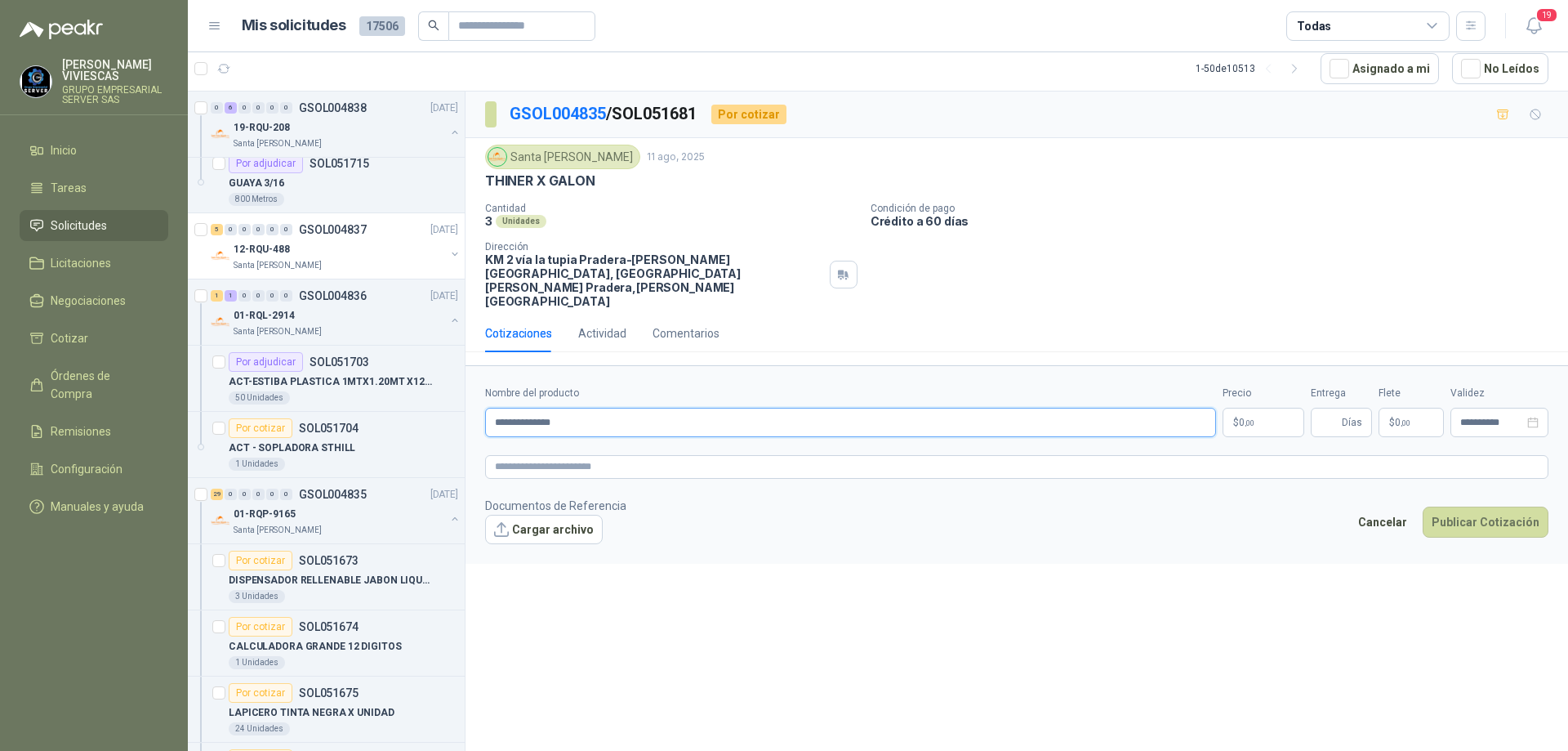
type input "**********"
click at [1254, 395] on body "[PERSON_NAME] GRUPO EMPRESARIAL SERVER SAS Inicio Tareas Solicitudes Licitacion…" at bounding box center [784, 375] width 1568 height 751
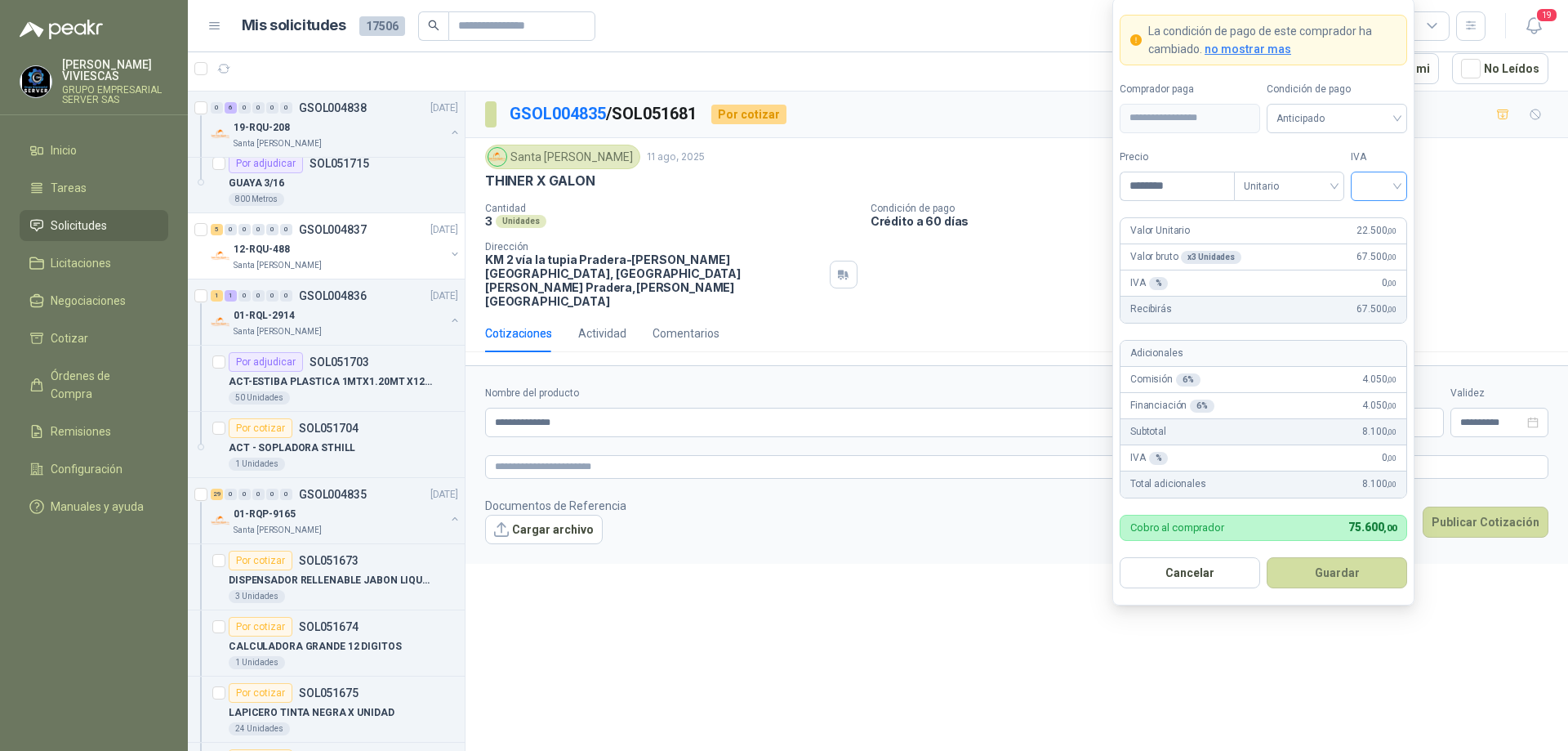
click at [1398, 184] on div at bounding box center [1379, 186] width 56 height 29
type input "********"
click at [1379, 211] on div "19%" at bounding box center [1379, 219] width 30 height 18
click at [1367, 127] on span "Anticipado" at bounding box center [1337, 118] width 121 height 25
click at [1345, 177] on div "Crédito a 30 días" at bounding box center [1337, 178] width 115 height 18
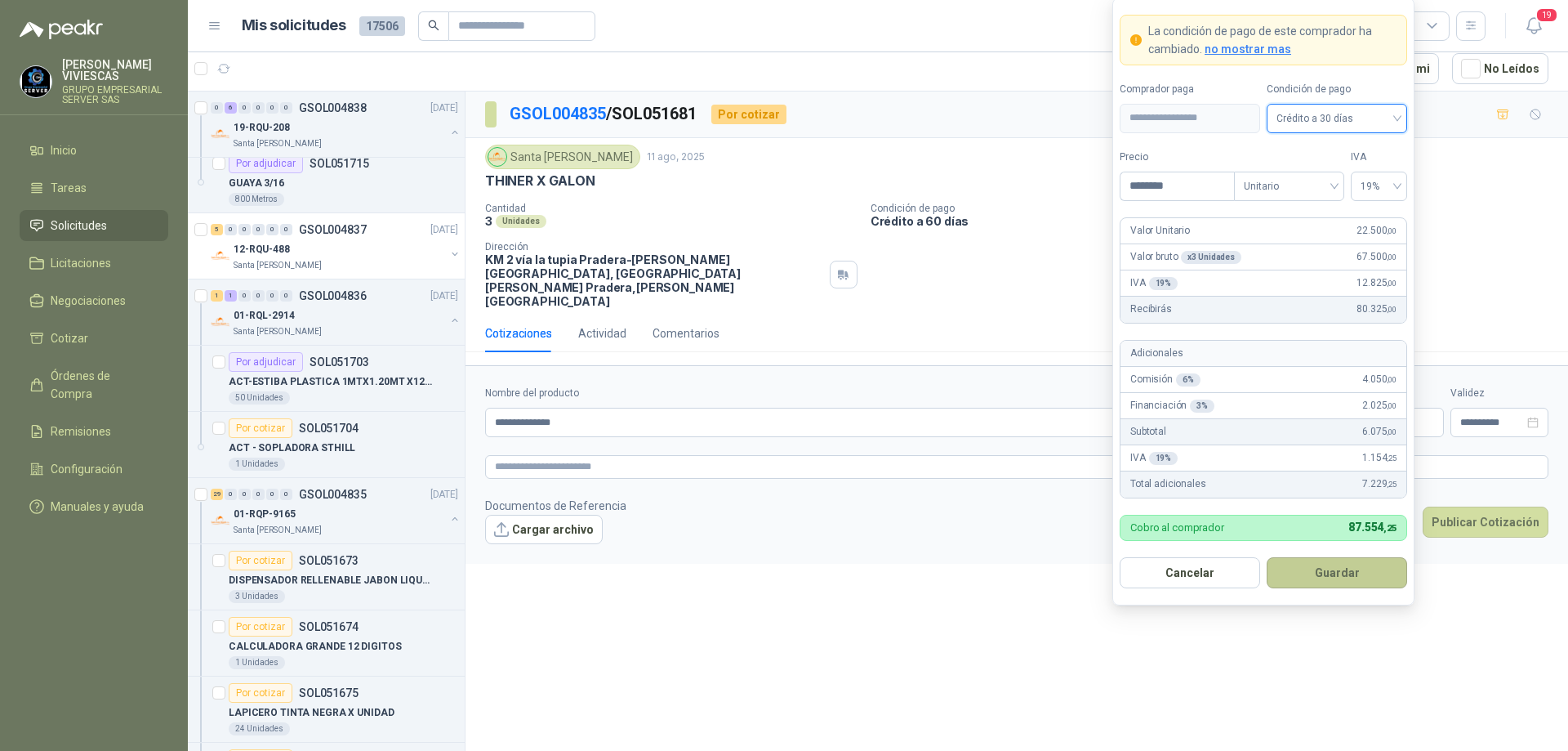
click at [1323, 574] on button "Guardar" at bounding box center [1337, 573] width 140 height 31
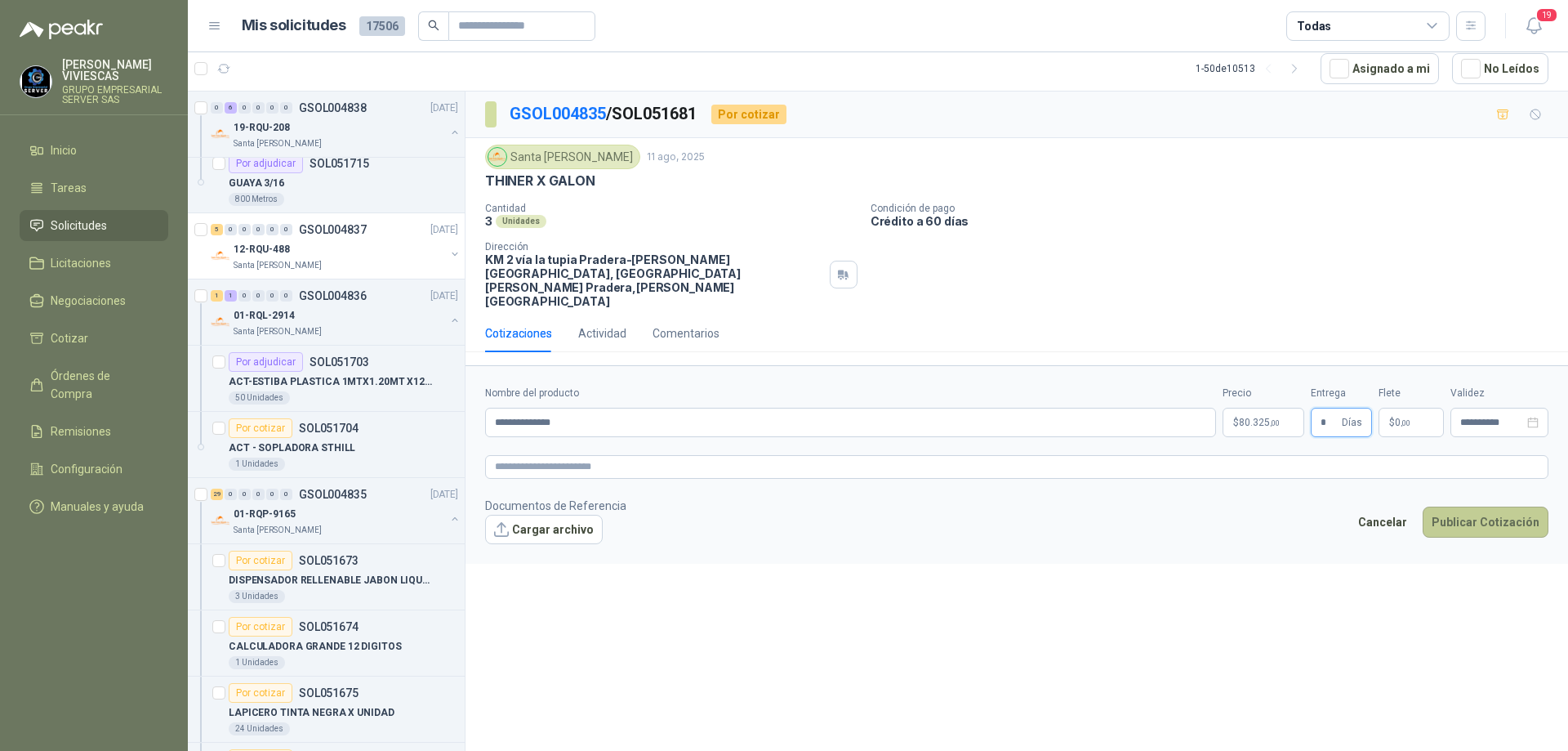
type input "*"
click at [1476, 507] on button "Publicar Cotización" at bounding box center [1485, 522] width 126 height 31
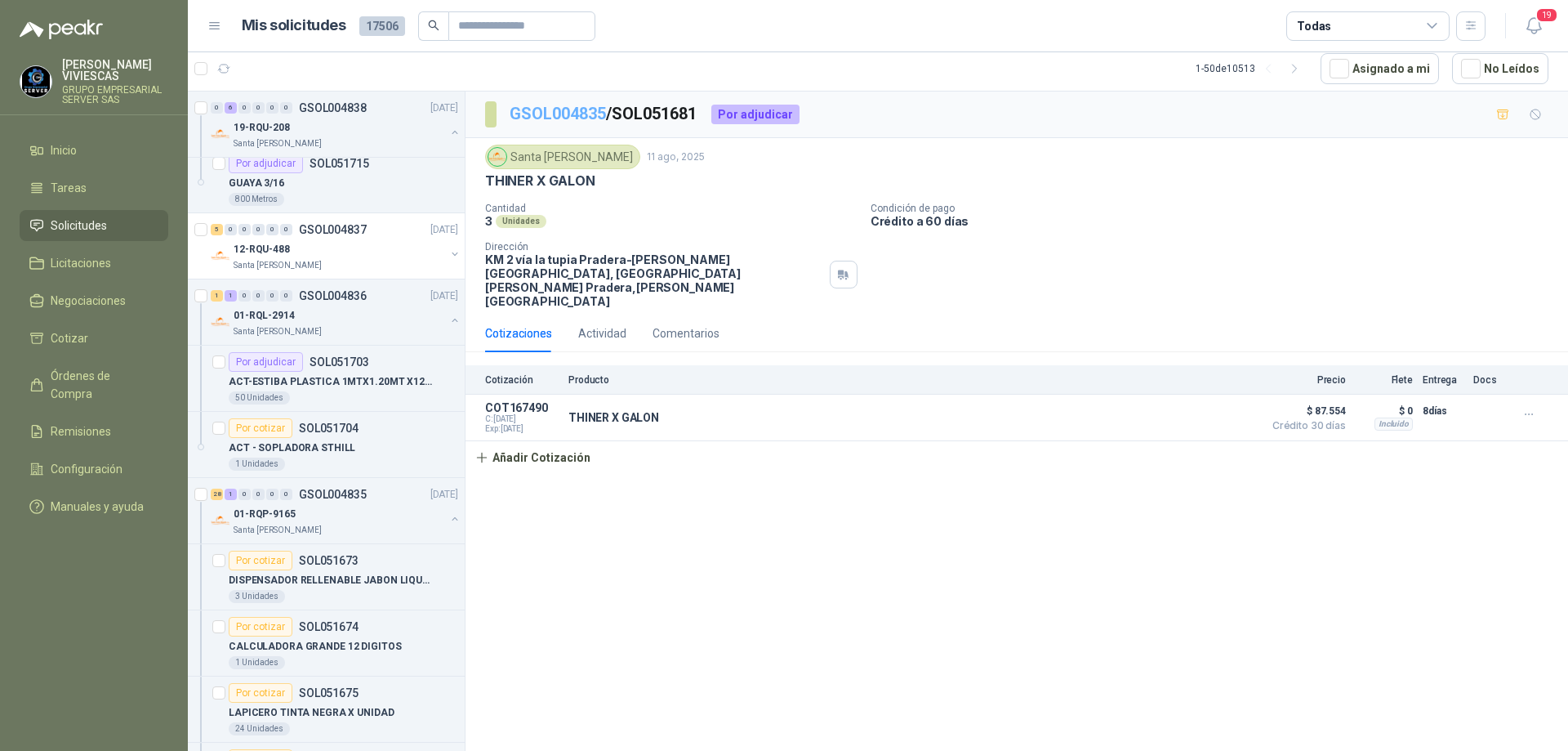
click at [559, 105] on link "GSOL004835" at bounding box center [557, 113] width 97 height 20
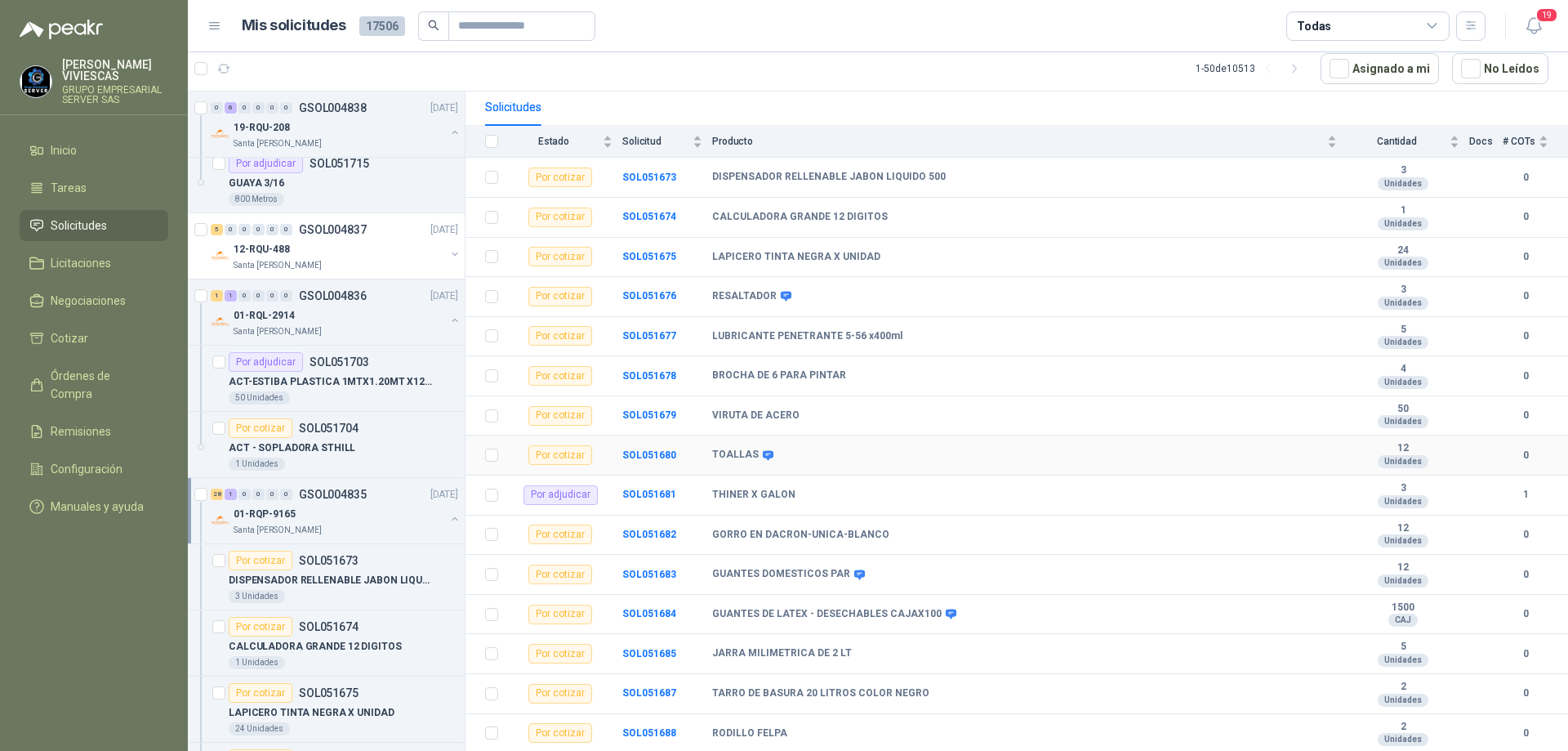
scroll to position [327, 0]
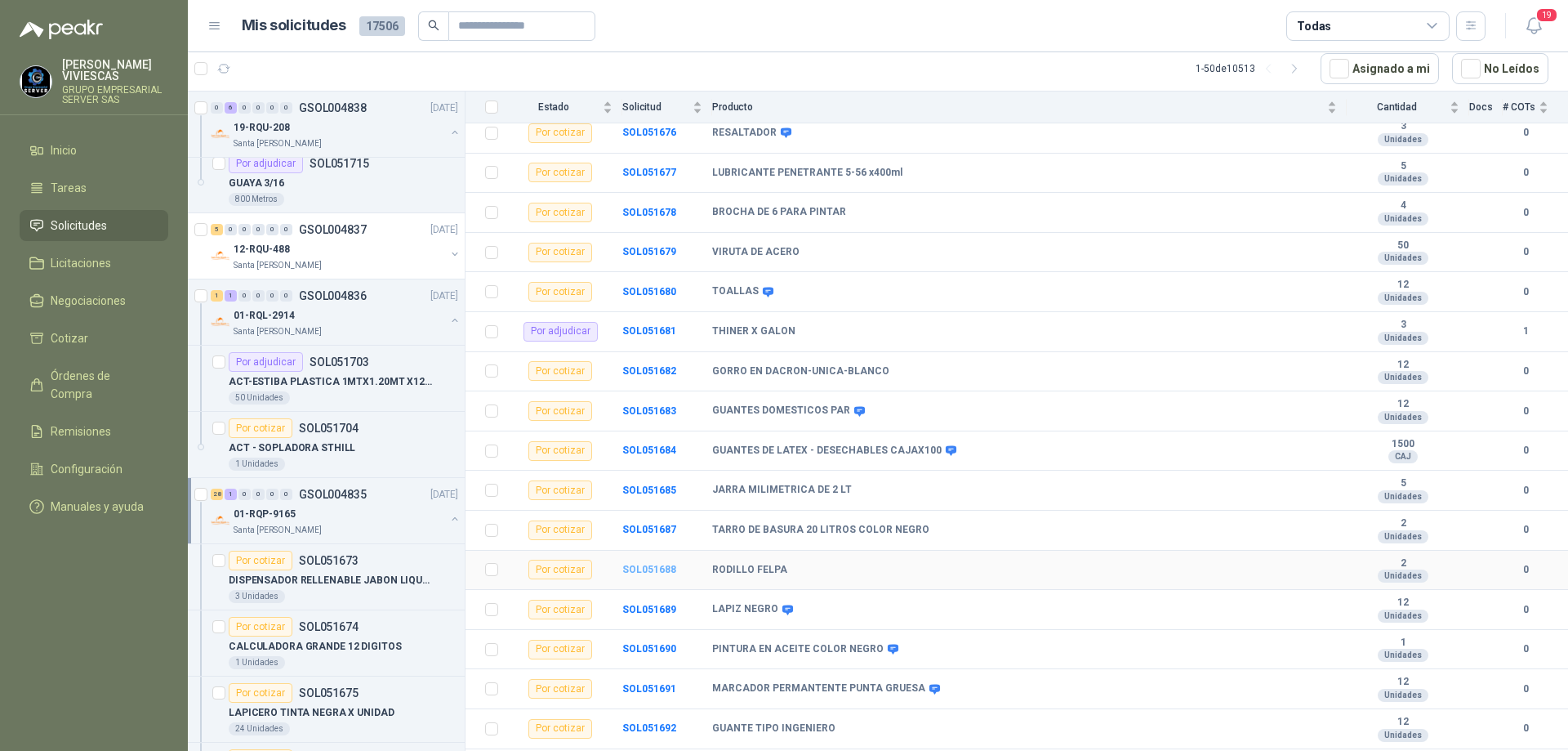
click at [652, 563] on b "SOL051688" at bounding box center [649, 569] width 54 height 11
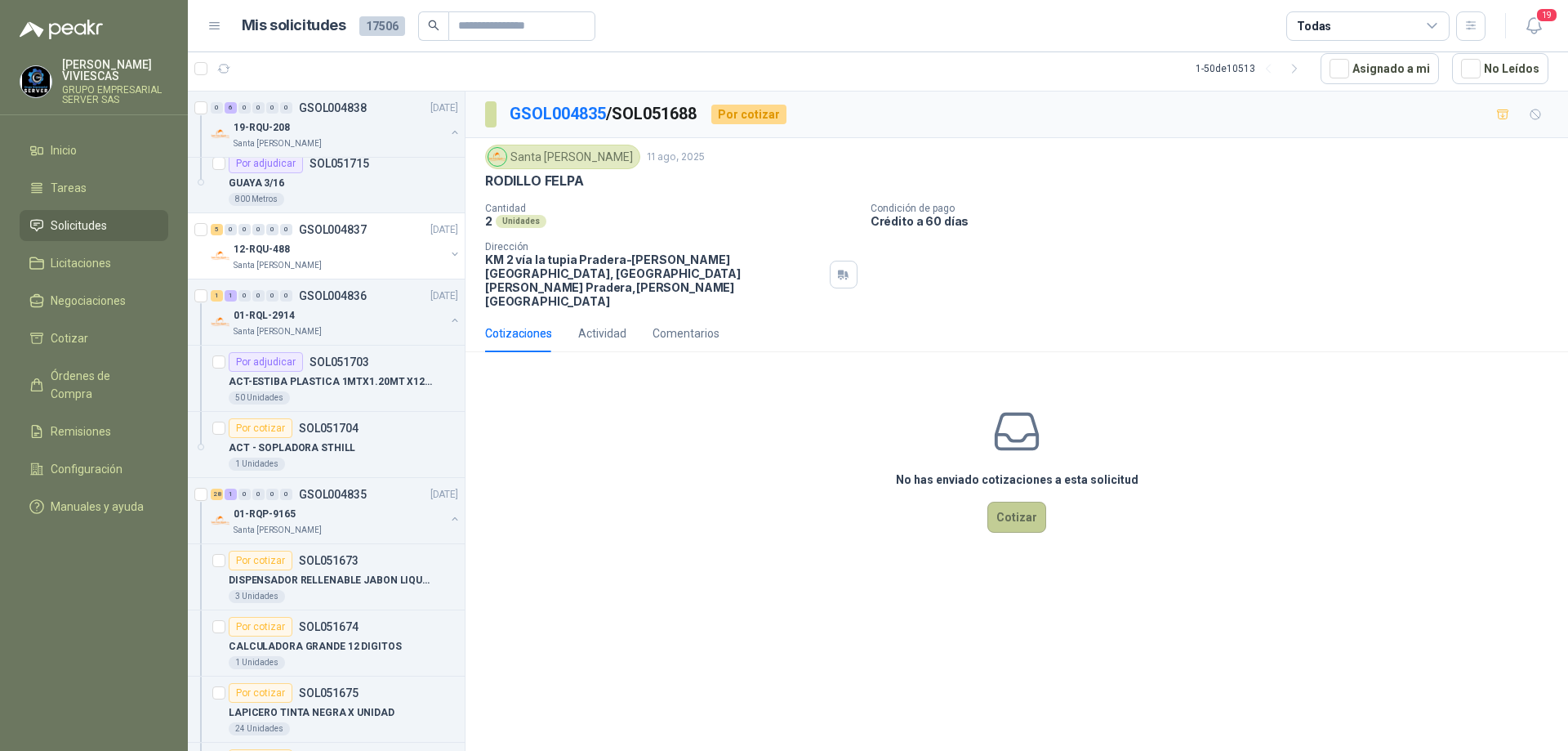
click at [1013, 502] on button "Cotizar" at bounding box center [1017, 517] width 59 height 31
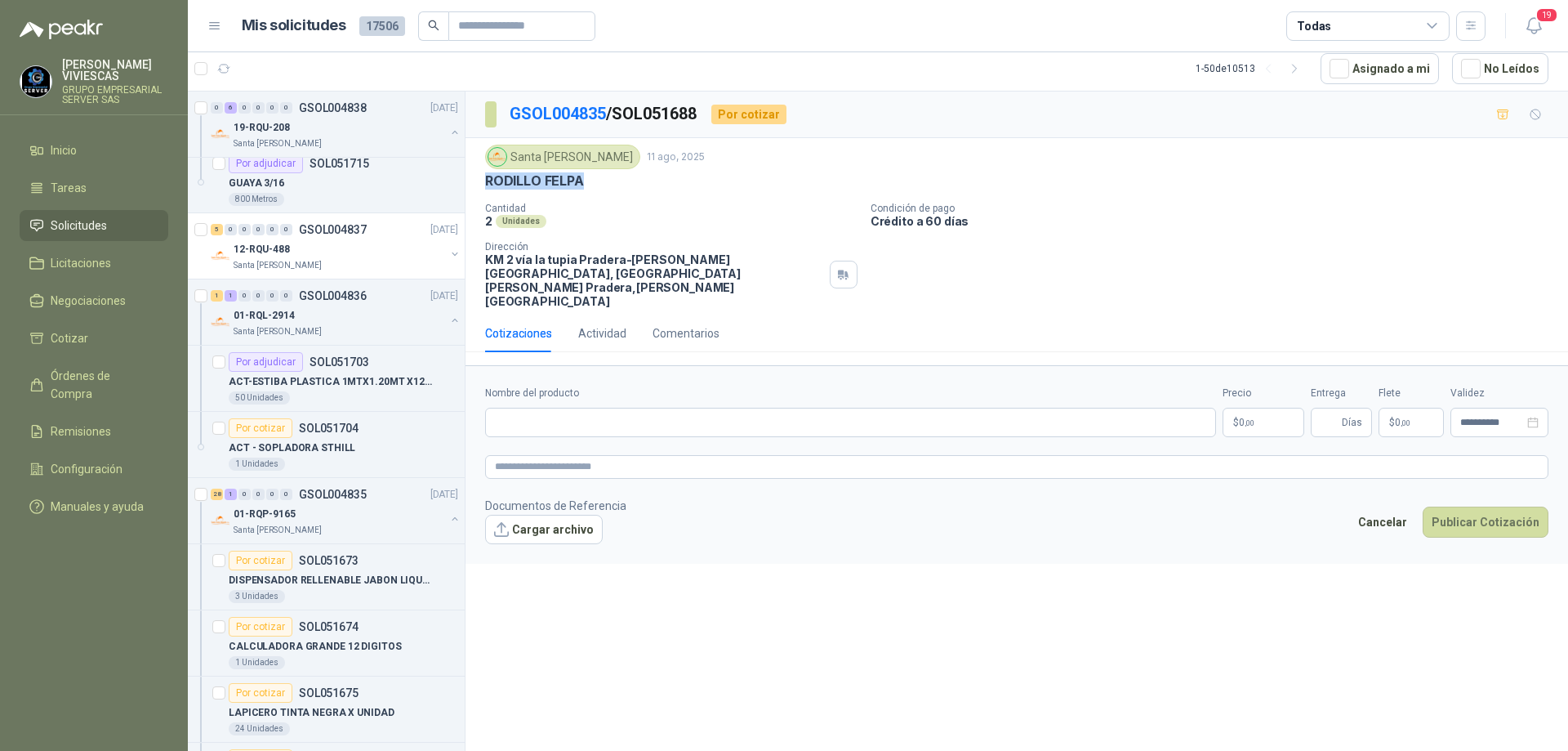
drag, startPoint x: 597, startPoint y: 178, endPoint x: 489, endPoint y: 179, distance: 108.0
click at [489, 179] on div "RODILLO FELPA" at bounding box center [1017, 181] width 1063 height 17
click at [581, 408] on input "Nombre del producto" at bounding box center [851, 422] width 731 height 29
paste input "**********"
type input "**********"
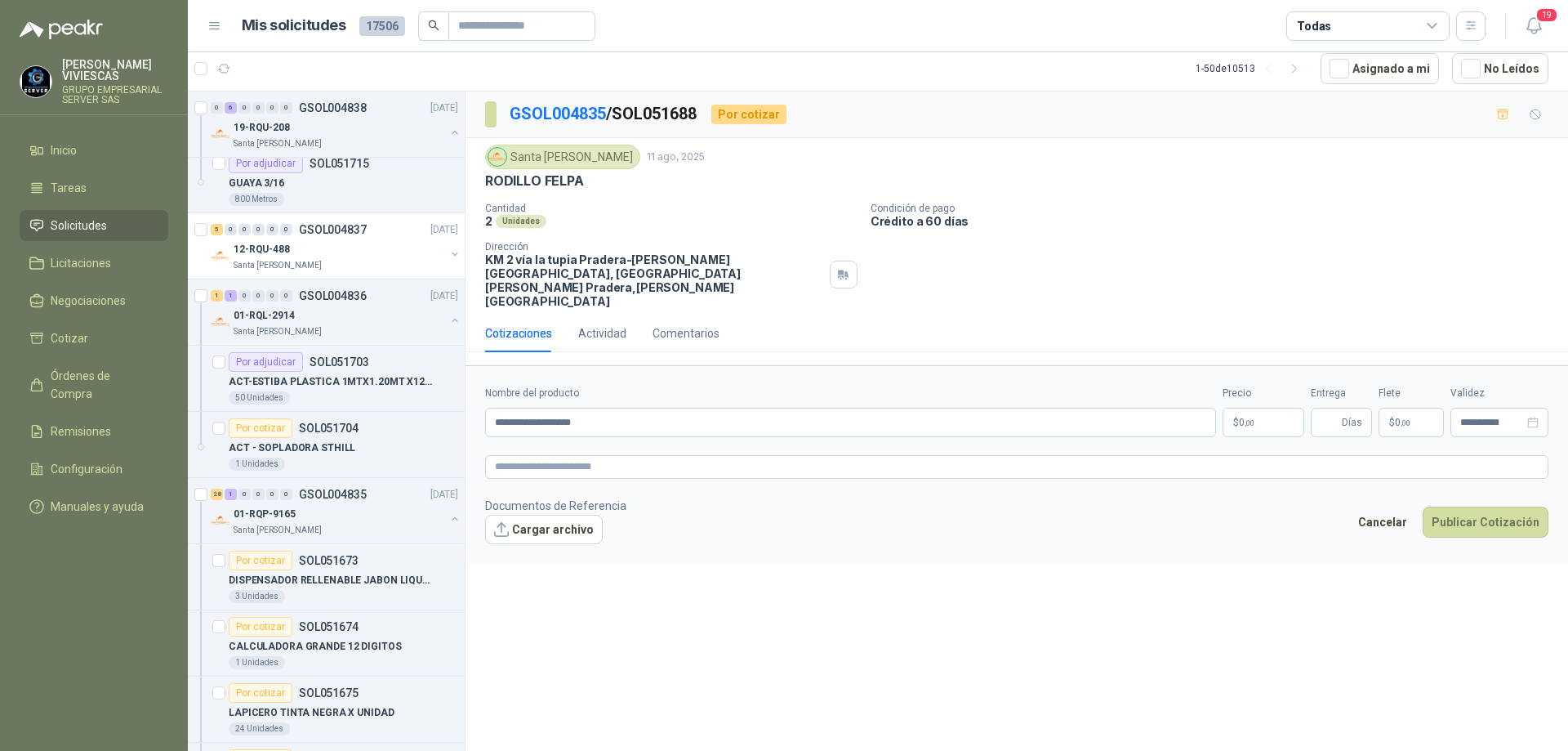
click at [1259, 408] on p "$ 0 ,00" at bounding box center [1263, 422] width 81 height 29
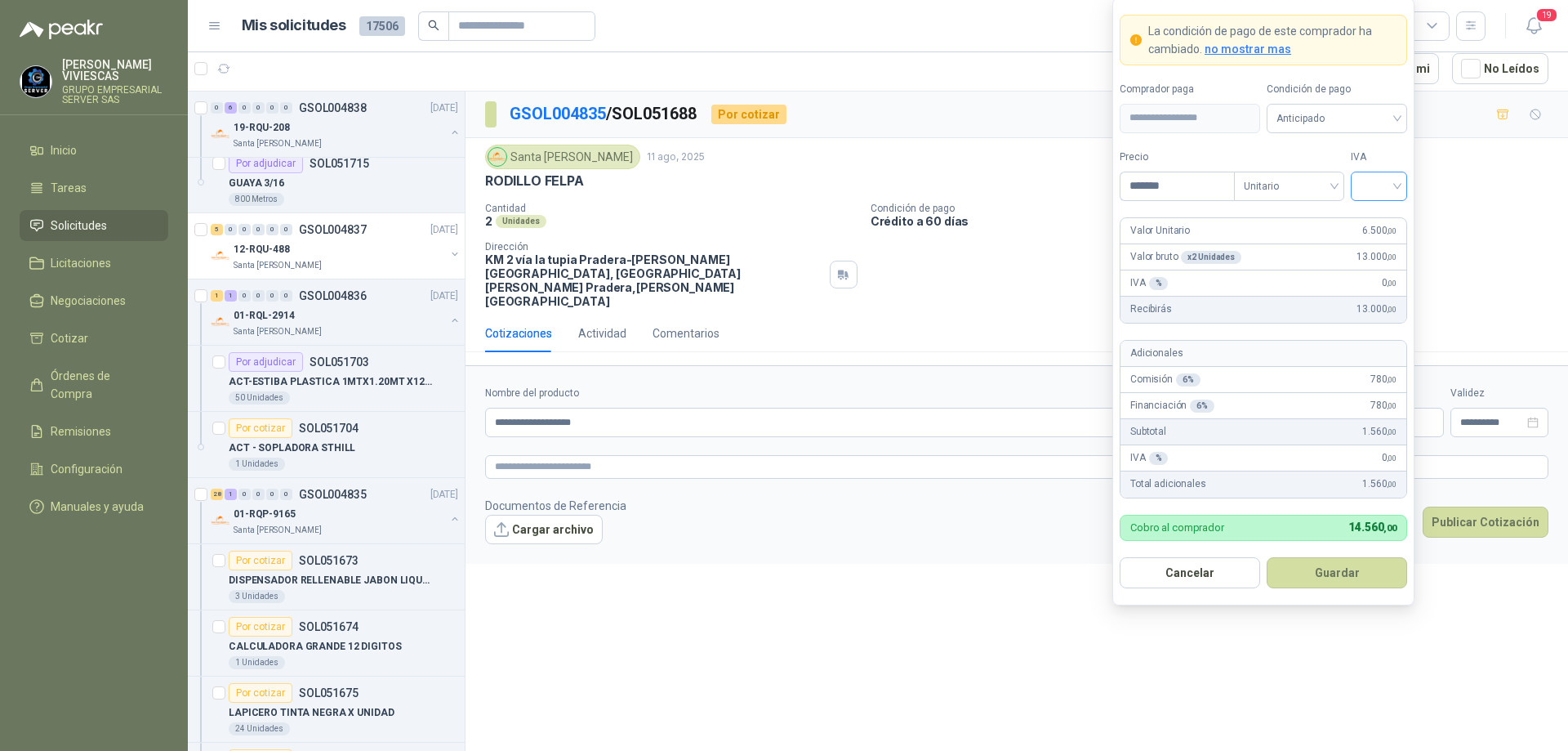
type input "*******"
click at [1391, 174] on input "search" at bounding box center [1379, 184] width 37 height 25
click at [1379, 218] on div "19%" at bounding box center [1379, 219] width 30 height 18
click at [1364, 109] on span "Anticipado" at bounding box center [1337, 118] width 121 height 25
click at [1347, 177] on div "Crédito a 30 días" at bounding box center [1337, 178] width 115 height 18
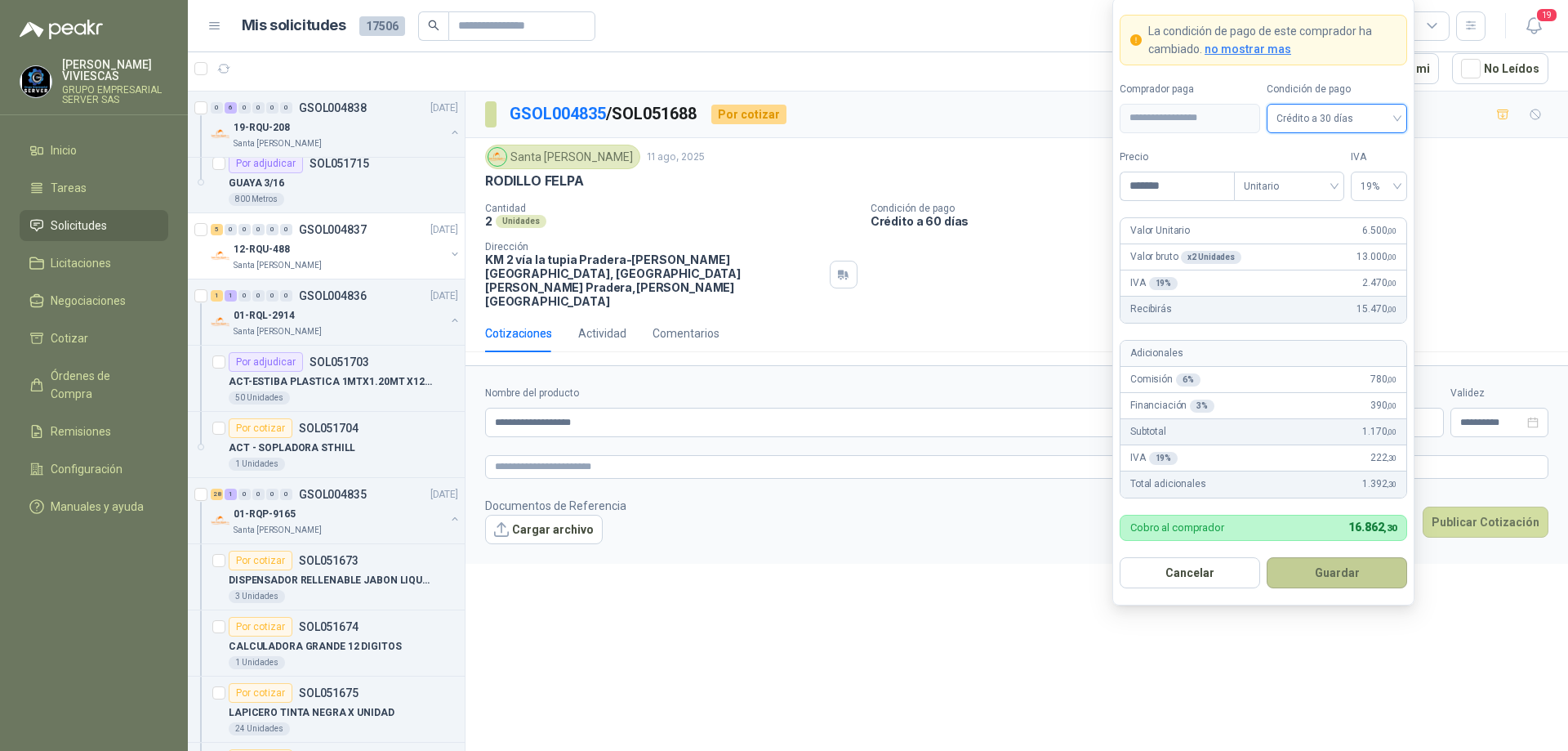
click at [1323, 571] on button "Guardar" at bounding box center [1337, 573] width 140 height 31
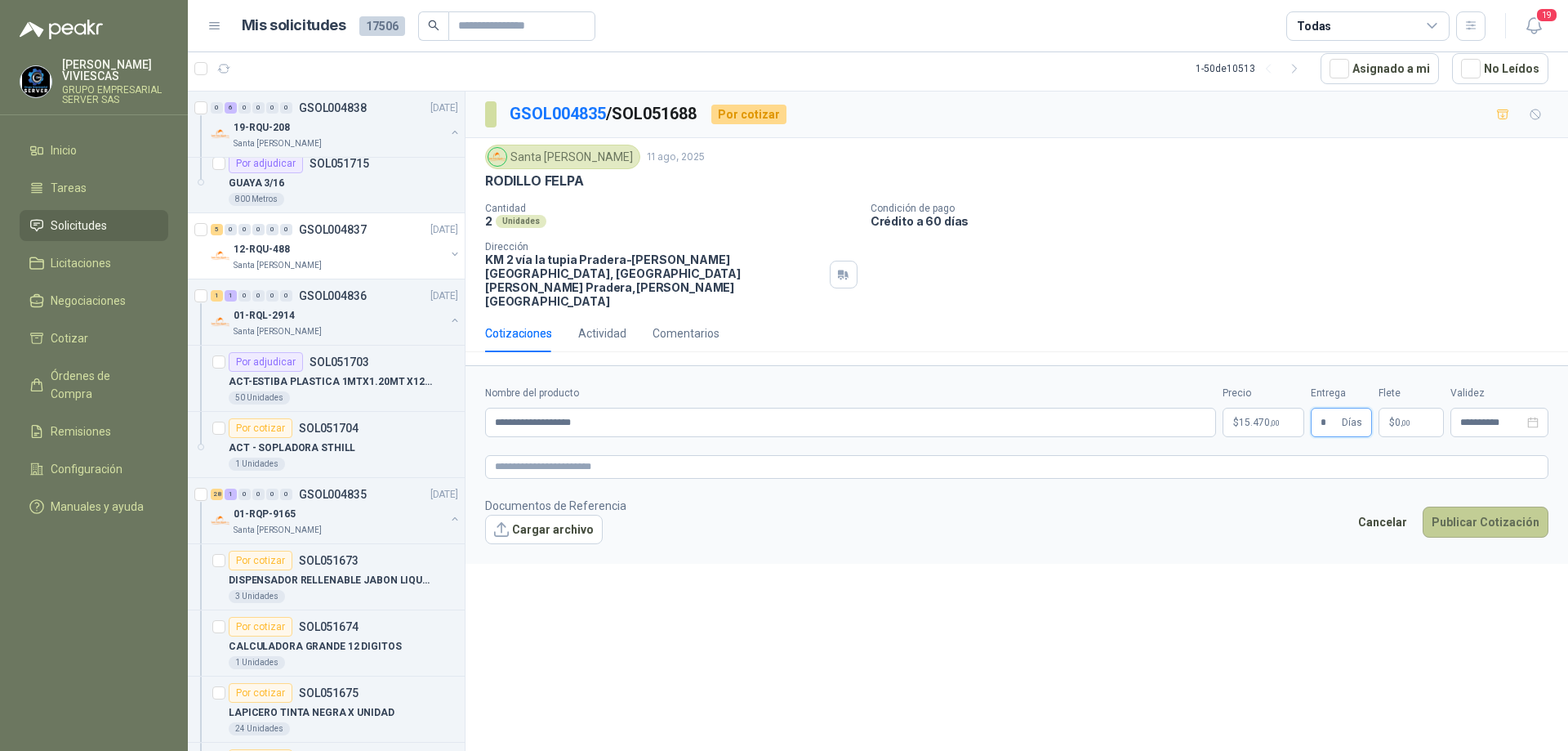
type input "*"
click at [1479, 507] on button "Publicar Cotización" at bounding box center [1485, 522] width 126 height 31
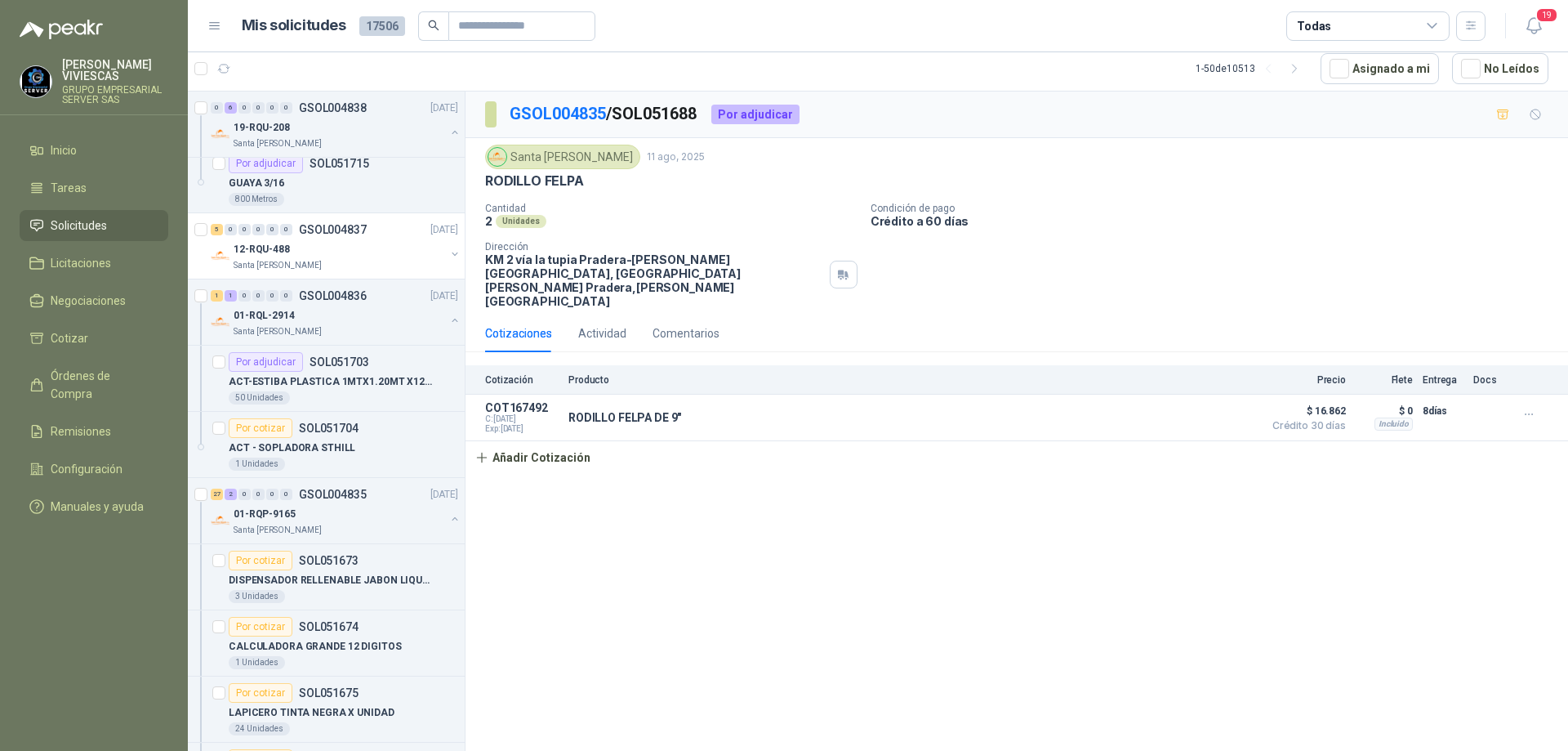
click at [609, 106] on p "GSOL004835 / SOL051688" at bounding box center [603, 114] width 188 height 26
click at [597, 110] on link "GSOL004835" at bounding box center [557, 113] width 97 height 20
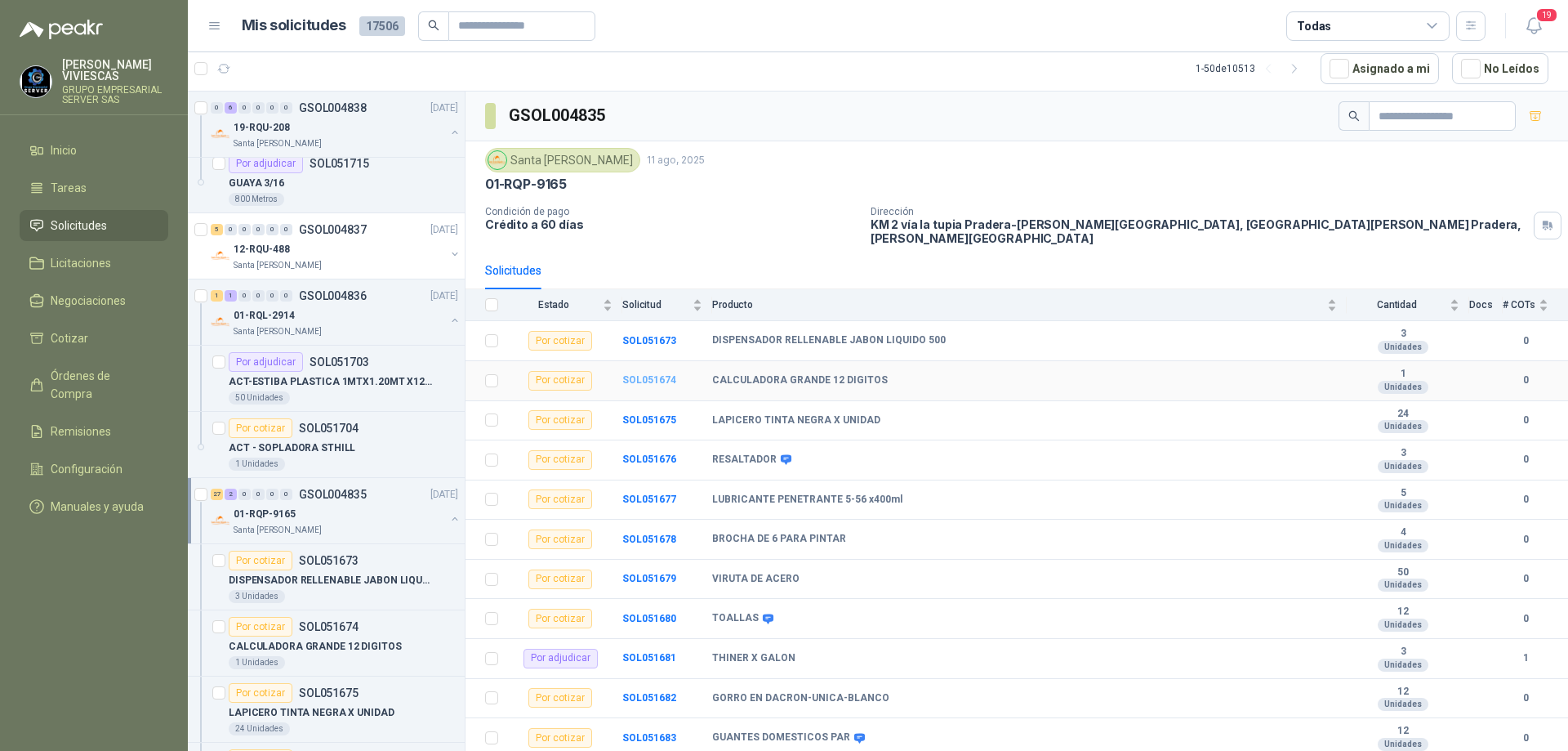
click at [659, 374] on b "SOL051674" at bounding box center [649, 379] width 54 height 11
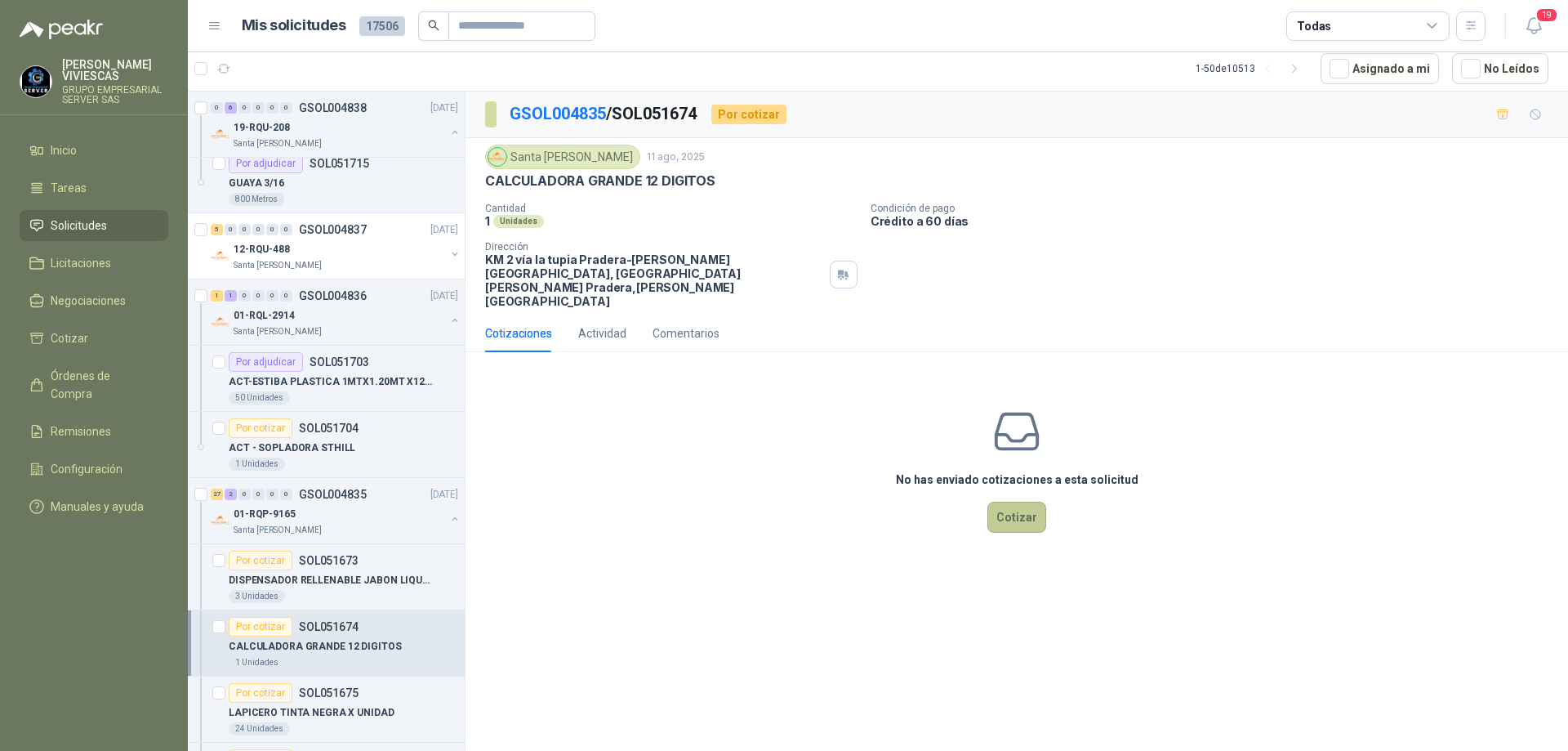
click at [1027, 502] on button "Cotizar" at bounding box center [1017, 517] width 59 height 31
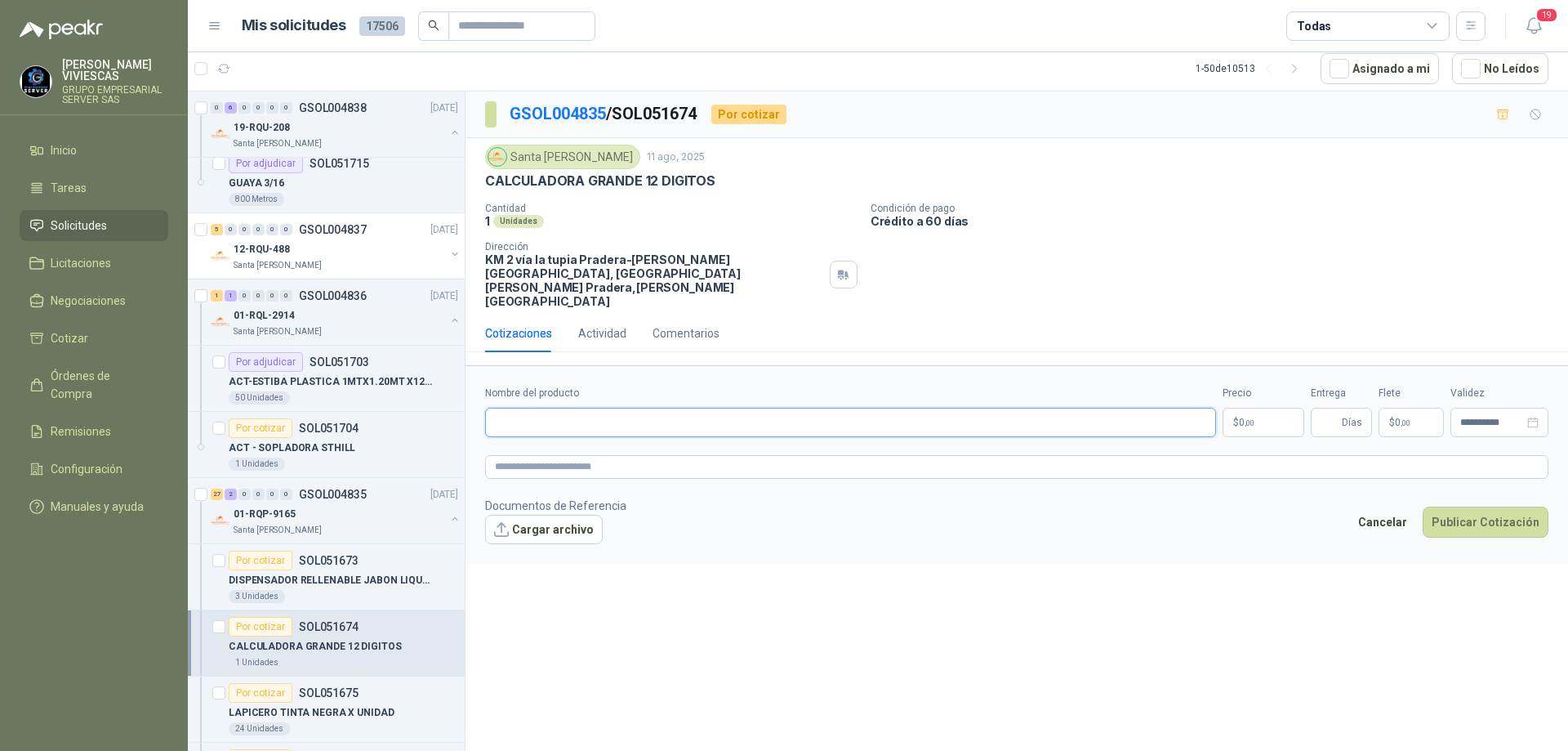
paste input "**********"
type input "**********"
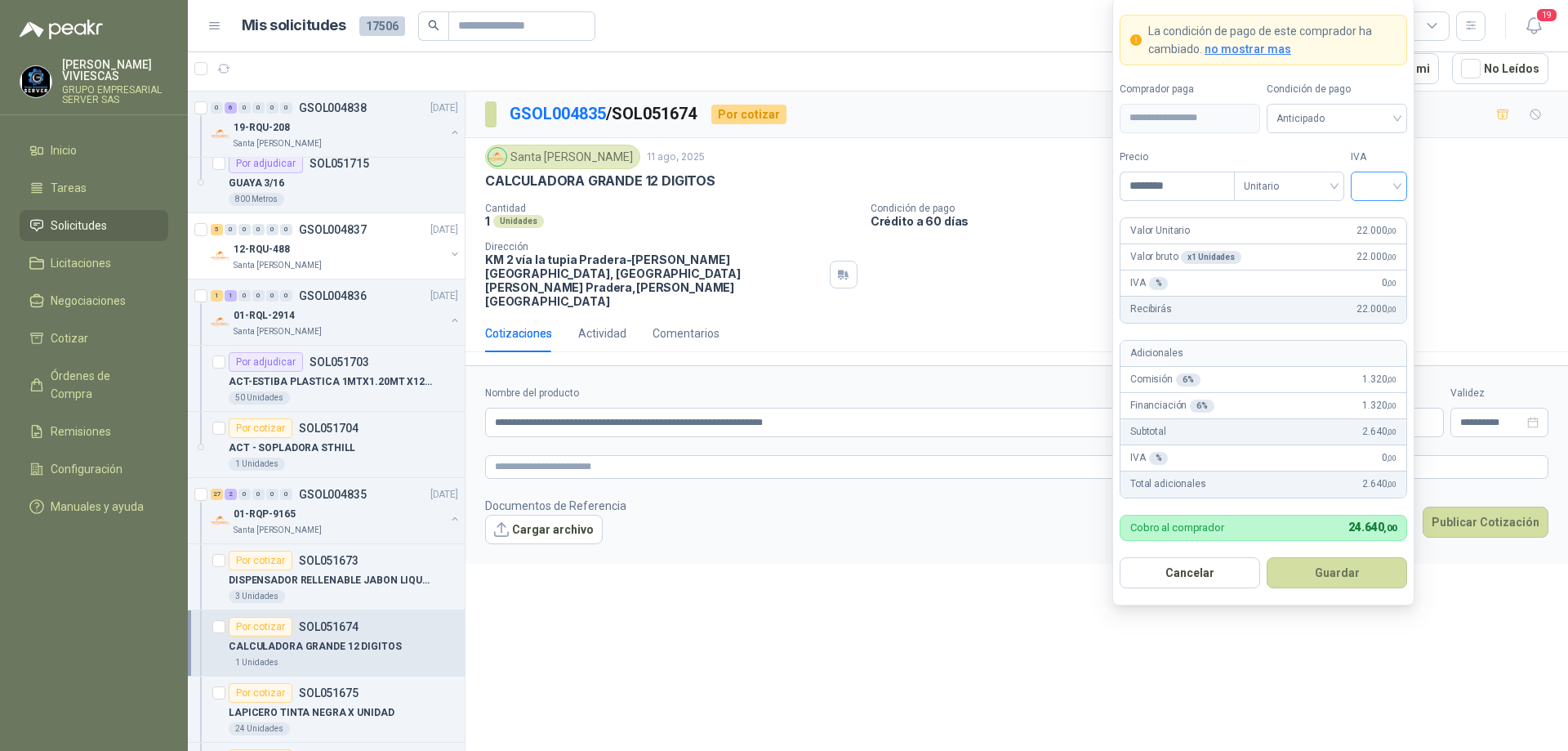
type input "********"
click at [1393, 186] on input "search" at bounding box center [1379, 184] width 37 height 25
click at [1381, 218] on div "19%" at bounding box center [1379, 219] width 30 height 18
click at [1363, 106] on span "Anticipado" at bounding box center [1337, 118] width 121 height 25
click at [1351, 177] on div "Crédito a 30 días" at bounding box center [1337, 178] width 115 height 18
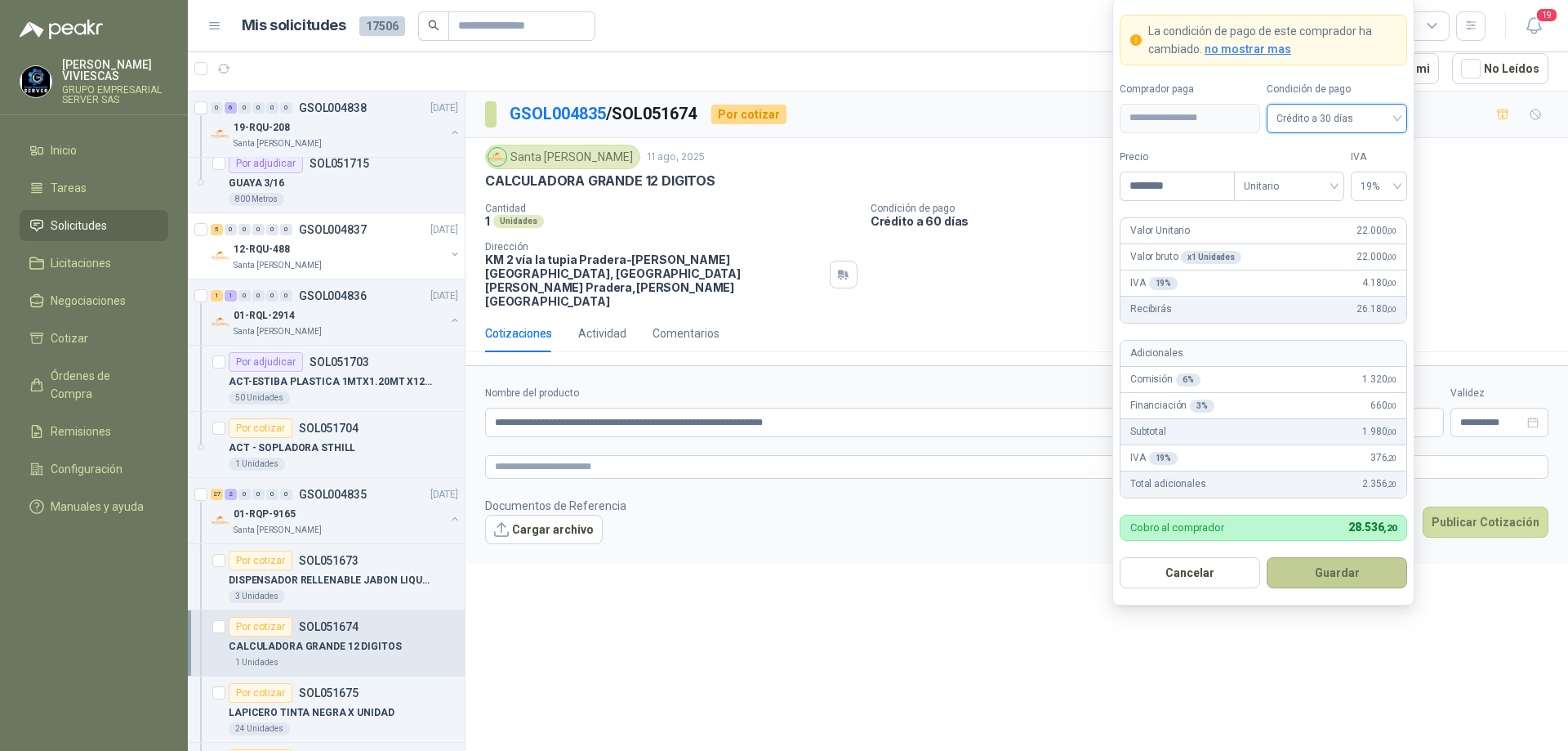
click at [1333, 567] on button "Guardar" at bounding box center [1337, 573] width 140 height 31
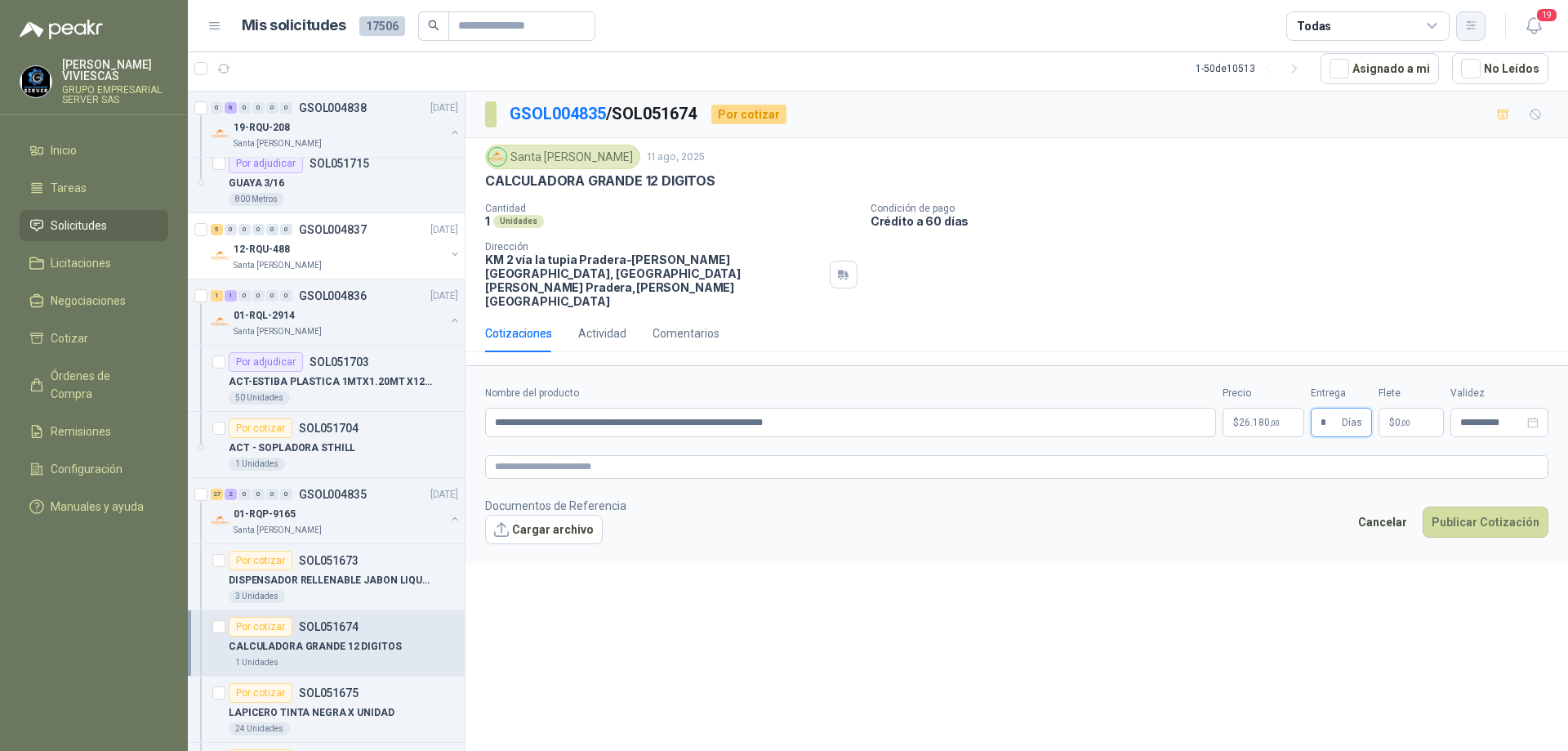
type input "*"
click at [538, 515] on button "Cargar archivo" at bounding box center [543, 529] width 117 height 29
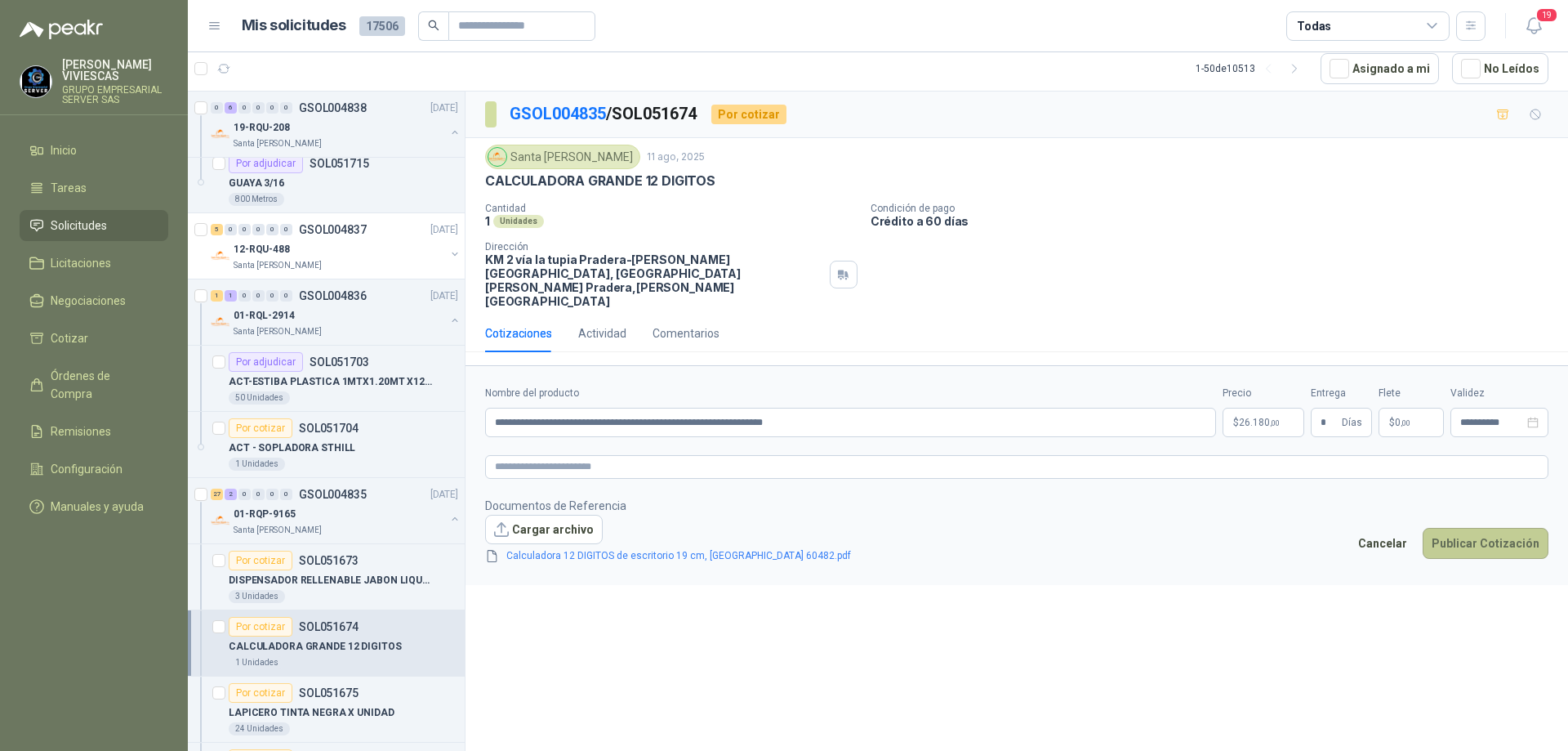
click at [1476, 527] on button "Publicar Cotización" at bounding box center [1485, 543] width 126 height 31
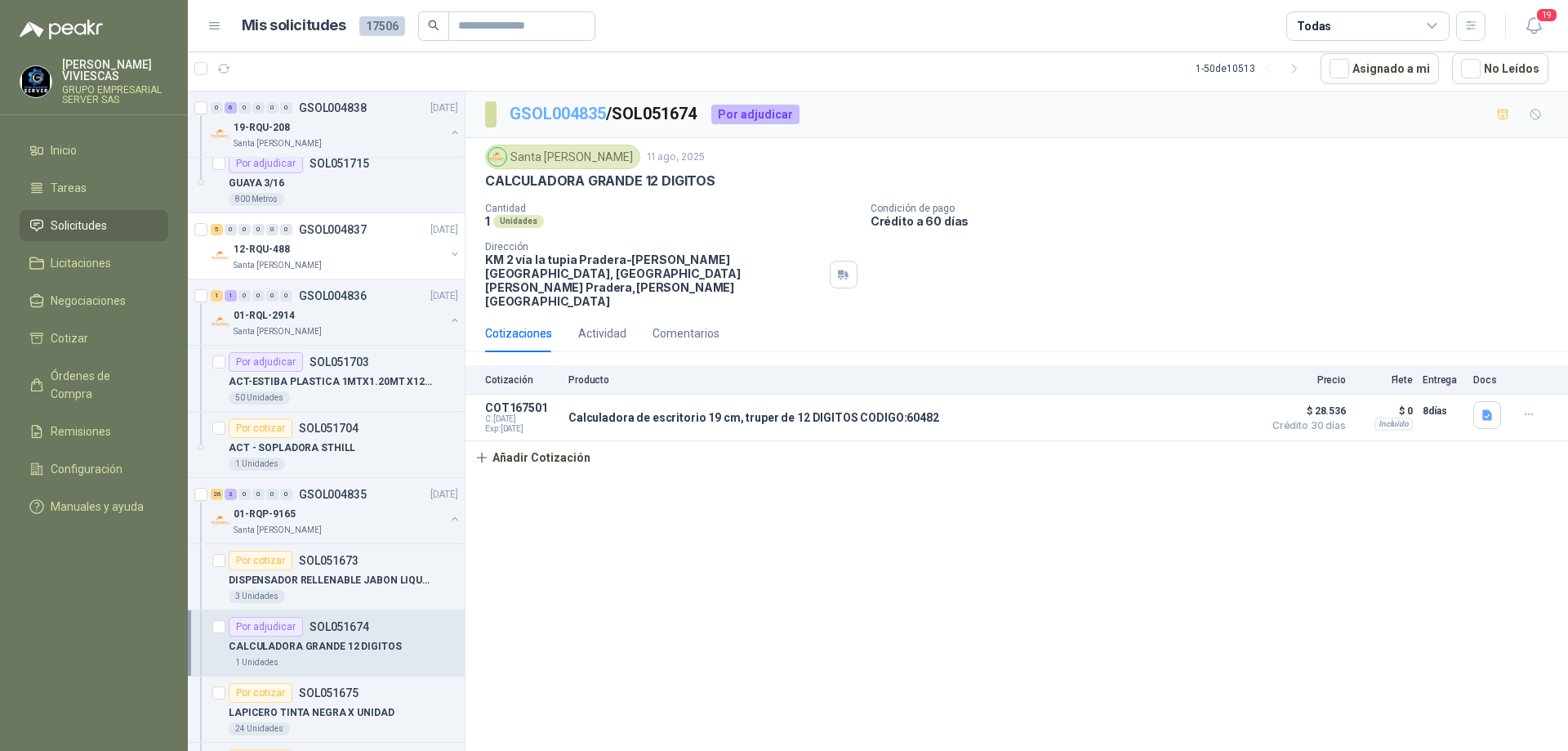
click at [555, 118] on link "GSOL004835" at bounding box center [557, 113] width 97 height 20
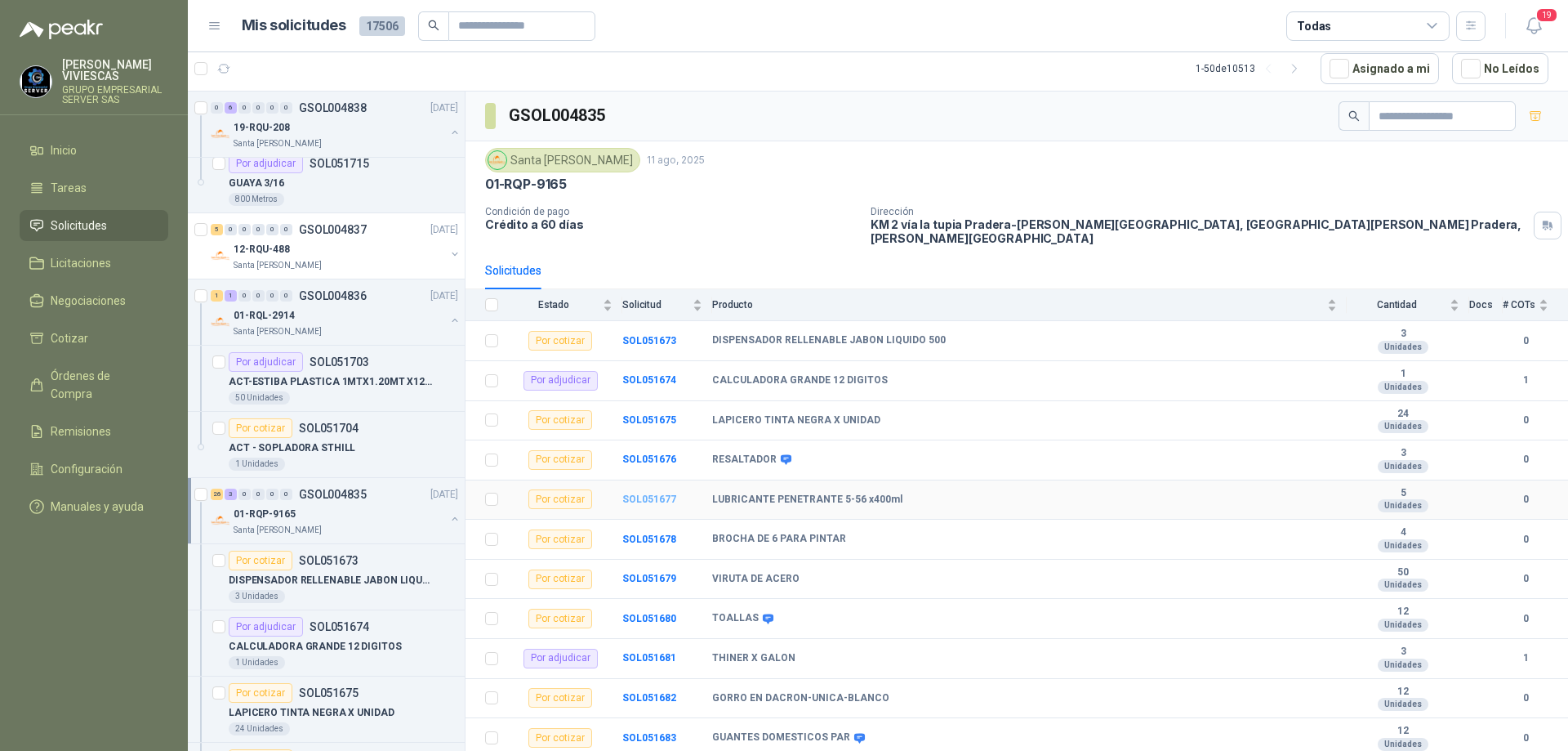
click at [652, 493] on b "SOL051677" at bounding box center [649, 498] width 54 height 11
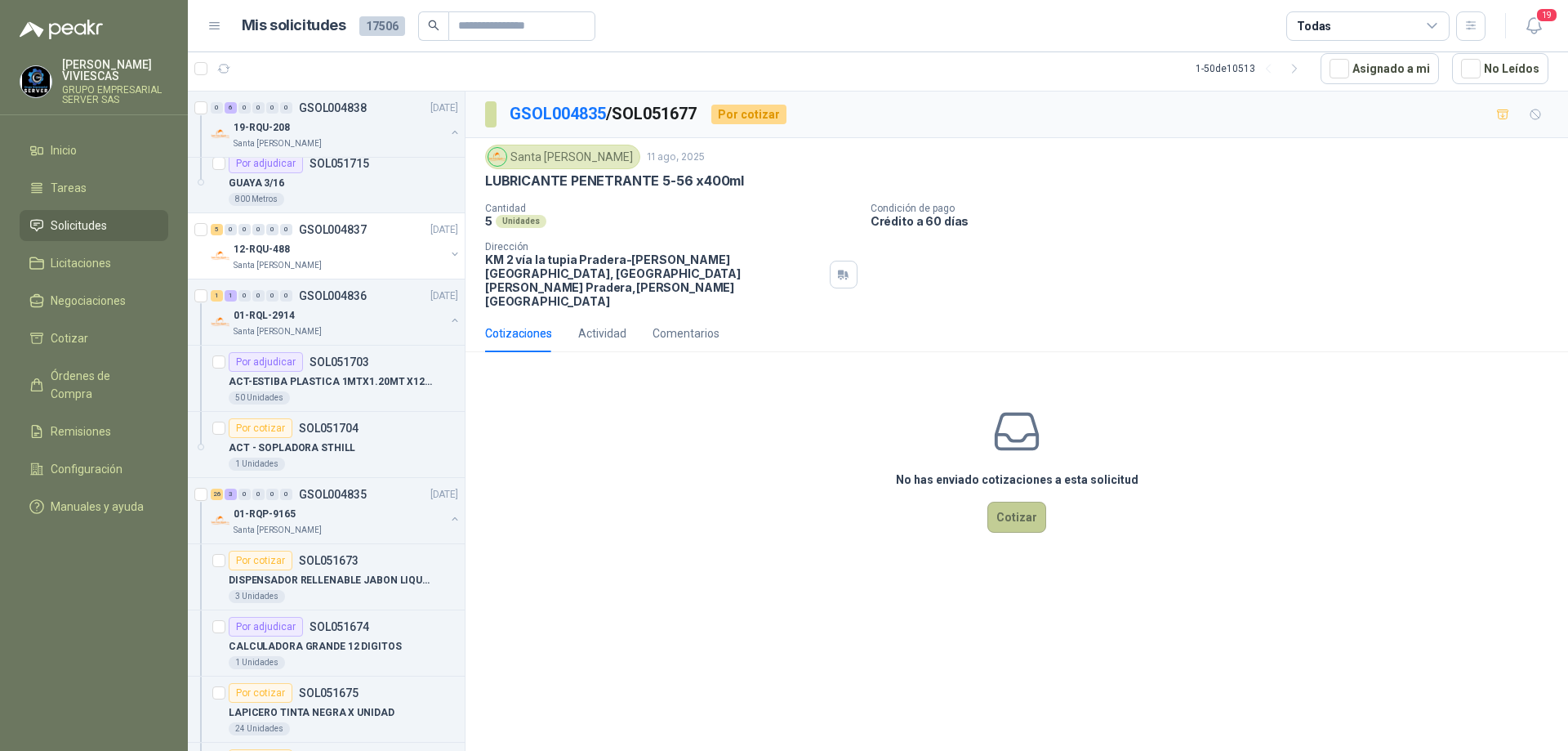
click at [1017, 502] on button "Cotizar" at bounding box center [1017, 517] width 59 height 31
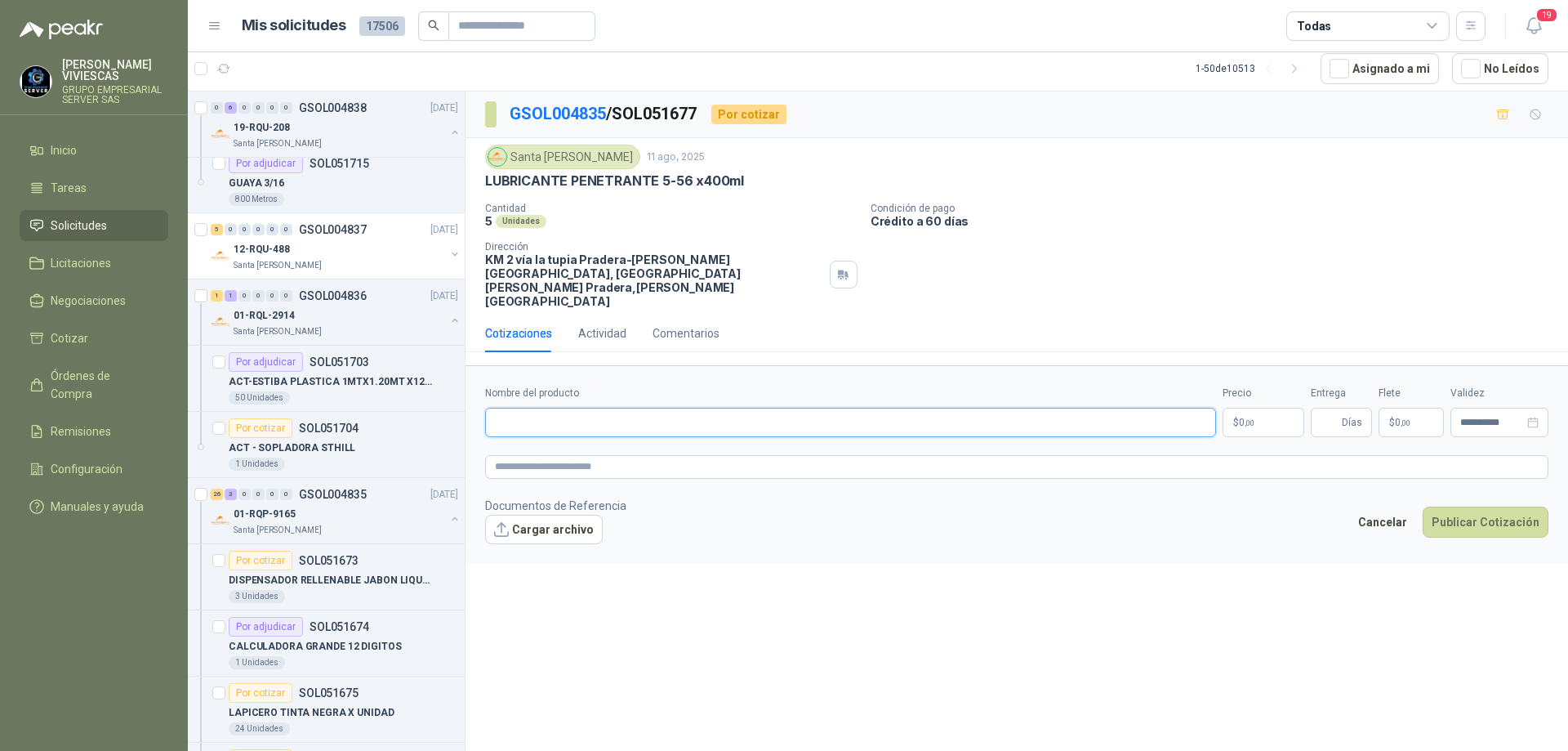
paste input "**********"
type input "**********"
click at [1261, 408] on p "$ 0 ,00" at bounding box center [1263, 422] width 81 height 29
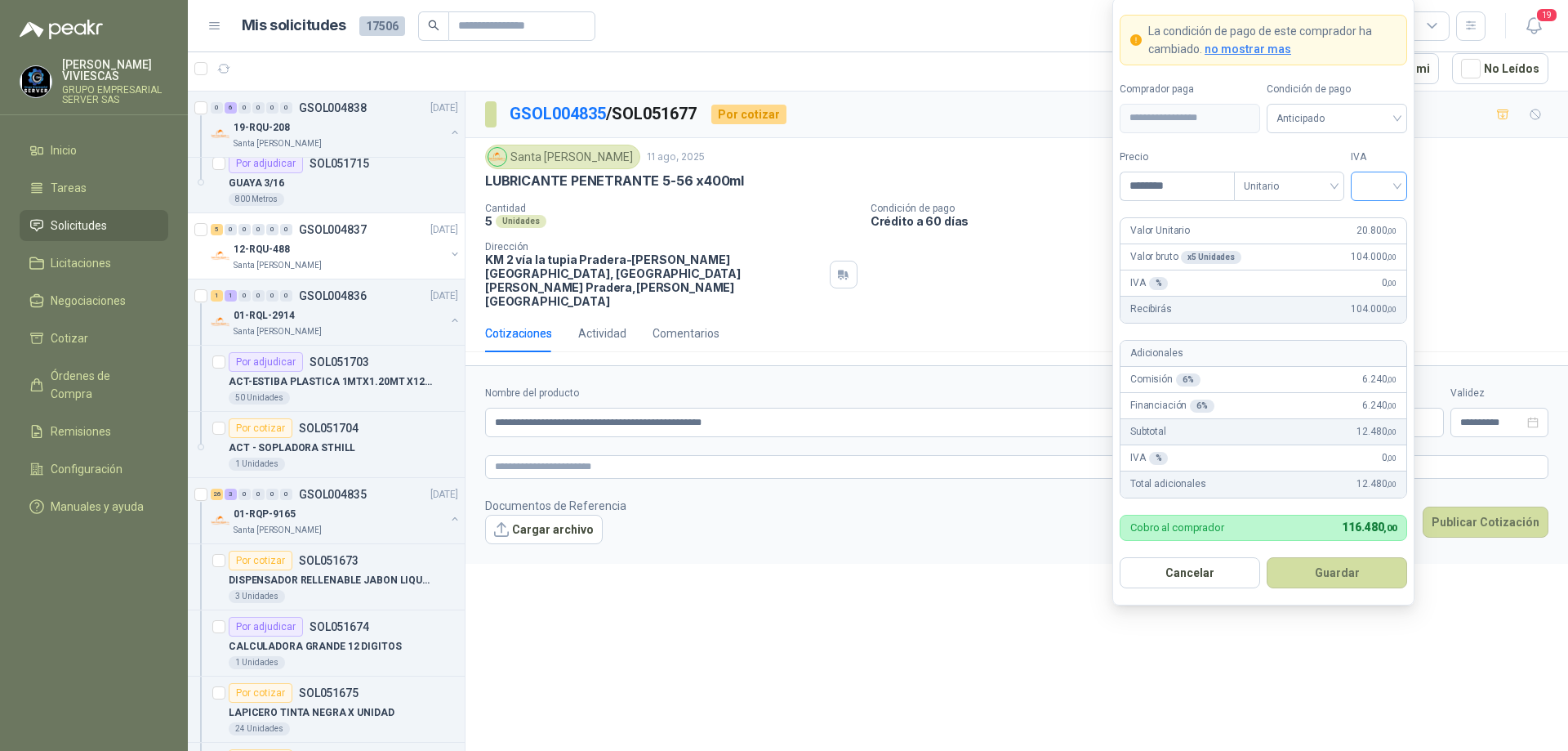
click at [1399, 185] on div at bounding box center [1379, 186] width 56 height 29
type input "********"
click at [1383, 218] on div "19%" at bounding box center [1379, 219] width 30 height 18
click at [1378, 119] on span "Anticipado" at bounding box center [1337, 118] width 121 height 25
click at [1335, 171] on div "Crédito a 30 días" at bounding box center [1337, 178] width 115 height 18
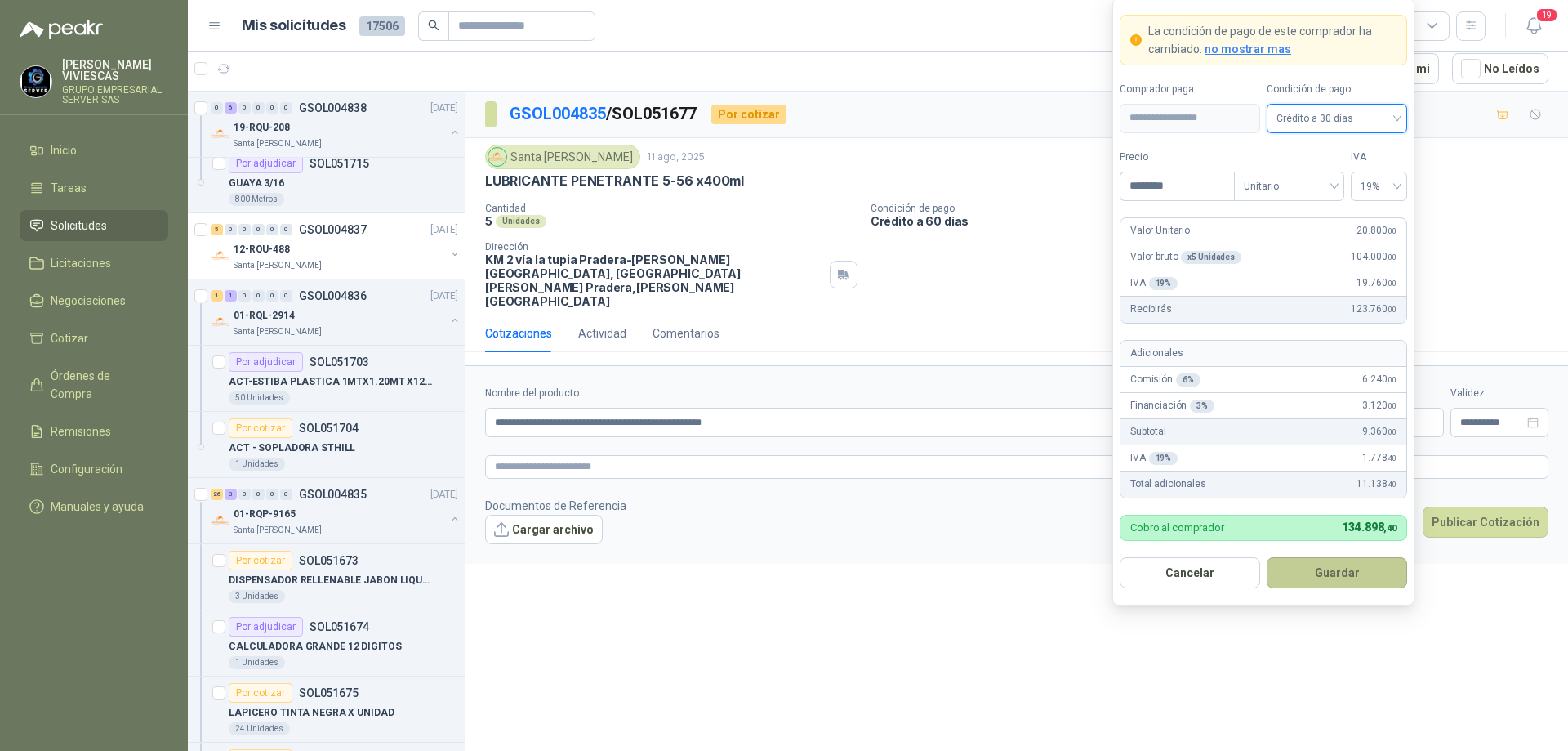
click at [1351, 575] on button "Guardar" at bounding box center [1337, 573] width 140 height 31
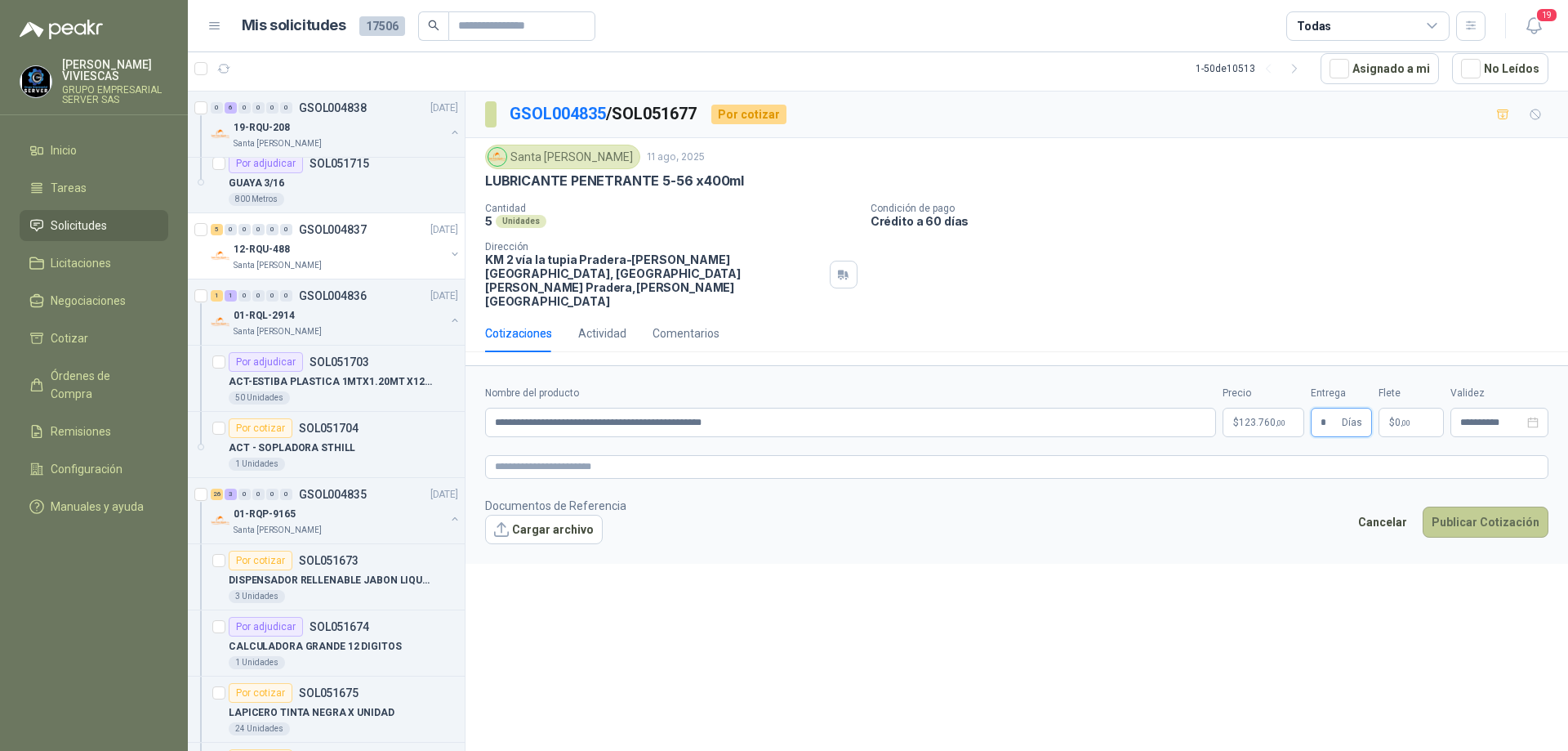
type input "*"
click at [1479, 507] on button "Publicar Cotización" at bounding box center [1485, 522] width 126 height 31
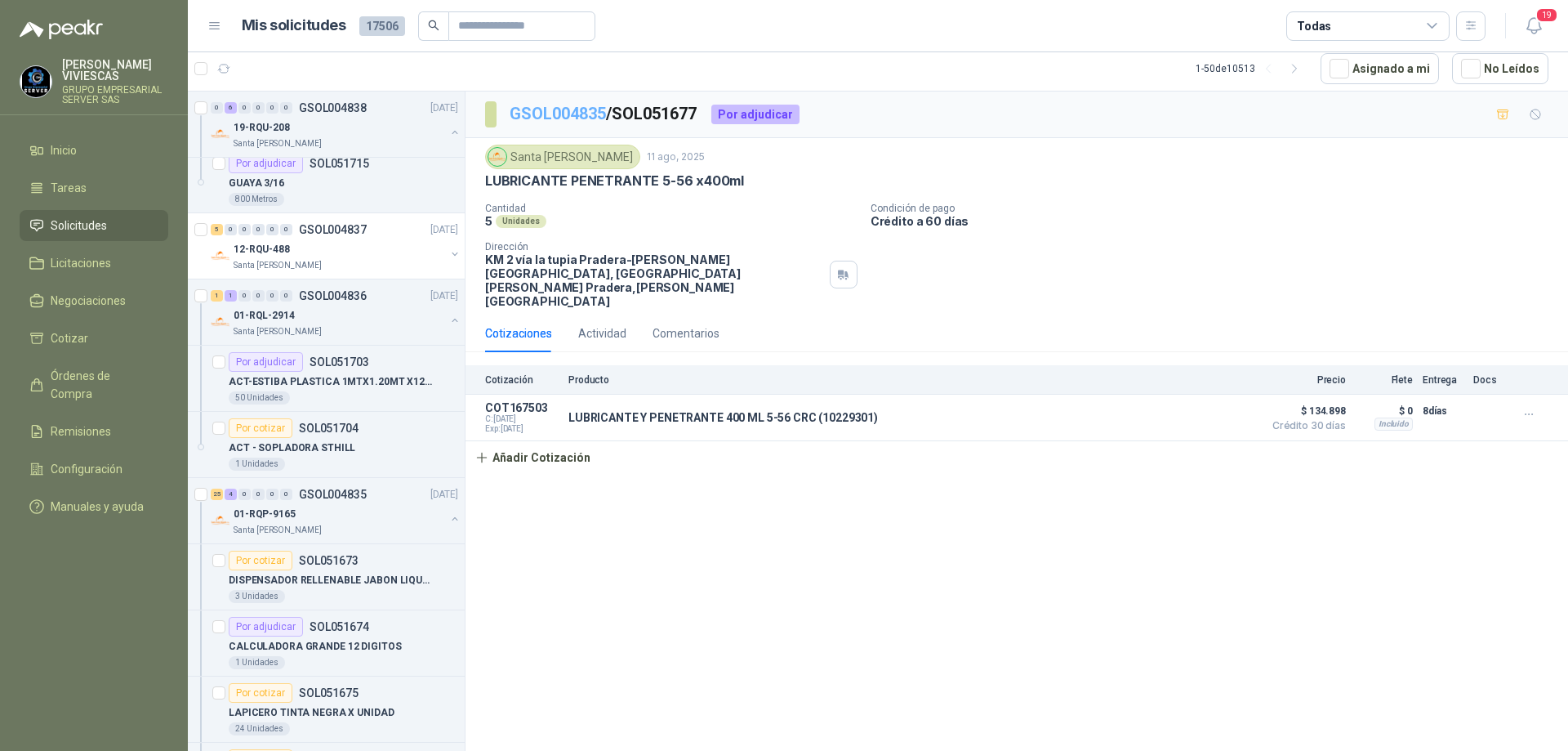
click at [567, 110] on link "GSOL004835" at bounding box center [557, 113] width 97 height 20
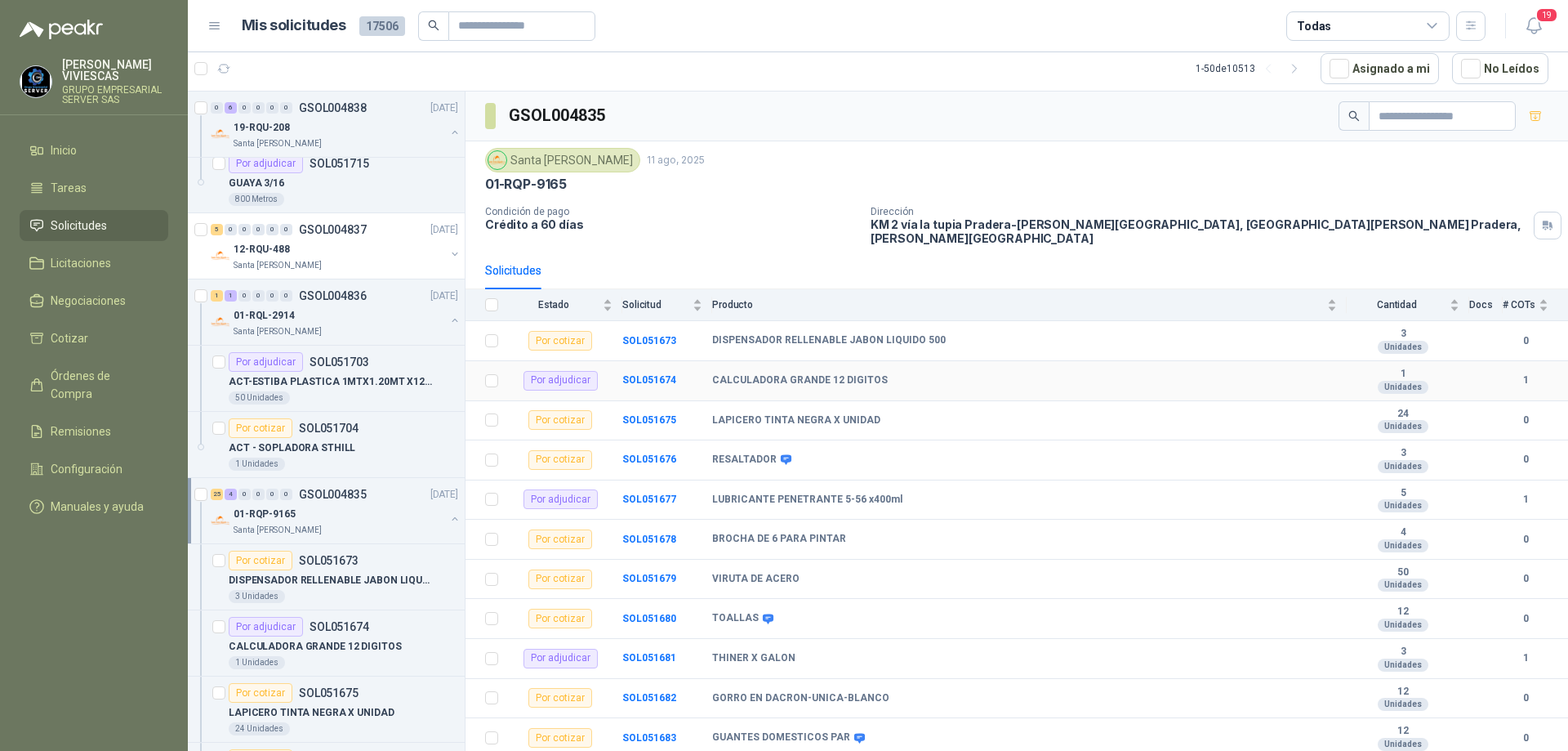
scroll to position [164, 0]
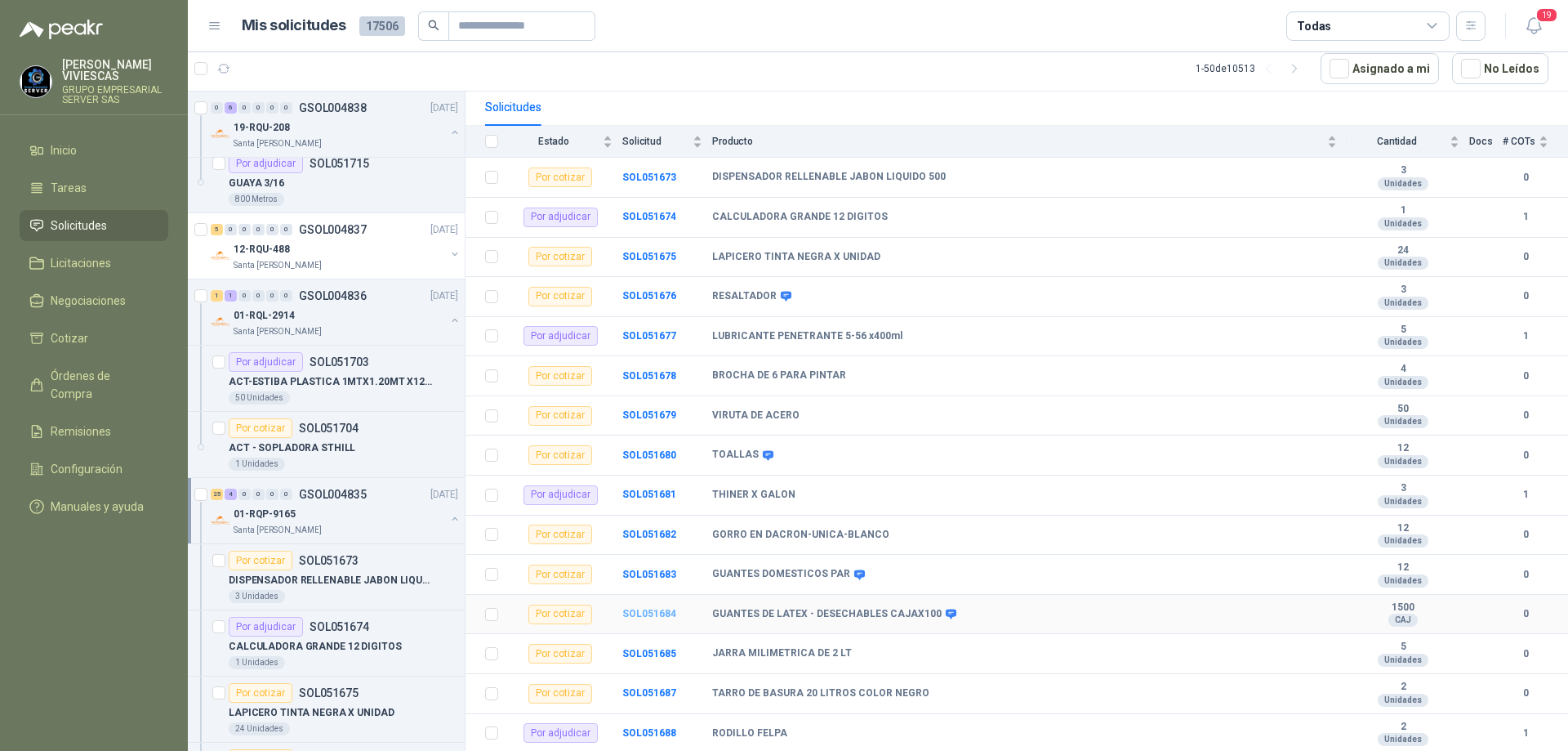
click at [656, 608] on b "SOL051684" at bounding box center [649, 613] width 54 height 11
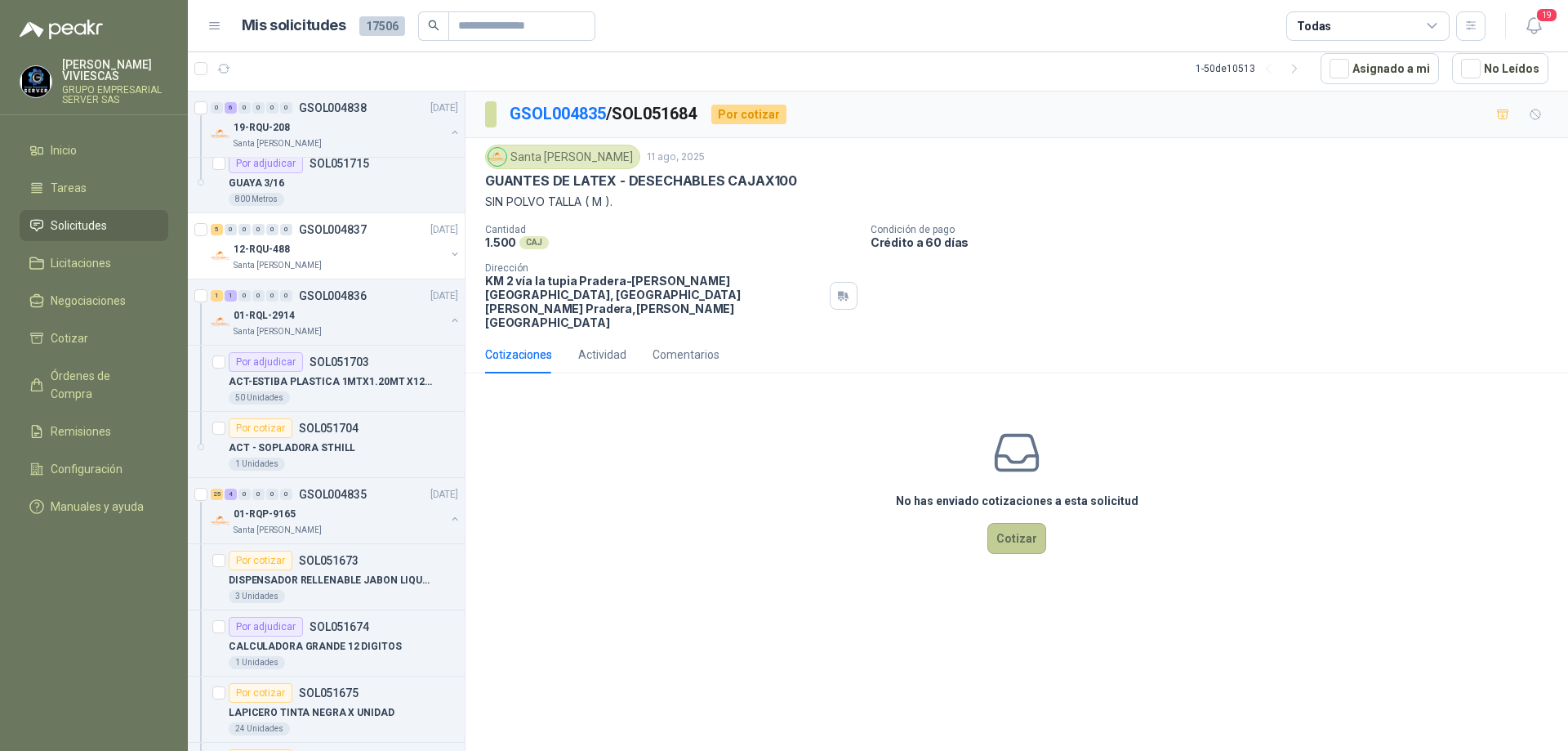
click at [1019, 523] on button "Cotizar" at bounding box center [1017, 539] width 59 height 31
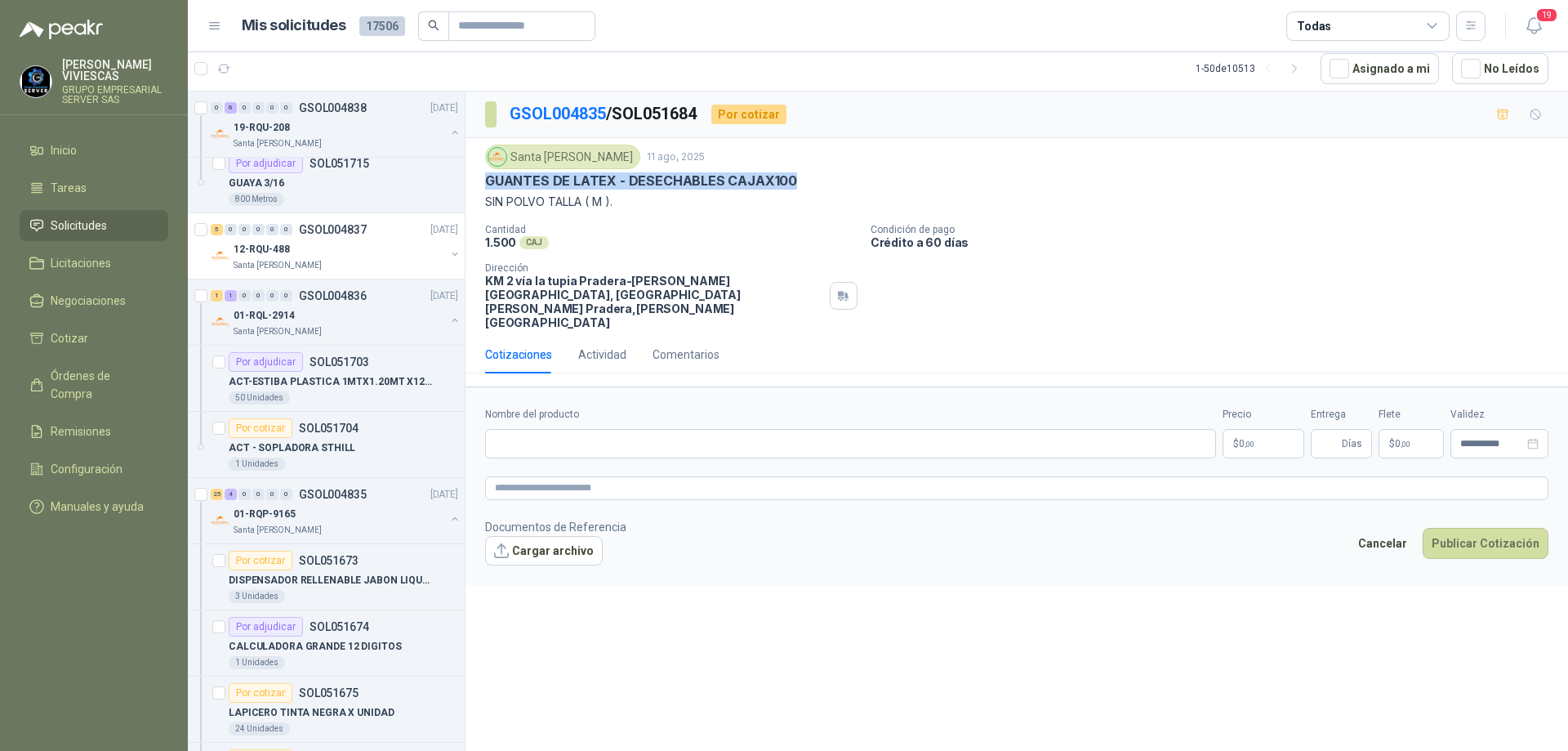
drag, startPoint x: 799, startPoint y: 188, endPoint x: 487, endPoint y: 186, distance: 312.0
click at [487, 186] on div "GUANTES DE LATEX - DESECHABLES CAJAX100" at bounding box center [1017, 181] width 1063 height 17
paste input "**********"
type input "**********"
click at [1248, 414] on body "[PERSON_NAME] GRUPO EMPRESARIAL SERVER SAS Inicio Tareas Solicitudes Licitacion…" at bounding box center [784, 375] width 1568 height 751
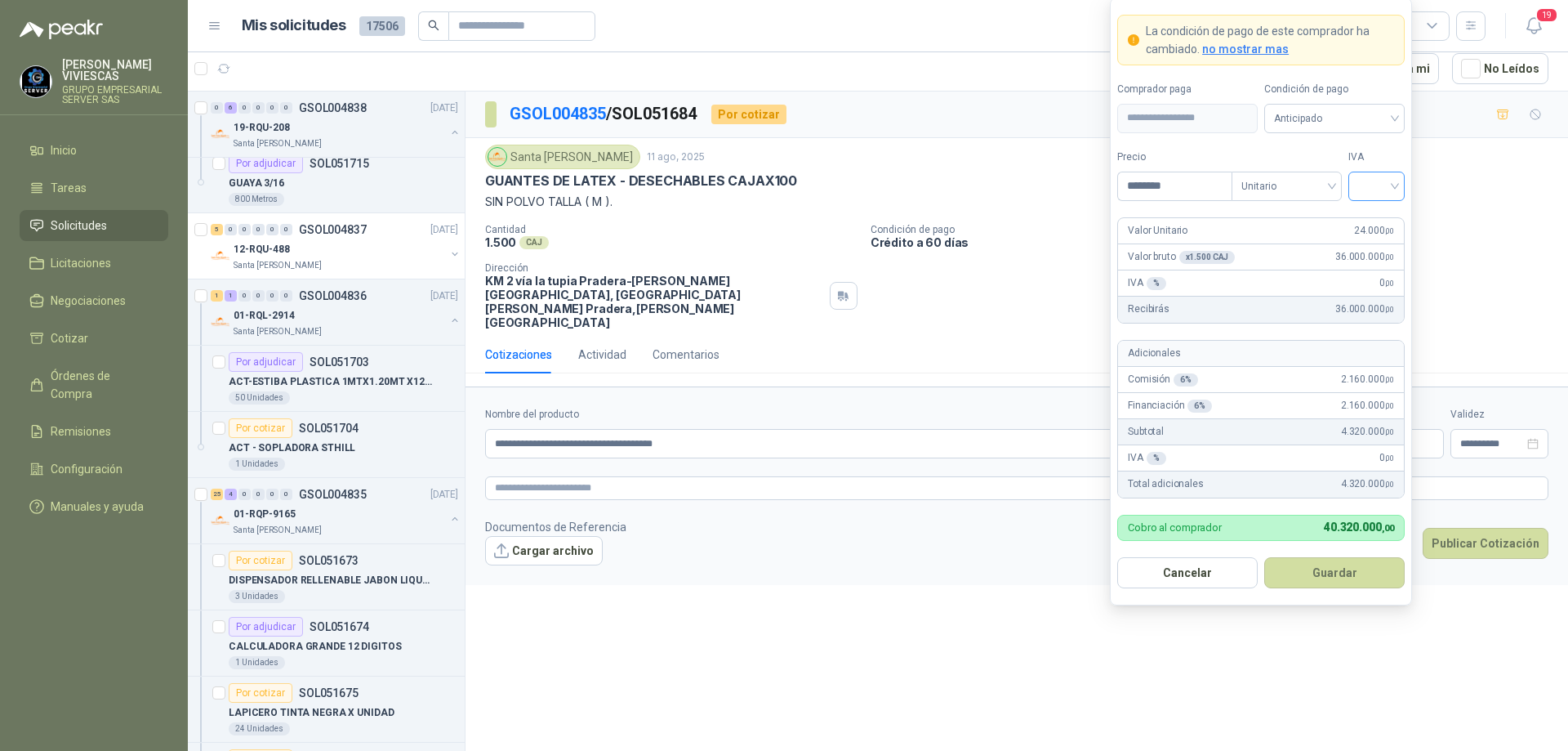
type input "********"
click at [1395, 183] on input "search" at bounding box center [1376, 184] width 37 height 25
click at [1379, 208] on div "19%" at bounding box center [1376, 219] width 50 height 27
click at [1365, 122] on span "Anticipado" at bounding box center [1334, 118] width 121 height 25
click at [1330, 173] on div "Crédito a 30 días" at bounding box center [1335, 178] width 115 height 18
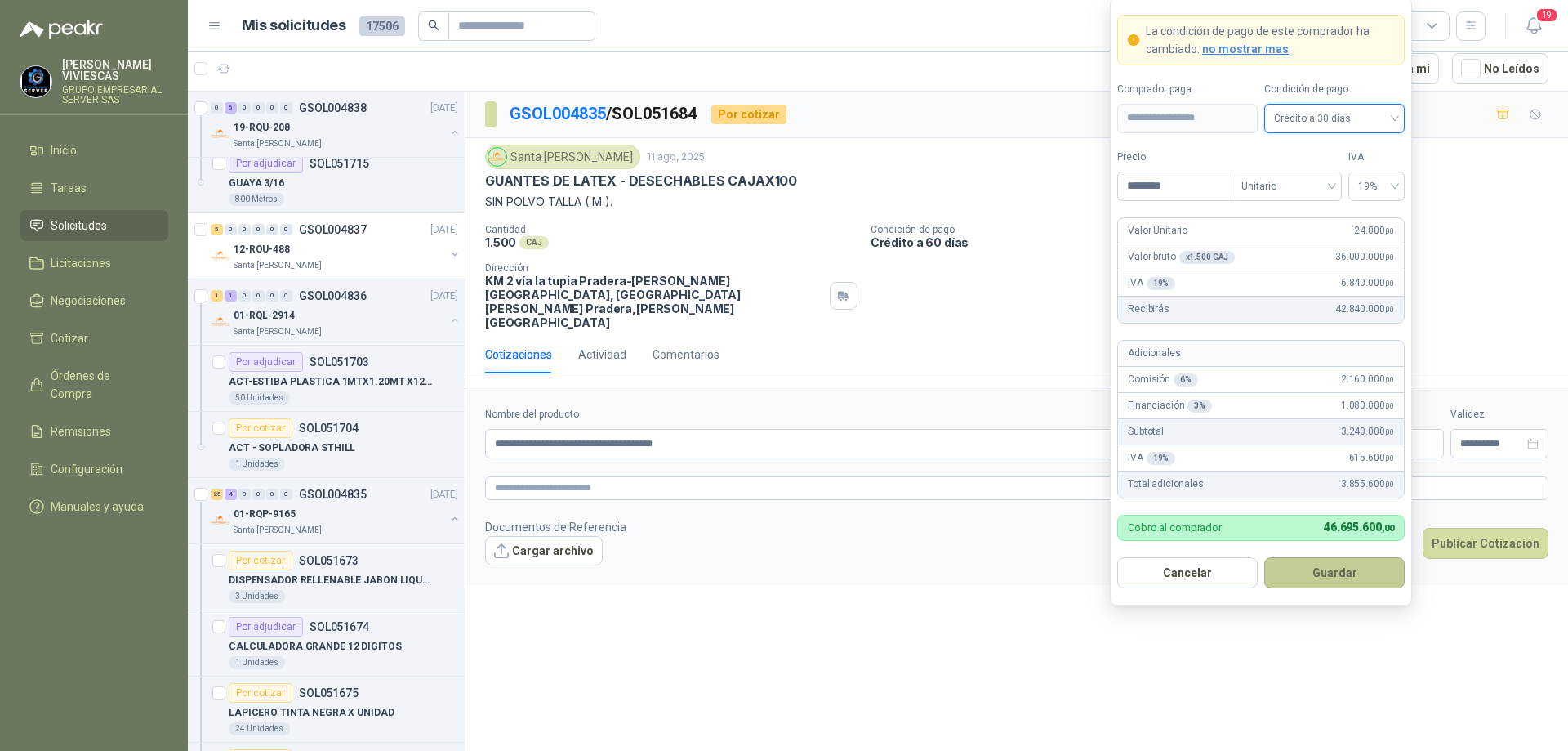
click at [1328, 563] on button "Guardar" at bounding box center [1334, 573] width 140 height 31
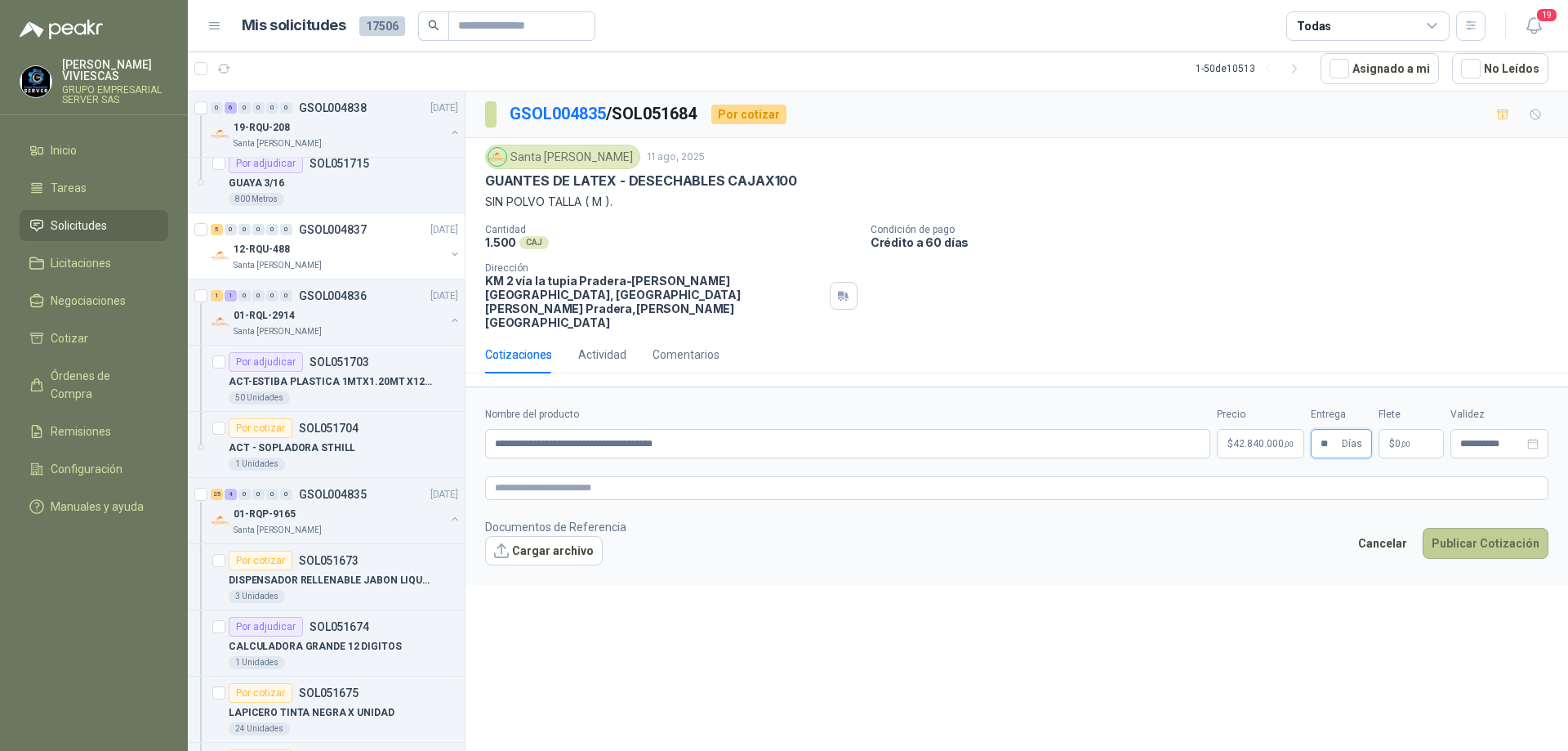
type input "**"
click at [1470, 527] on button "Publicar Cotización" at bounding box center [1485, 543] width 126 height 31
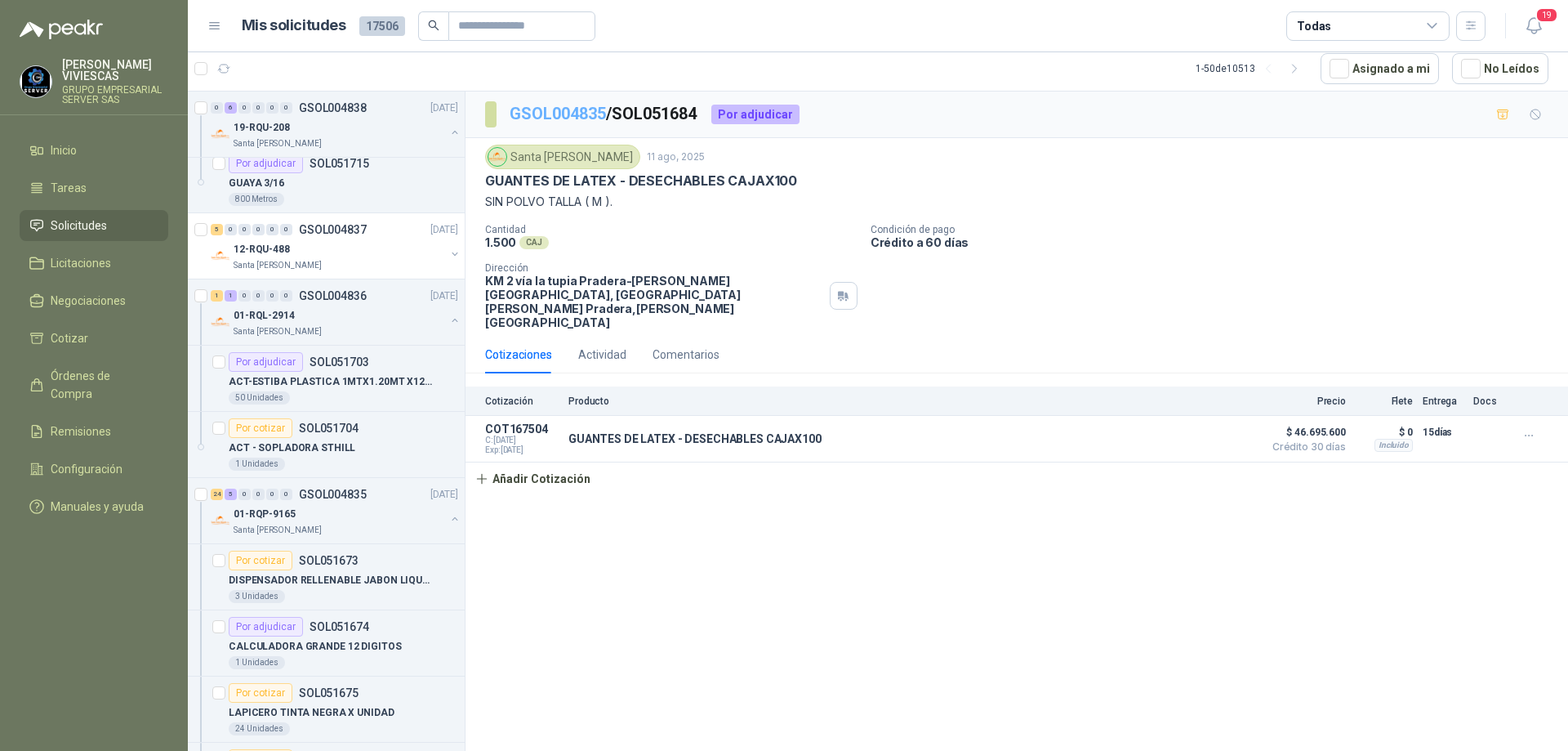
click at [560, 104] on link "GSOL004835" at bounding box center [557, 113] width 97 height 20
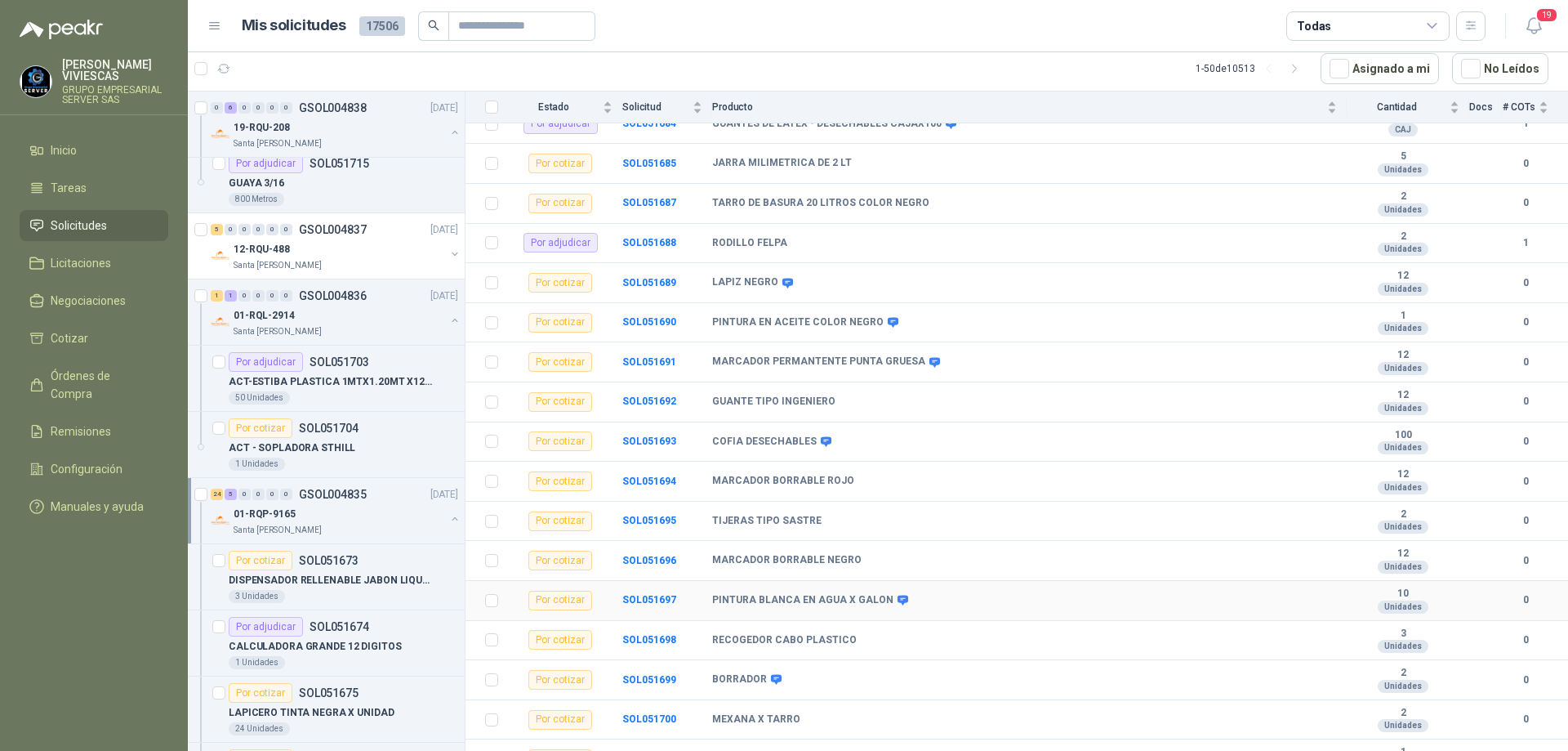
scroll to position [711, 0]
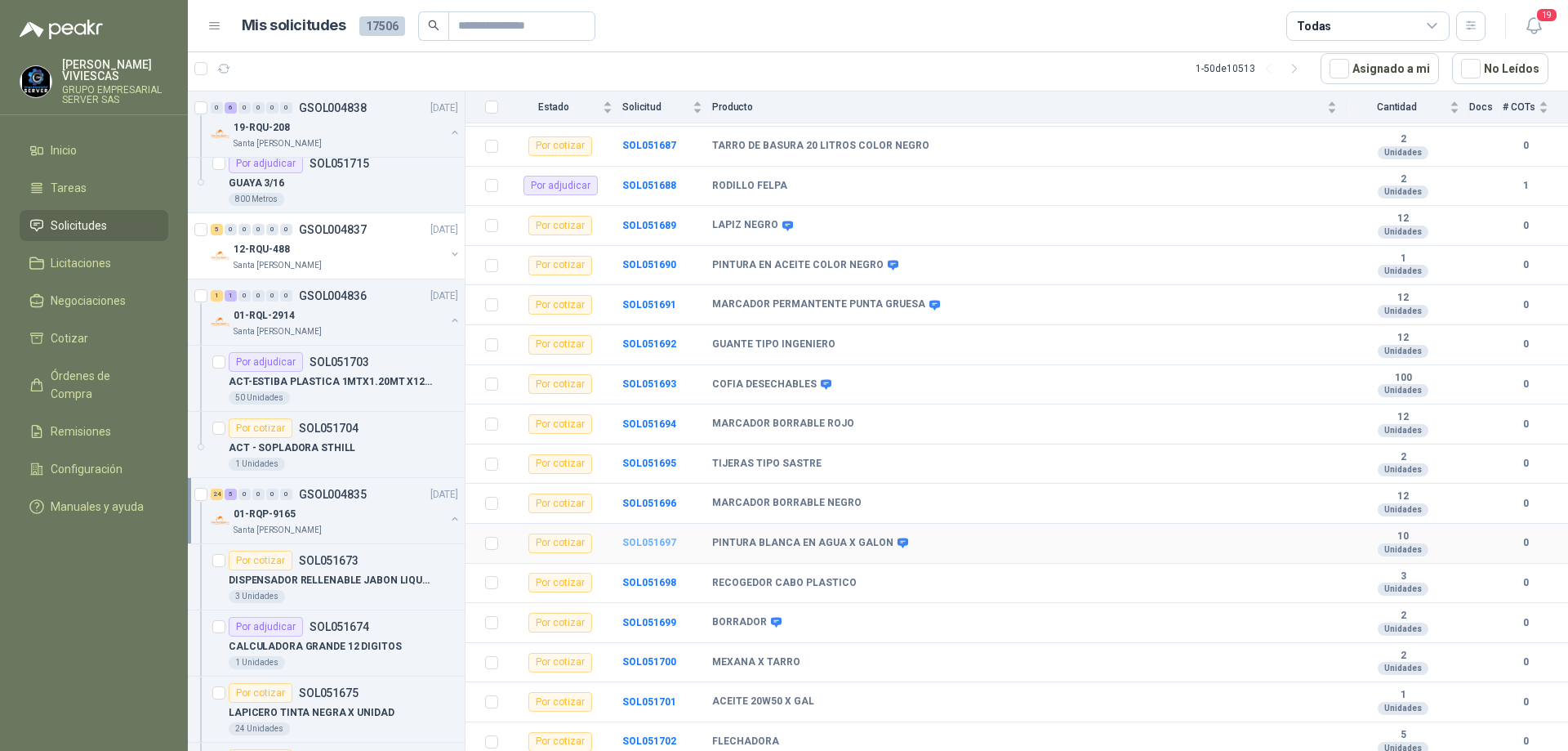
click at [650, 537] on b "SOL051697" at bounding box center [649, 542] width 54 height 11
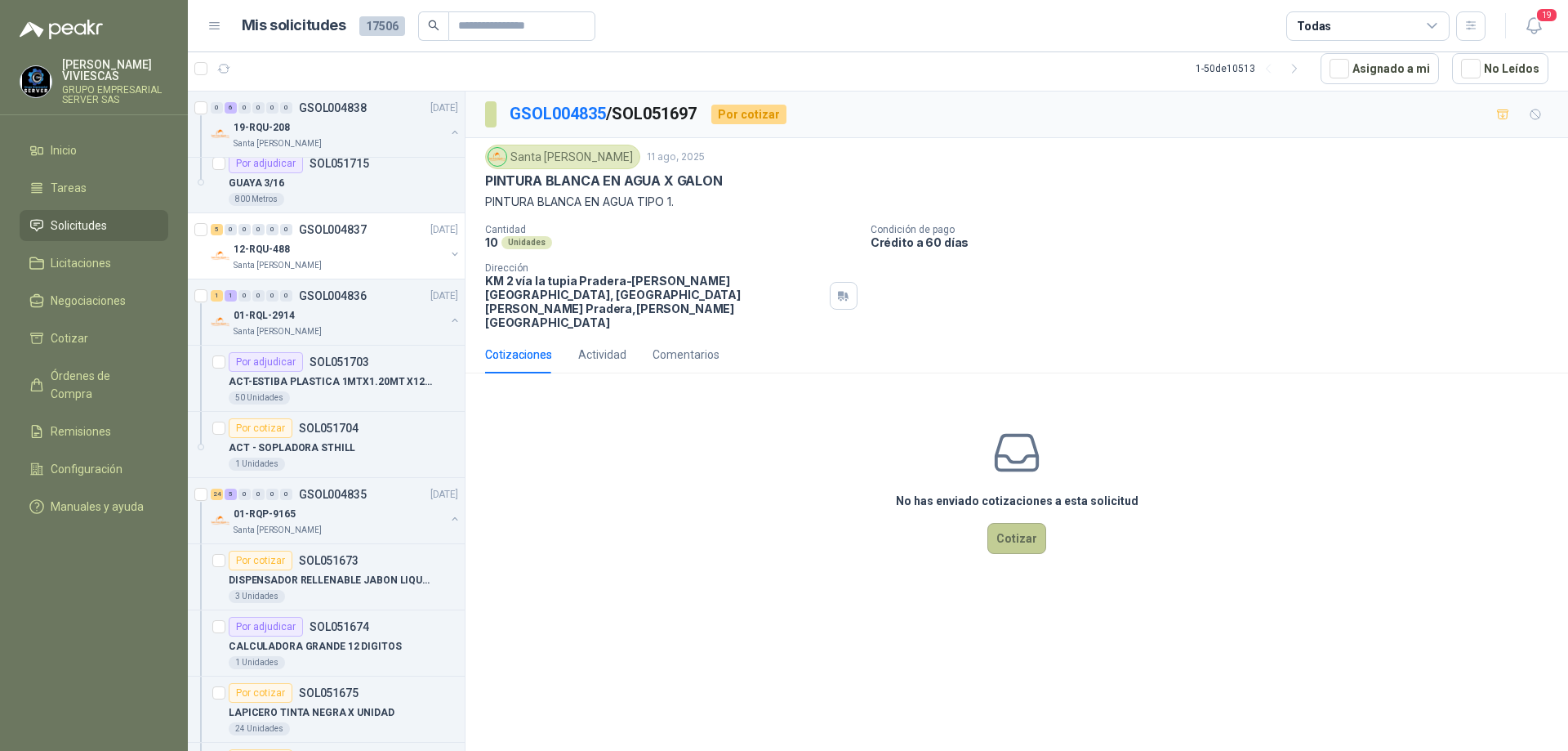
click at [1009, 523] on button "Cotizar" at bounding box center [1017, 539] width 59 height 31
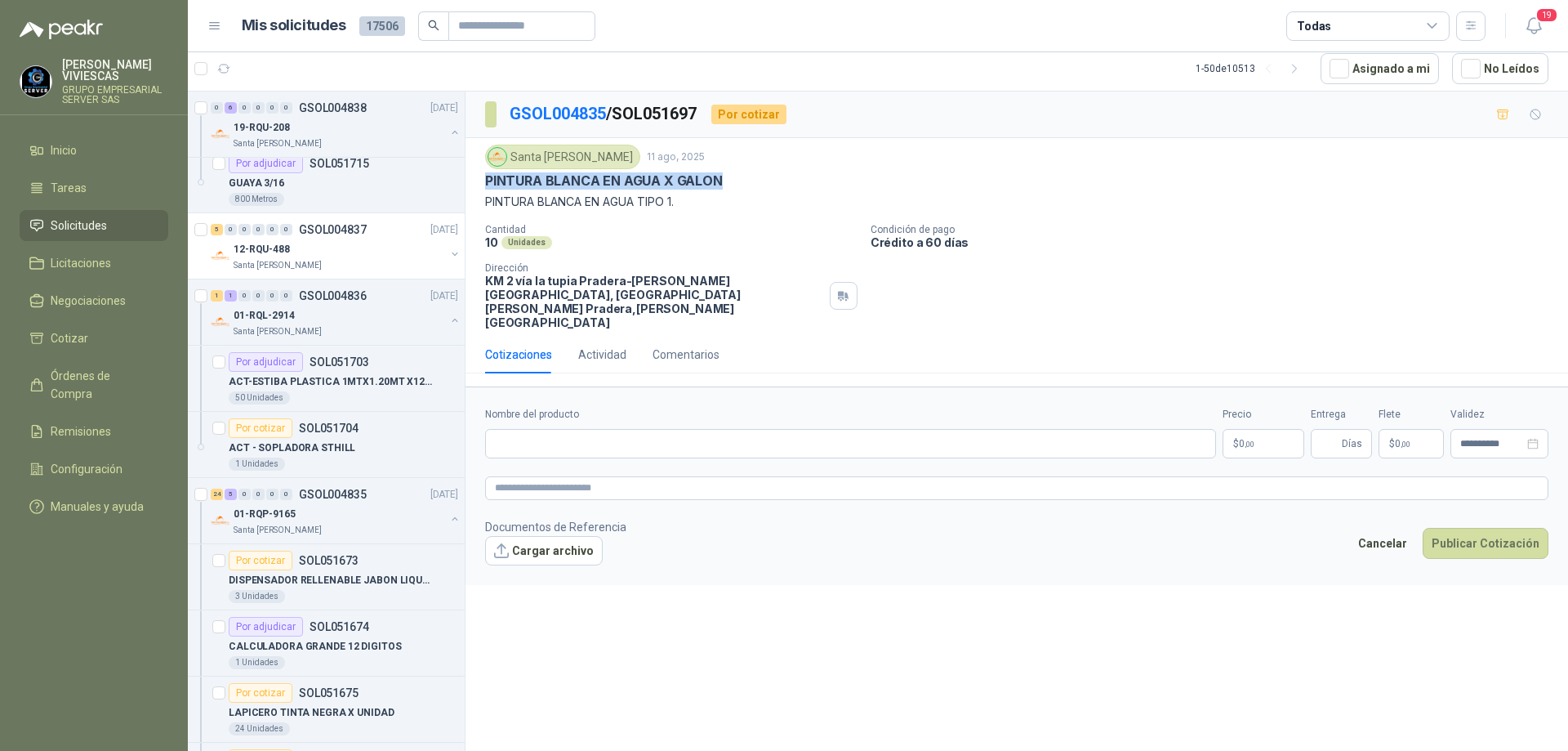
drag, startPoint x: 740, startPoint y: 176, endPoint x: 488, endPoint y: 176, distance: 252.0
click at [488, 176] on div "PINTURA BLANCA EN AGUA X GALON" at bounding box center [1017, 181] width 1063 height 17
paste input "**********"
type input "**********"
click at [1242, 419] on body "[PERSON_NAME] GRUPO EMPRESARIAL SERVER SAS Inicio Tareas Solicitudes Licitacion…" at bounding box center [784, 375] width 1568 height 751
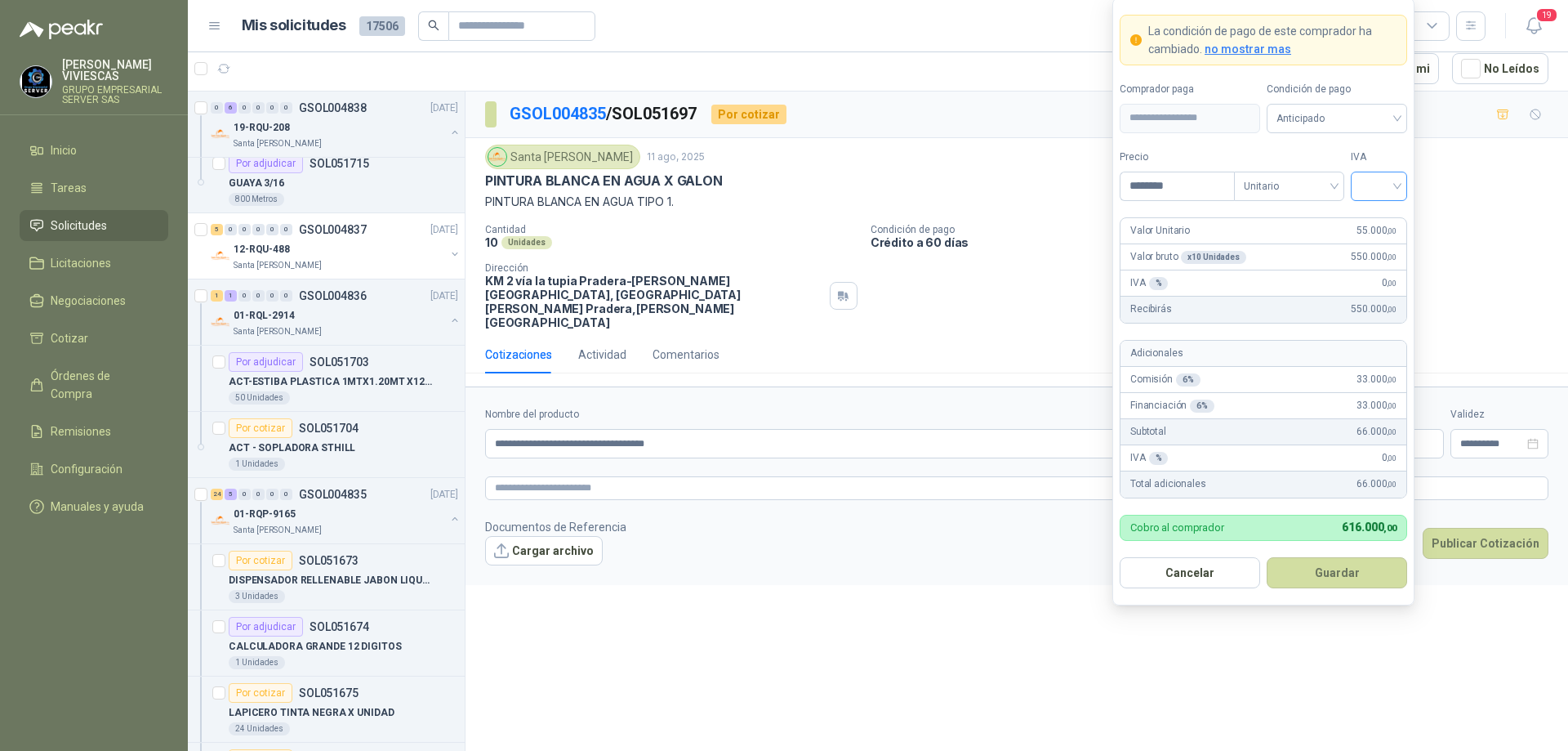
type input "********"
click at [1392, 184] on input "search" at bounding box center [1379, 184] width 37 height 25
drag, startPoint x: 1385, startPoint y: 218, endPoint x: 1385, endPoint y: 202, distance: 16.0
click at [1385, 218] on div "19%" at bounding box center [1379, 219] width 30 height 18
click at [1377, 118] on span "Anticipado" at bounding box center [1337, 118] width 121 height 25
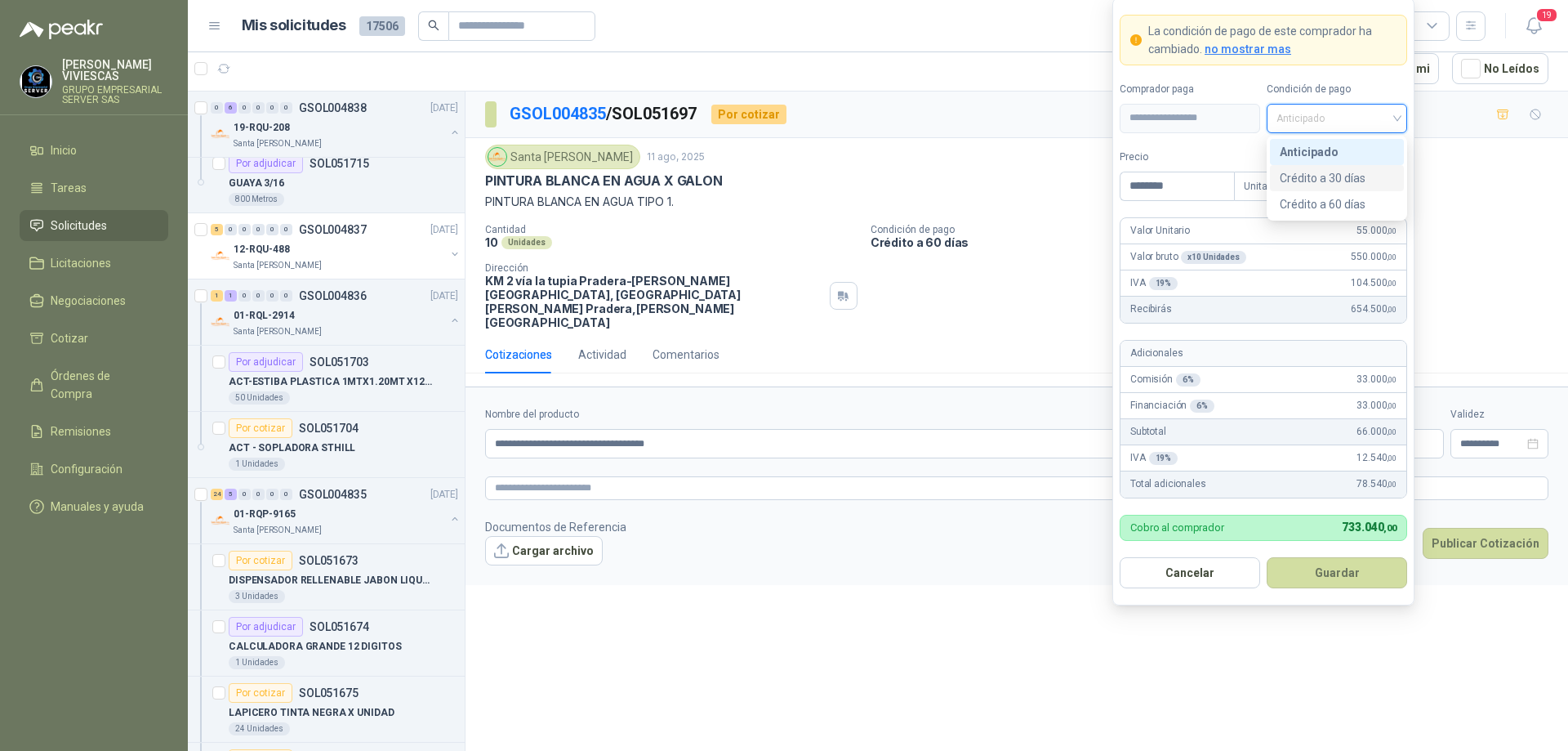
click at [1332, 176] on div "Crédito a 30 días" at bounding box center [1337, 178] width 115 height 18
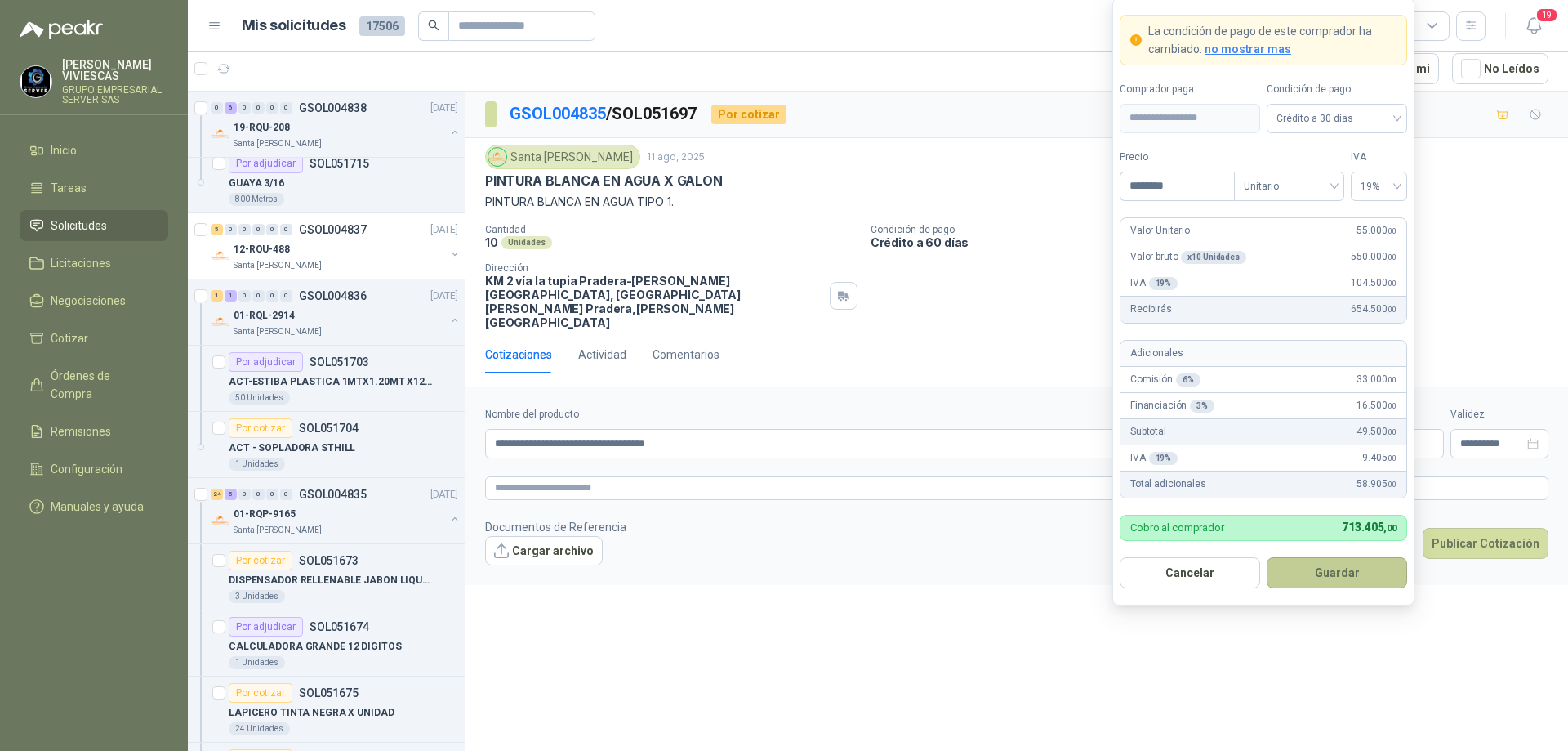
click at [1316, 574] on button "Guardar" at bounding box center [1337, 573] width 140 height 31
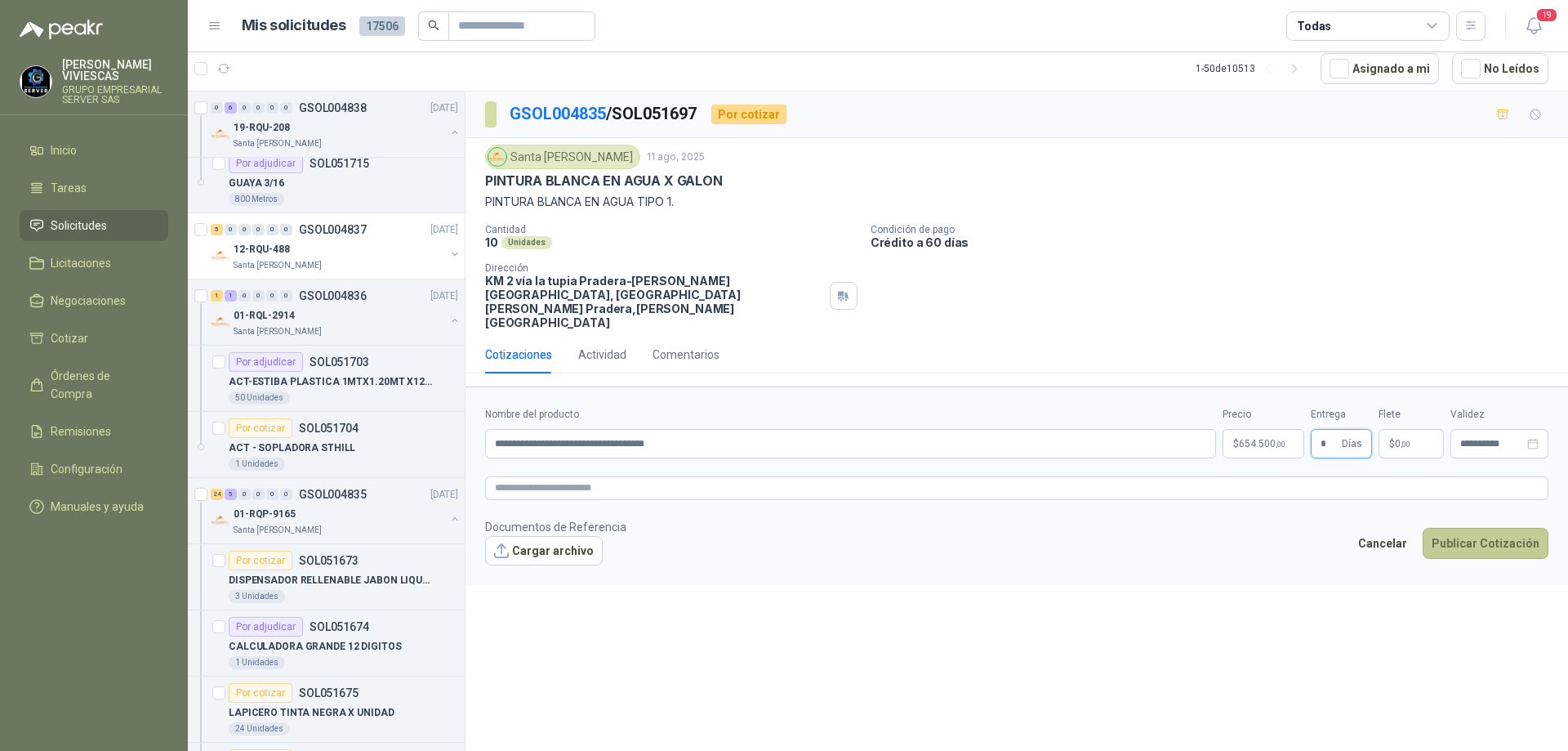
type input "*"
click at [1476, 527] on button "Publicar Cotización" at bounding box center [1485, 543] width 126 height 31
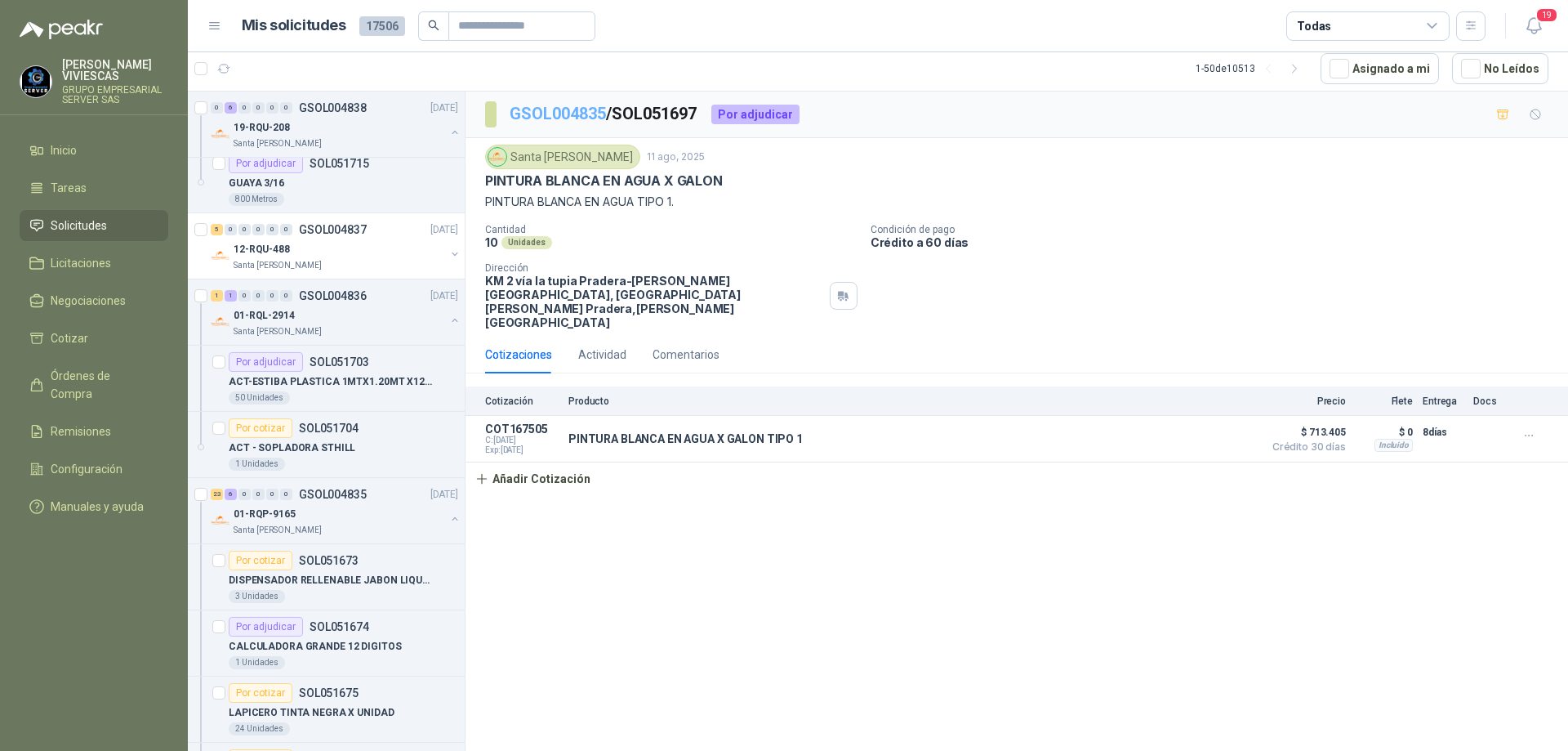
click at [573, 110] on link "GSOL004835" at bounding box center [557, 113] width 97 height 20
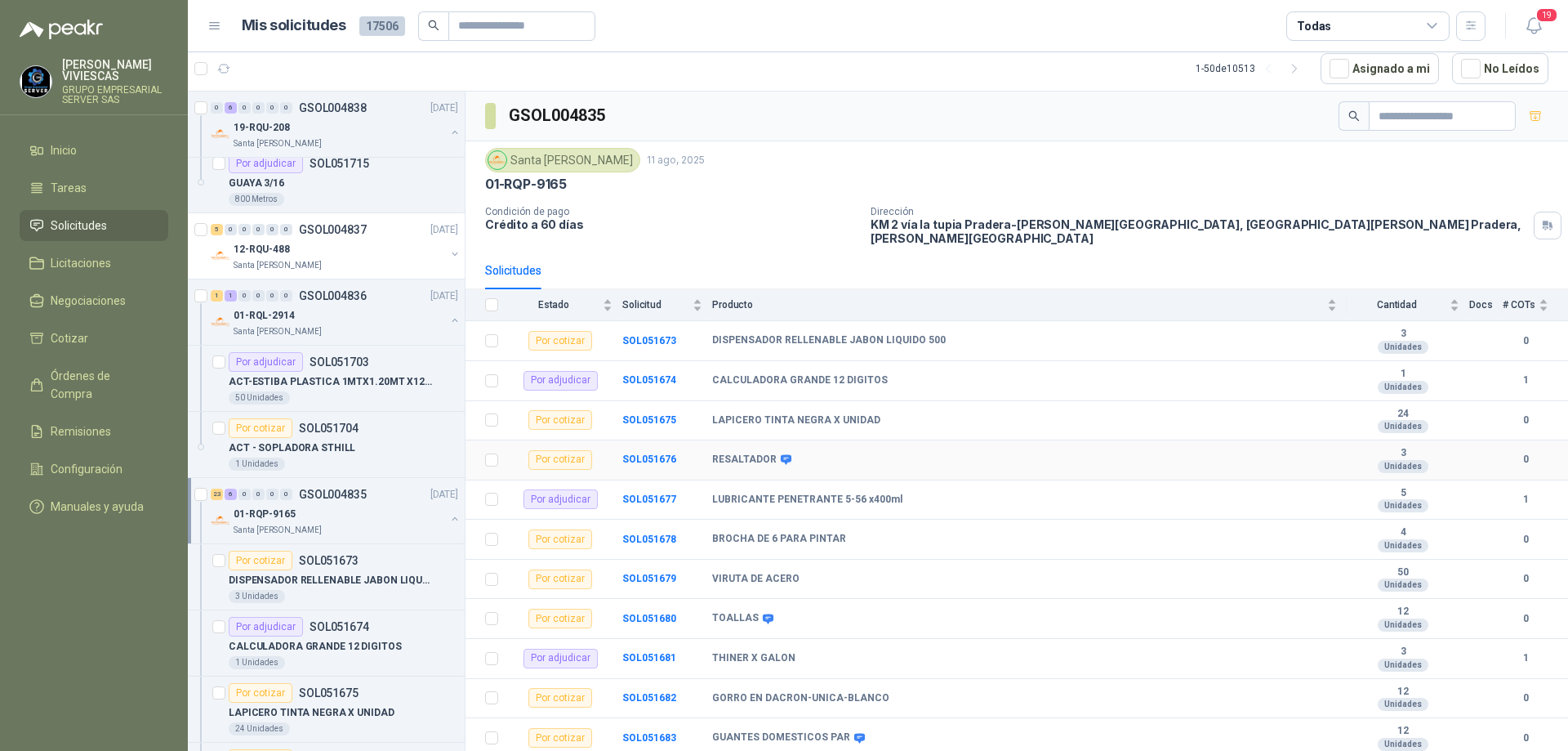
scroll to position [164, 0]
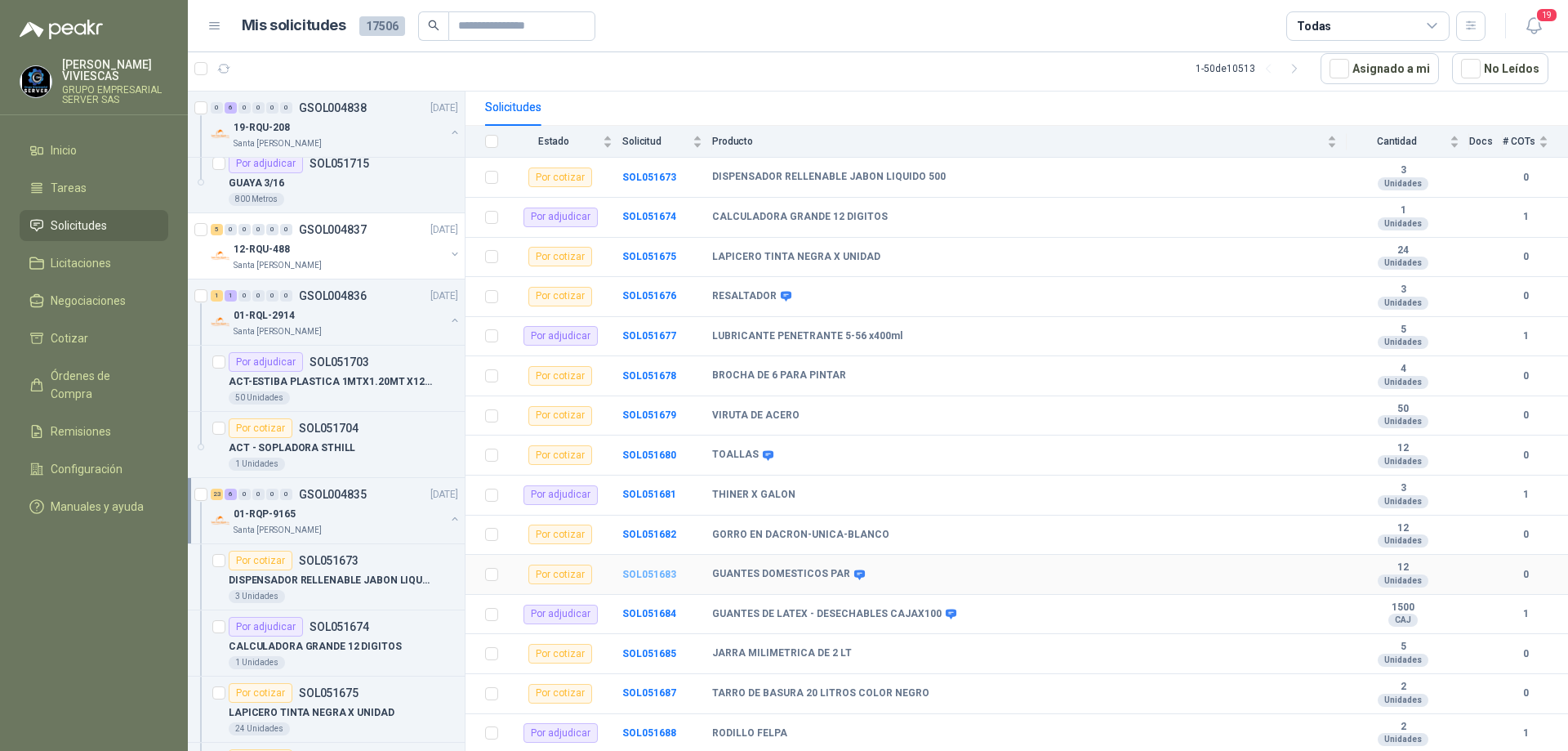
click at [655, 569] on b "SOL051683" at bounding box center [649, 574] width 54 height 11
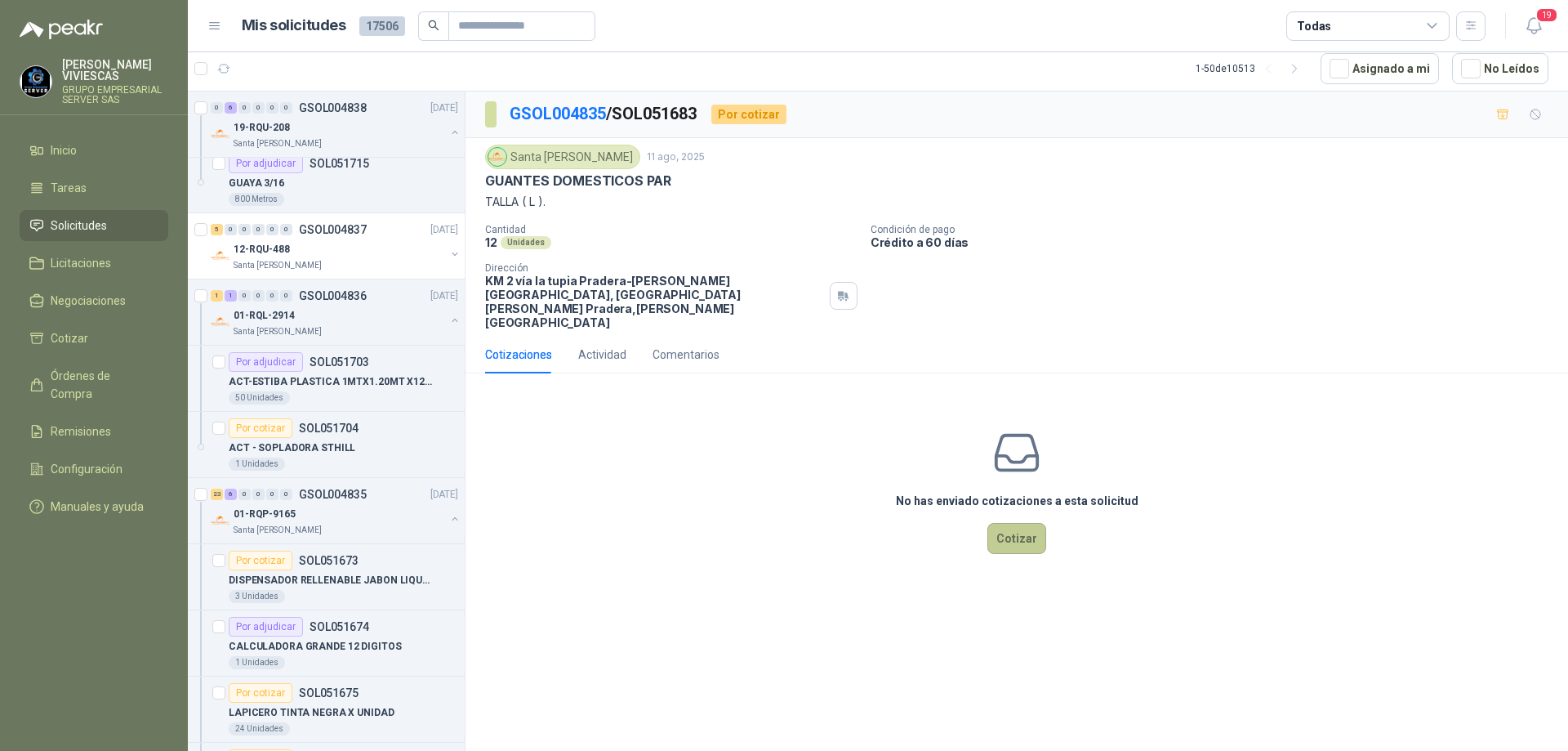
click at [1009, 523] on button "Cotizar" at bounding box center [1017, 539] width 59 height 31
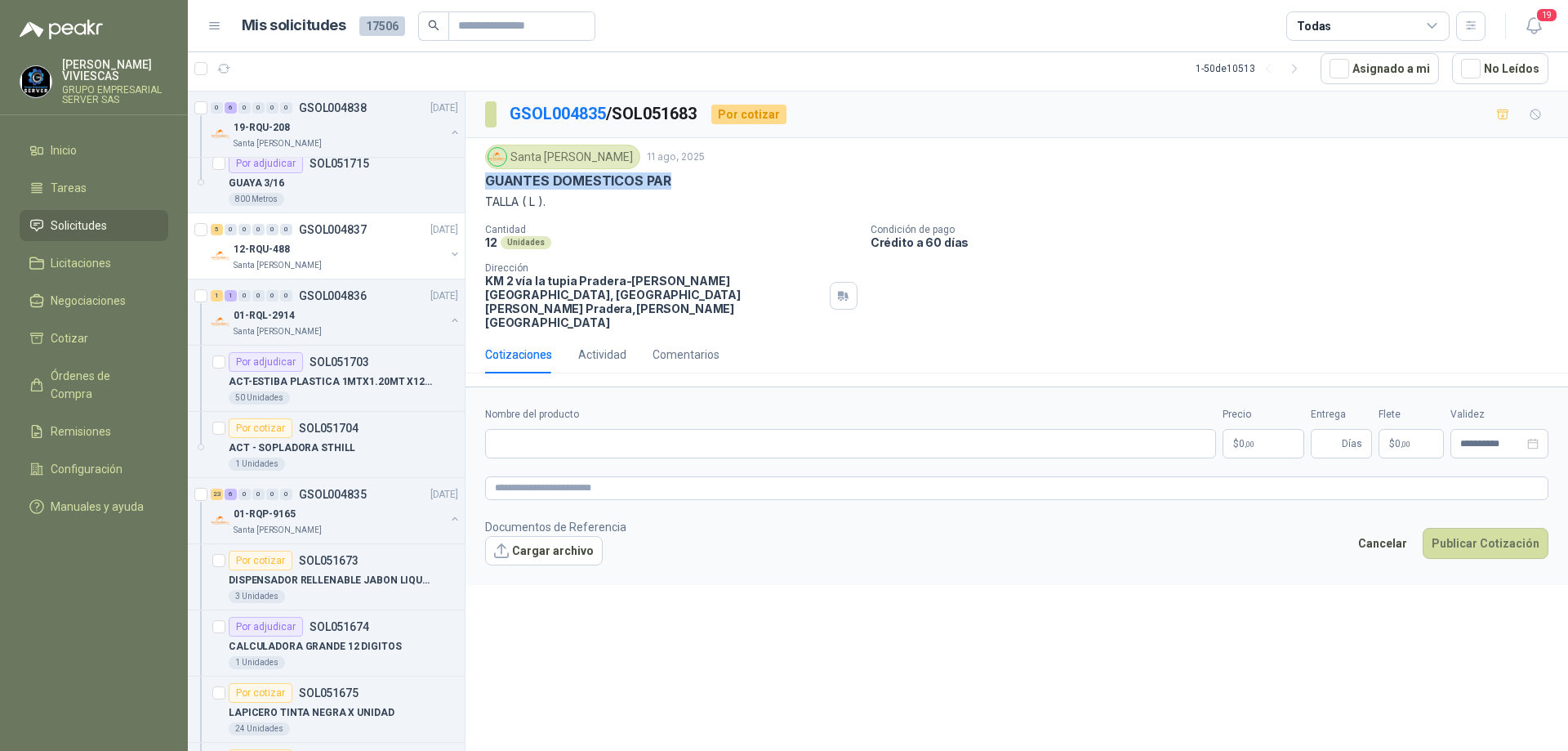
drag, startPoint x: 683, startPoint y: 188, endPoint x: 490, endPoint y: 181, distance: 193.1
click at [483, 183] on div "Santa [PERSON_NAME] [DATE] GUANTES DOMESTICOS PAR TALLA ( L ). Cantidad 12 Unid…" at bounding box center [1017, 236] width 1102 height 198
paste input "**********"
type input "**********"
click at [1262, 419] on body "[PERSON_NAME] GRUPO EMPRESARIAL SERVER SAS Inicio Tareas Solicitudes Licitacion…" at bounding box center [784, 375] width 1568 height 751
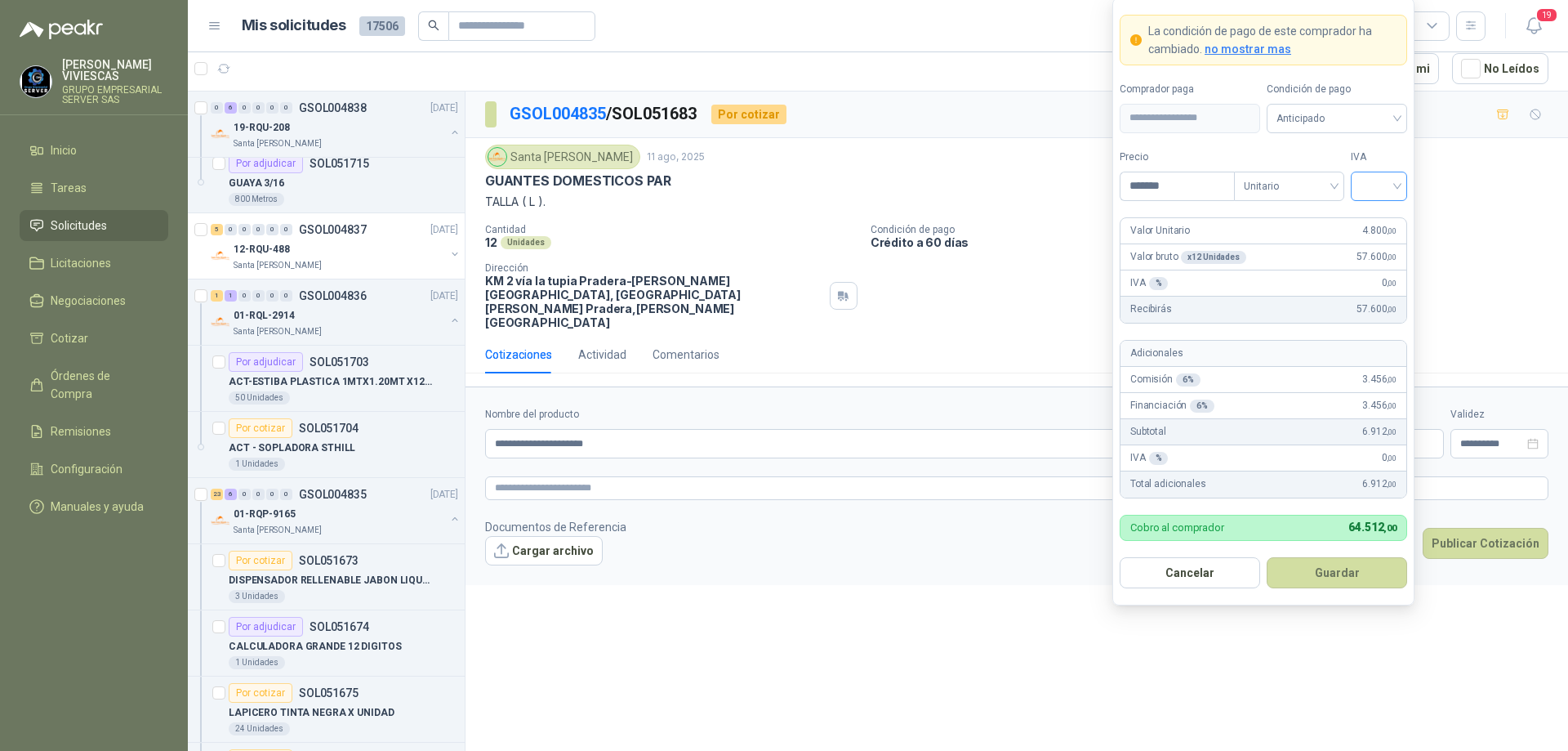
type input "*******"
click at [1388, 194] on input "search" at bounding box center [1379, 184] width 37 height 25
click at [1375, 215] on div "19%" at bounding box center [1379, 219] width 30 height 18
click at [1367, 106] on span "Anticipado" at bounding box center [1337, 118] width 121 height 25
click at [1344, 173] on div "Crédito a 30 días" at bounding box center [1337, 178] width 115 height 18
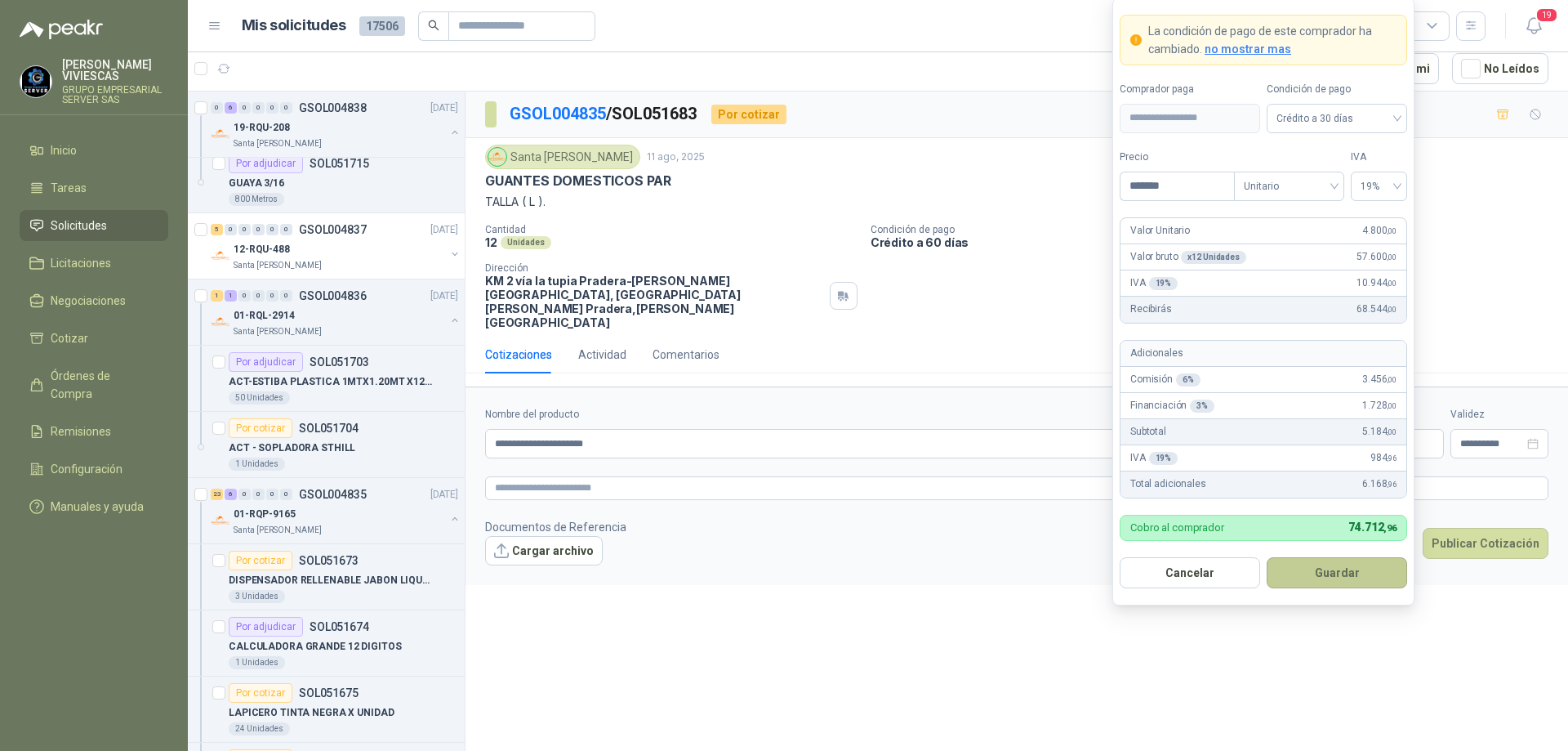
drag, startPoint x: 1313, startPoint y: 574, endPoint x: 1316, endPoint y: 583, distance: 9.5
click at [1314, 578] on button "Guardar" at bounding box center [1337, 573] width 140 height 31
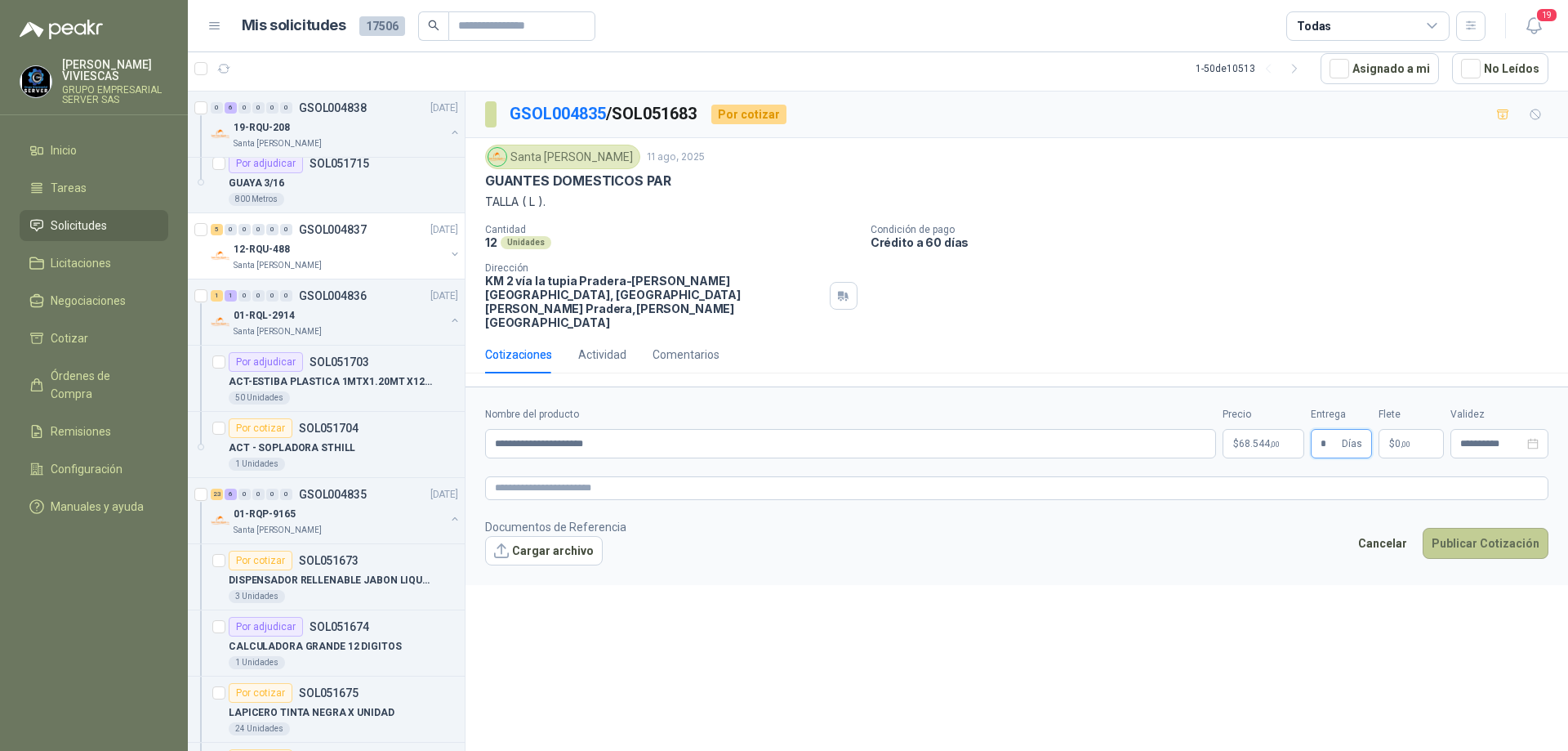
type input "*"
click at [1488, 527] on button "Publicar Cotización" at bounding box center [1485, 543] width 126 height 31
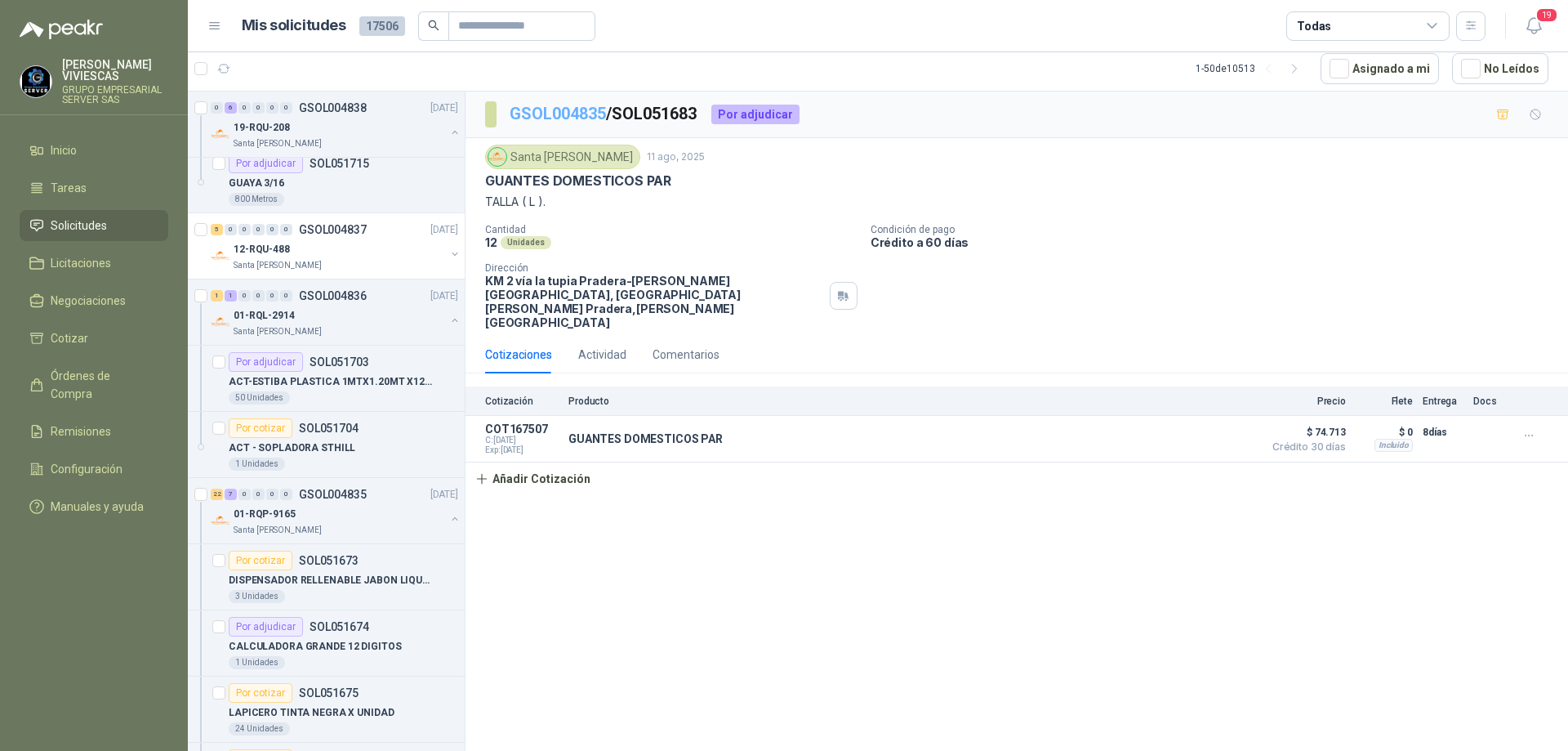
click at [568, 115] on link "GSOL004835" at bounding box center [557, 113] width 97 height 20
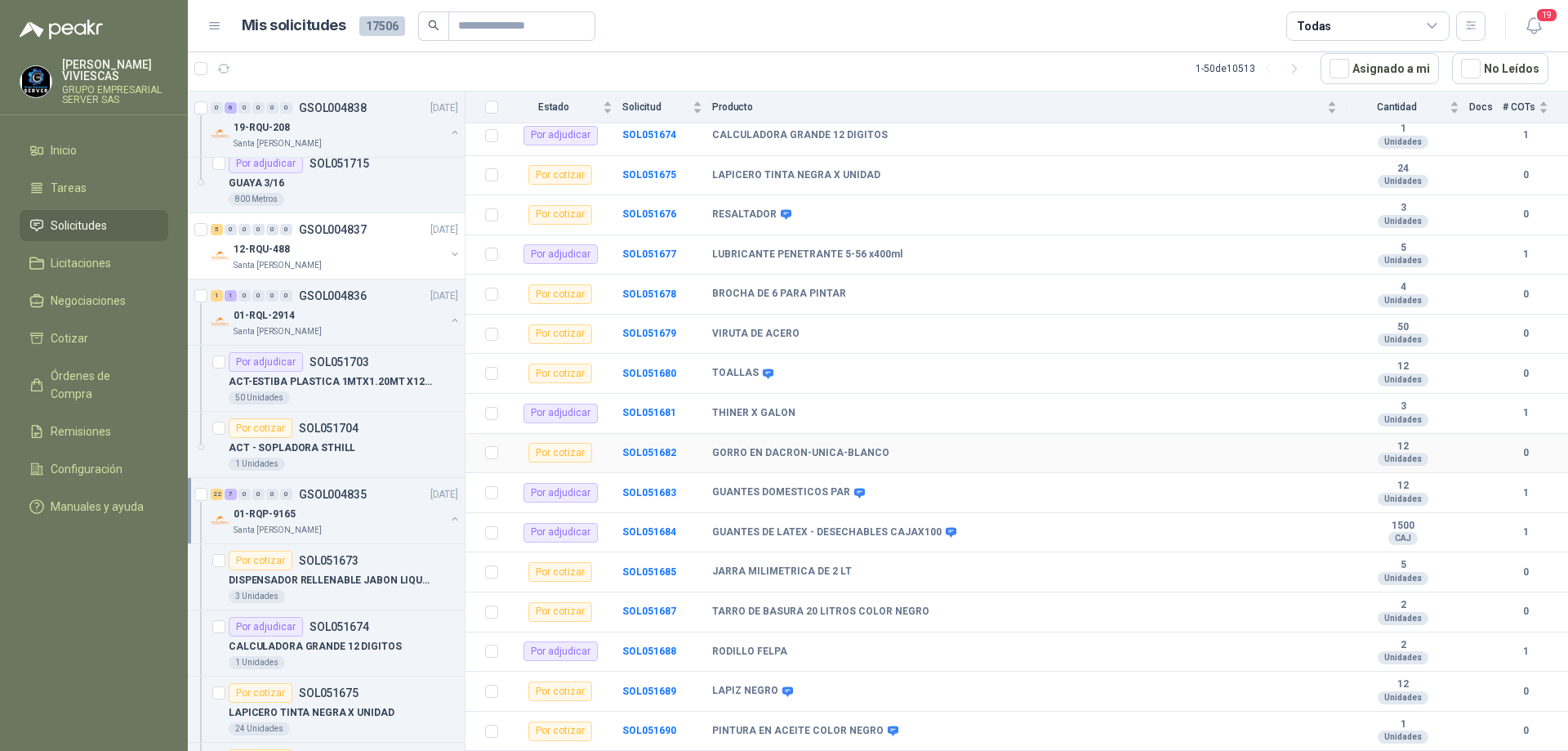
scroll to position [408, 0]
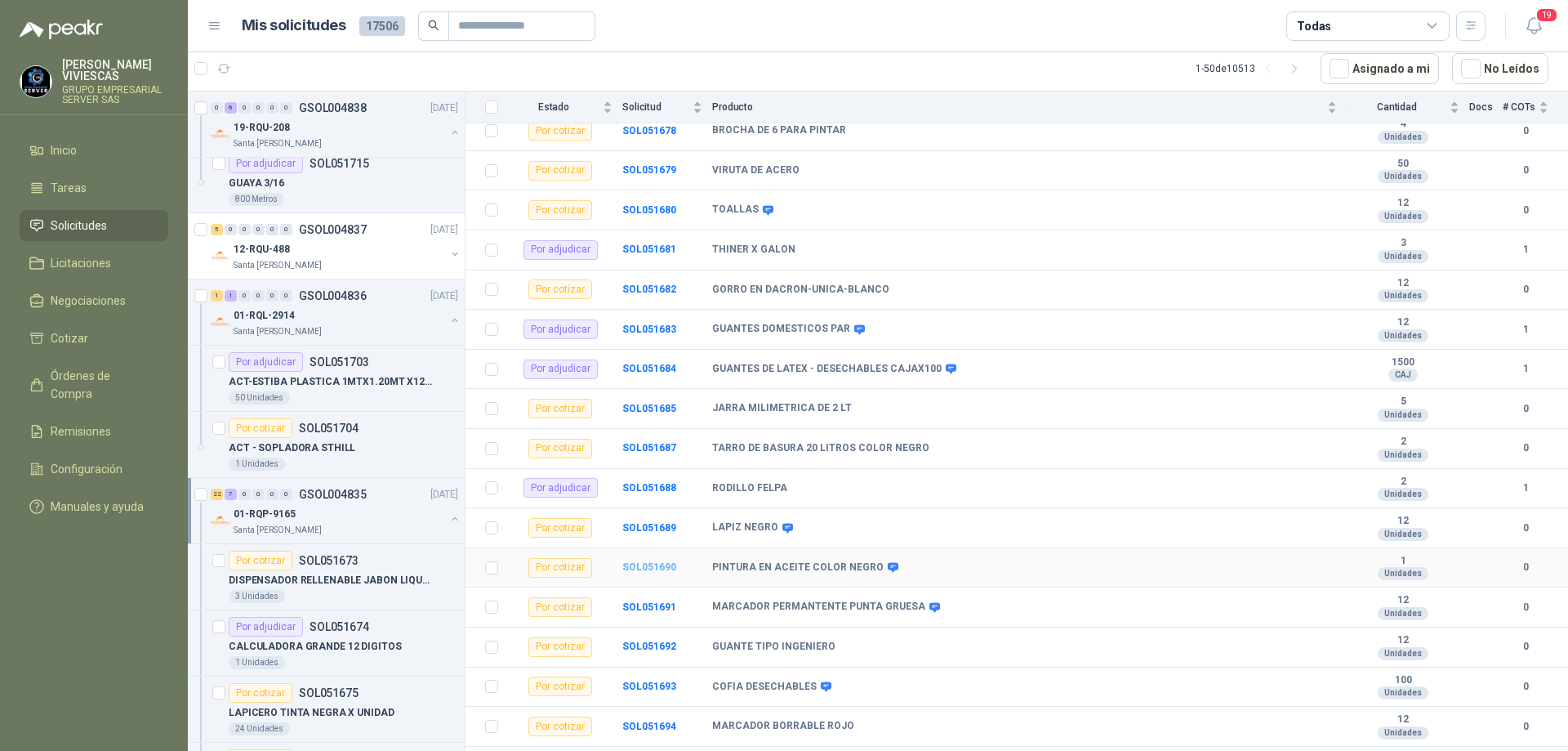
click at [651, 562] on b "SOL051690" at bounding box center [649, 567] width 54 height 11
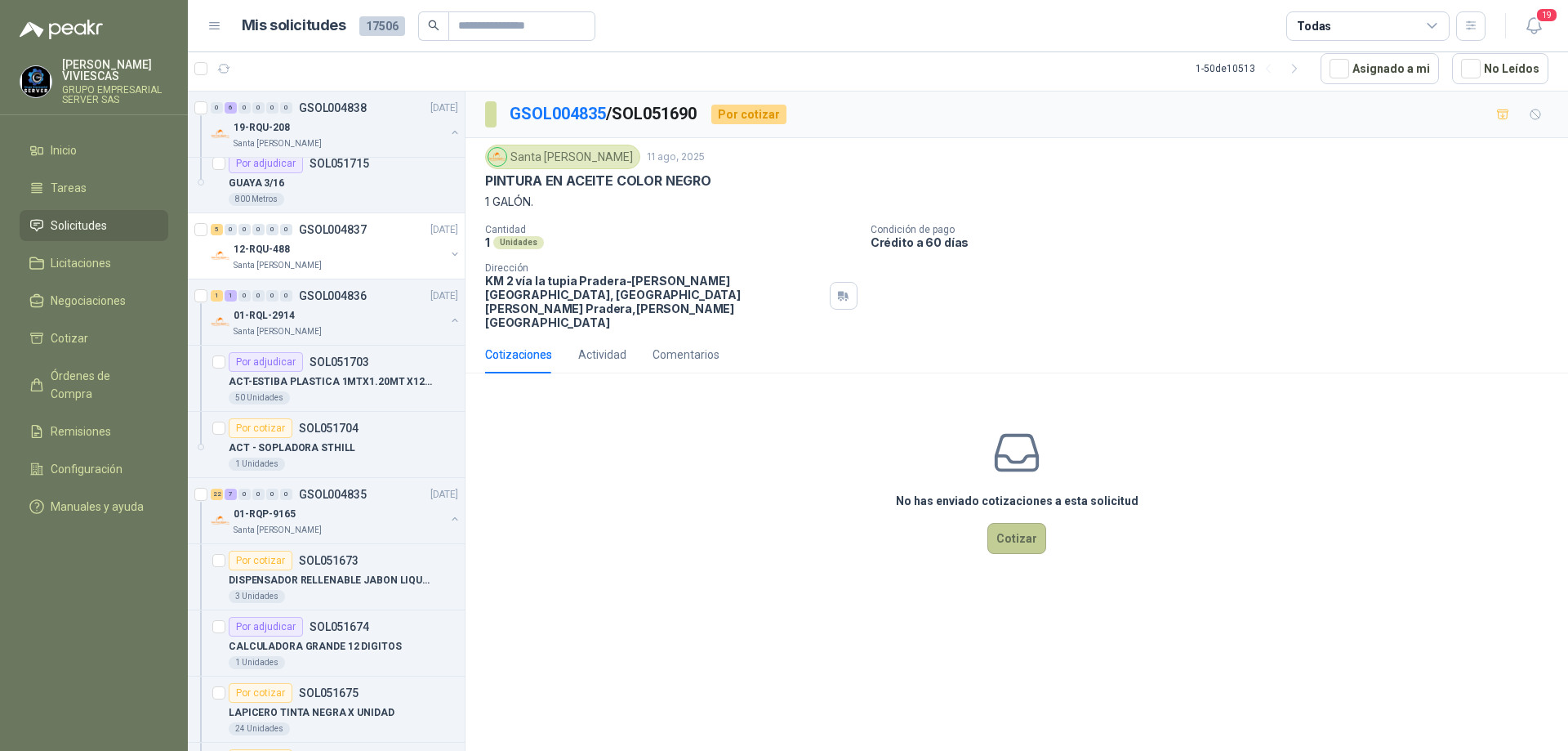
click at [1023, 523] on button "Cotizar" at bounding box center [1017, 539] width 59 height 31
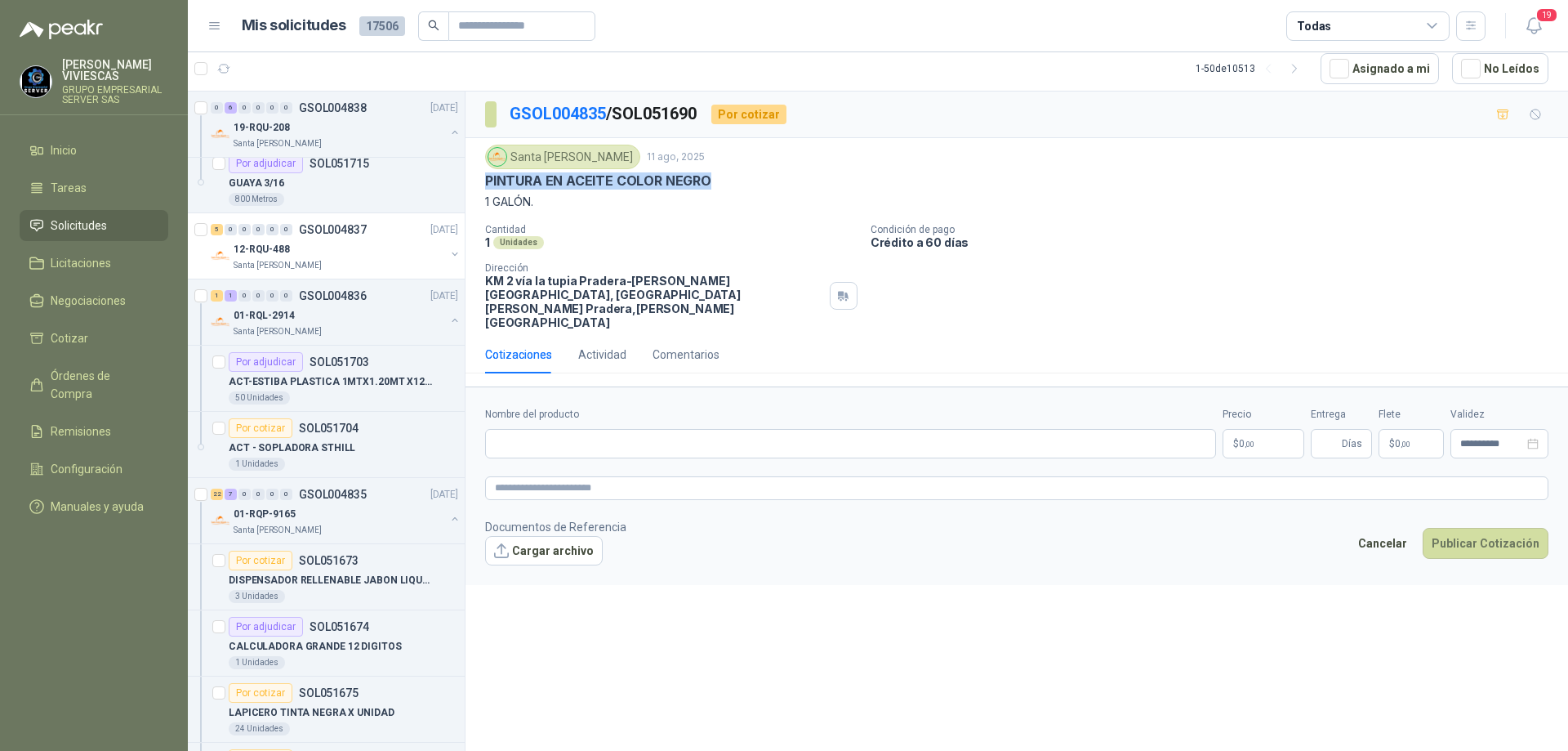
drag, startPoint x: 722, startPoint y: 182, endPoint x: 478, endPoint y: 176, distance: 244.1
click at [478, 176] on div "Santa [PERSON_NAME] [DATE] PINTURA EN ACEITE COLOR NEGRO 1 GALÓN. Cantidad 1 Un…" at bounding box center [1017, 236] width 1102 height 198
paste input "**********"
type input "**********"
click at [1264, 417] on body "[PERSON_NAME] GRUPO EMPRESARIAL SERVER SAS Inicio Tareas Solicitudes Licitacion…" at bounding box center [784, 375] width 1568 height 751
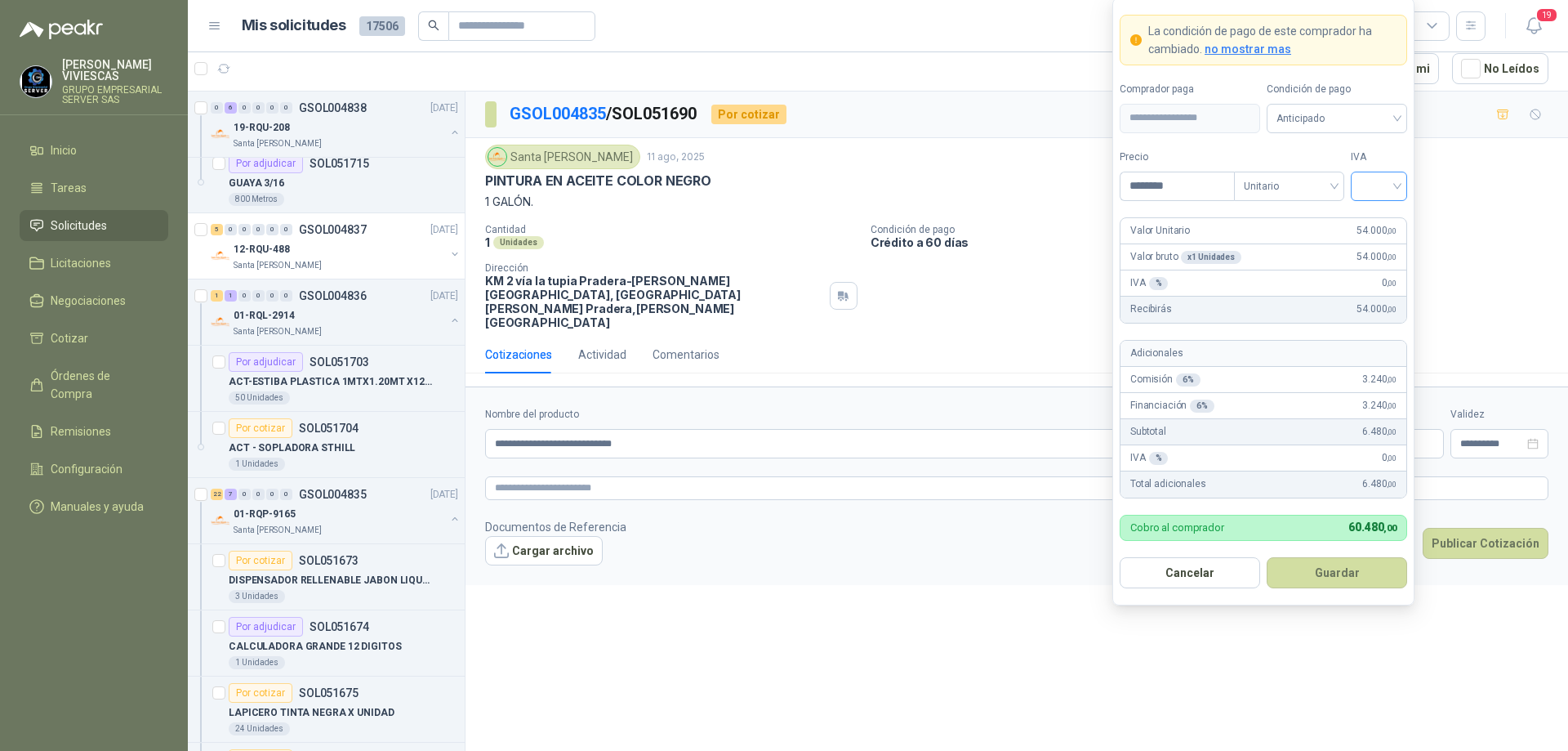
click at [1403, 192] on div at bounding box center [1379, 186] width 56 height 29
type input "********"
click at [1382, 219] on div "19%" at bounding box center [1379, 219] width 30 height 18
click at [1361, 112] on span "Anticipado" at bounding box center [1337, 118] width 121 height 25
click at [1329, 176] on div "Crédito a 30 días" at bounding box center [1337, 178] width 115 height 18
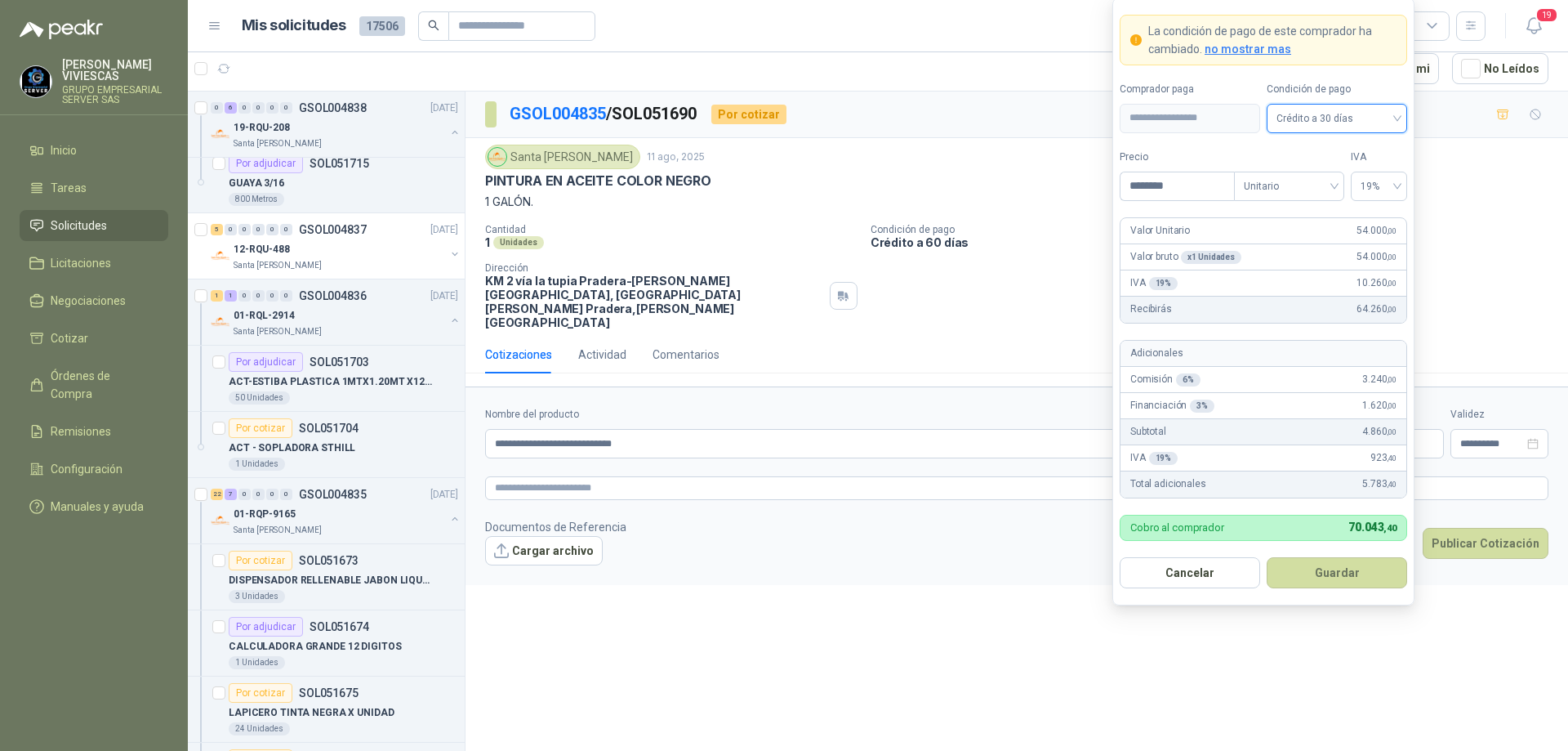
click at [1329, 566] on button "Guardar" at bounding box center [1337, 573] width 140 height 31
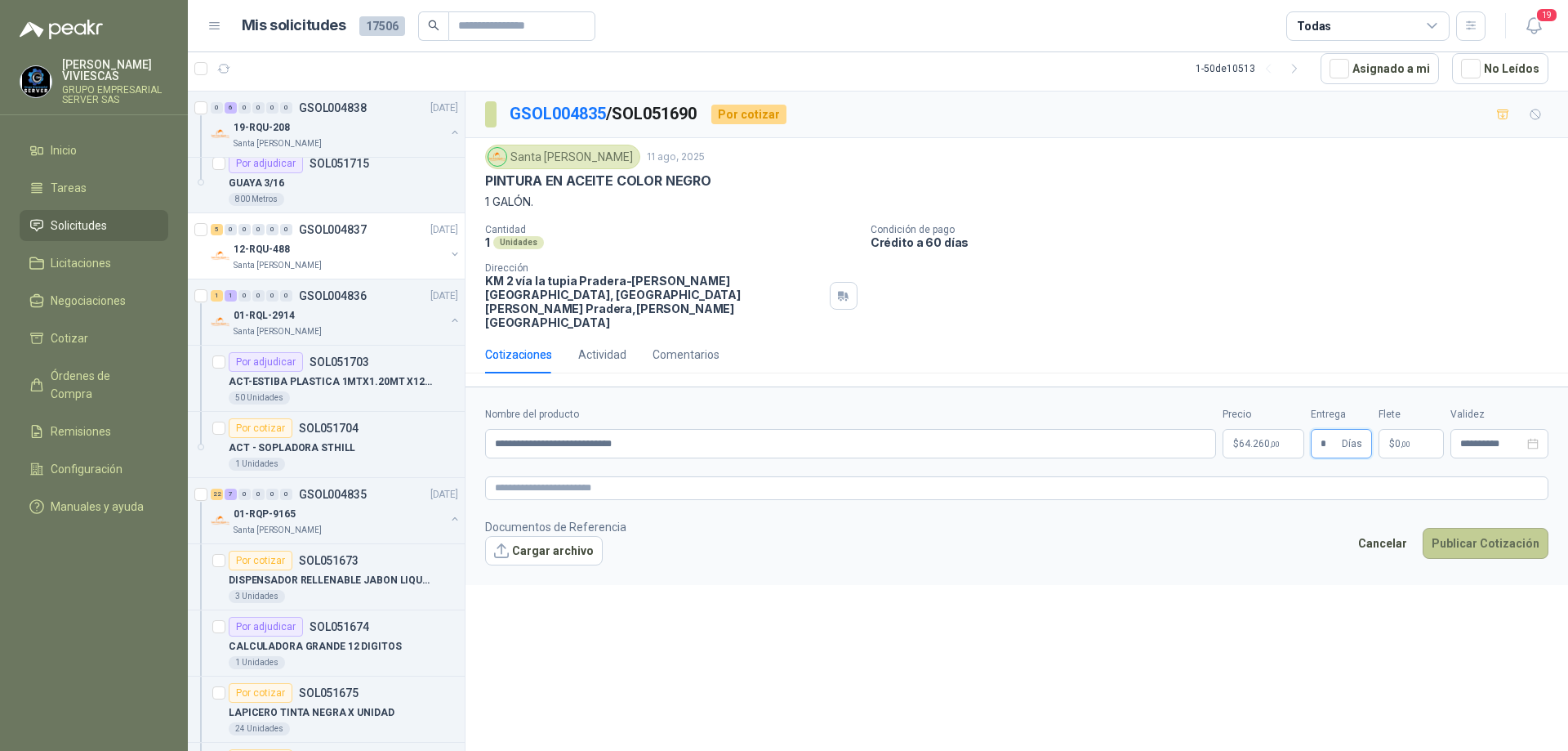
type input "*"
click at [1484, 527] on button "Publicar Cotización" at bounding box center [1485, 543] width 126 height 31
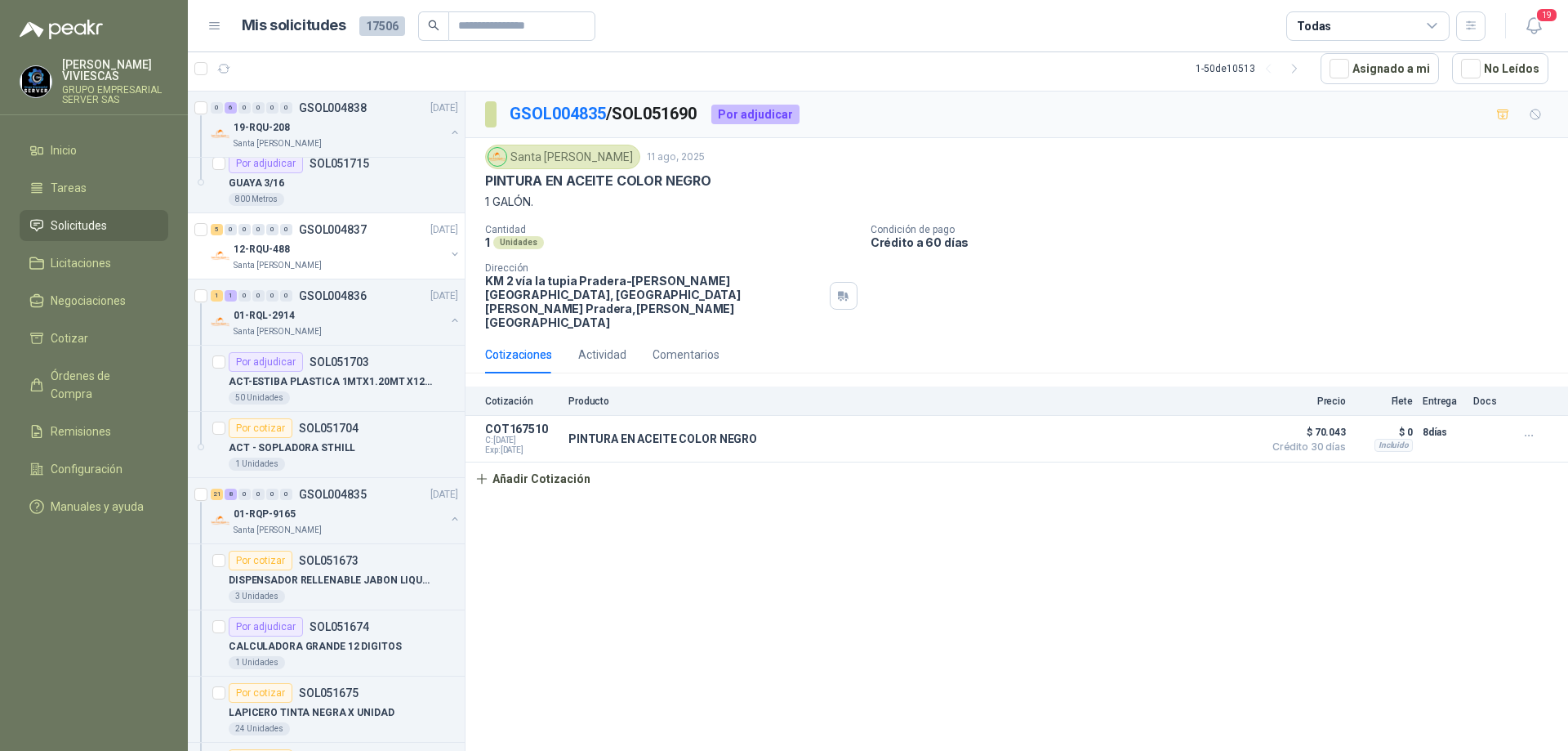
click at [529, 103] on p "GSOL004835 / SOL051690" at bounding box center [603, 114] width 188 height 26
click at [545, 111] on link "GSOL004835" at bounding box center [557, 113] width 97 height 20
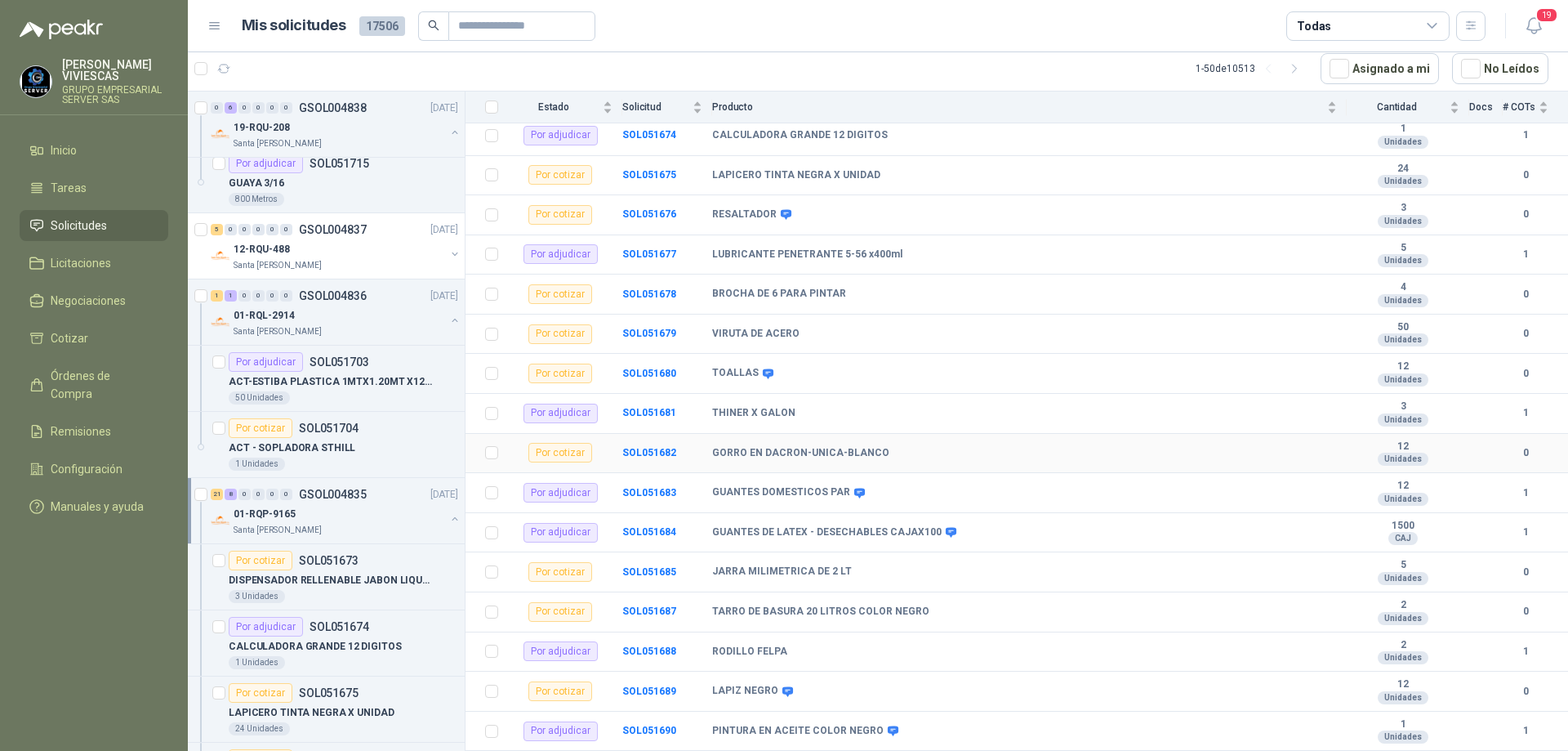
scroll to position [408, 0]
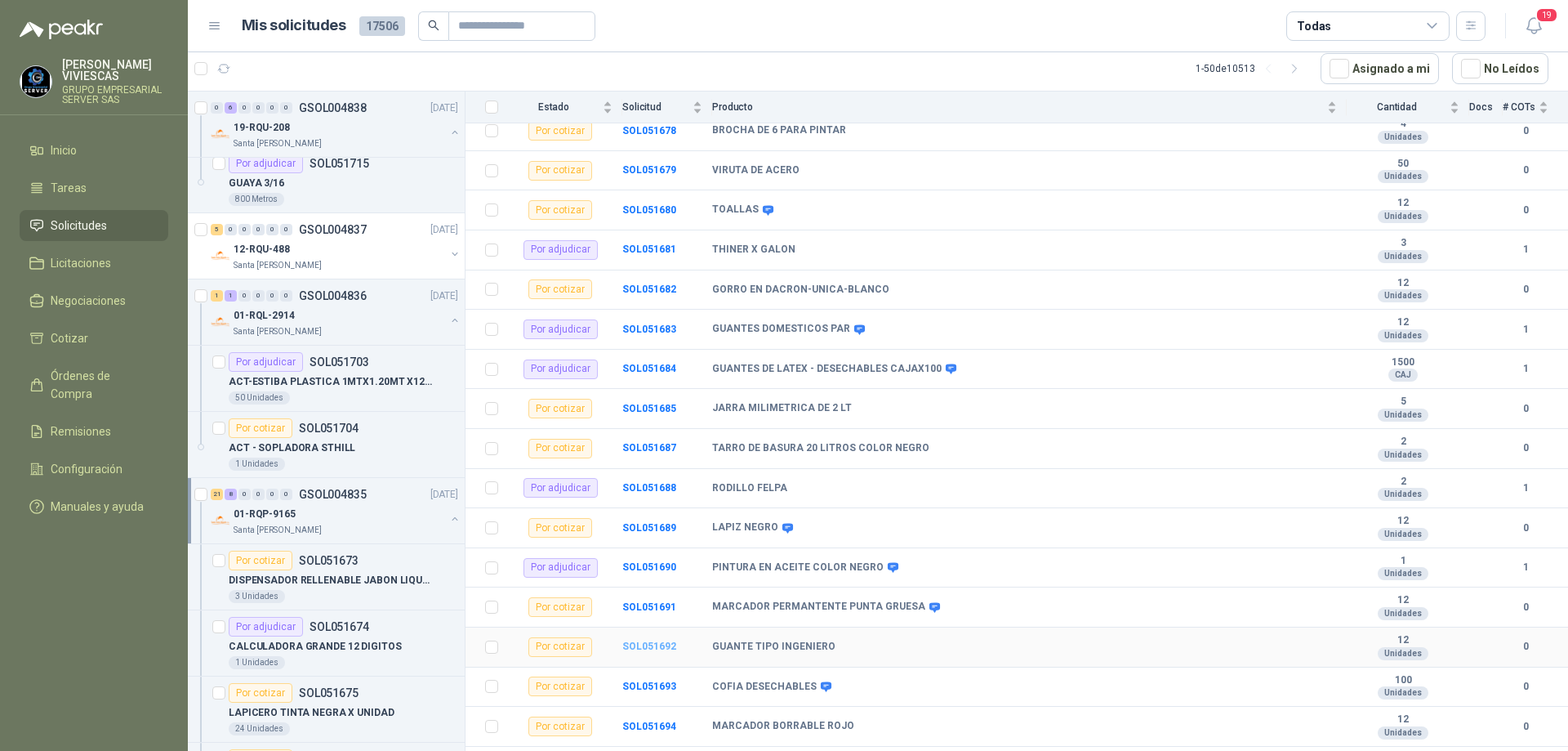
click at [671, 641] on b "SOL051692" at bounding box center [649, 646] width 54 height 11
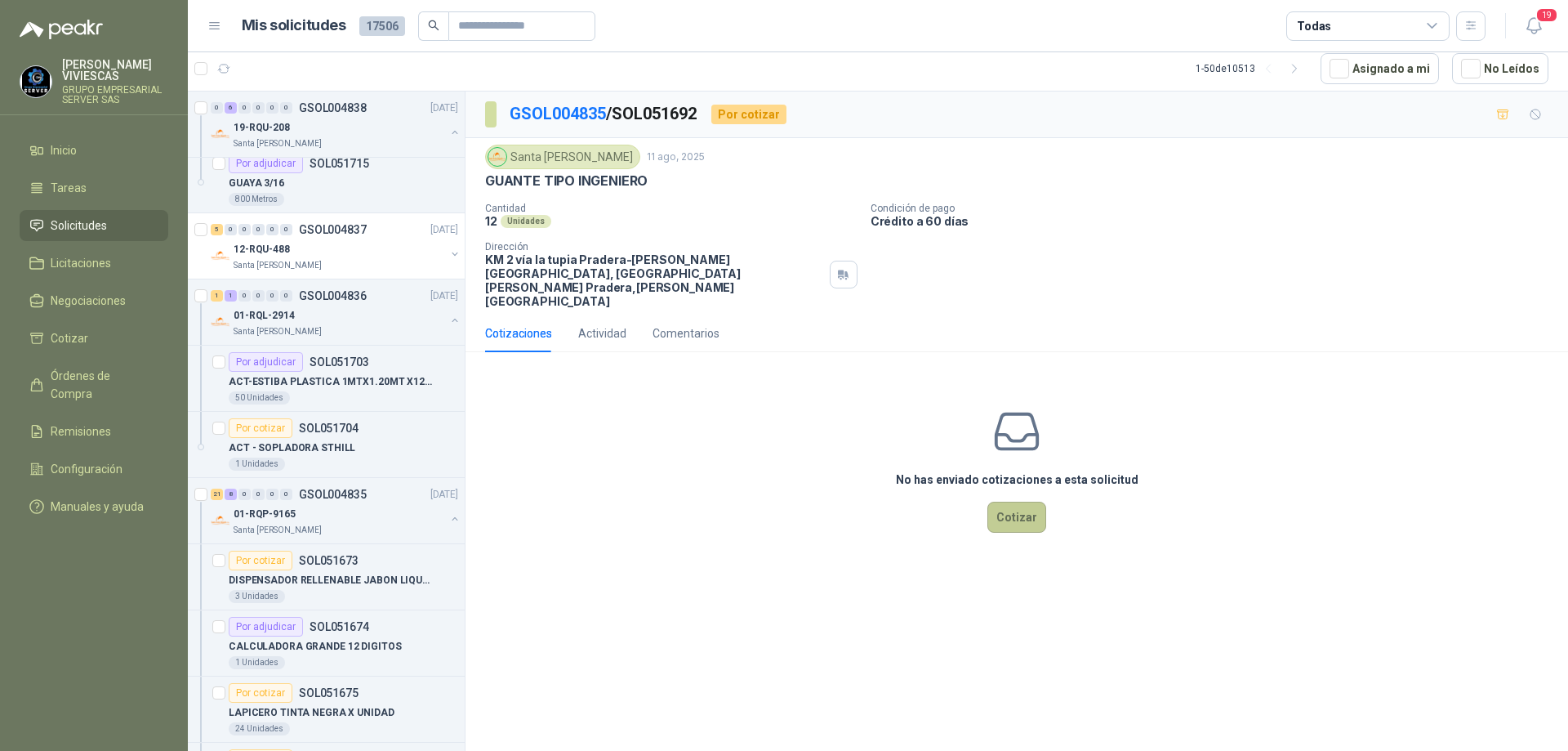
click at [1002, 502] on button "Cotizar" at bounding box center [1017, 517] width 59 height 31
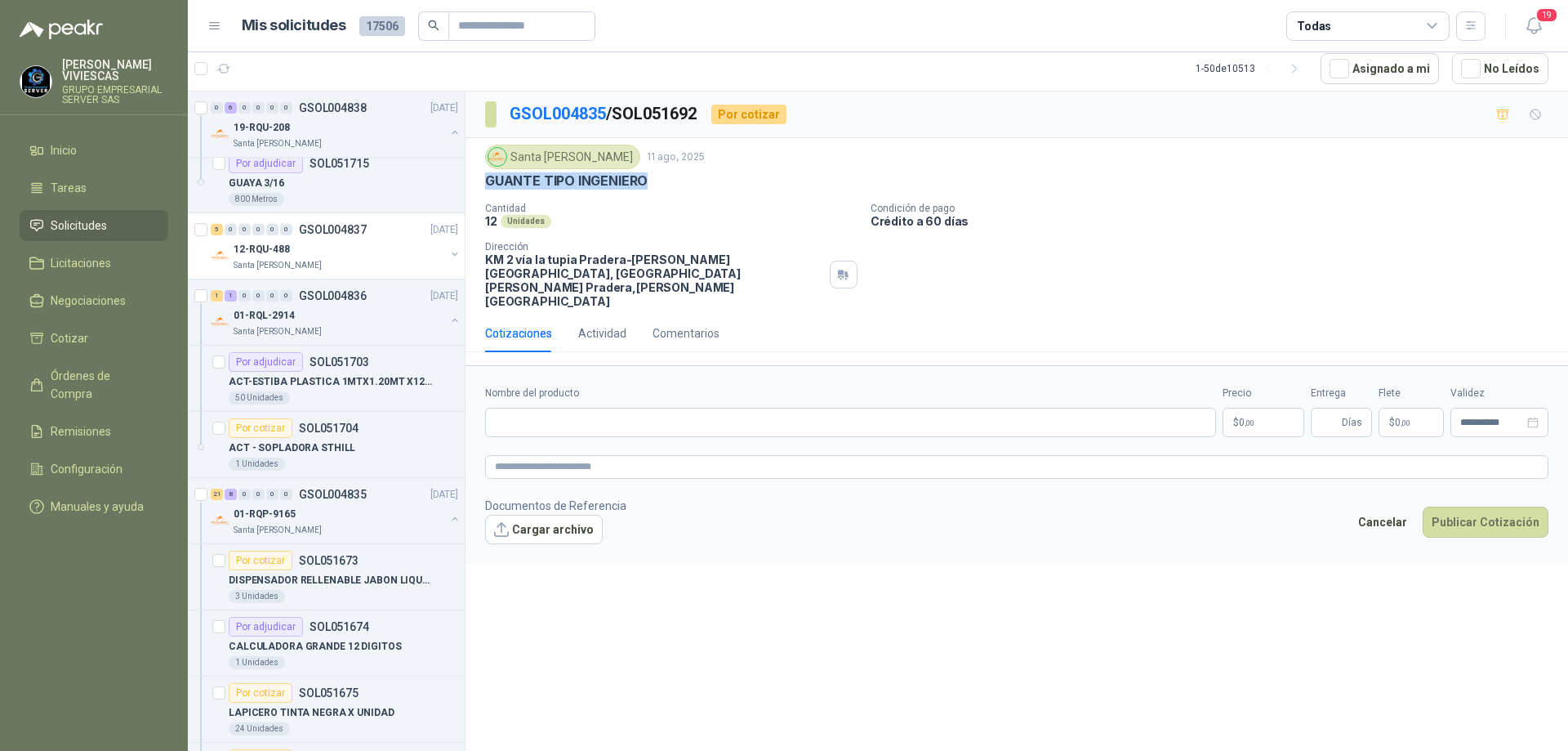
drag, startPoint x: 655, startPoint y: 178, endPoint x: 477, endPoint y: 175, distance: 178.0
click at [477, 175] on div "Santa [PERSON_NAME] [DATE] GUANTE TIPO INGENIERO Cantidad 12 Unidades Condición…" at bounding box center [1017, 226] width 1102 height 176
drag, startPoint x: 551, startPoint y: 387, endPoint x: 539, endPoint y: 396, distance: 15.0
paste input "**********"
type input "**********"
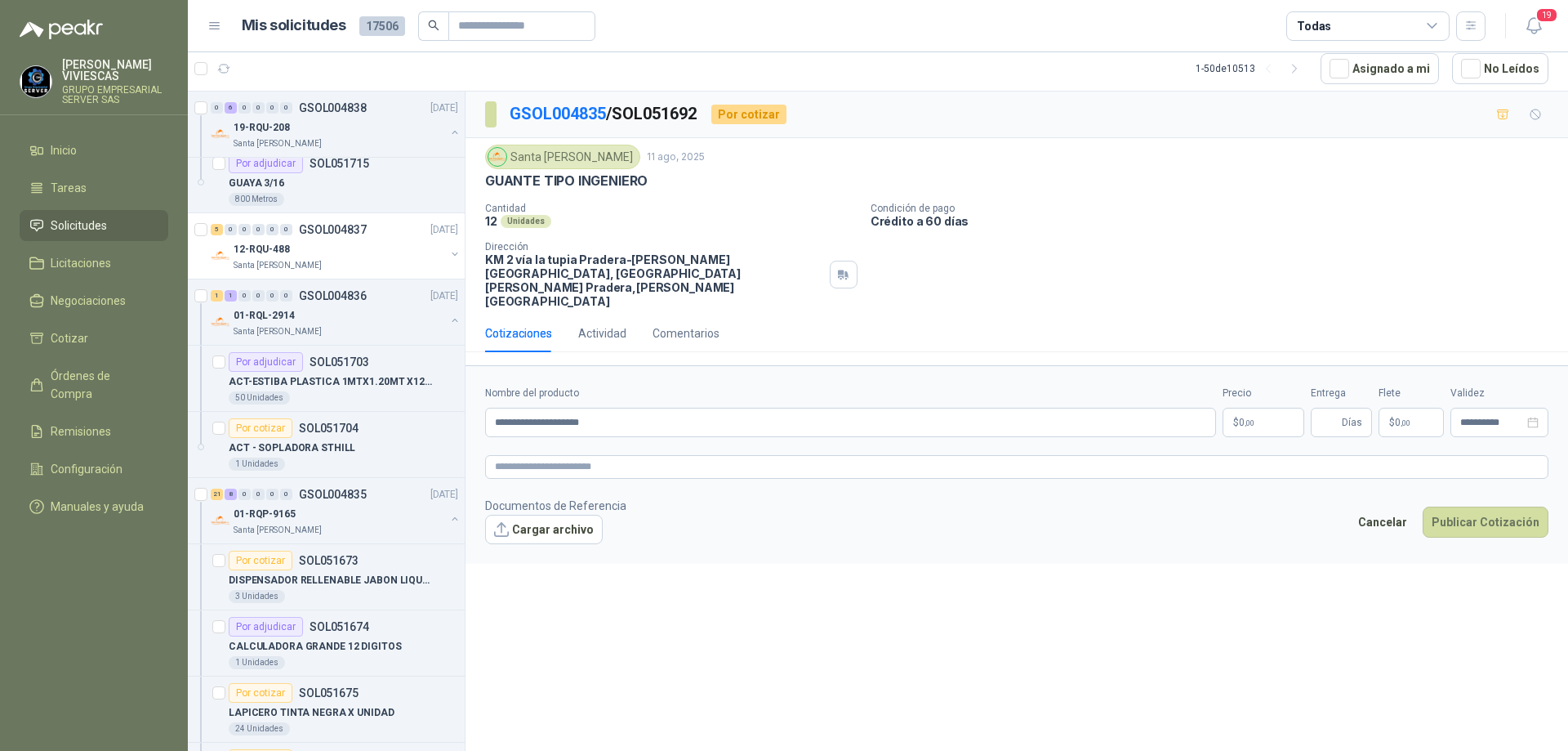
click at [1240, 418] on span "0 ,00" at bounding box center [1247, 422] width 15 height 9
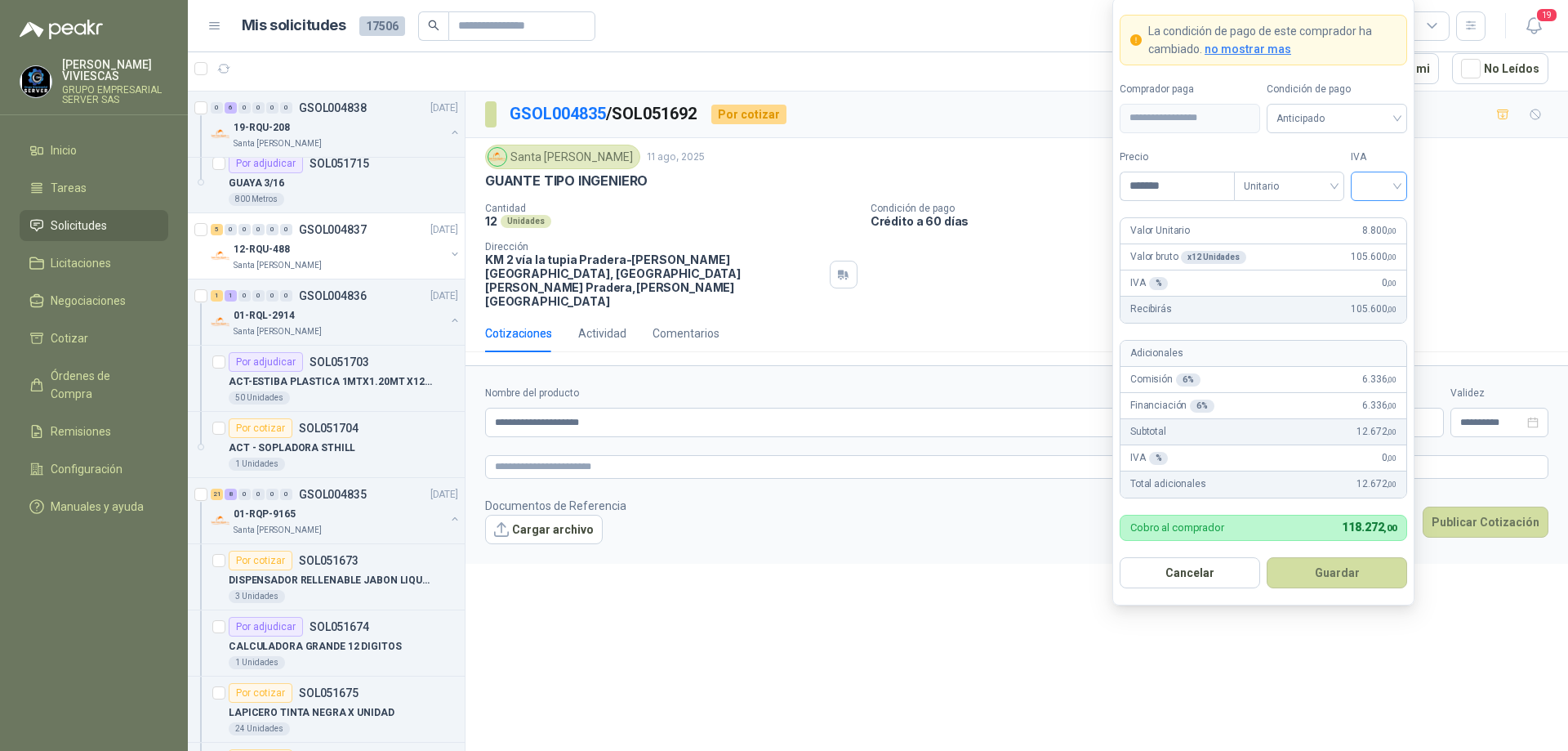
type input "*******"
click at [1395, 179] on input "search" at bounding box center [1379, 184] width 37 height 25
click at [1385, 207] on div "19%" at bounding box center [1379, 219] width 50 height 27
click at [1373, 118] on span "Anticipado" at bounding box center [1337, 118] width 121 height 25
click at [1331, 176] on div "Crédito a 30 días" at bounding box center [1337, 178] width 115 height 18
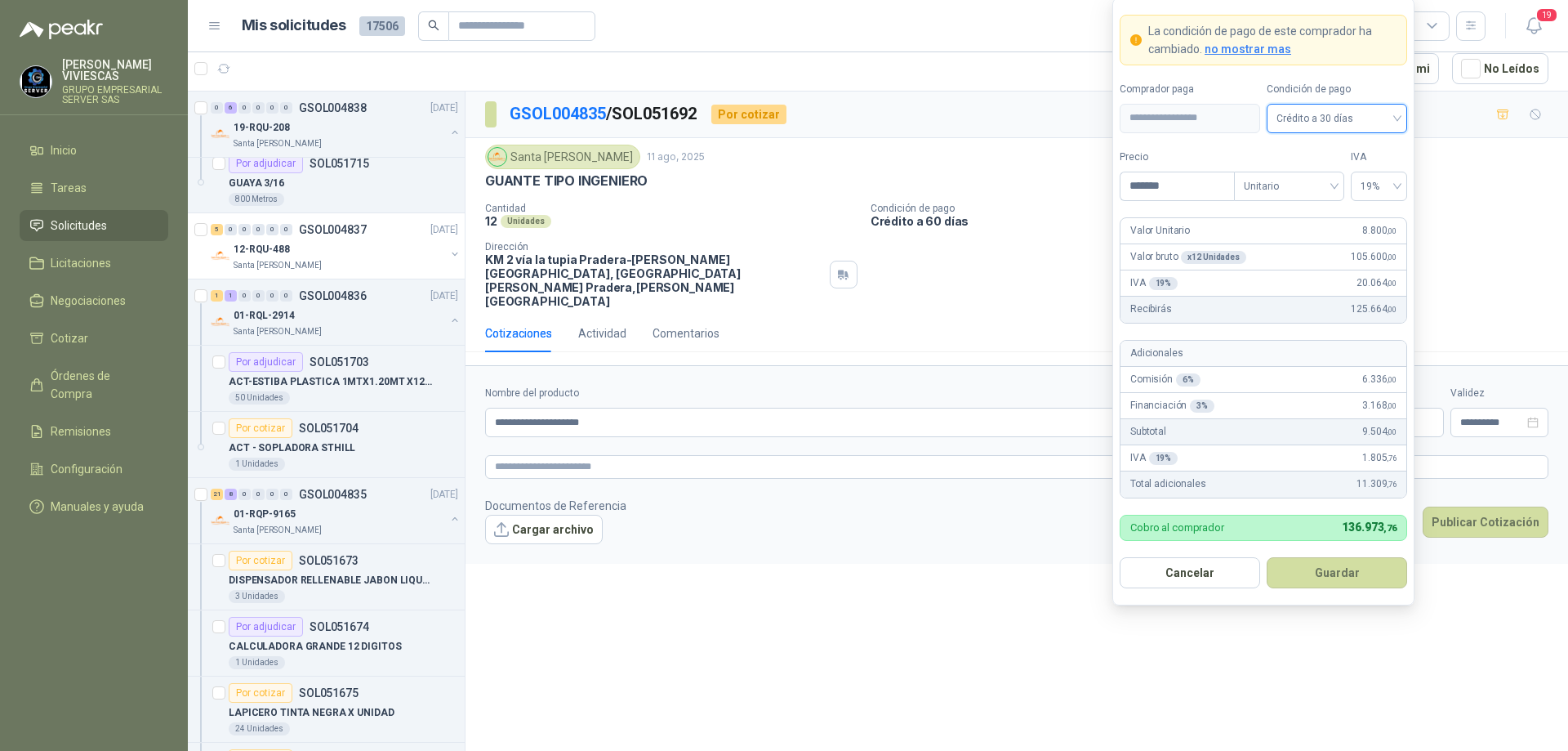
click at [1341, 565] on button "Guardar" at bounding box center [1337, 573] width 140 height 31
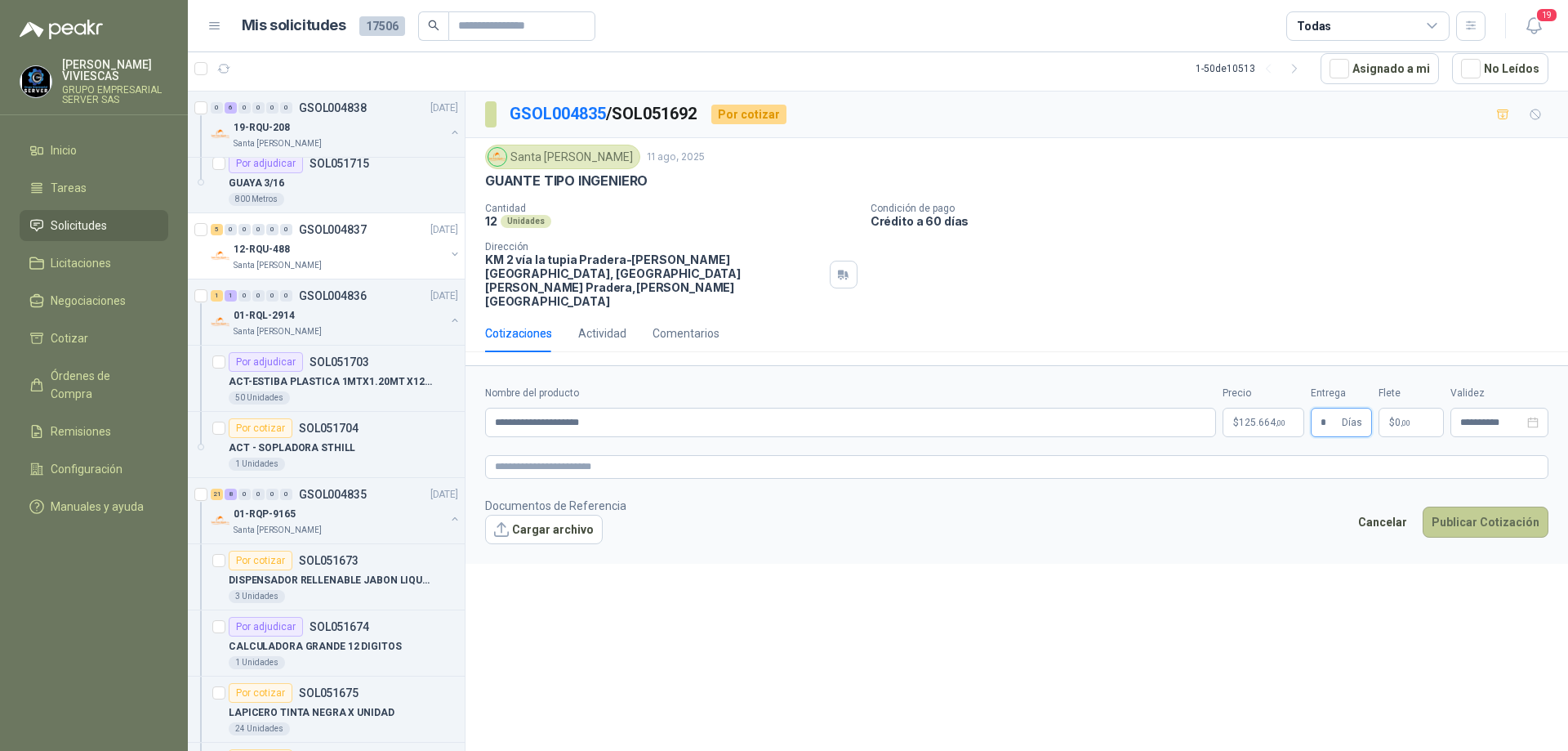
type input "*"
click at [1491, 507] on button "Publicar Cotización" at bounding box center [1485, 522] width 126 height 31
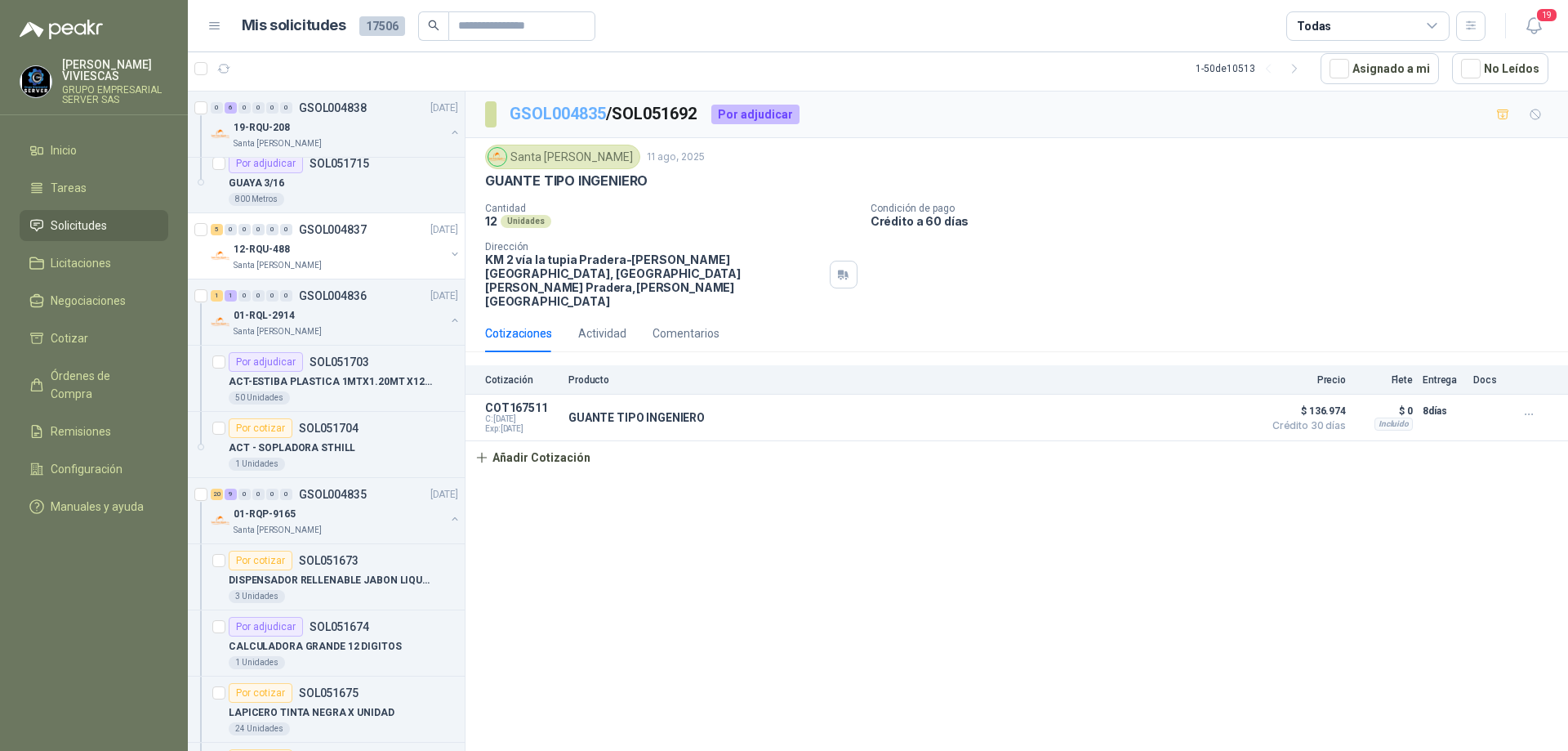
click at [551, 111] on link "GSOL004835" at bounding box center [557, 113] width 97 height 20
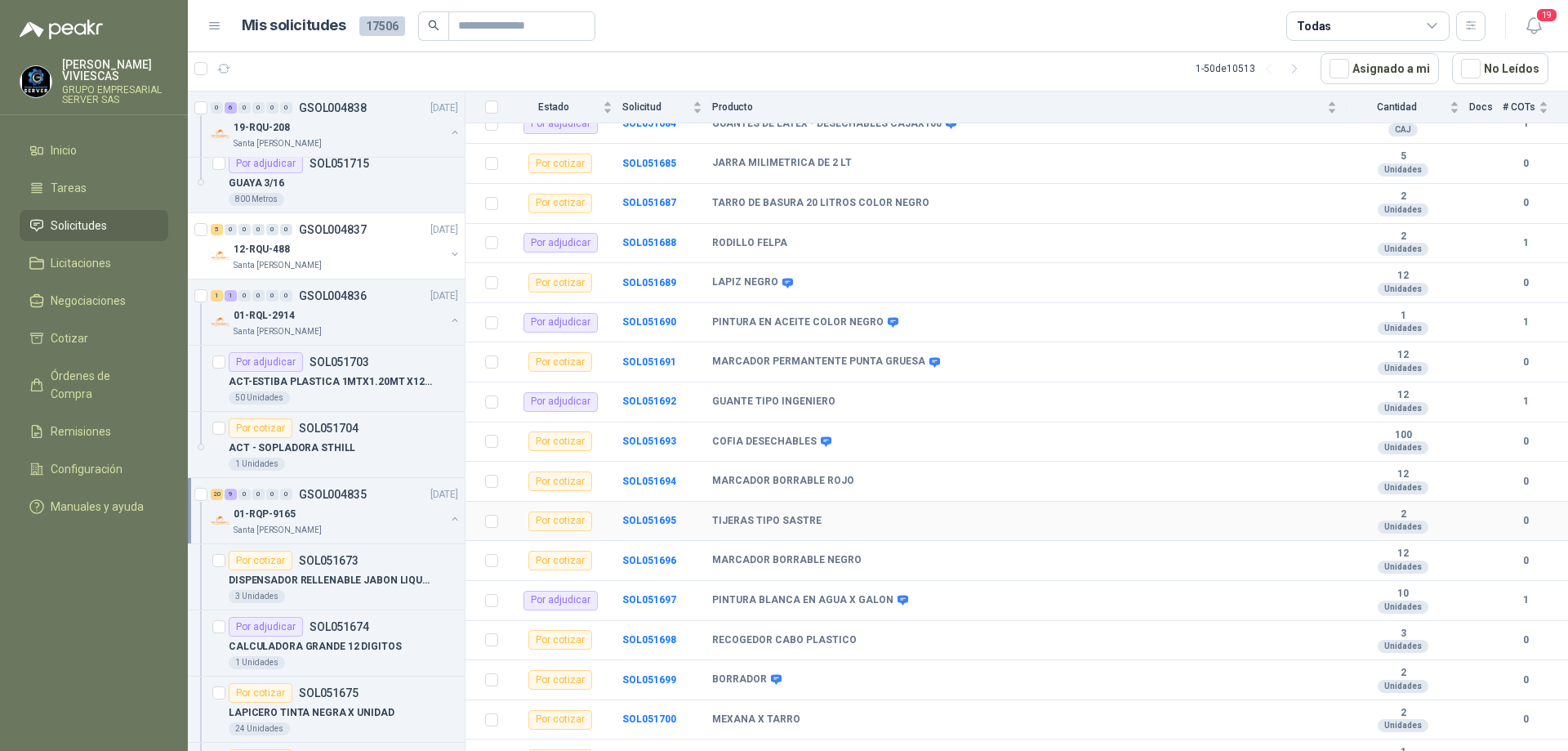
scroll to position [711, 0]
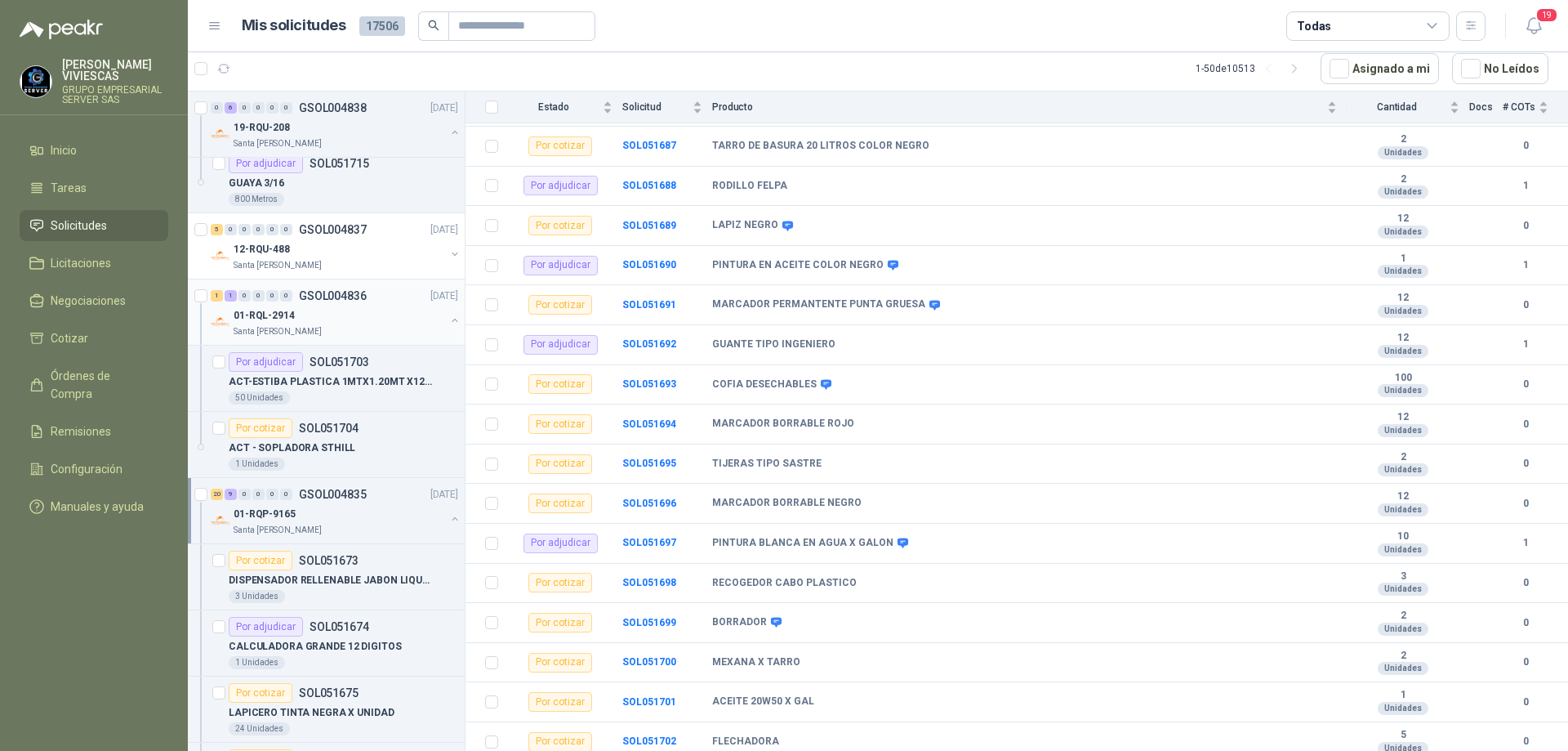
click at [359, 332] on div "Santa [PERSON_NAME]" at bounding box center [339, 331] width 211 height 13
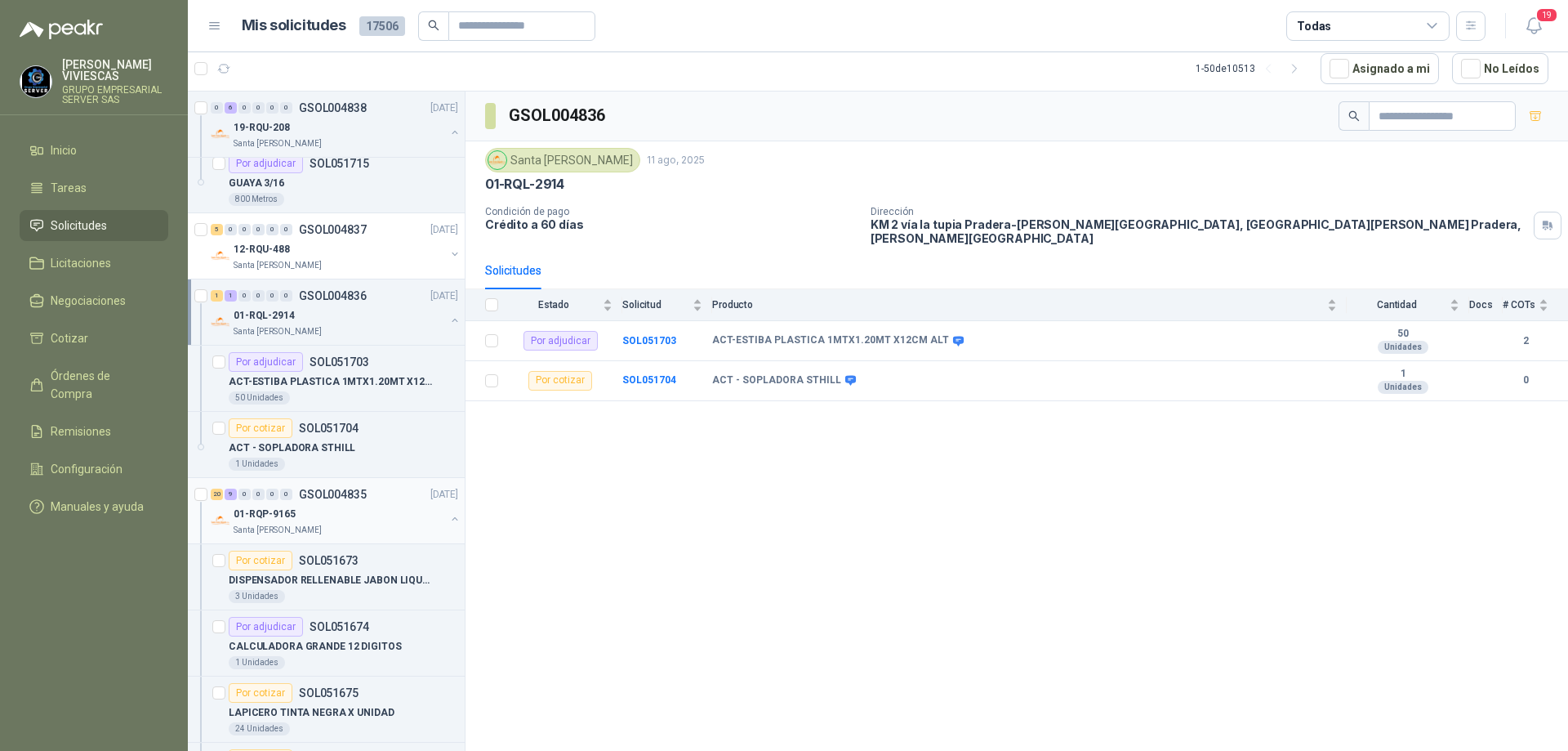
click at [305, 513] on div "01-RQP-9165" at bounding box center [339, 514] width 211 height 20
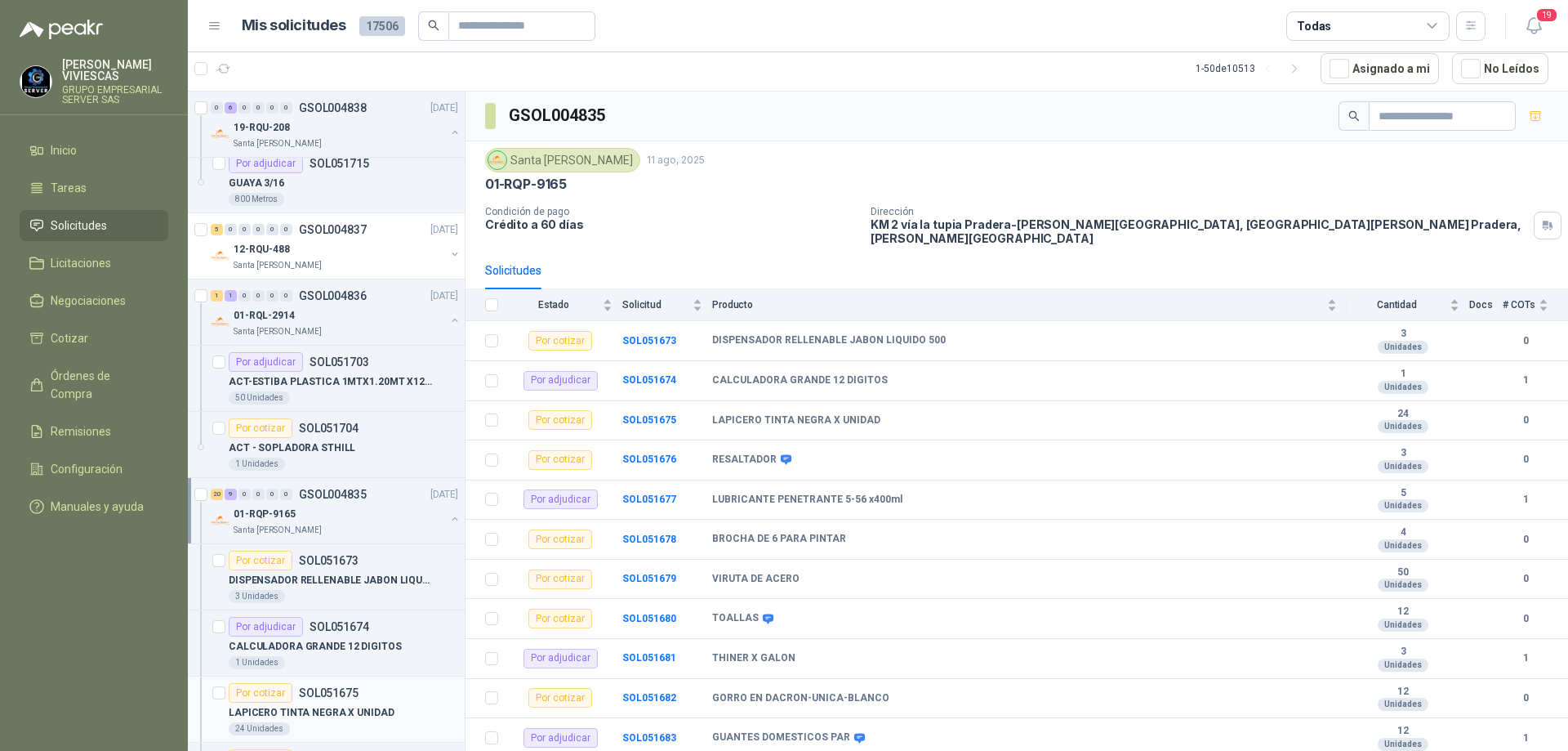
scroll to position [2043, 0]
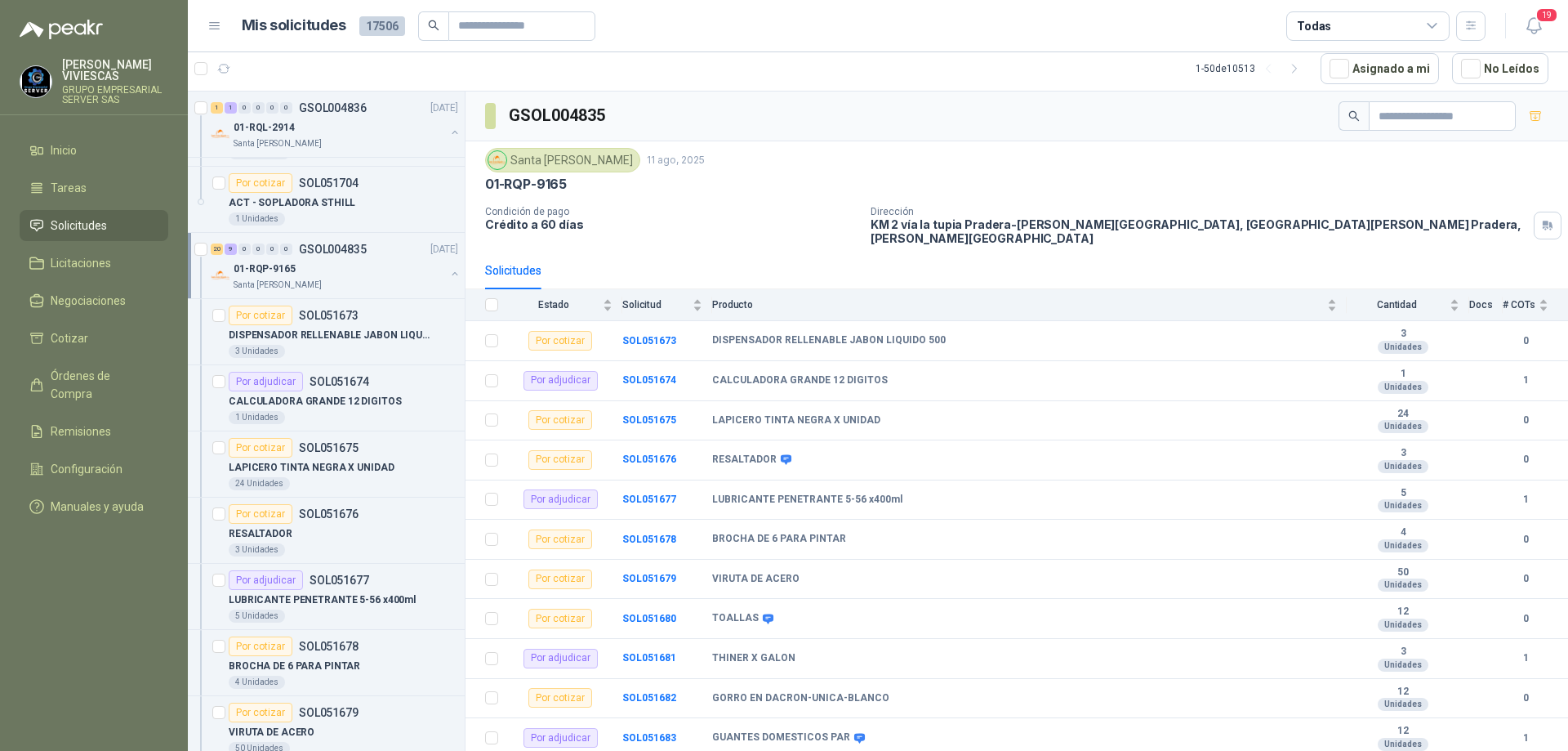
click at [342, 279] on div "Santa [PERSON_NAME]" at bounding box center [339, 284] width 211 height 13
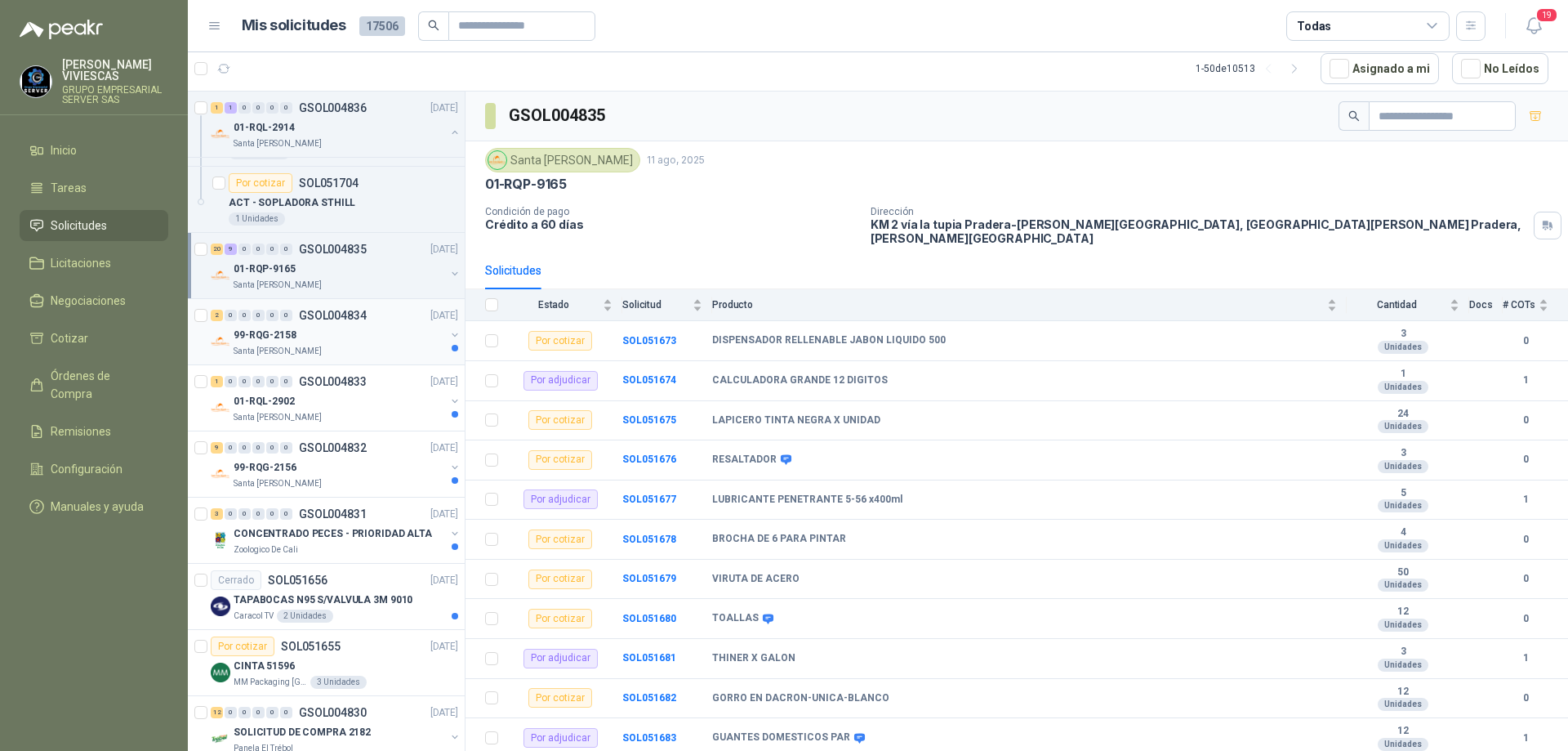
click at [346, 336] on div "99-RQG-2158" at bounding box center [339, 335] width 211 height 20
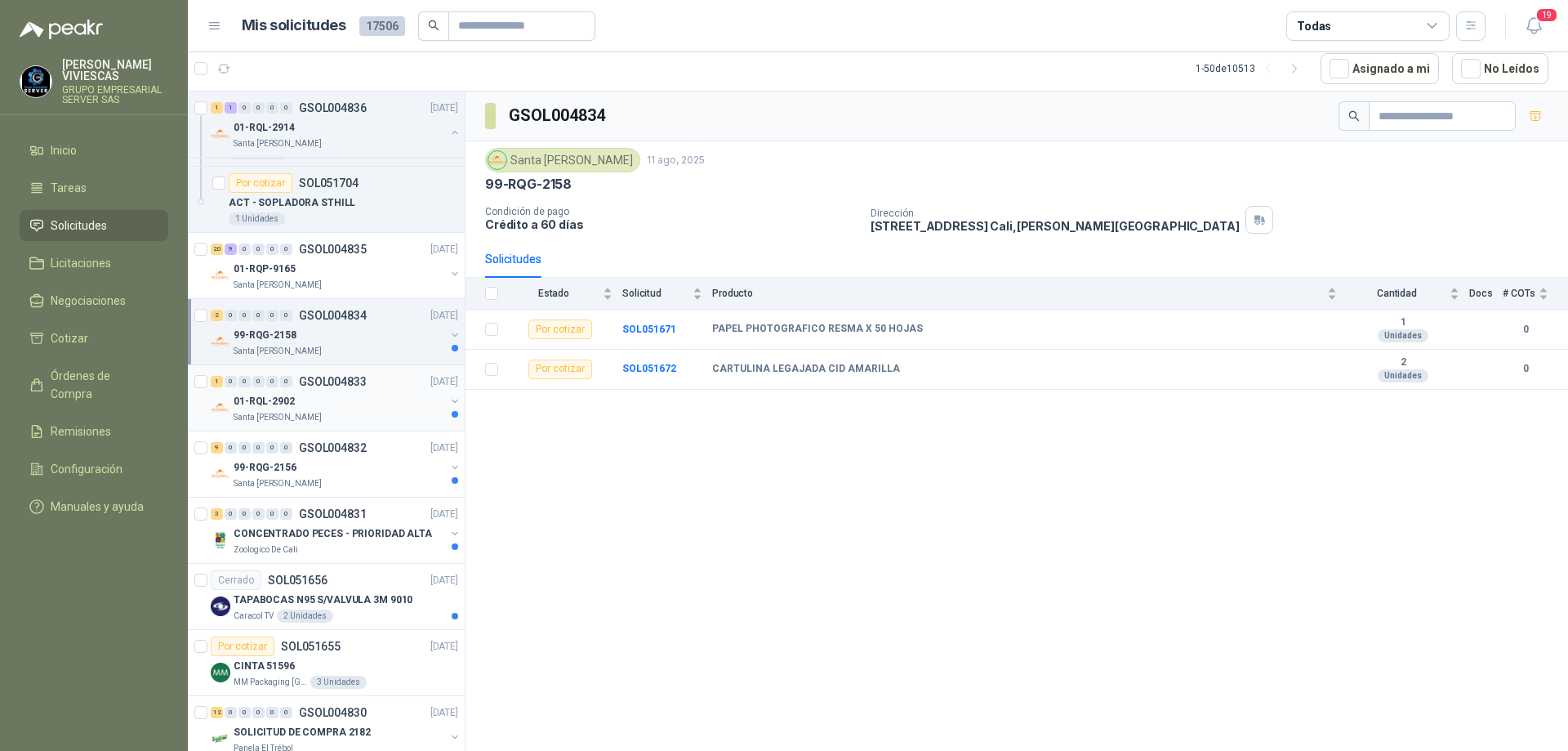
click at [313, 386] on p "GSOL004833" at bounding box center [332, 381] width 68 height 11
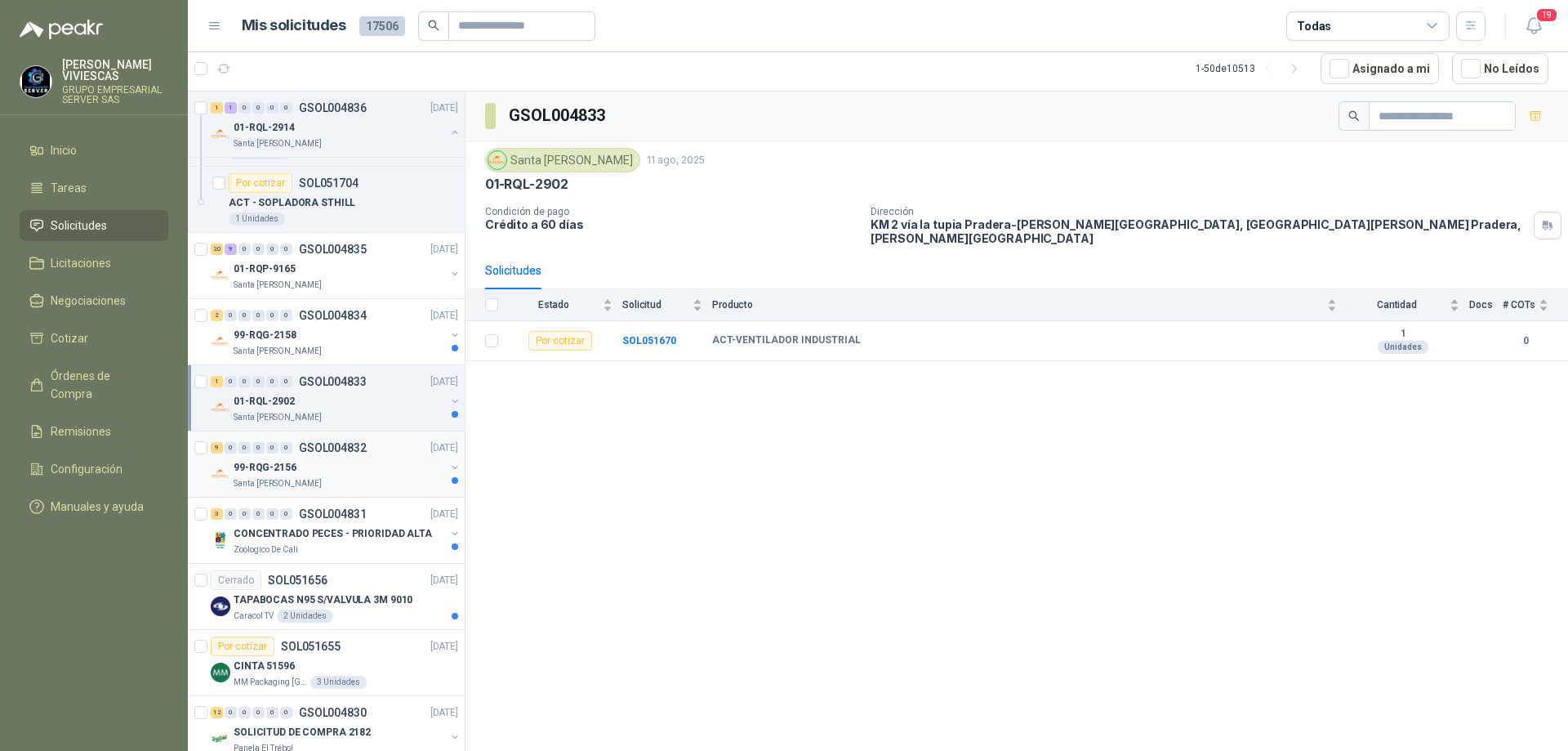
click at [339, 458] on div "99-RQG-2156" at bounding box center [339, 467] width 211 height 20
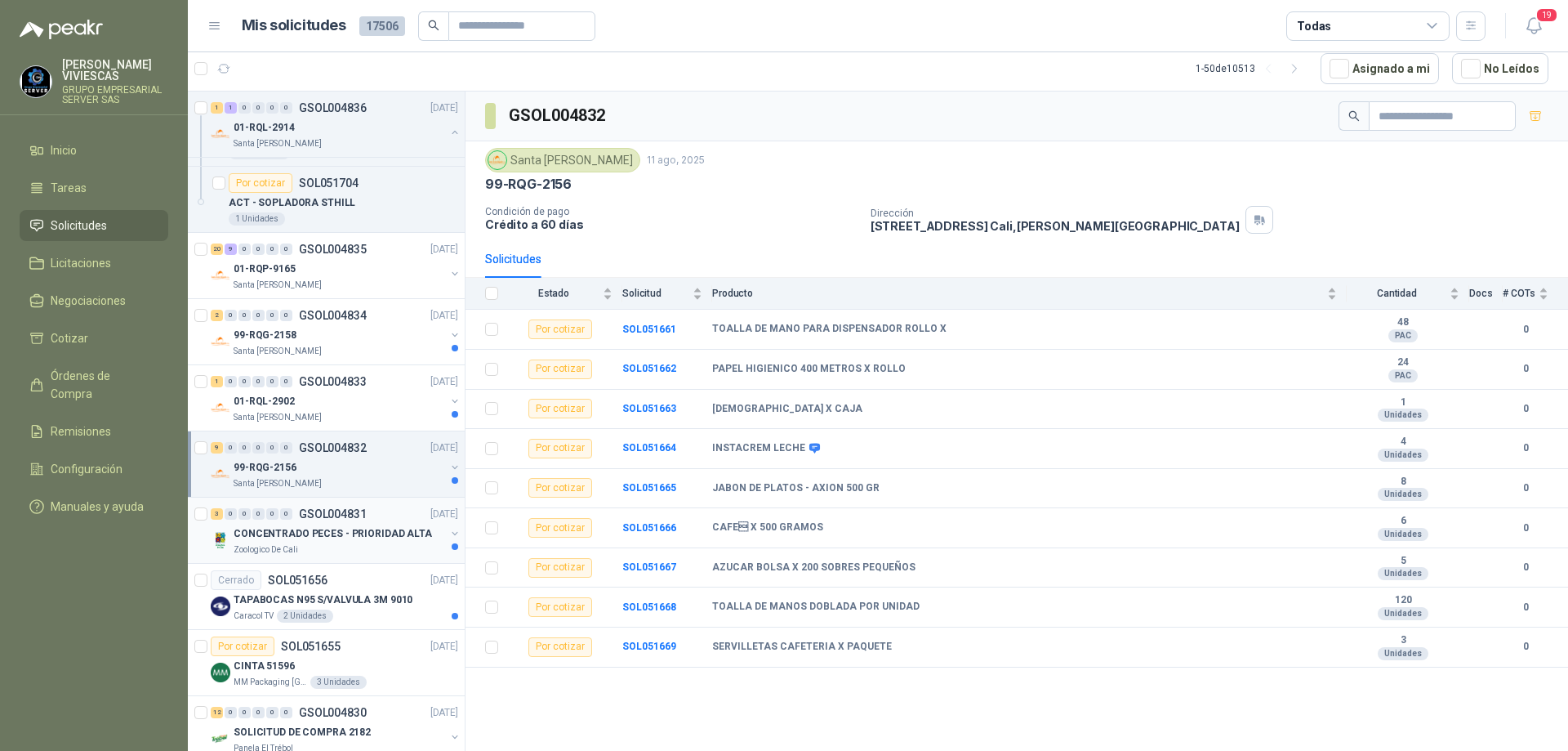
click at [368, 528] on p "CONCENTRADO PECES - PRIORIDAD ALTA" at bounding box center [333, 534] width 199 height 15
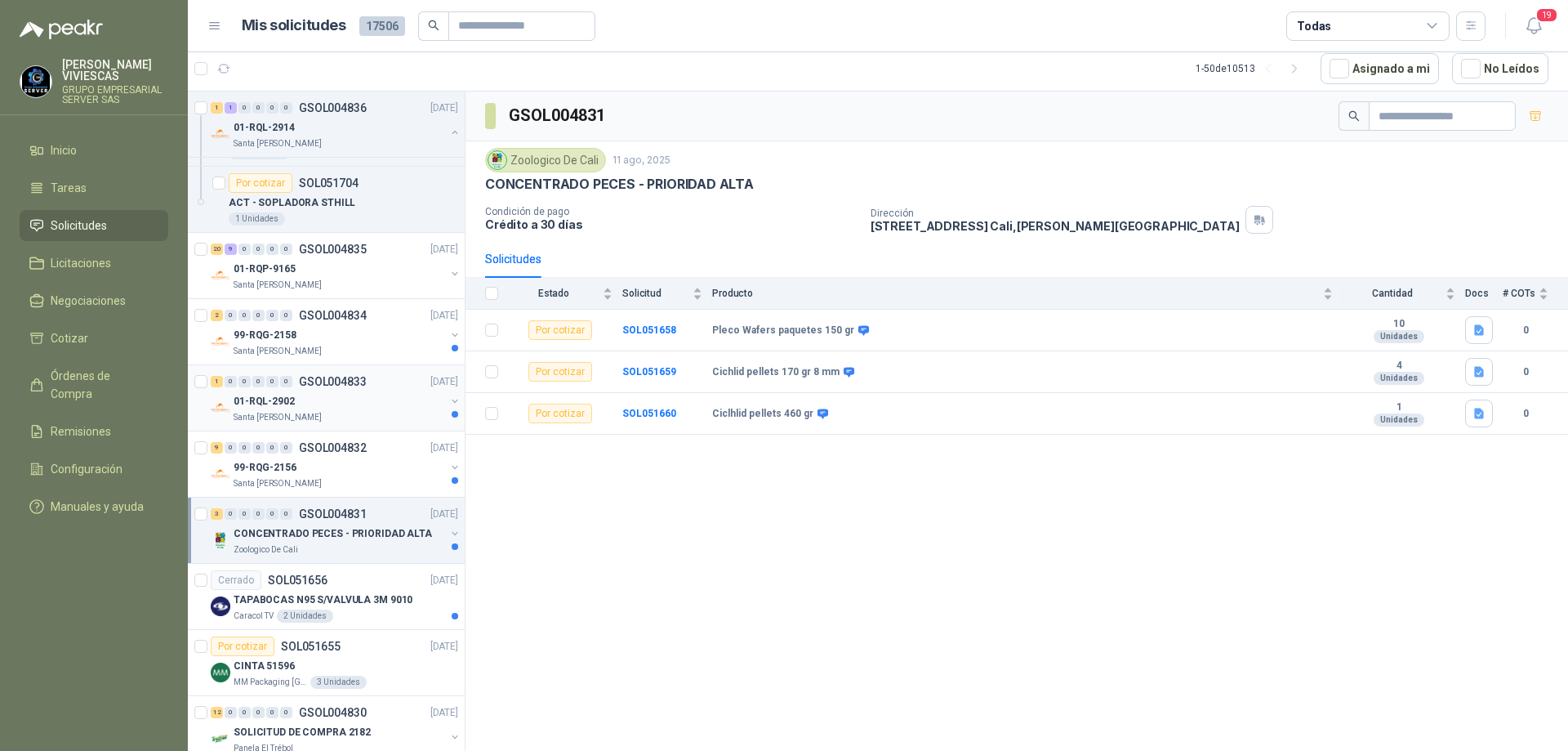
scroll to position [2207, 0]
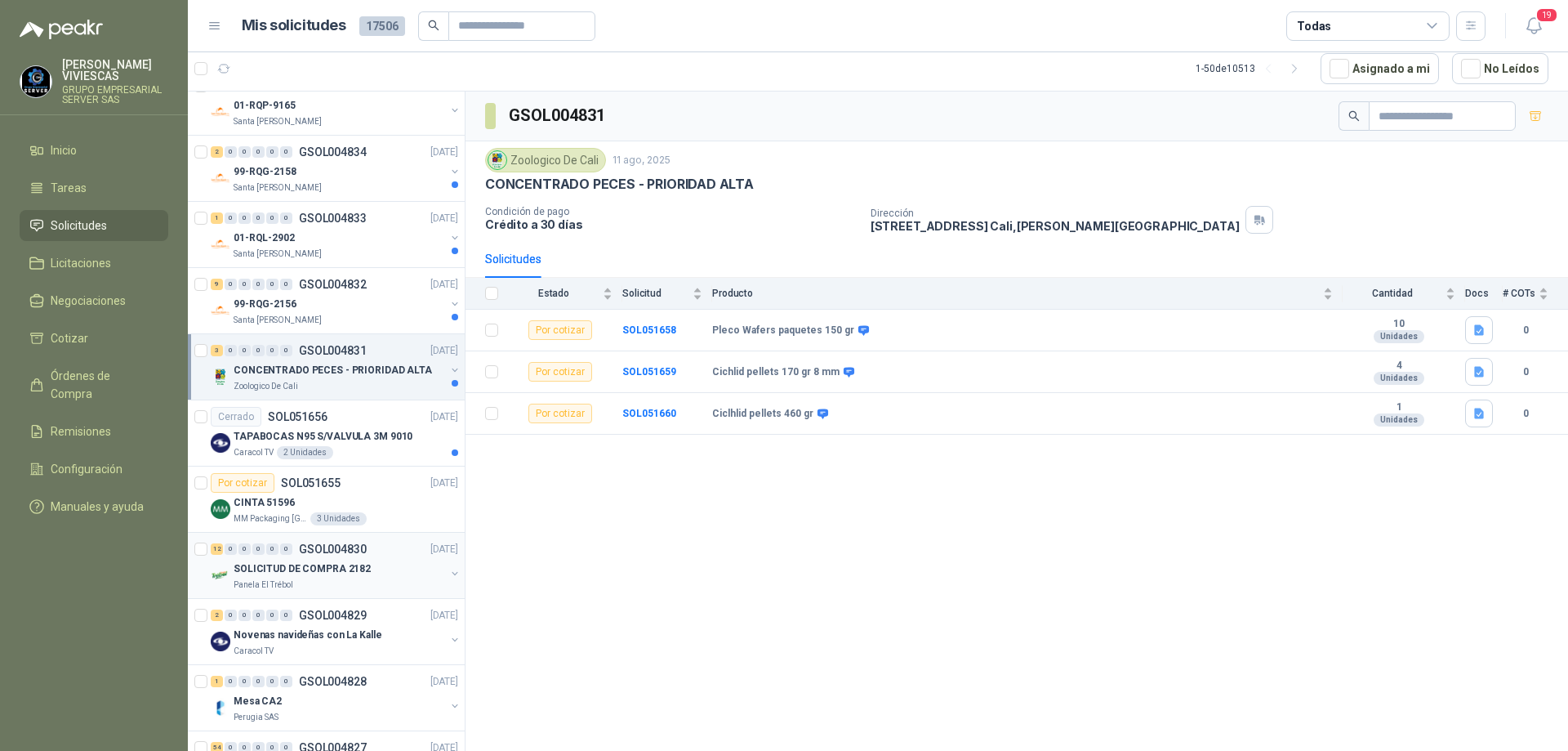
click at [388, 552] on div "12 0 0 0 0 0 GSOL004830 [DATE]" at bounding box center [336, 549] width 251 height 20
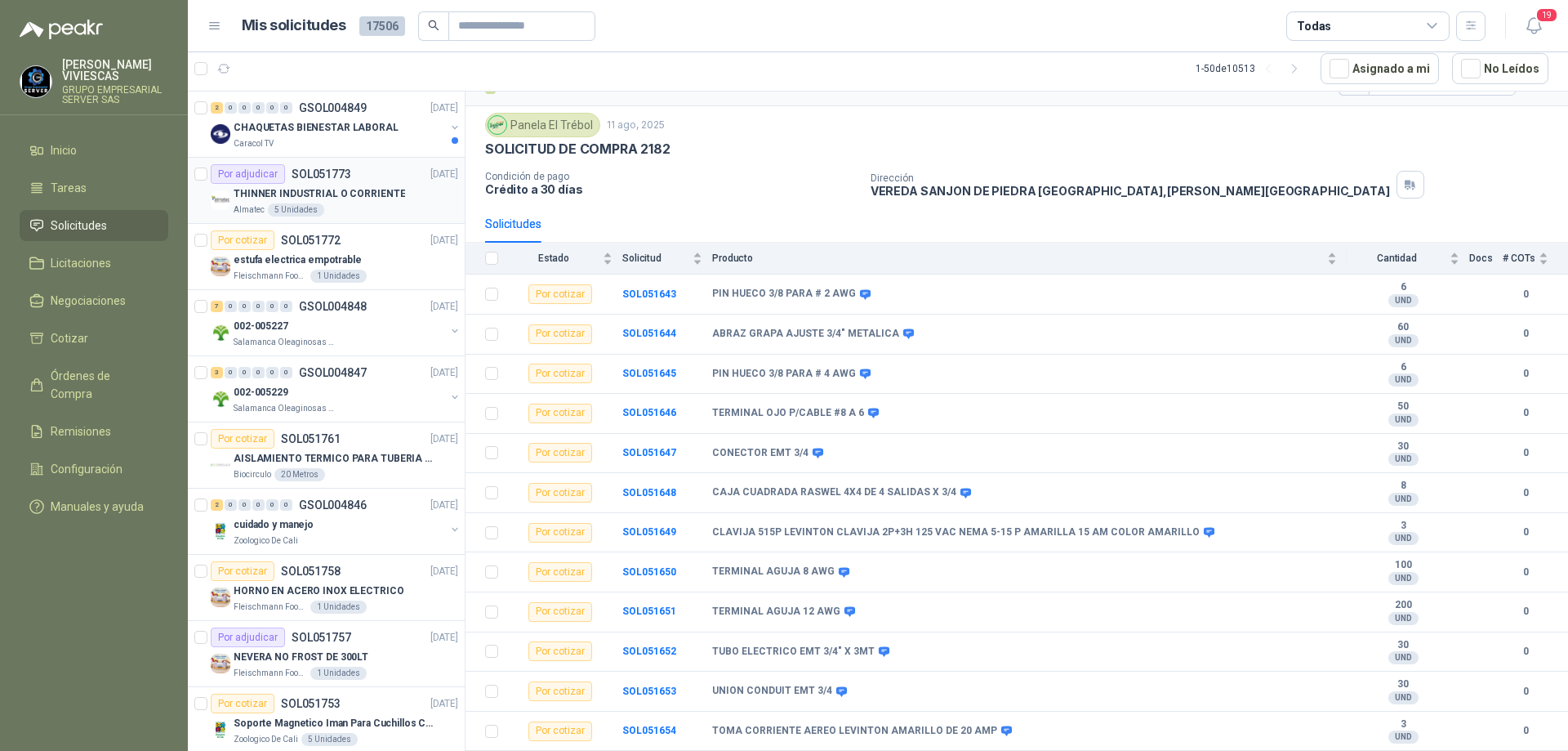
click at [359, 200] on p "THINNER INDUSTRIAL O CORRIENTE" at bounding box center [319, 194] width 171 height 15
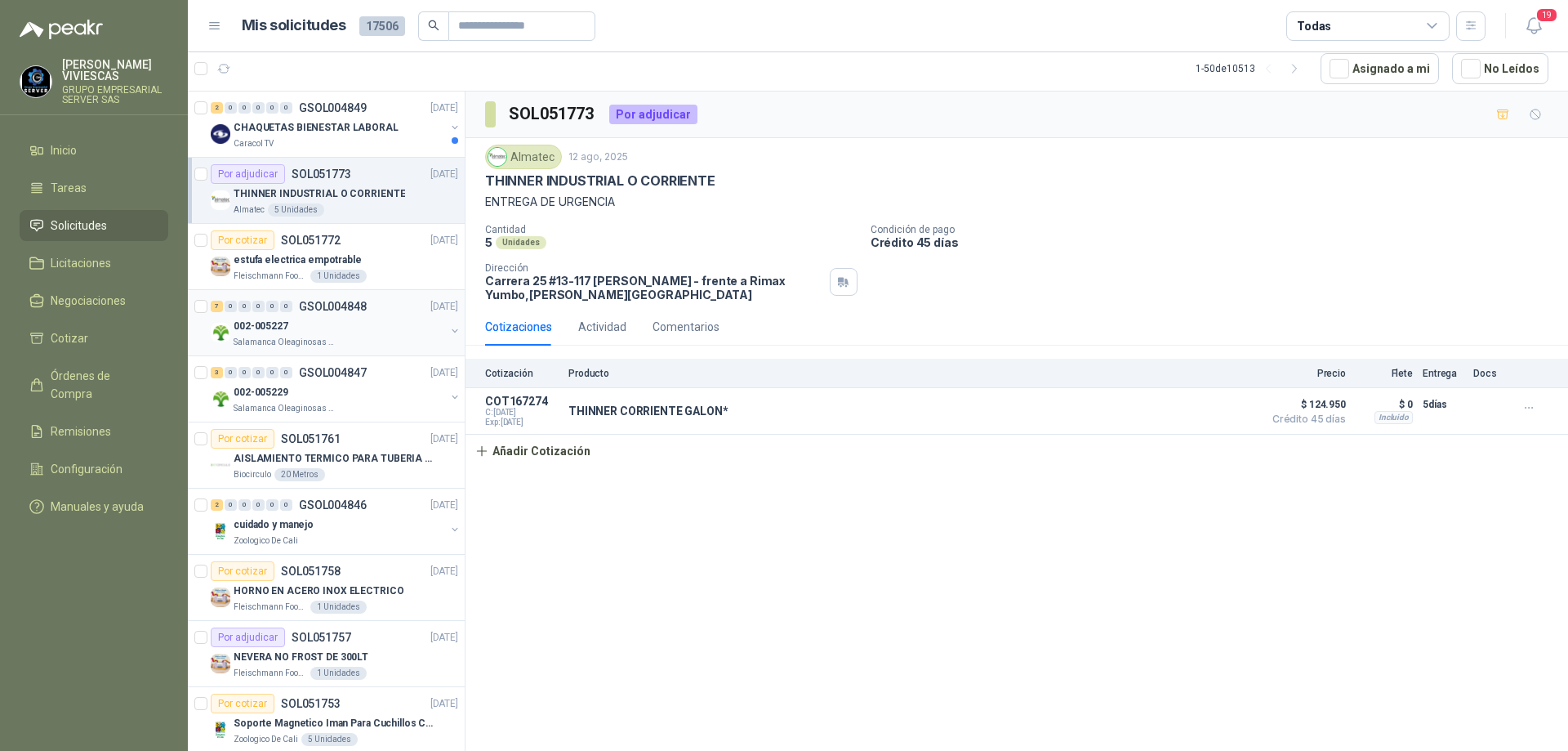
click at [347, 313] on div "7 0 0 0 0 0 GSOL004848 [DATE]" at bounding box center [336, 306] width 251 height 20
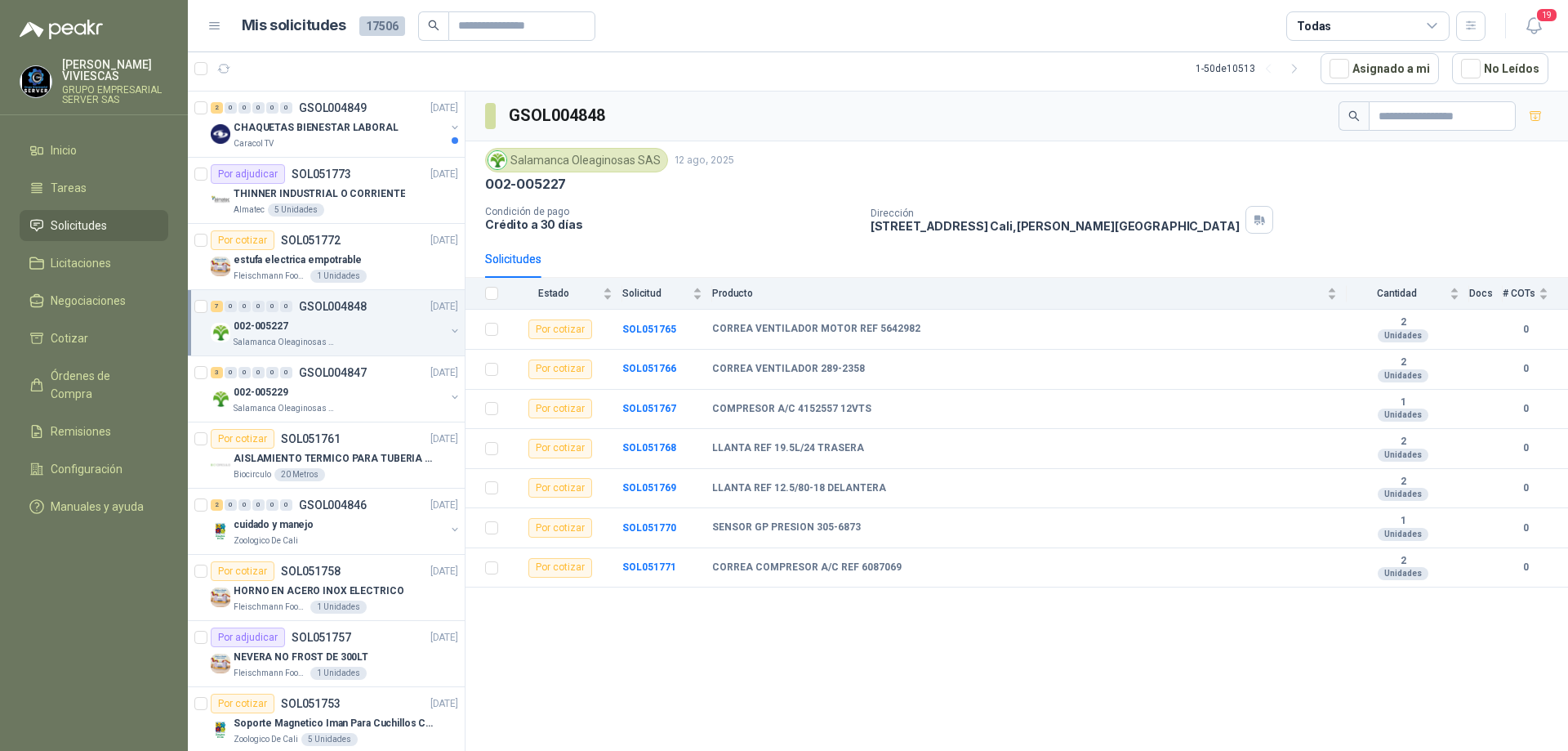
click at [98, 213] on link "Solicitudes" at bounding box center [94, 225] width 149 height 31
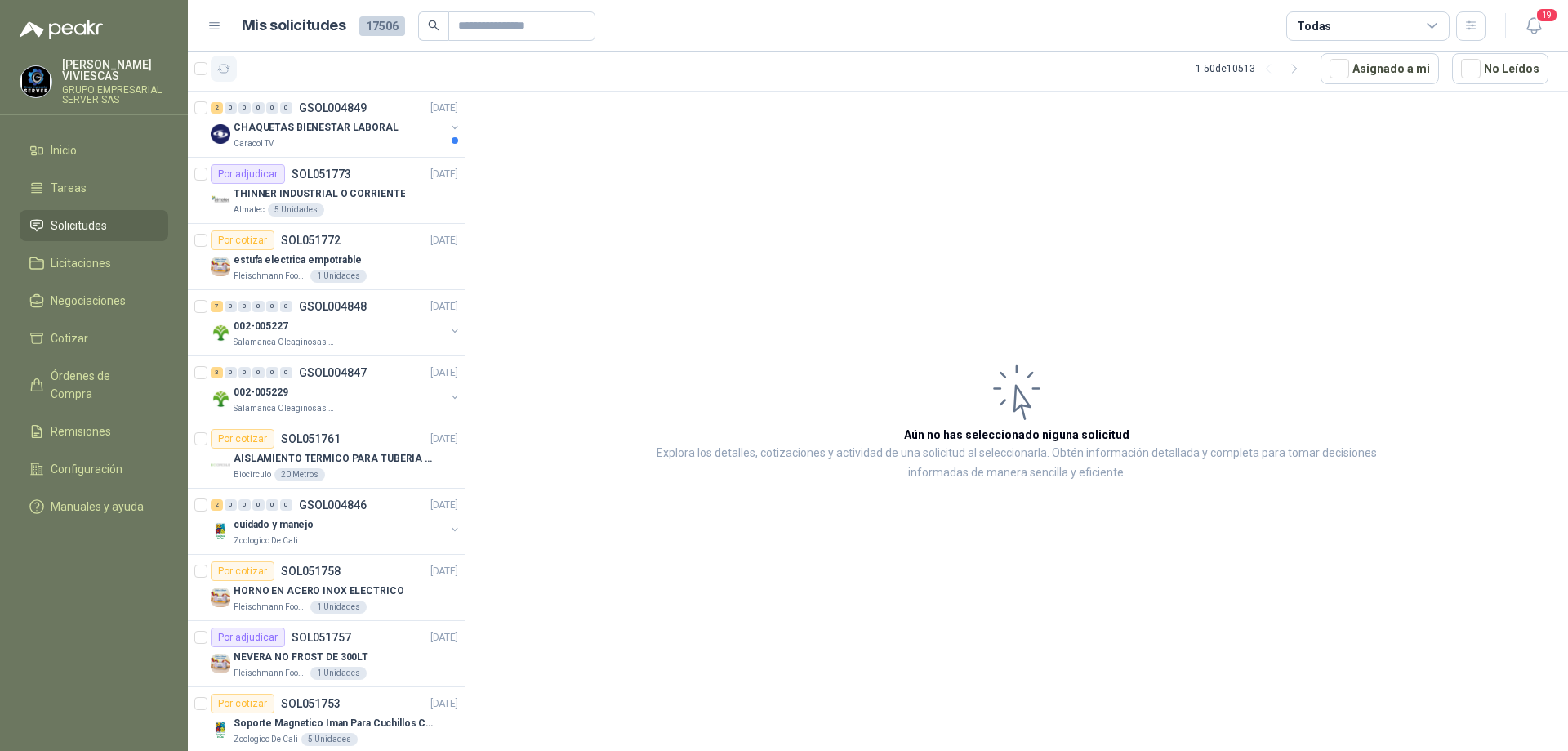
click at [217, 64] on icon "button" at bounding box center [224, 69] width 14 height 14
